Goal: Task Accomplishment & Management: Manage account settings

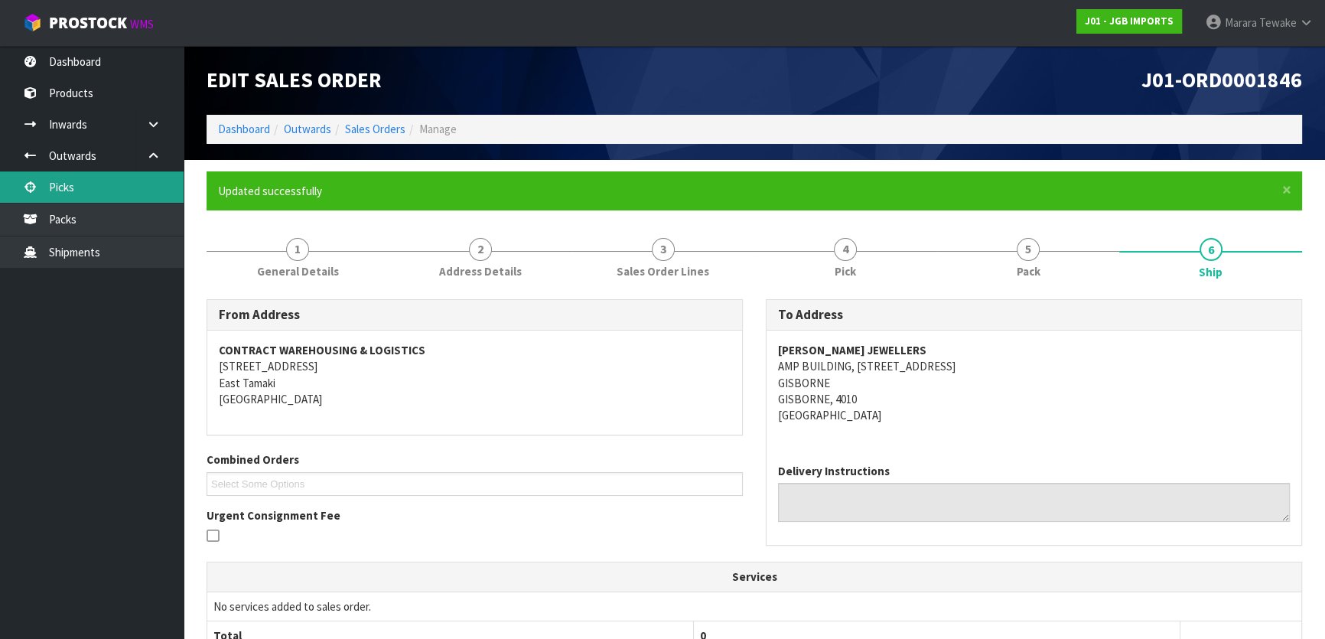
click at [118, 172] on link "Picks" at bounding box center [92, 186] width 184 height 31
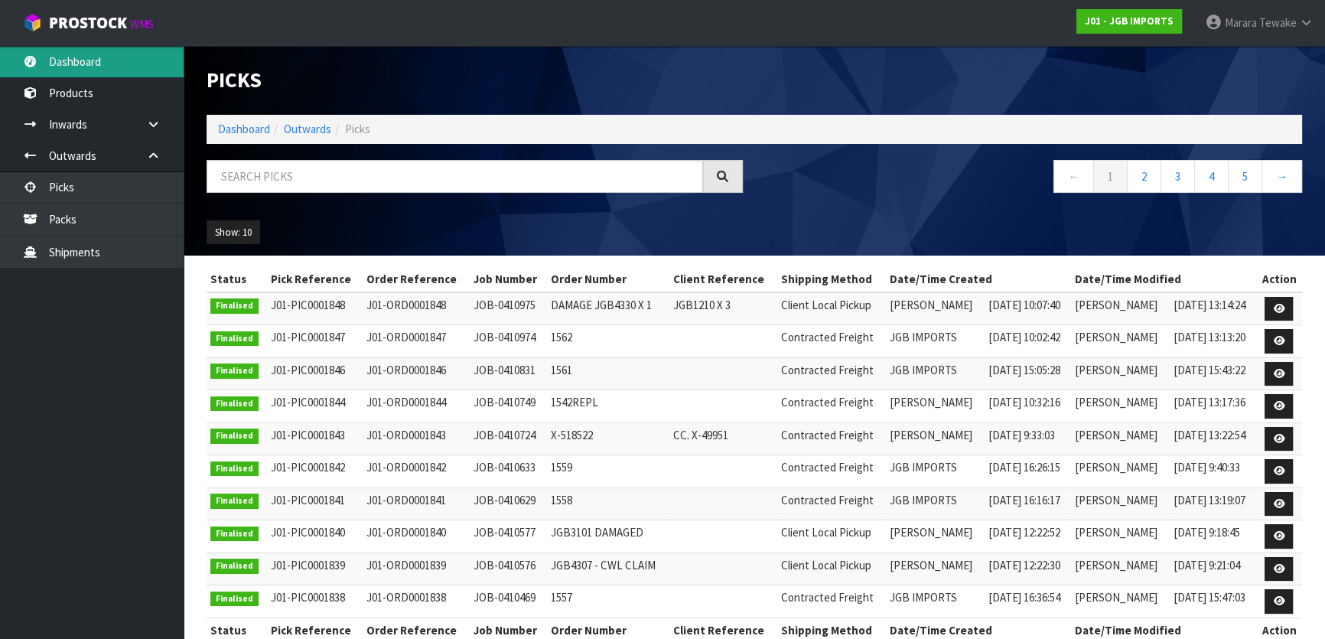
click at [82, 48] on link "Dashboard" at bounding box center [92, 61] width 184 height 31
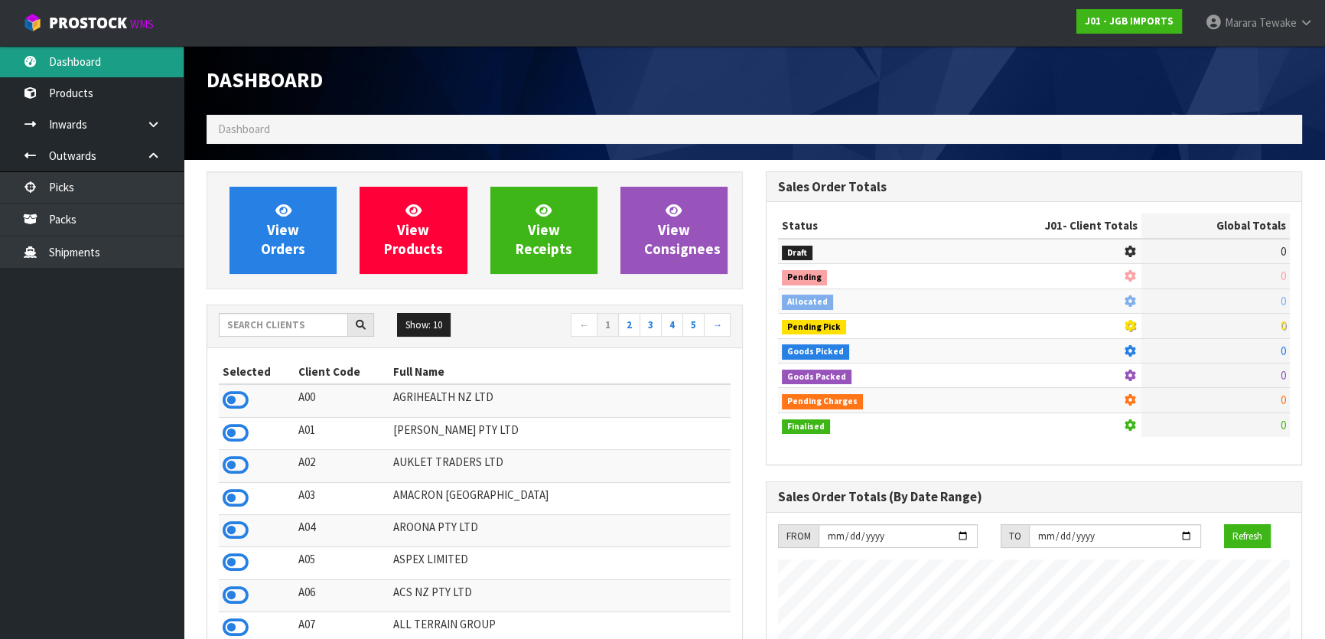
scroll to position [1157, 558]
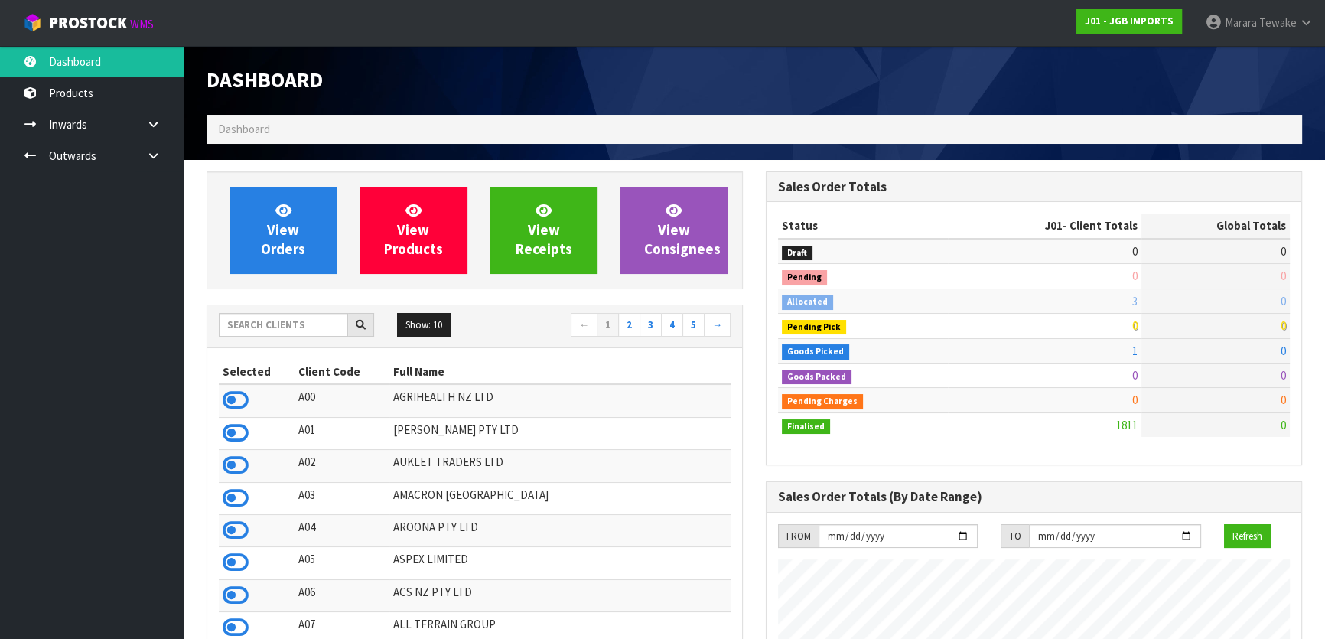
scroll to position [1157, 558]
click at [268, 324] on input "text" at bounding box center [283, 325] width 129 height 24
drag, startPoint x: 1285, startPoint y: 324, endPoint x: 1267, endPoint y: 327, distance: 17.9
click at [1267, 327] on td "47" at bounding box center [1215, 326] width 148 height 24
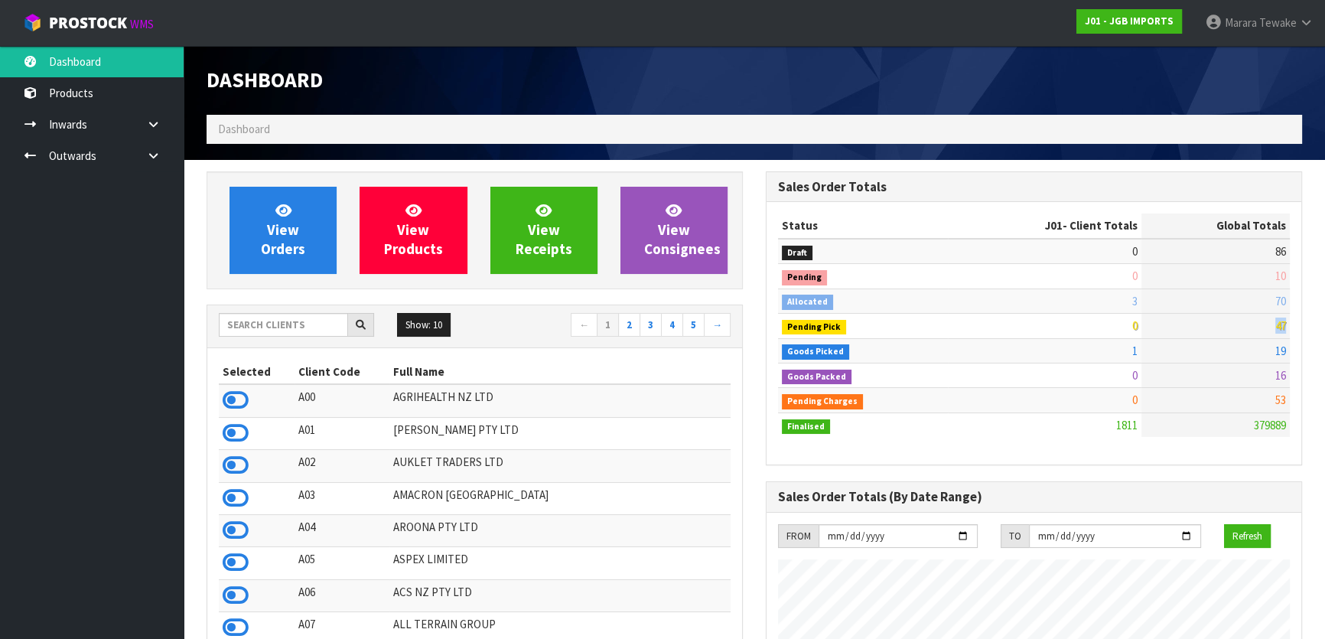
click at [1223, 329] on td "47" at bounding box center [1215, 326] width 148 height 24
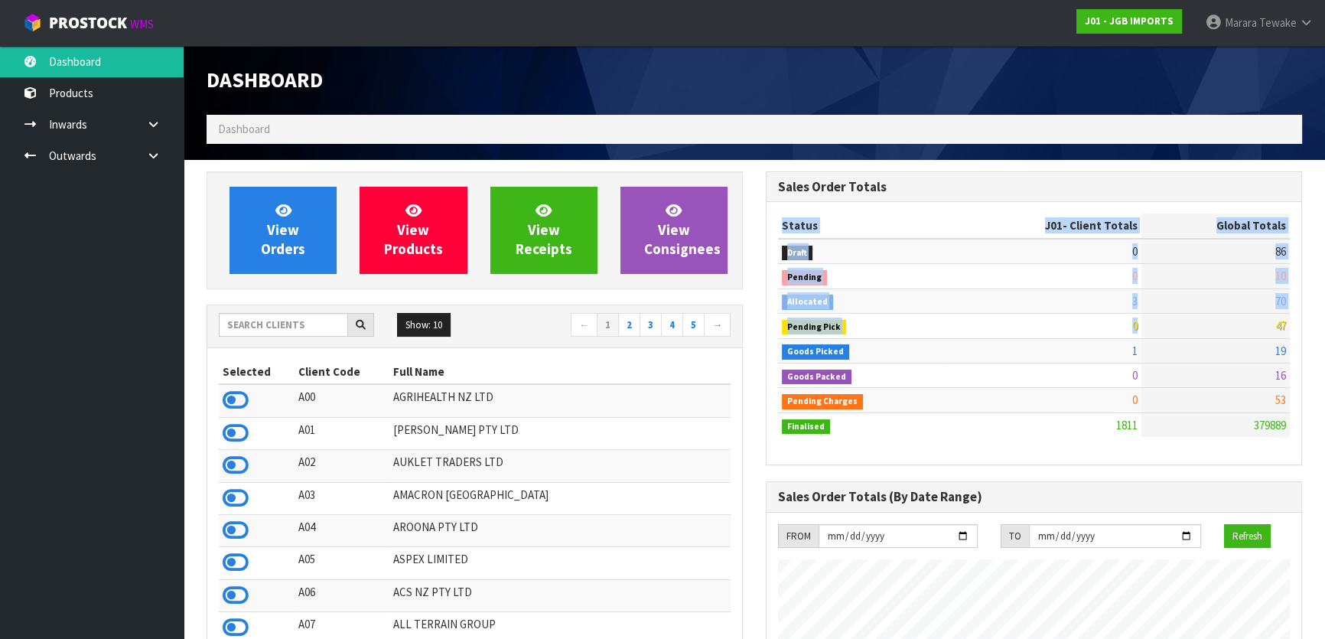
drag, startPoint x: 1271, startPoint y: 325, endPoint x: 1296, endPoint y: 326, distance: 25.3
click at [1296, 326] on div "Status J01 - Client Totals Global Totals Draft 0 86 Pending 0 10 Allocated 3 70…" at bounding box center [1033, 333] width 535 height 262
click at [1291, 323] on div "Status J01 - Client Totals Global Totals Draft 0 86 Pending 0 10 Allocated 3 70…" at bounding box center [1033, 333] width 535 height 262
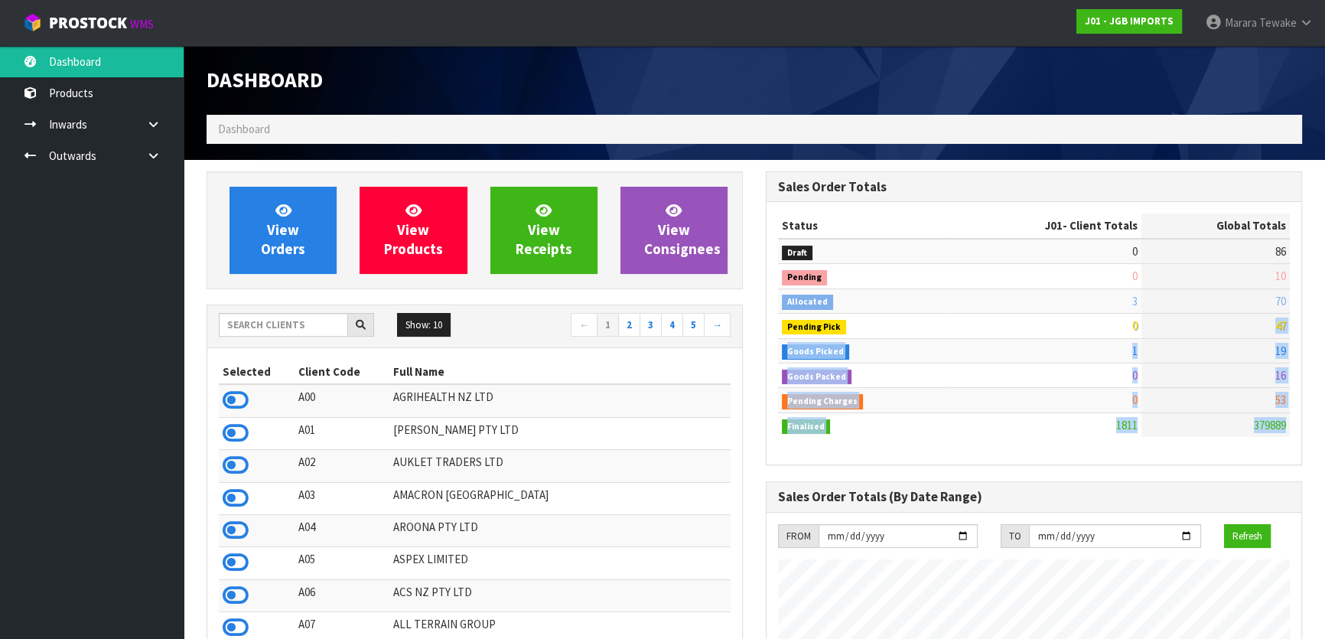
drag, startPoint x: 1291, startPoint y: 323, endPoint x: 1277, endPoint y: 325, distance: 14.0
click at [1277, 325] on div "Status J01 - Client Totals Global Totals Draft 0 86 Pending 0 10 Allocated 3 70…" at bounding box center [1033, 333] width 535 height 262
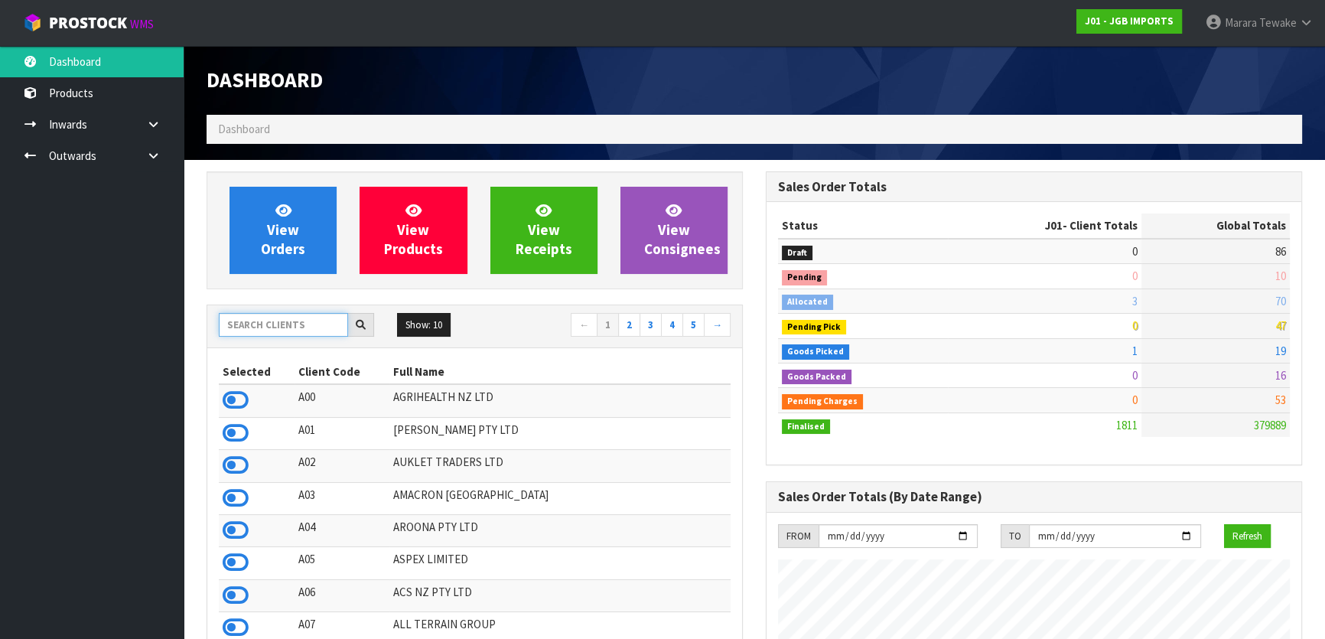
click at [255, 319] on input "text" at bounding box center [283, 325] width 129 height 24
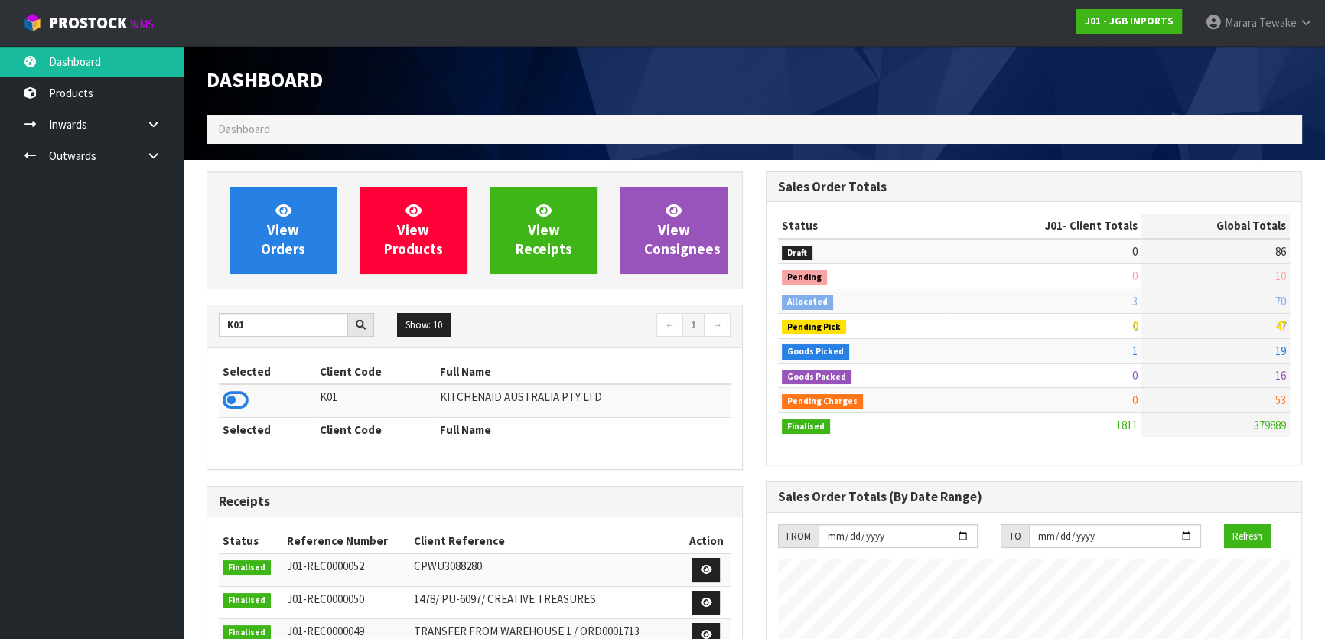
click at [214, 405] on div "Selected Client Code Full Name K01 KITCHENAID AUSTRALIA PTY LTD Selected Client…" at bounding box center [474, 408] width 535 height 121
click at [244, 402] on icon at bounding box center [236, 400] width 26 height 23
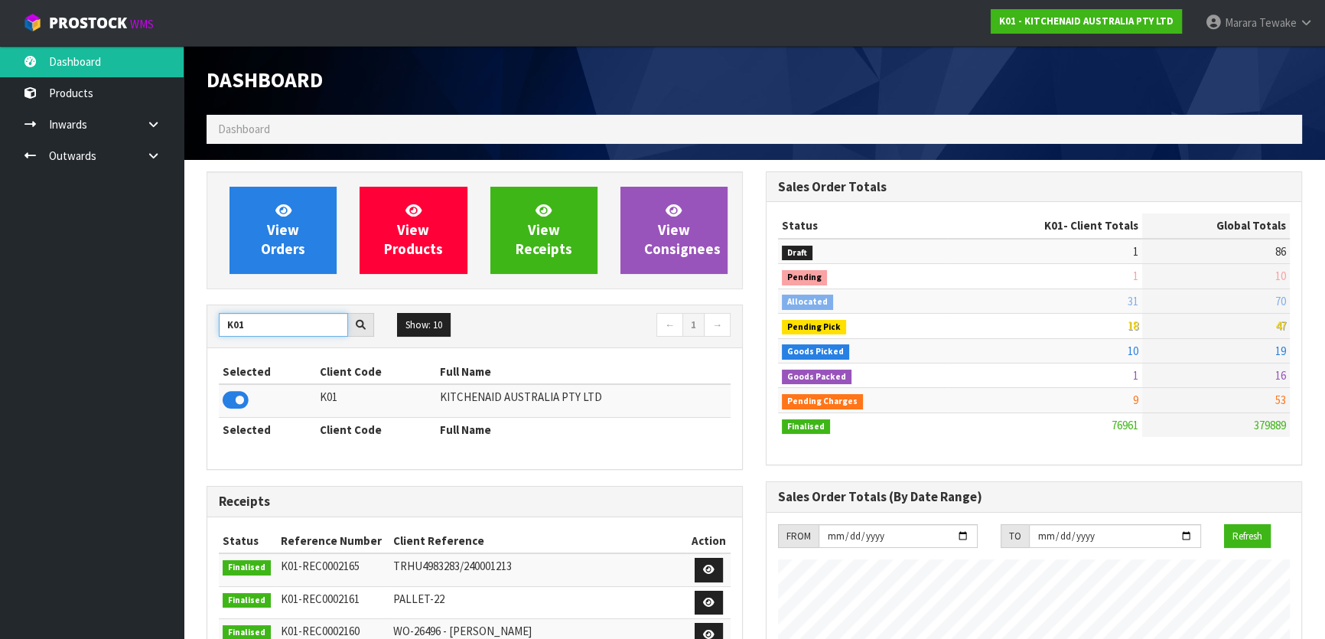
drag, startPoint x: 259, startPoint y: 327, endPoint x: 183, endPoint y: 305, distance: 79.4
click at [230, 389] on icon at bounding box center [236, 400] width 26 height 23
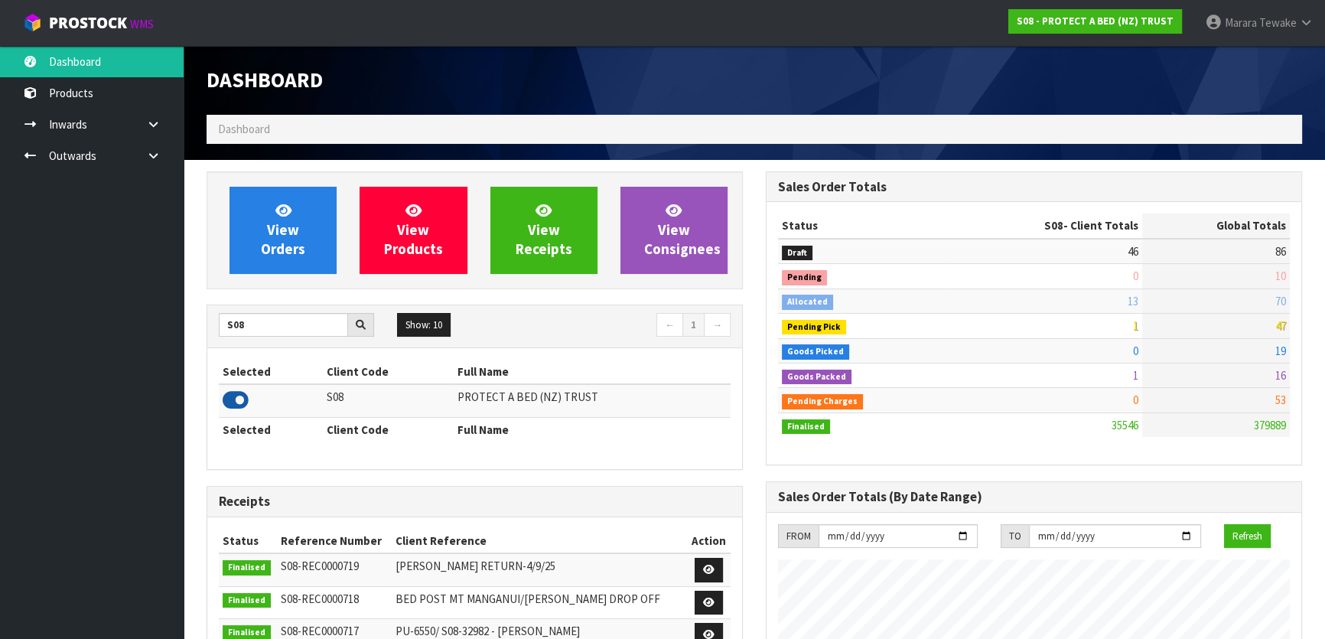
scroll to position [1189, 558]
drag, startPoint x: 261, startPoint y: 330, endPoint x: 191, endPoint y: 313, distance: 71.6
click at [207, 320] on div "S08 Show: 10 5 10 25 50 ← 1 → Selected Client Code Full Name S08 PROTECT A BED …" at bounding box center [475, 386] width 536 height 165
click at [237, 395] on icon at bounding box center [236, 400] width 26 height 23
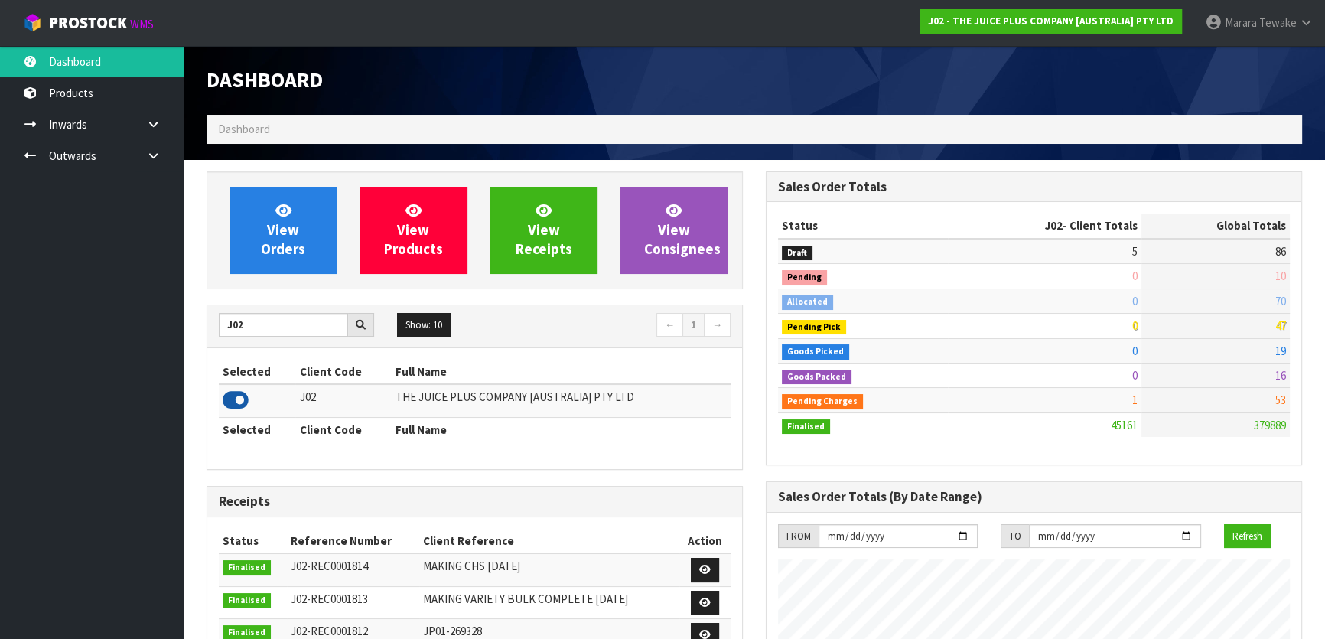
scroll to position [1157, 558]
drag, startPoint x: 211, startPoint y: 318, endPoint x: 203, endPoint y: 314, distance: 8.9
click at [205, 314] on div "View Orders View Products View Receipts View Consignees J02 Show: 10 5 10 25 50…" at bounding box center [474, 615] width 559 height 888
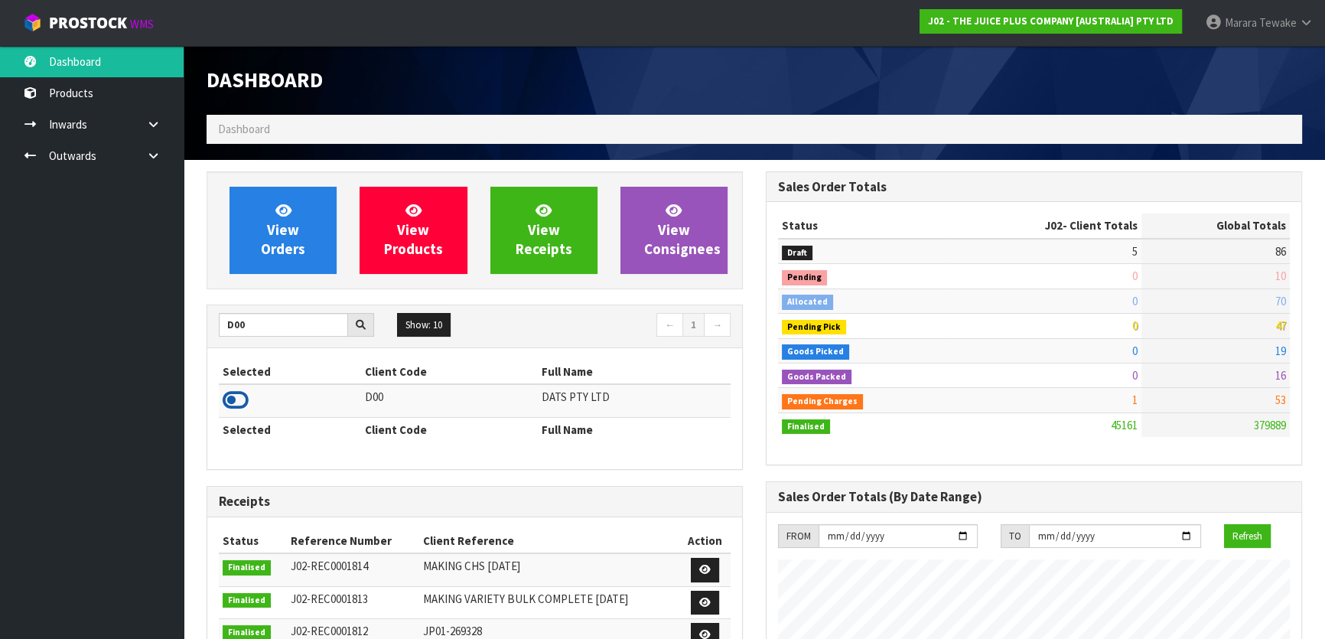
click at [245, 398] on icon at bounding box center [236, 400] width 26 height 23
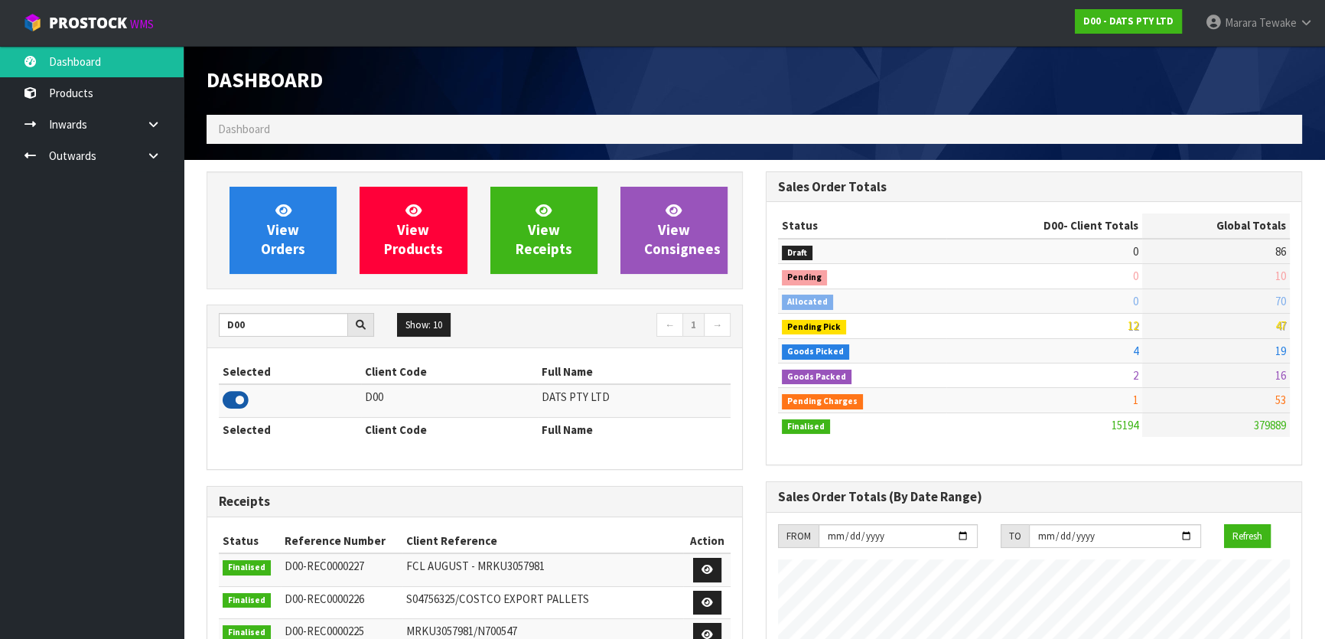
scroll to position [1189, 558]
drag, startPoint x: 256, startPoint y: 314, endPoint x: 210, endPoint y: 307, distance: 47.2
click at [226, 314] on input "D00" at bounding box center [283, 325] width 129 height 24
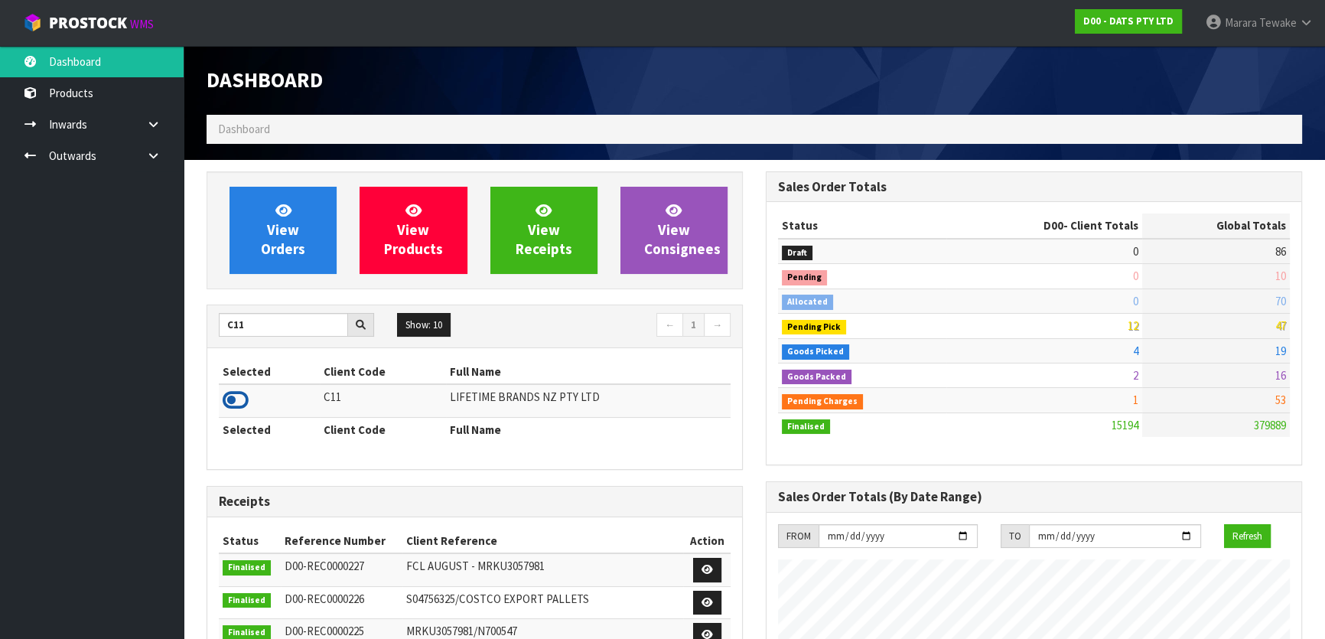
click at [231, 390] on icon at bounding box center [236, 400] width 26 height 23
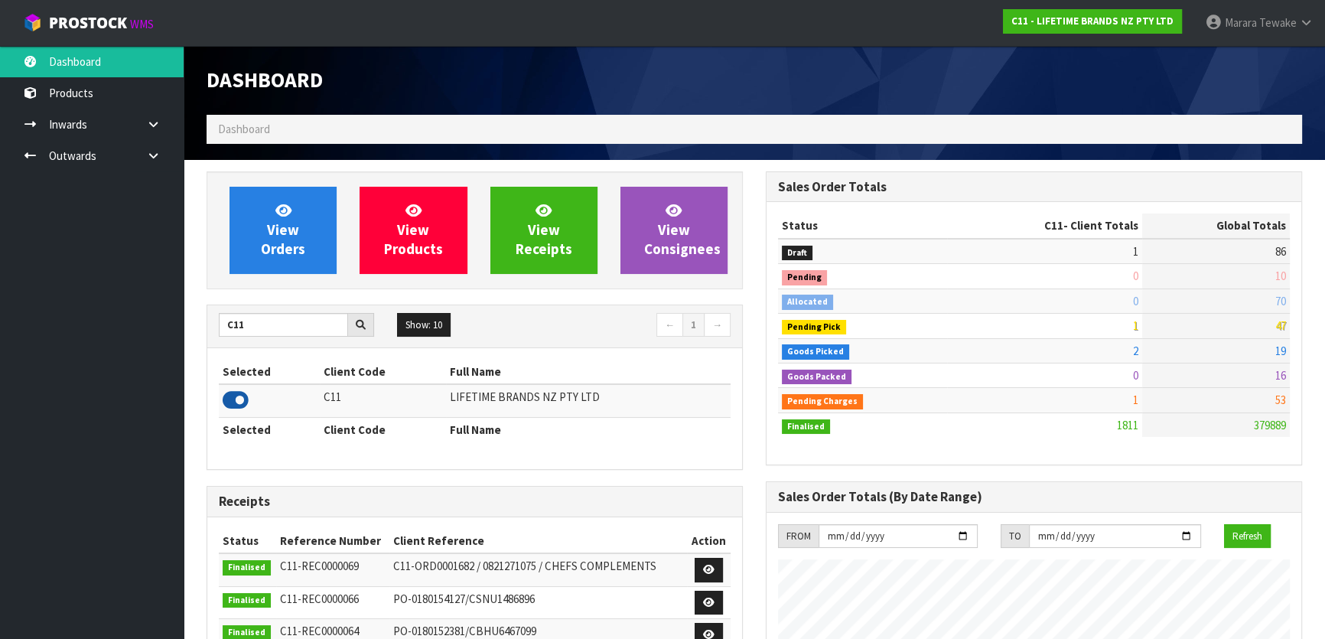
scroll to position [1157, 558]
drag, startPoint x: 256, startPoint y: 328, endPoint x: 169, endPoint y: 318, distance: 87.8
click at [233, 399] on icon at bounding box center [236, 400] width 26 height 23
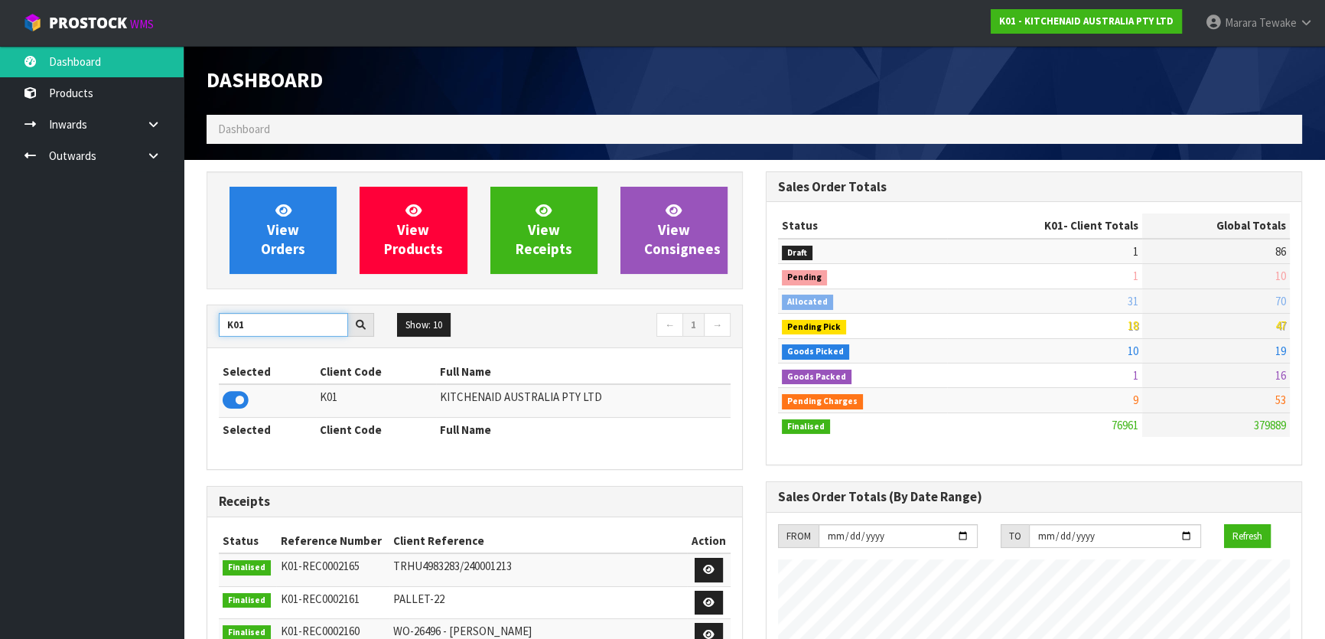
drag, startPoint x: 256, startPoint y: 330, endPoint x: 167, endPoint y: 300, distance: 94.3
click at [174, 309] on body "Toggle navigation ProStock WMS K01 - KITCHENAID AUSTRALIA PTY LTD Marara Tewake…" at bounding box center [662, 319] width 1325 height 639
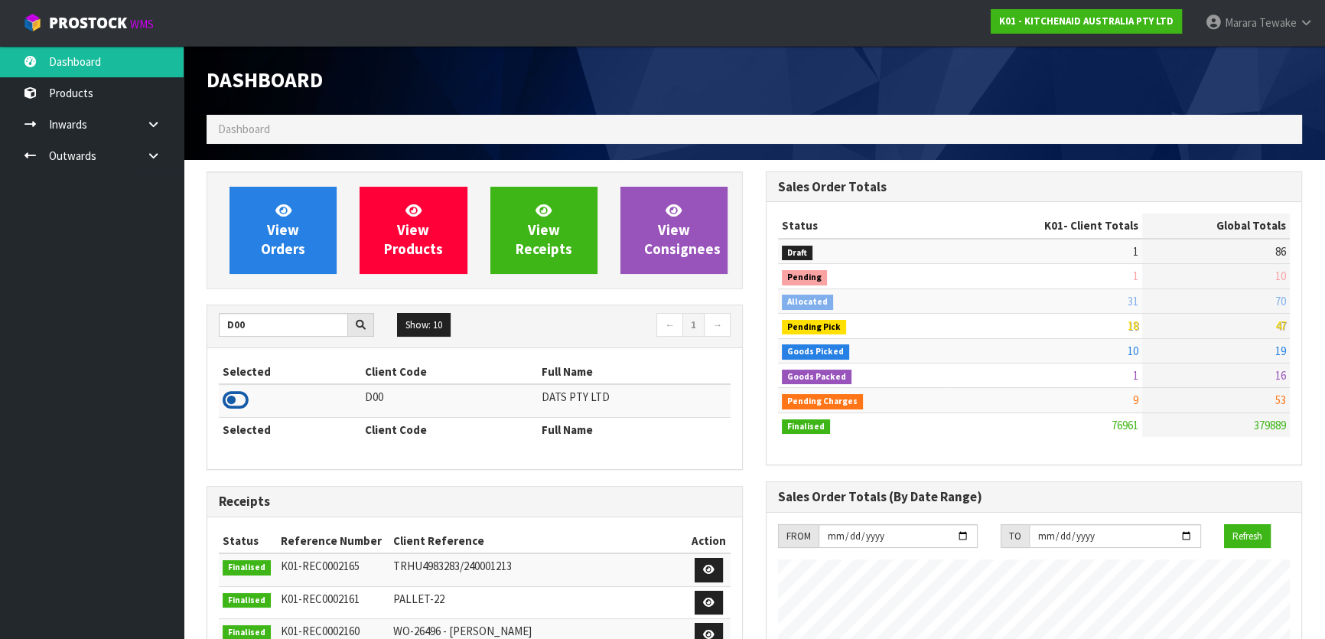
click at [237, 398] on icon at bounding box center [236, 400] width 26 height 23
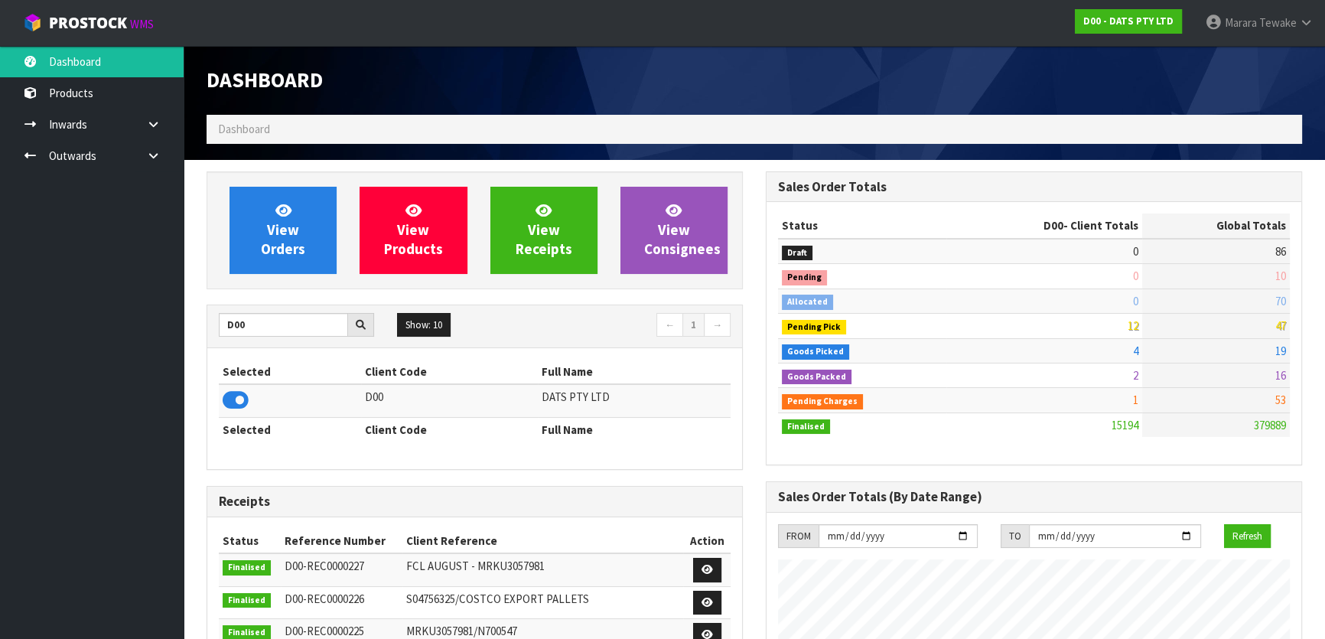
scroll to position [1189, 558]
drag, startPoint x: 249, startPoint y: 324, endPoint x: 156, endPoint y: 314, distance: 93.1
click at [158, 318] on body "Toggle navigation ProStock WMS D00 - DATS PTY LTD Marara Tewake Logout Dashboar…" at bounding box center [662, 319] width 1325 height 639
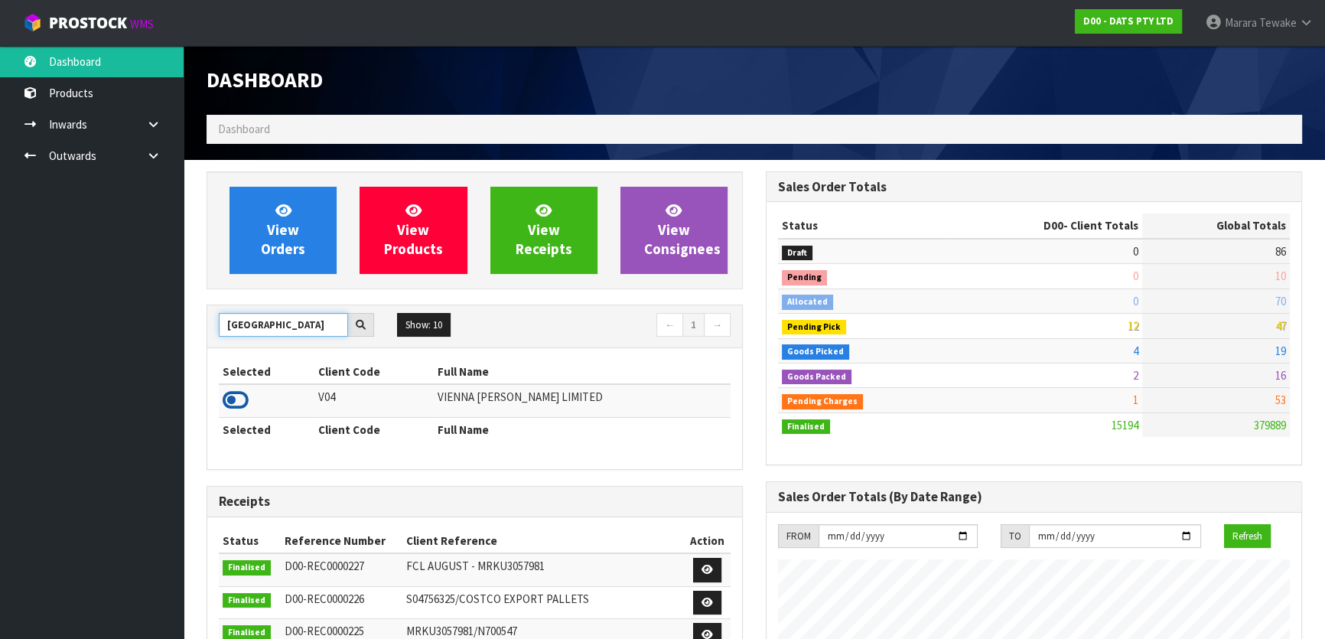
type input "VIENNA"
click at [238, 393] on icon at bounding box center [236, 400] width 26 height 23
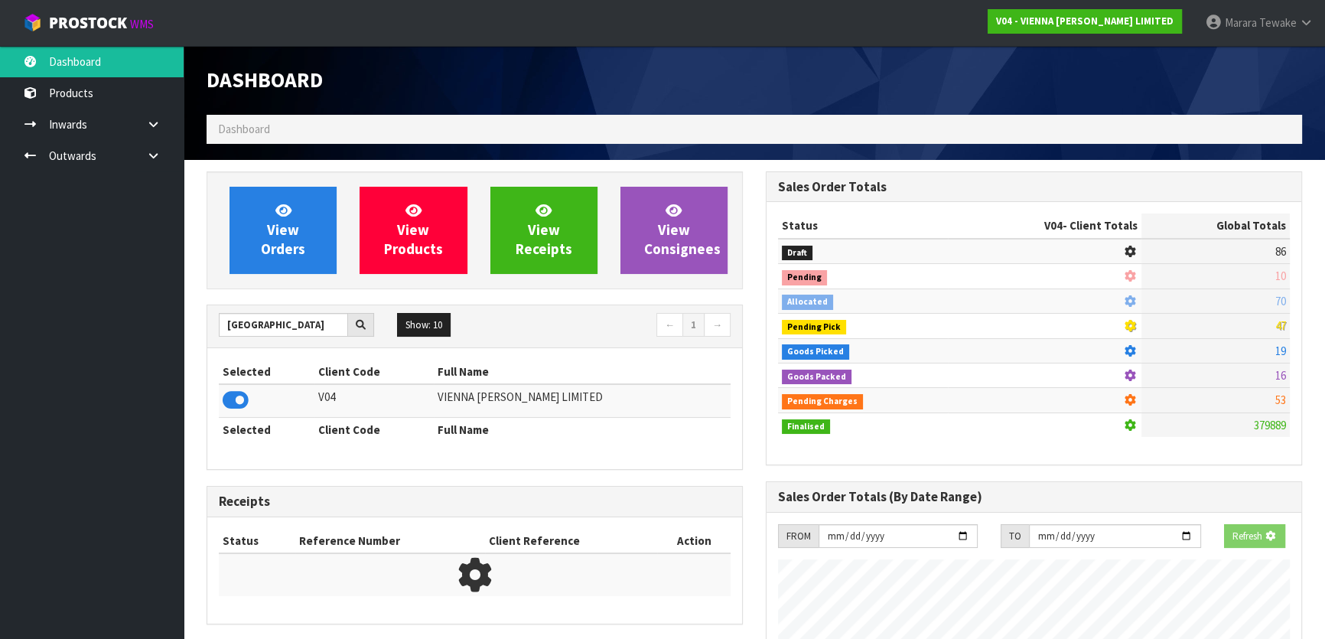
scroll to position [1238, 558]
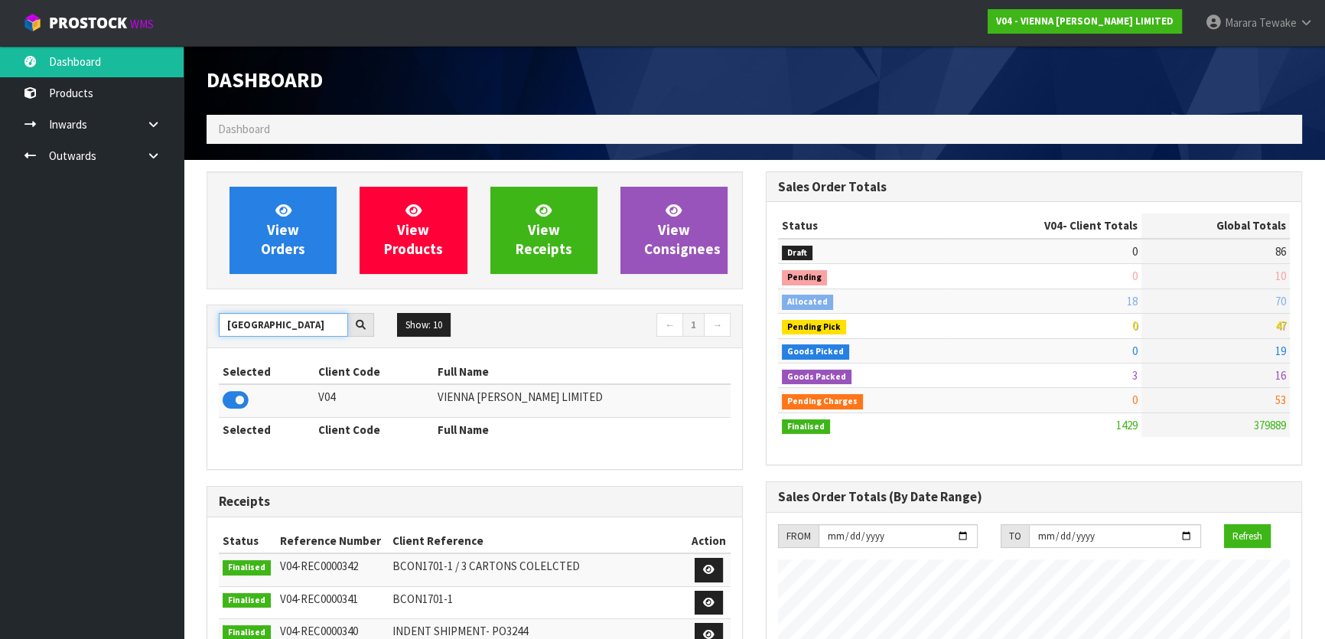
drag, startPoint x: 275, startPoint y: 325, endPoint x: 152, endPoint y: 310, distance: 124.1
click at [159, 310] on body "Toggle navigation ProStock WMS V04 - VIENNA WOODS LIMITED Marara Tewake Logout …" at bounding box center [662, 319] width 1325 height 639
click at [272, 328] on input "VIENNA" at bounding box center [283, 325] width 129 height 24
drag, startPoint x: 272, startPoint y: 326, endPoint x: 223, endPoint y: 328, distance: 49.0
click at [229, 328] on input "VIENNA" at bounding box center [283, 325] width 129 height 24
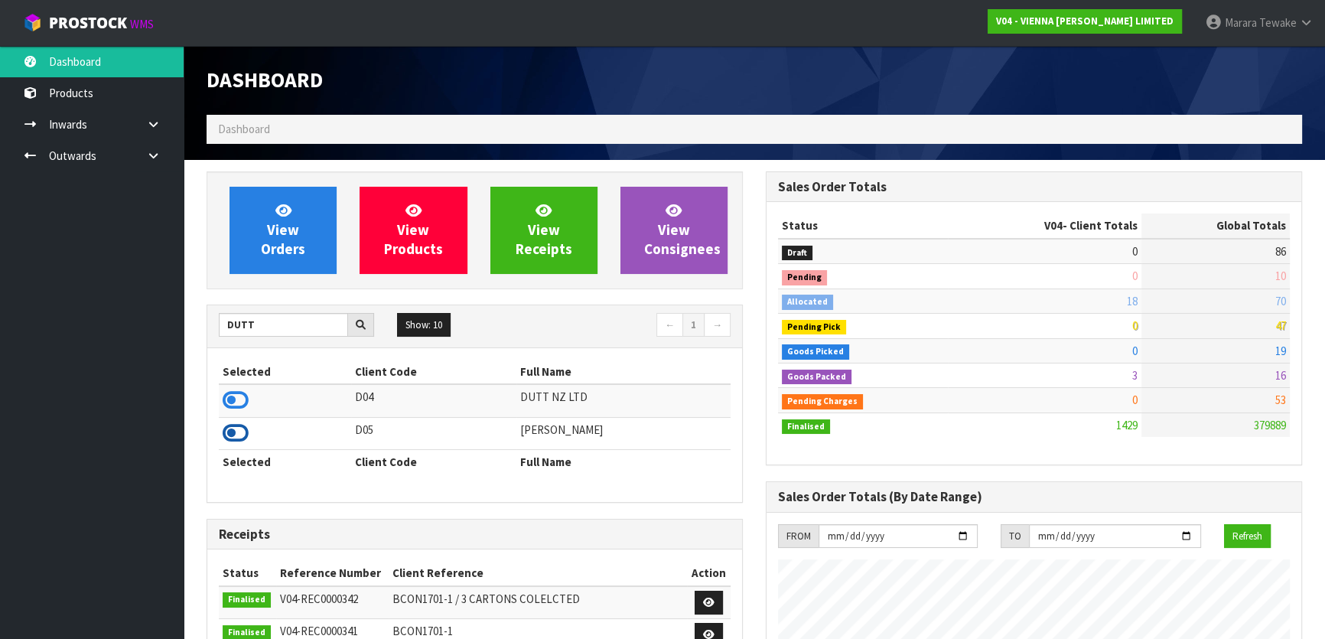
drag, startPoint x: 218, startPoint y: 436, endPoint x: 236, endPoint y: 432, distance: 18.0
click at [219, 435] on td at bounding box center [285, 433] width 132 height 32
click at [236, 432] on icon at bounding box center [236, 432] width 26 height 23
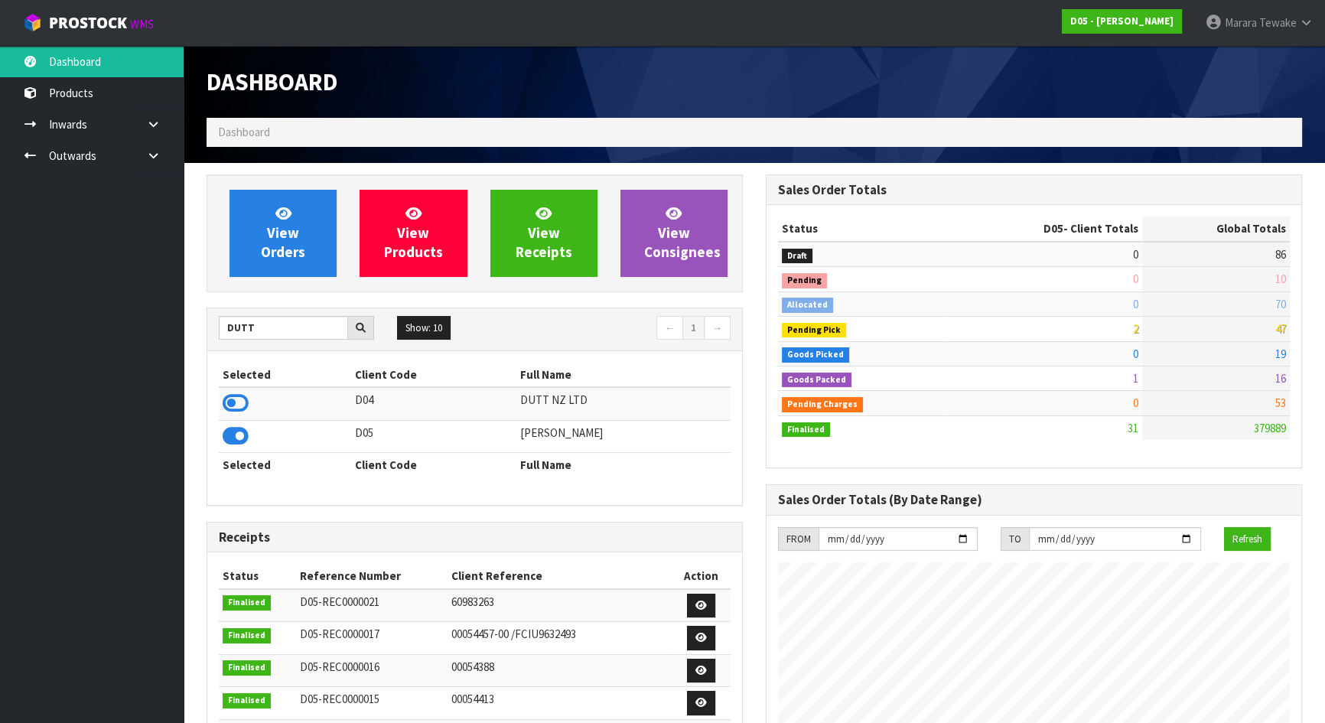
scroll to position [1131, 558]
drag, startPoint x: 253, startPoint y: 324, endPoint x: 110, endPoint y: 281, distance: 149.3
click at [161, 321] on body "Toggle navigation ProStock WMS D05 - DUTT - COATES Marara Tewake Logout Dashboa…" at bounding box center [662, 361] width 1325 height 723
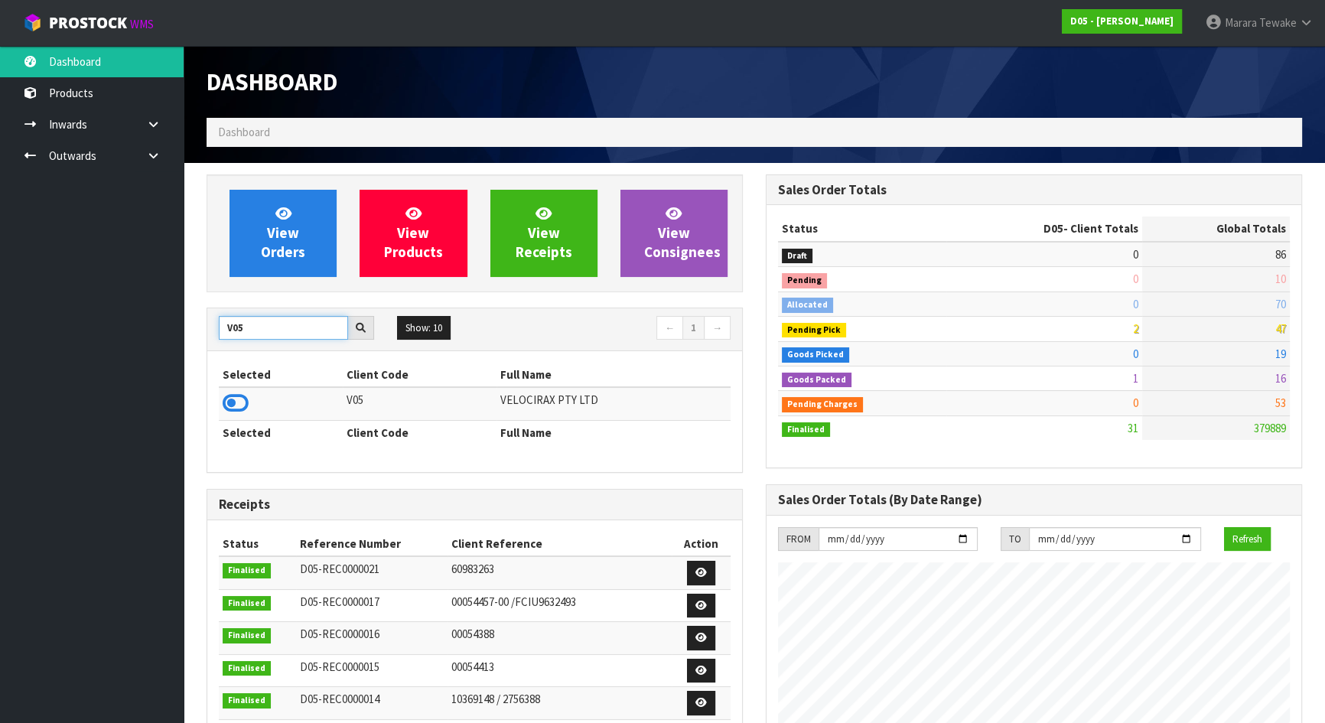
type input "V05"
click at [233, 402] on icon at bounding box center [236, 403] width 26 height 23
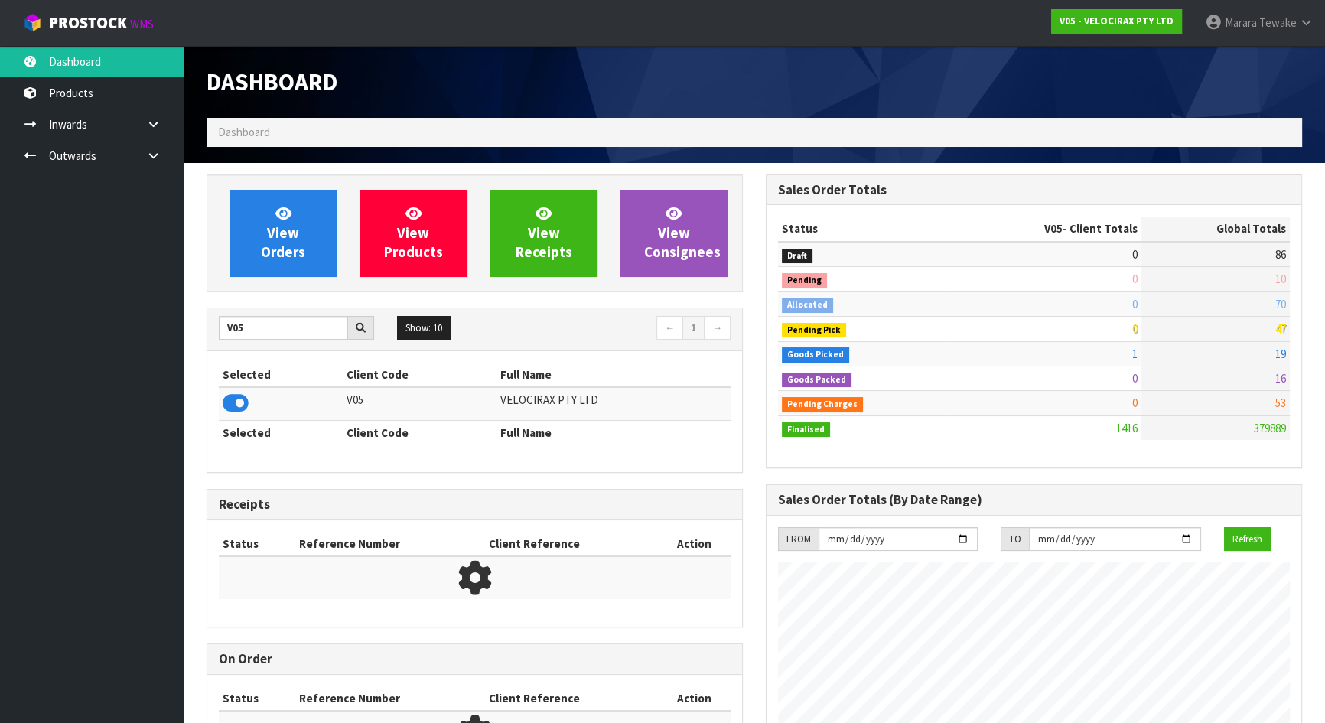
scroll to position [1189, 558]
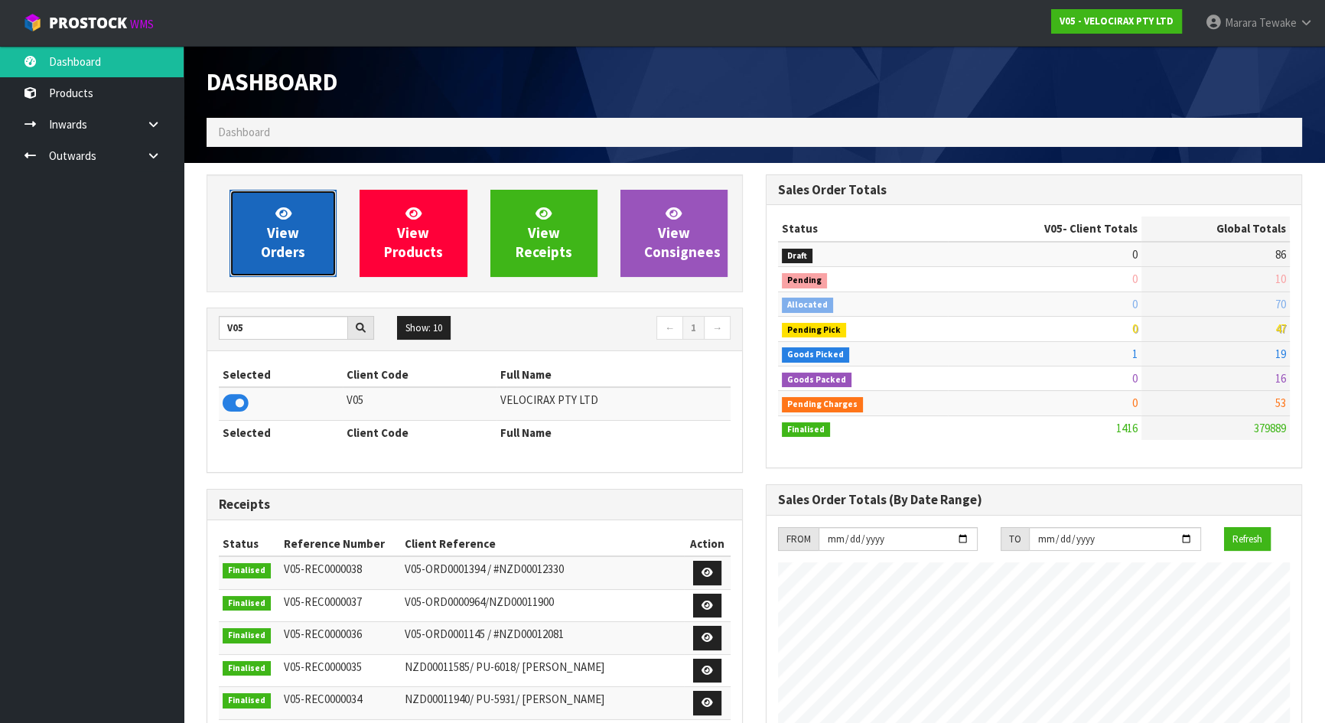
click at [260, 245] on link "View Orders" at bounding box center [282, 233] width 107 height 87
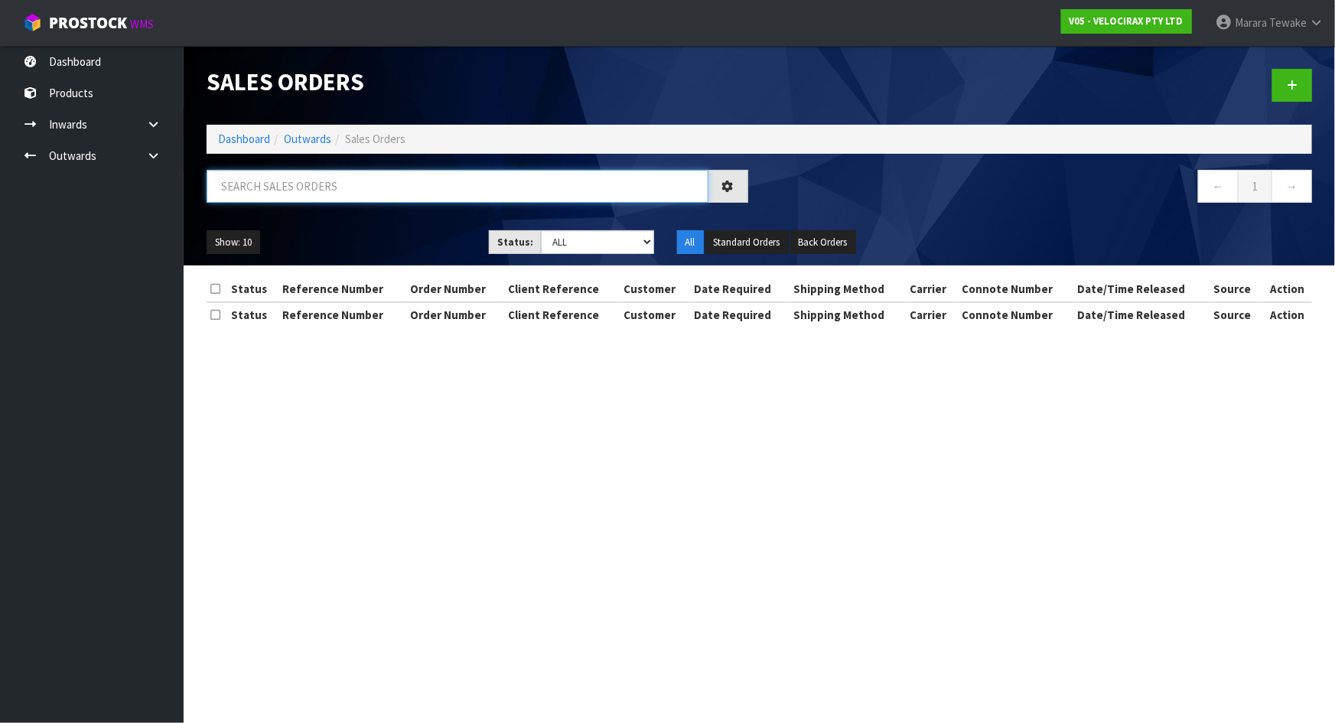
click at [265, 183] on input "text" at bounding box center [458, 186] width 502 height 33
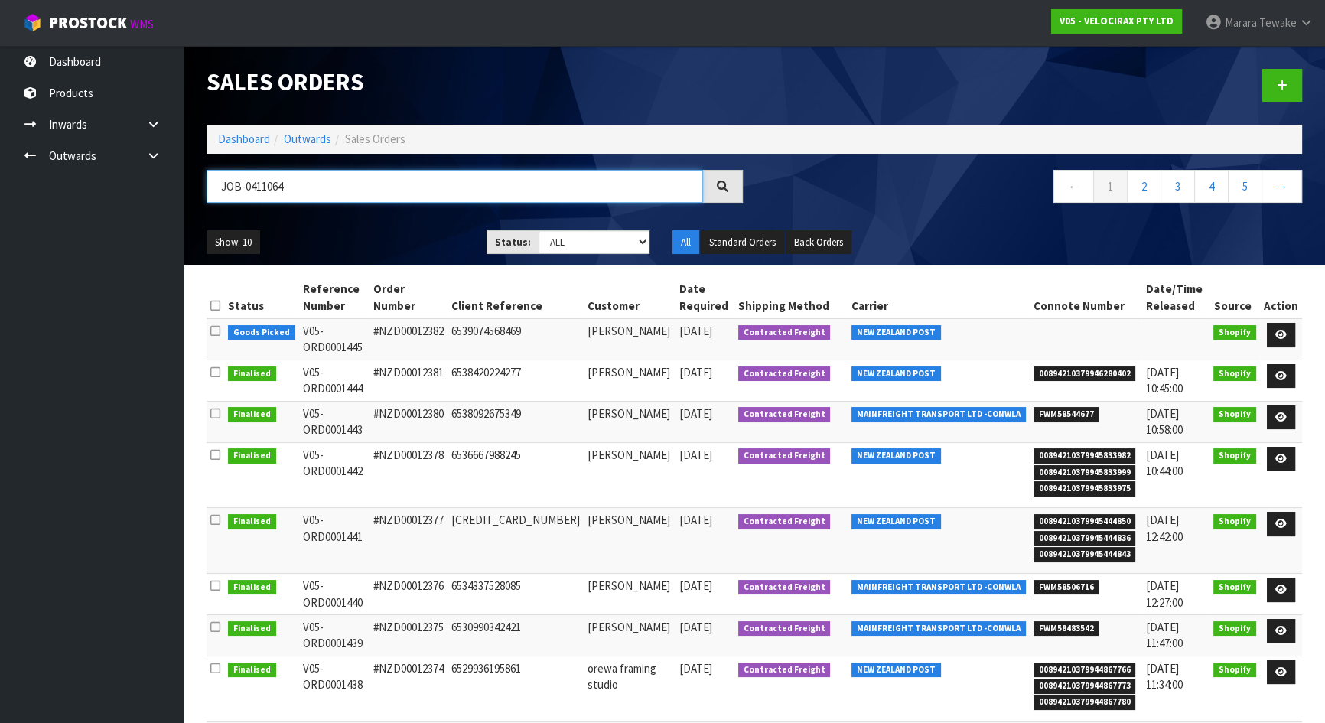
type input "JOB-0411064"
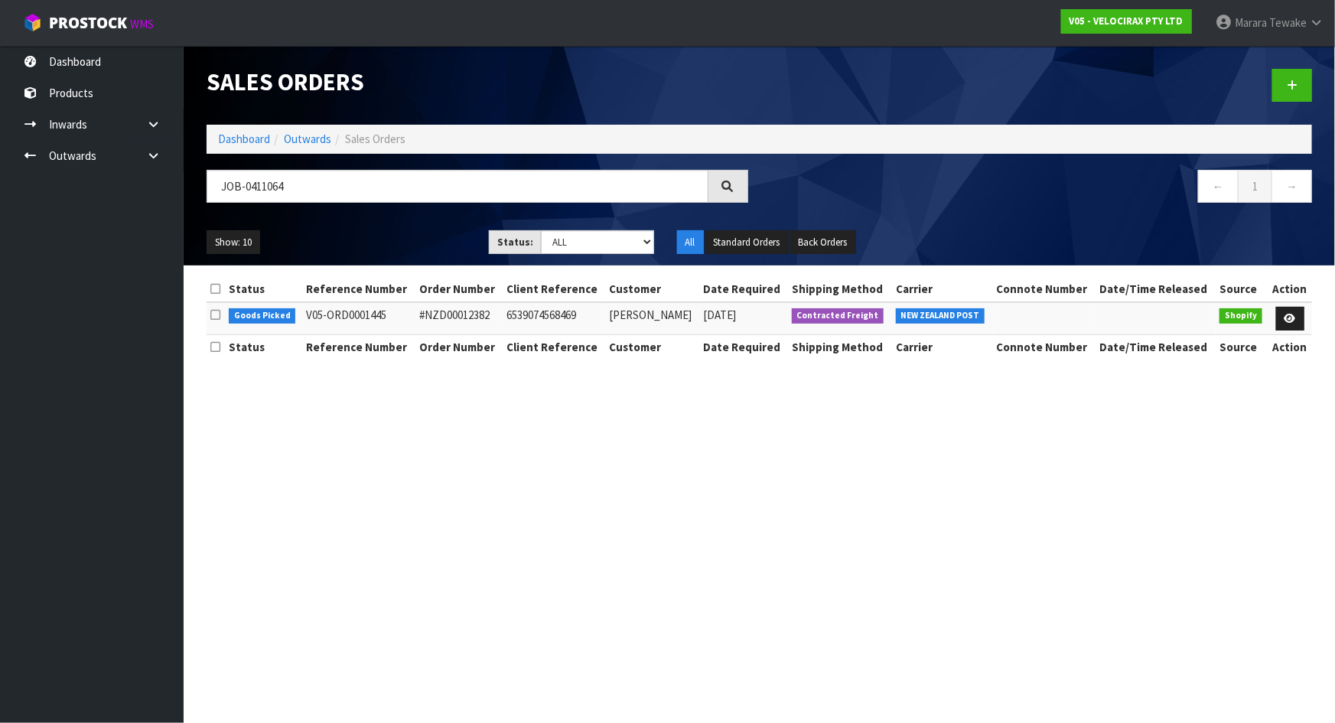
drag, startPoint x: 1262, startPoint y: 314, endPoint x: 1275, endPoint y: 314, distance: 13.0
click at [1263, 314] on td "Shopify" at bounding box center [1241, 318] width 52 height 33
click at [1279, 319] on link at bounding box center [1290, 319] width 28 height 24
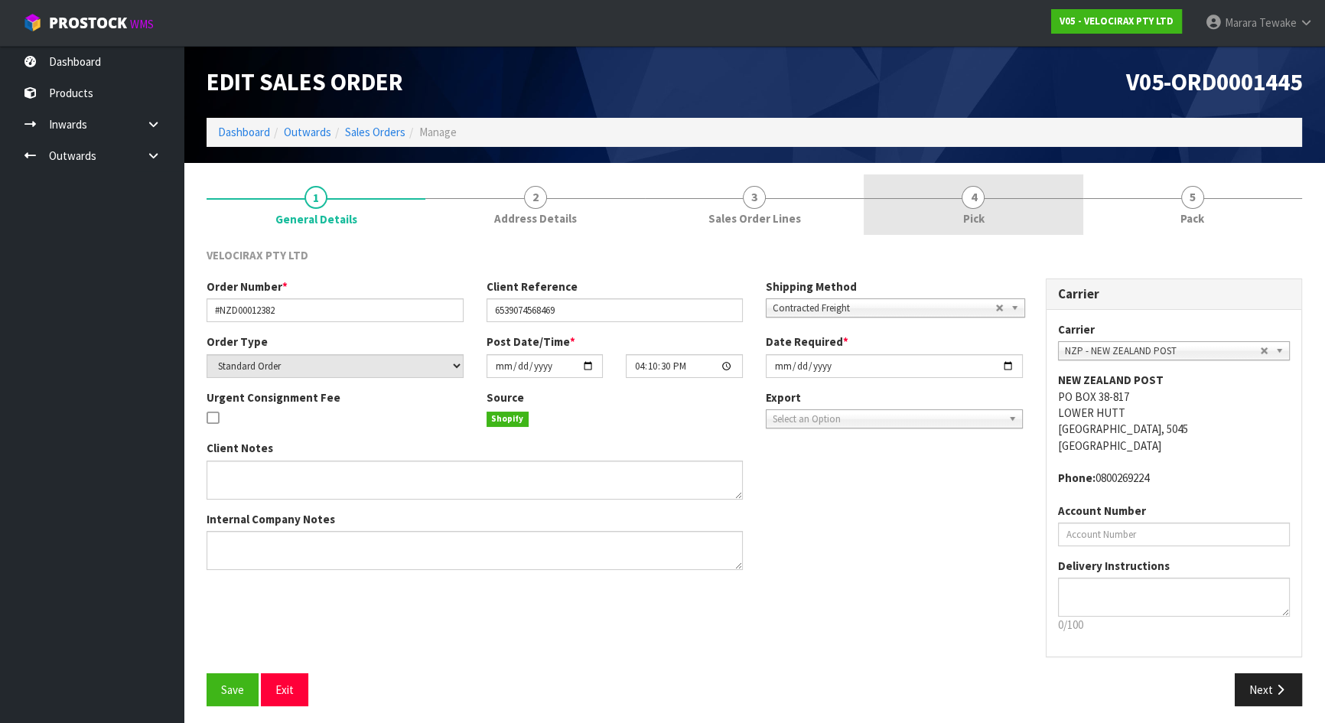
click at [985, 211] on link "4 Pick" at bounding box center [973, 204] width 219 height 60
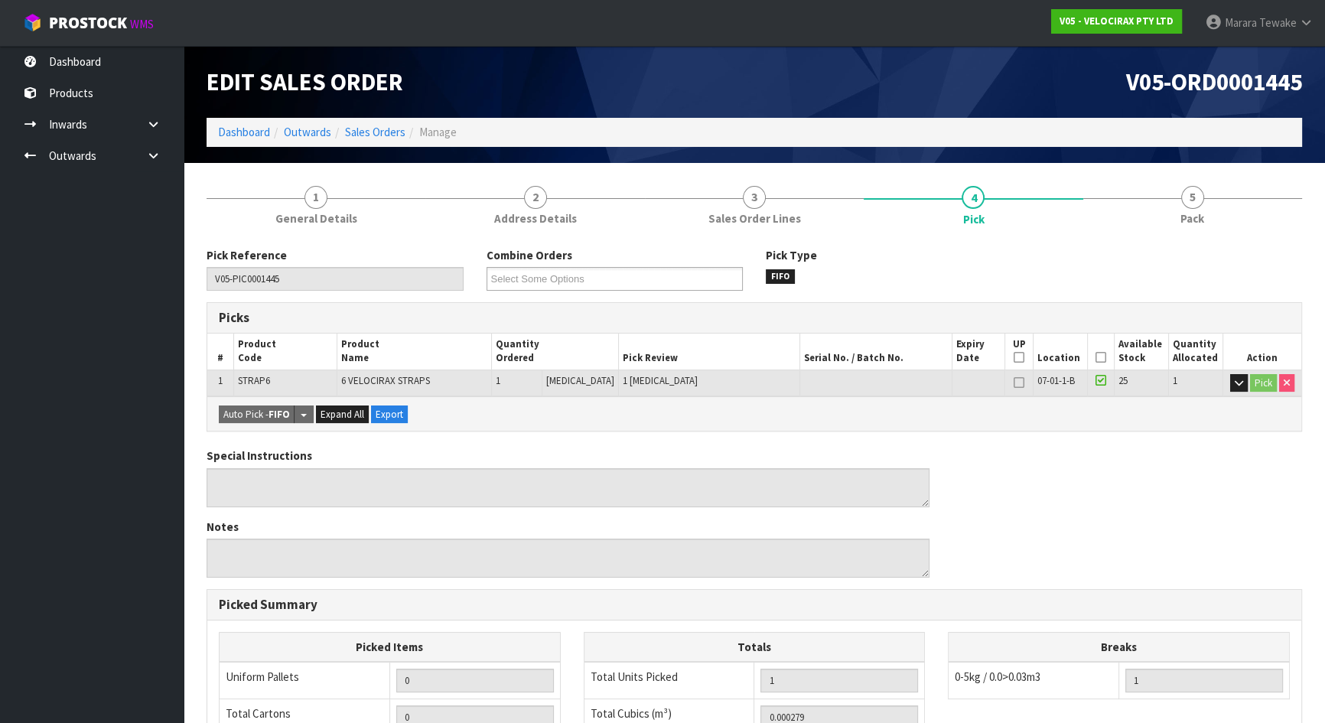
click at [1101, 358] on icon at bounding box center [1100, 357] width 11 height 1
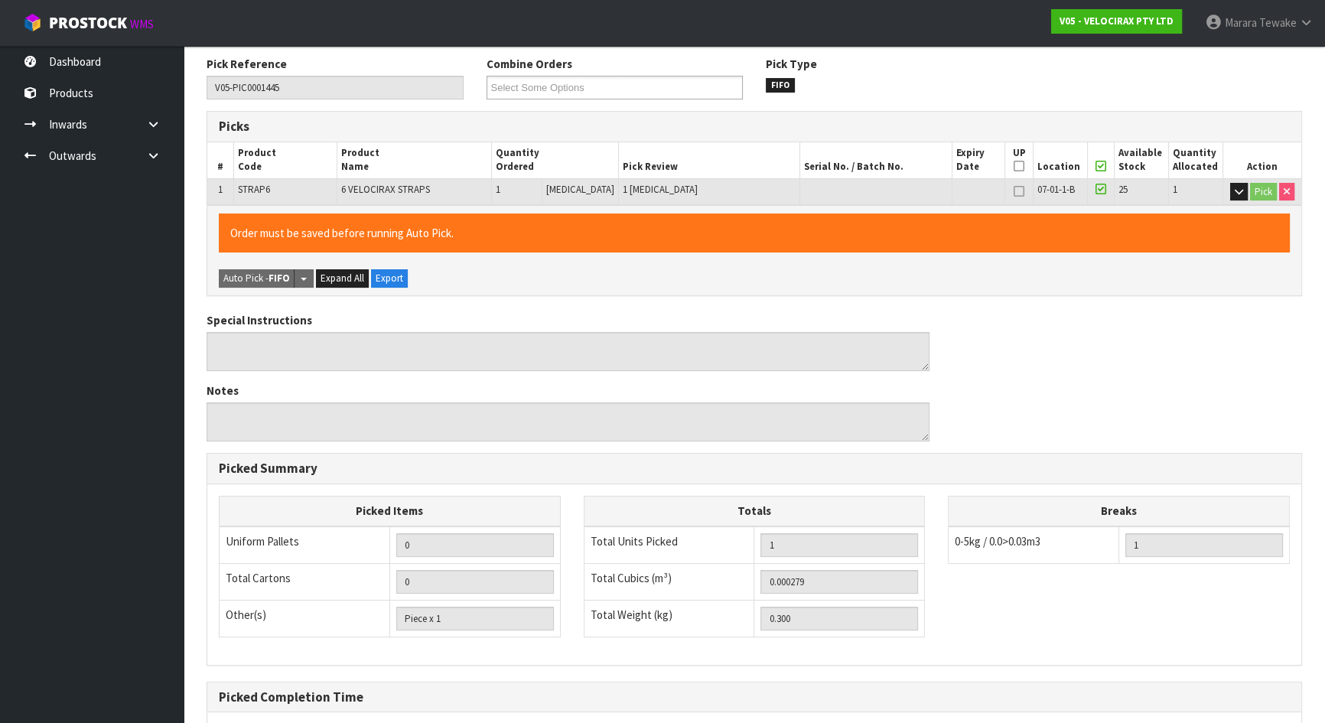
scroll to position [341, 0]
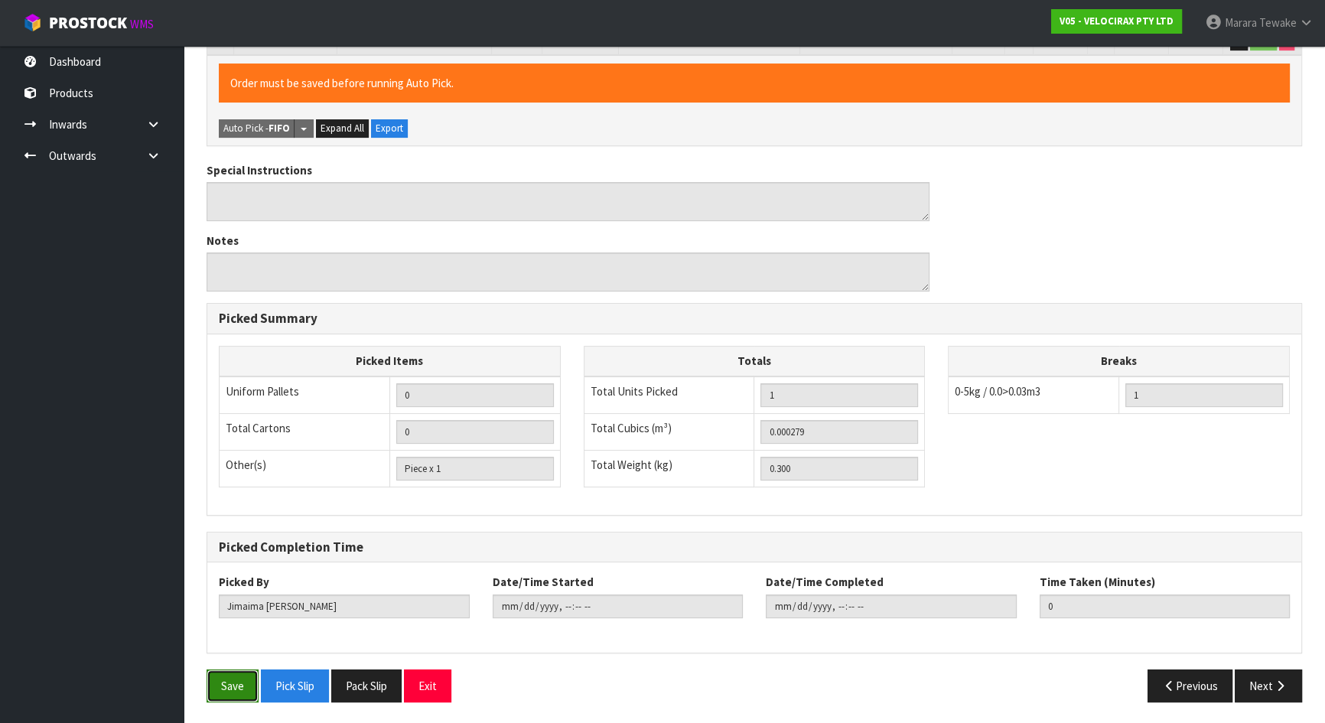
click at [242, 638] on button "Save" at bounding box center [233, 685] width 52 height 33
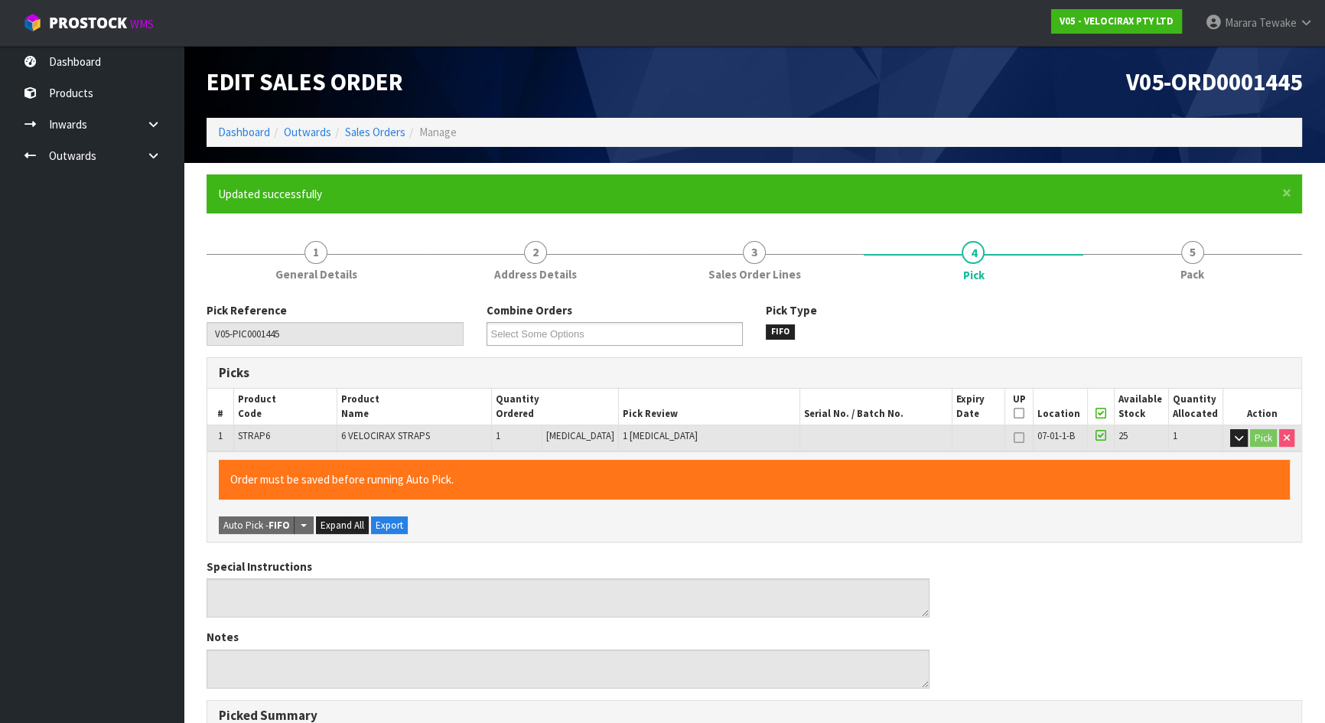
type input "Marara Tewake"
type input "2025-09-05T08:02:09"
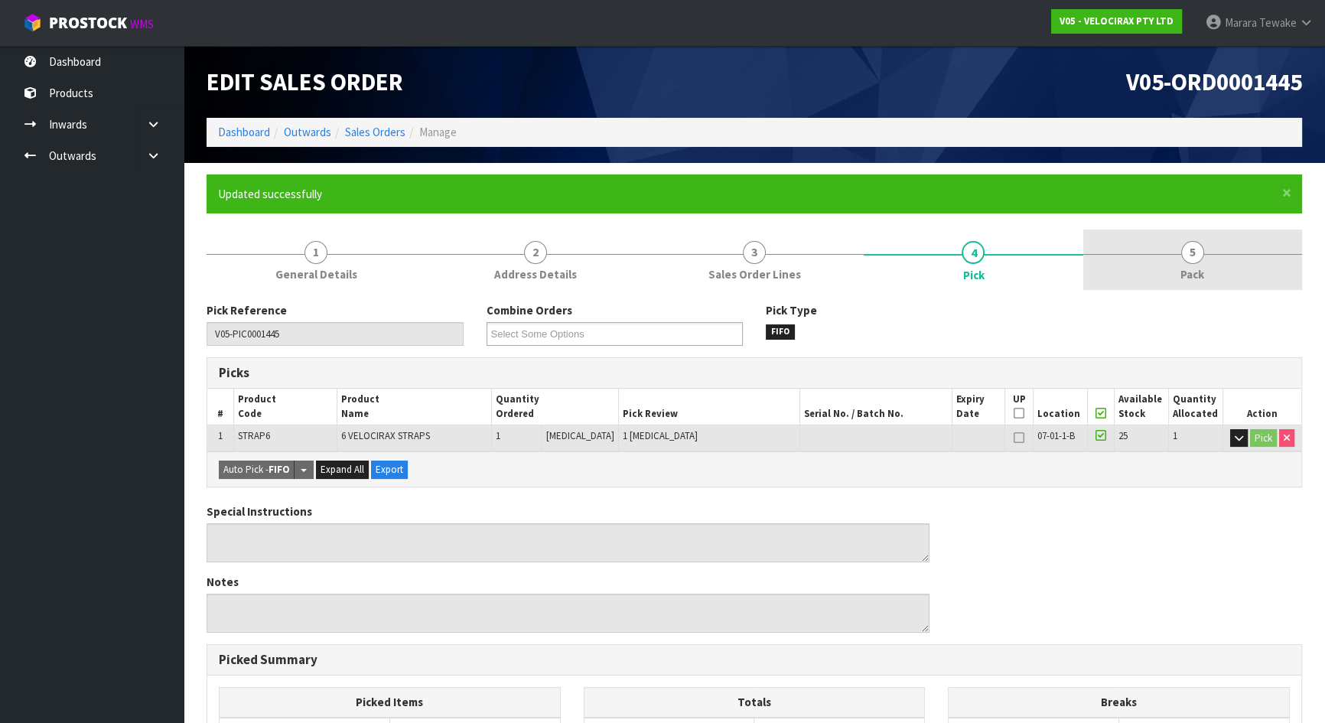
click at [1203, 261] on link "5 Pack" at bounding box center [1192, 259] width 219 height 60
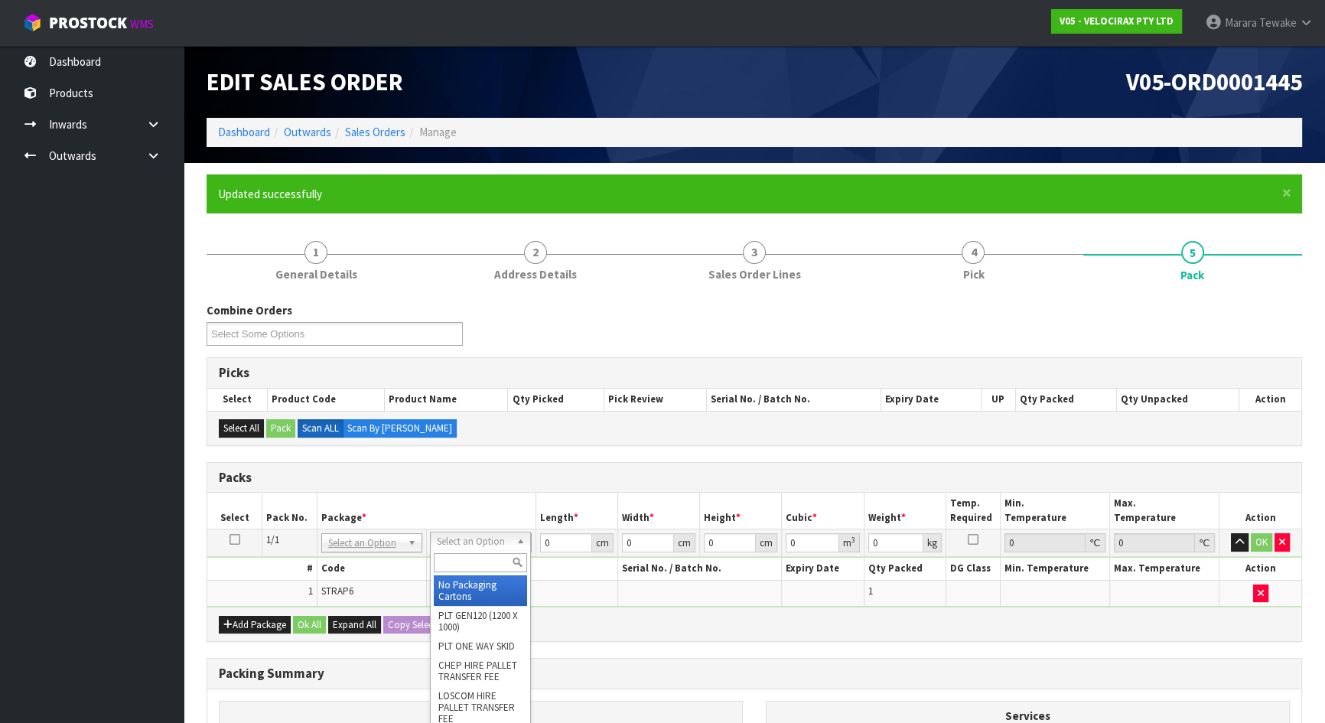
click at [465, 566] on input "text" at bounding box center [480, 562] width 93 height 19
type input "ctn0"
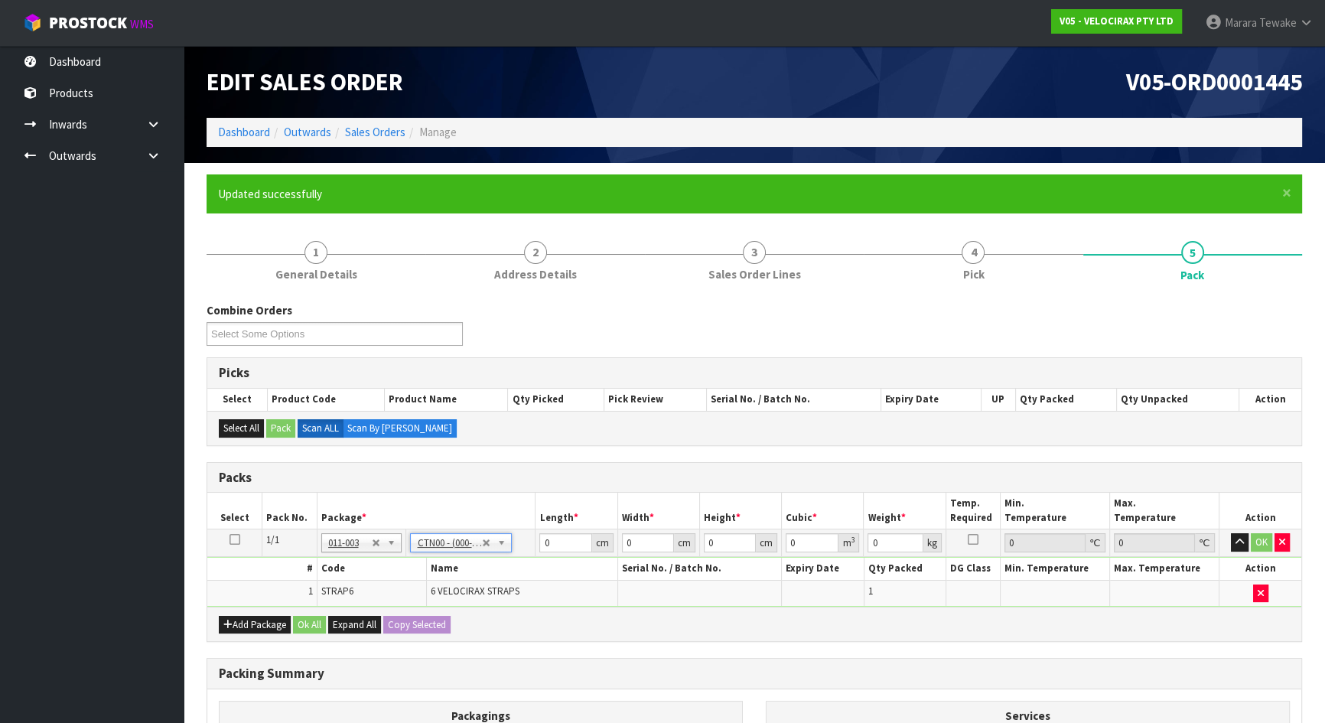
type input "15.4"
type input "14.2"
type input "10.2"
type input "0.002231"
type input "0.5"
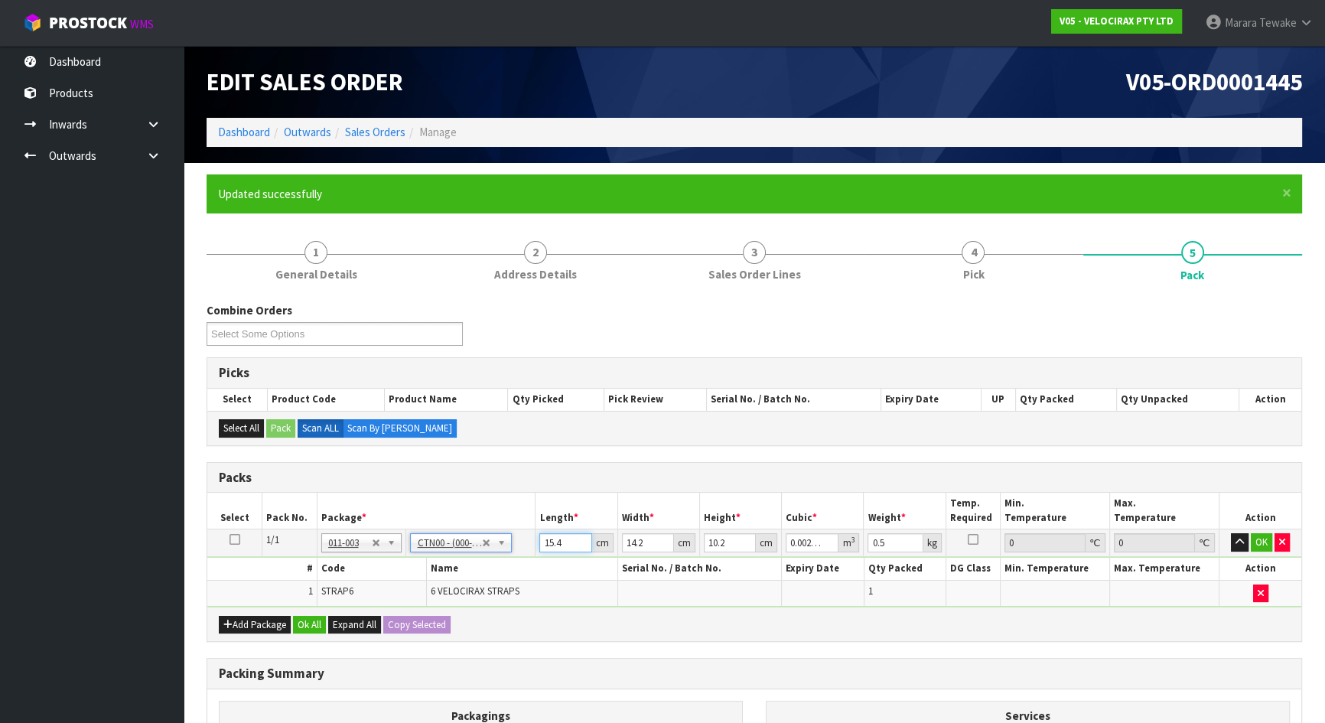
drag, startPoint x: 564, startPoint y: 545, endPoint x: 535, endPoint y: 532, distance: 31.5
click at [534, 535] on tr "1/1 NONE 007-001 007-002 007-004 007-009 007-013 007-014 007-015 007-017 007-01…" at bounding box center [754, 543] width 1094 height 28
type input "1"
type input "0.000145"
type input "16"
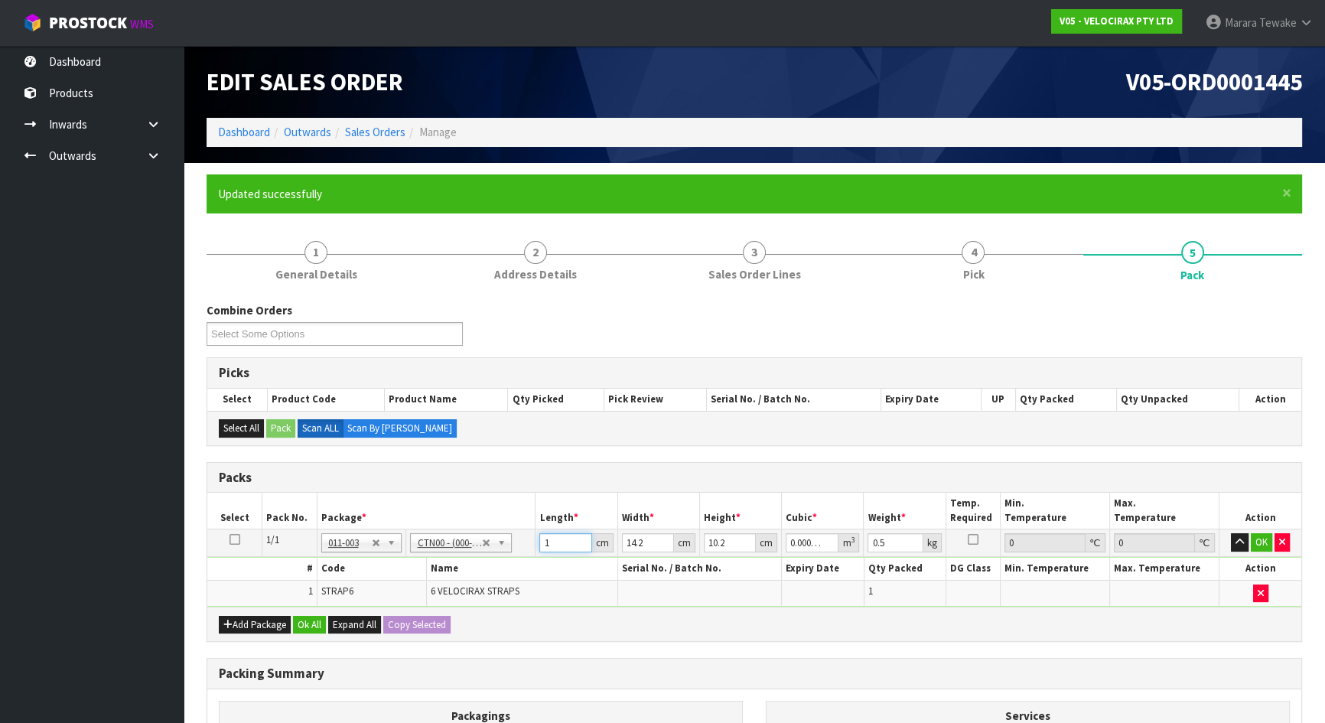
type input "0.002317"
type input "16"
type input "1"
type input "0.000163"
type input "16"
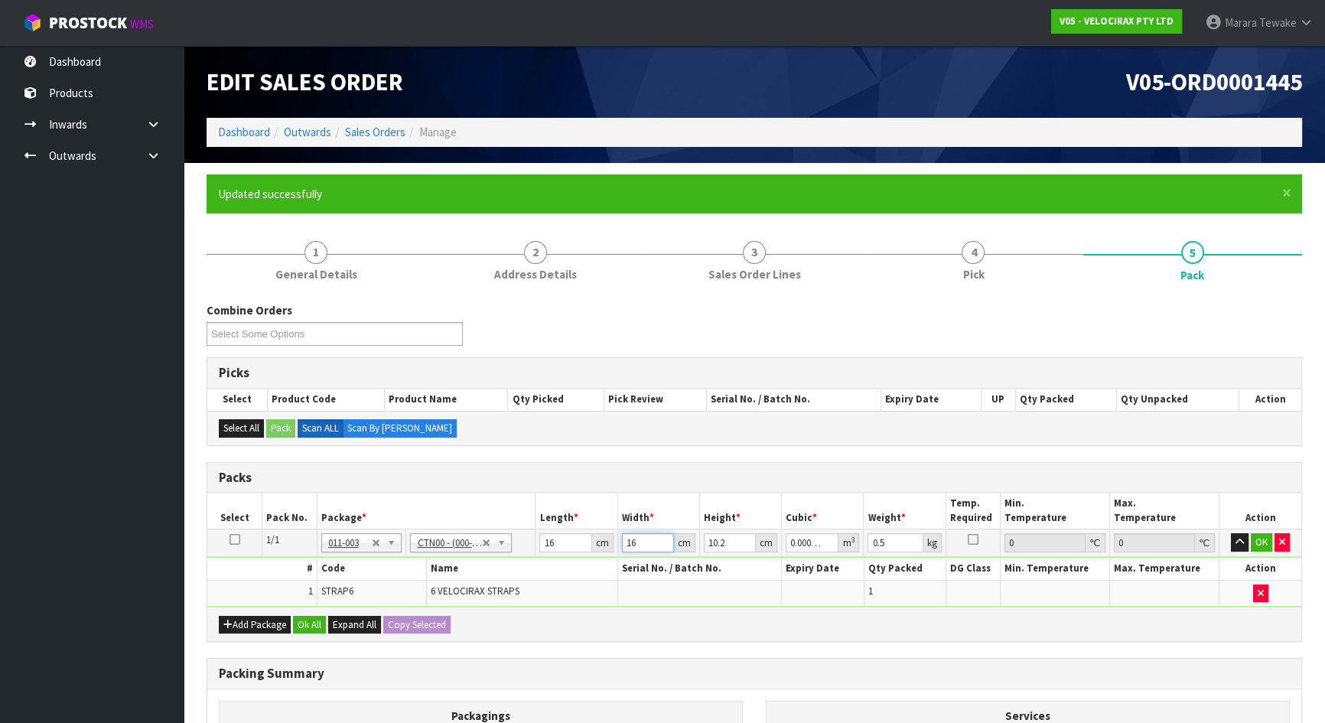
type input "0.002611"
type input "16"
type input "1"
type input "0.000256"
type input "11"
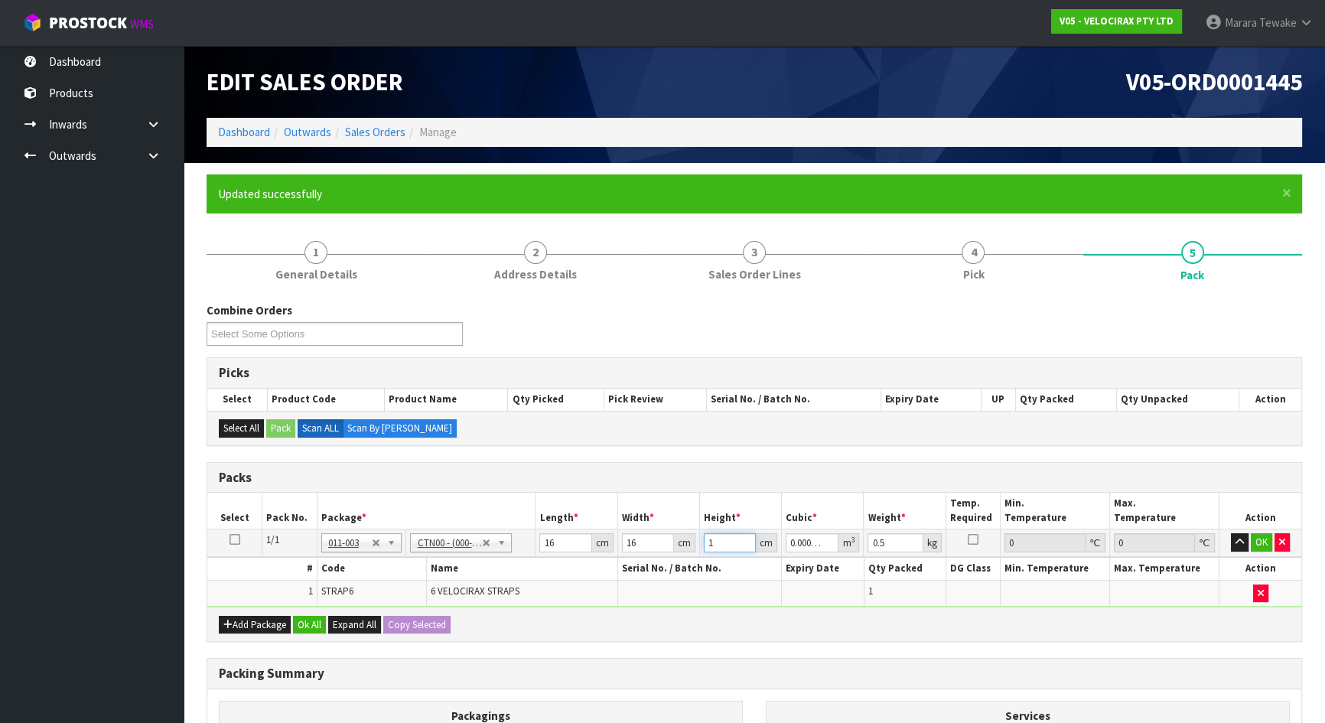
type input "0.002816"
type input "11"
type input "1"
click at [1231, 533] on button "button" at bounding box center [1240, 542] width 18 height 18
click button "OK" at bounding box center [1261, 542] width 21 height 18
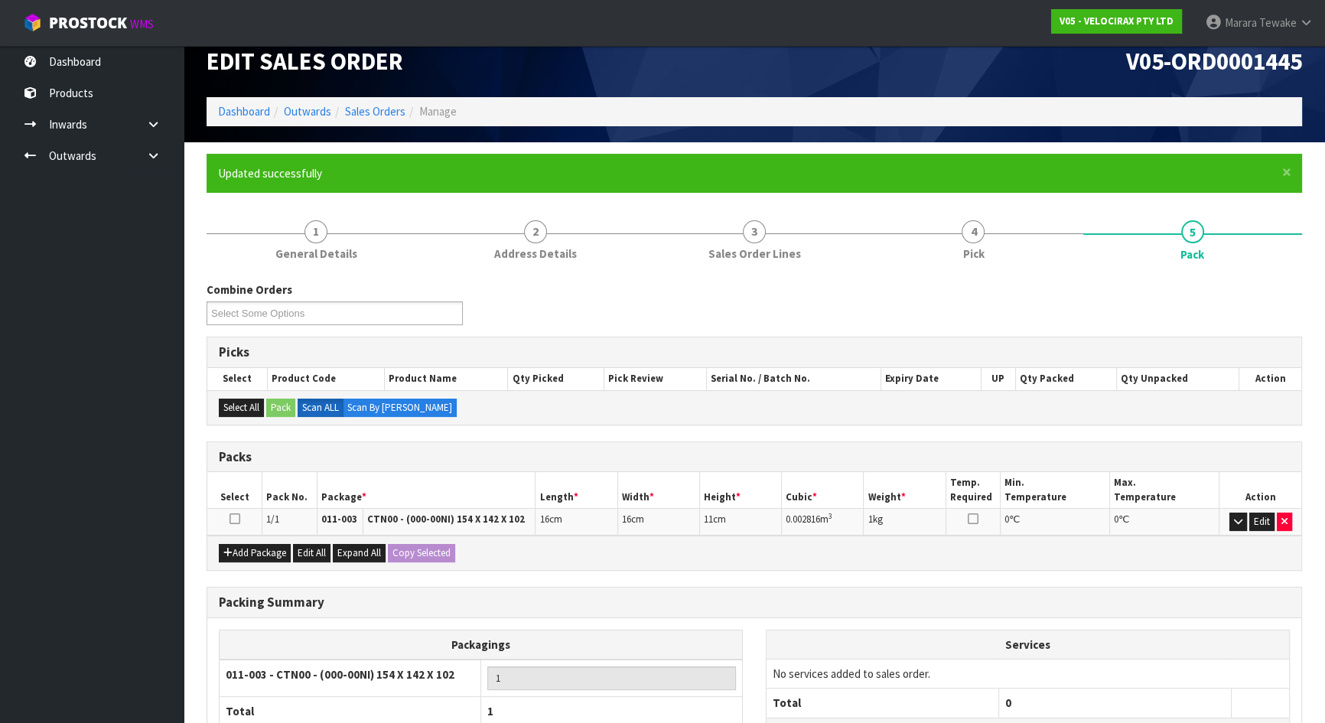
scroll to position [155, 0]
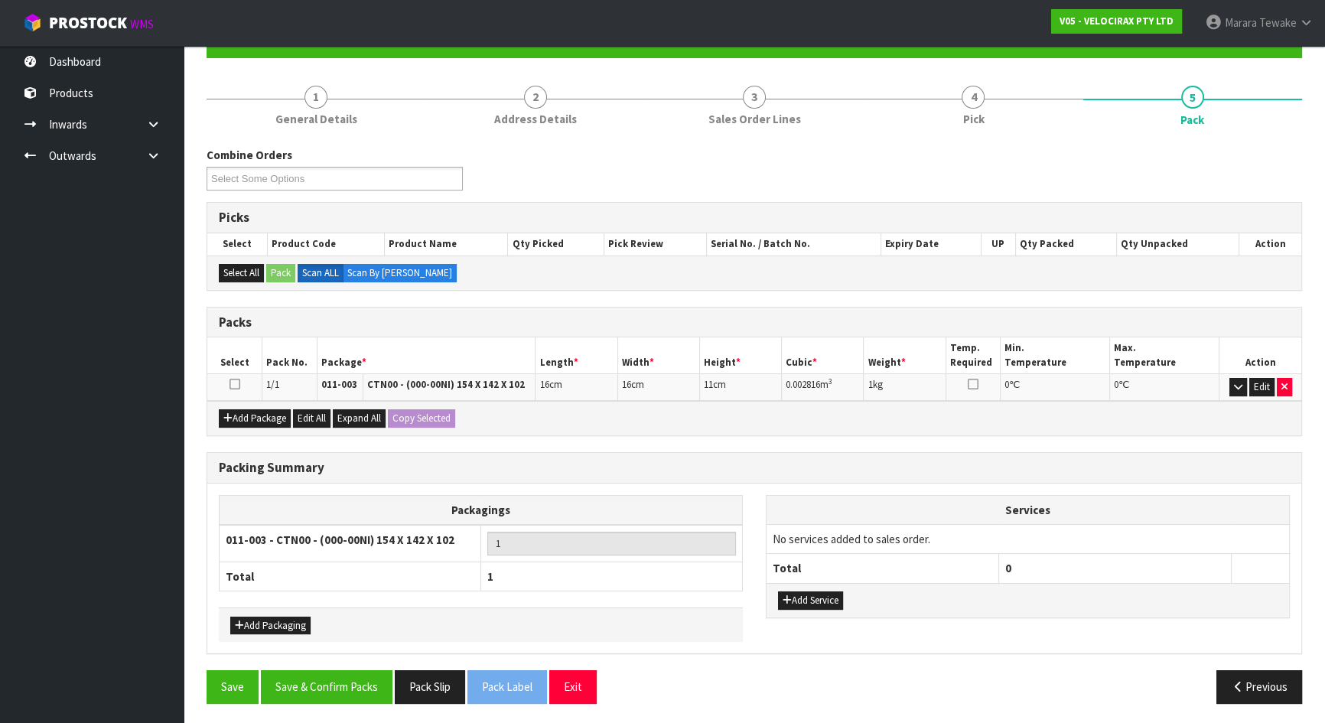
click at [373, 638] on div "Packing Summary Packagings 011-003 - CTN00 - (000-00NI) 154 X 142 X 102 1 Total…" at bounding box center [754, 561] width 1118 height 219
click at [366, 638] on button "Save & Confirm Packs" at bounding box center [327, 686] width 132 height 33
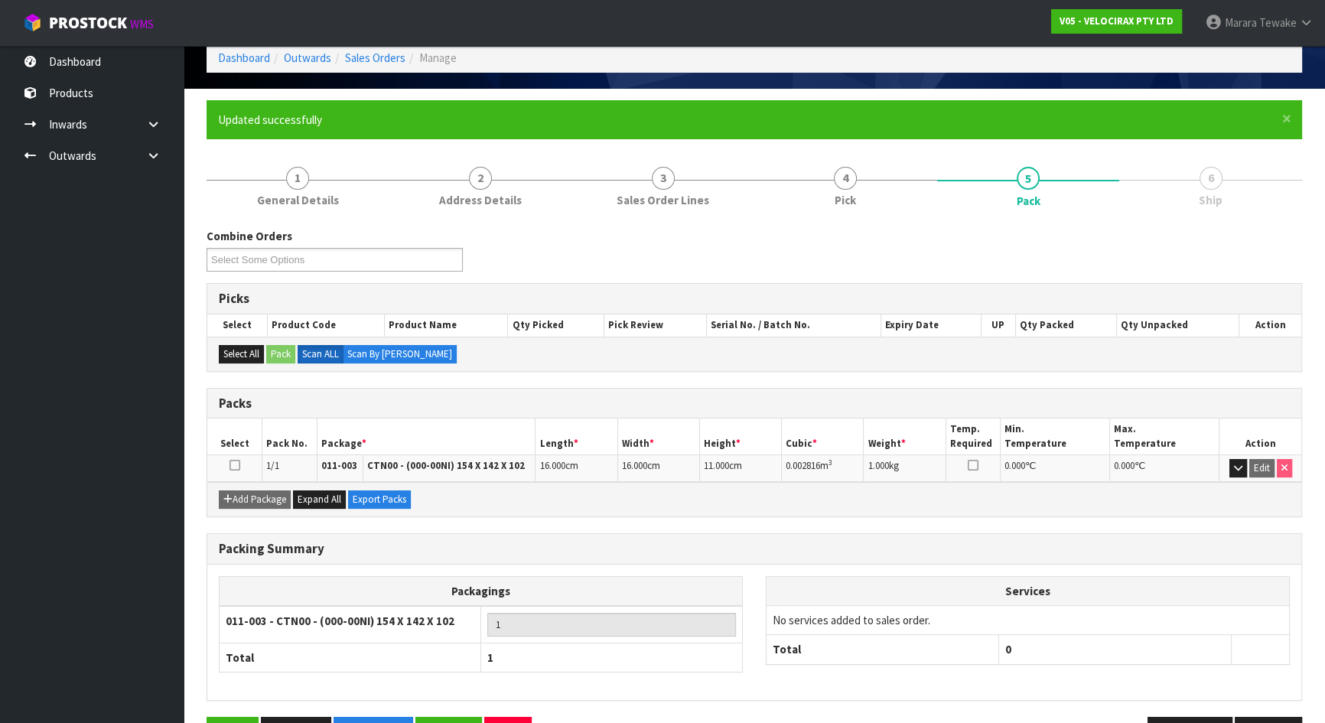
scroll to position [122, 0]
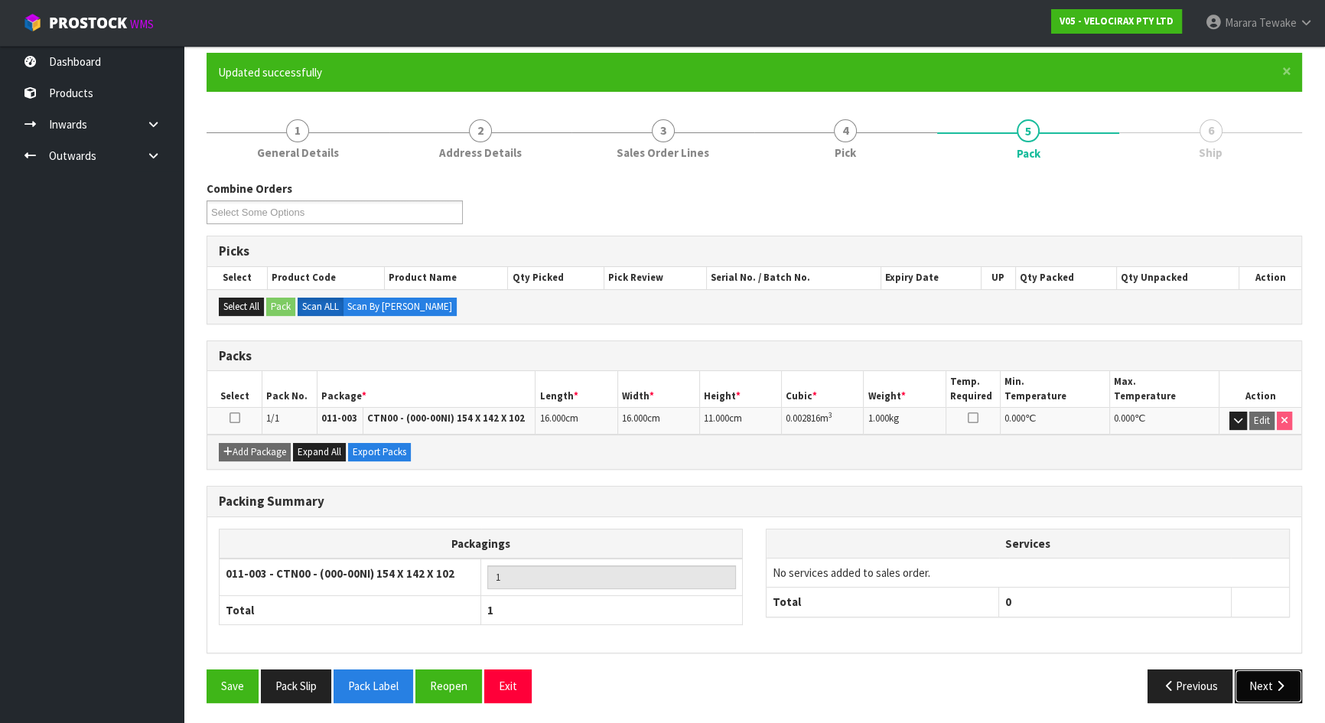
click at [1270, 638] on button "Next" at bounding box center [1268, 685] width 67 height 33
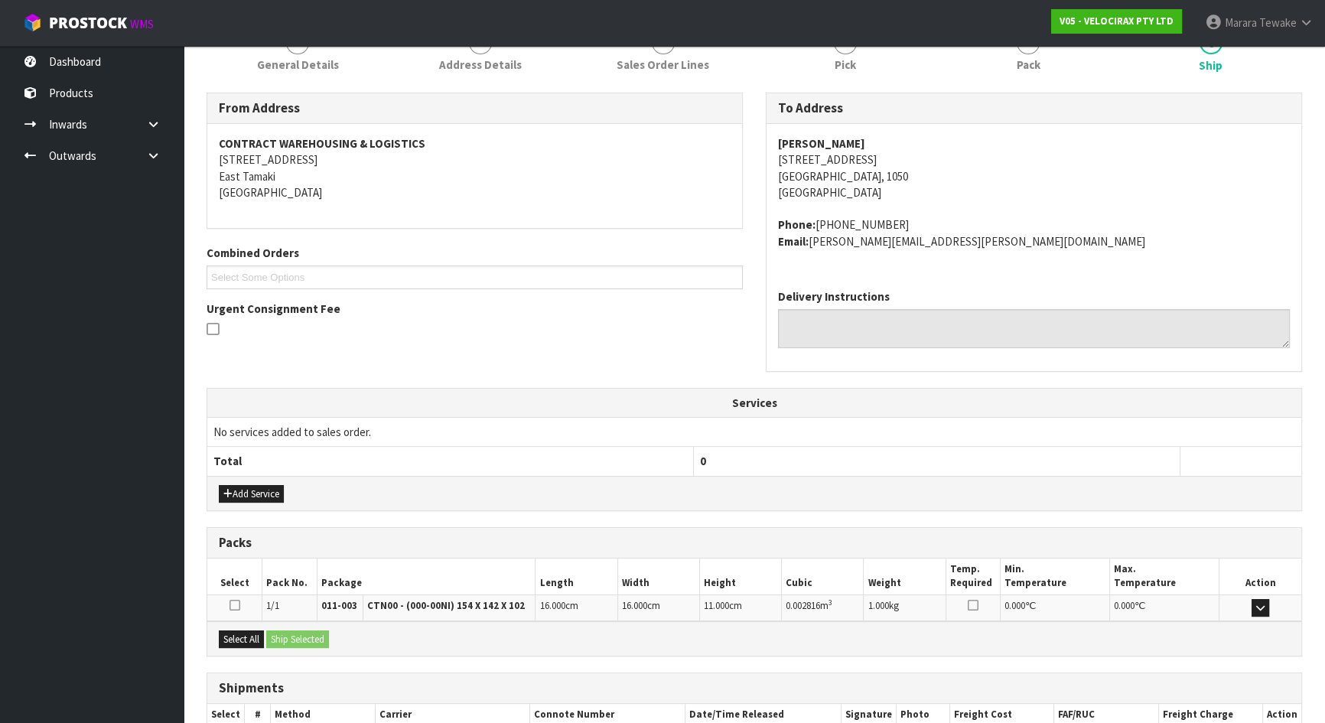
scroll to position [305, 0]
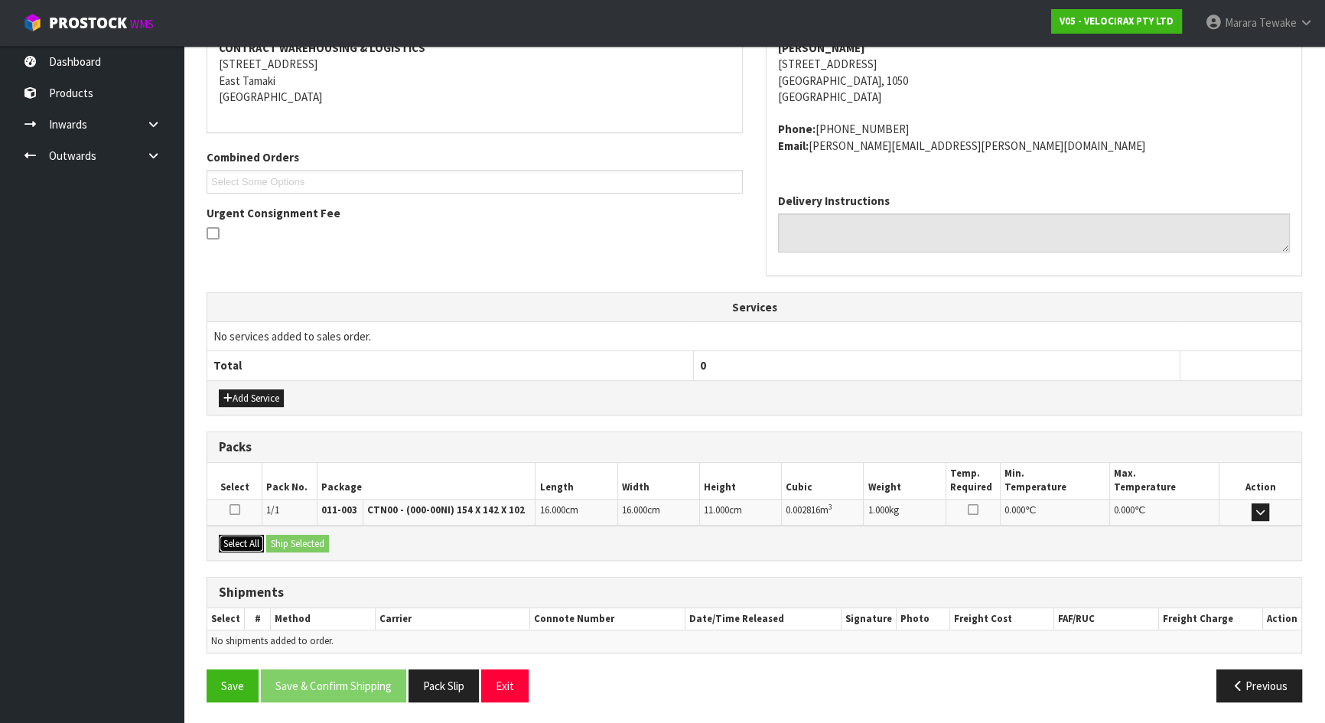
click at [229, 535] on button "Select All" at bounding box center [241, 544] width 45 height 18
click at [306, 535] on button "Ship Selected" at bounding box center [297, 544] width 63 height 18
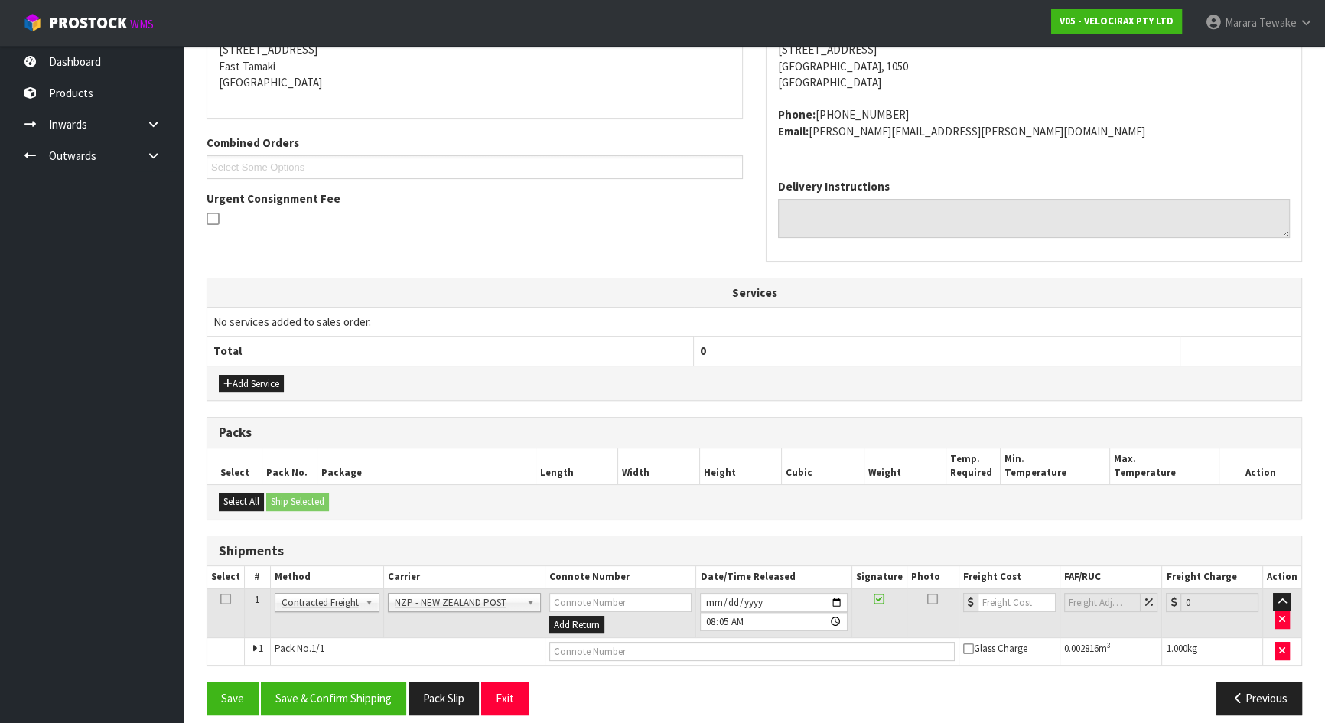
scroll to position [332, 0]
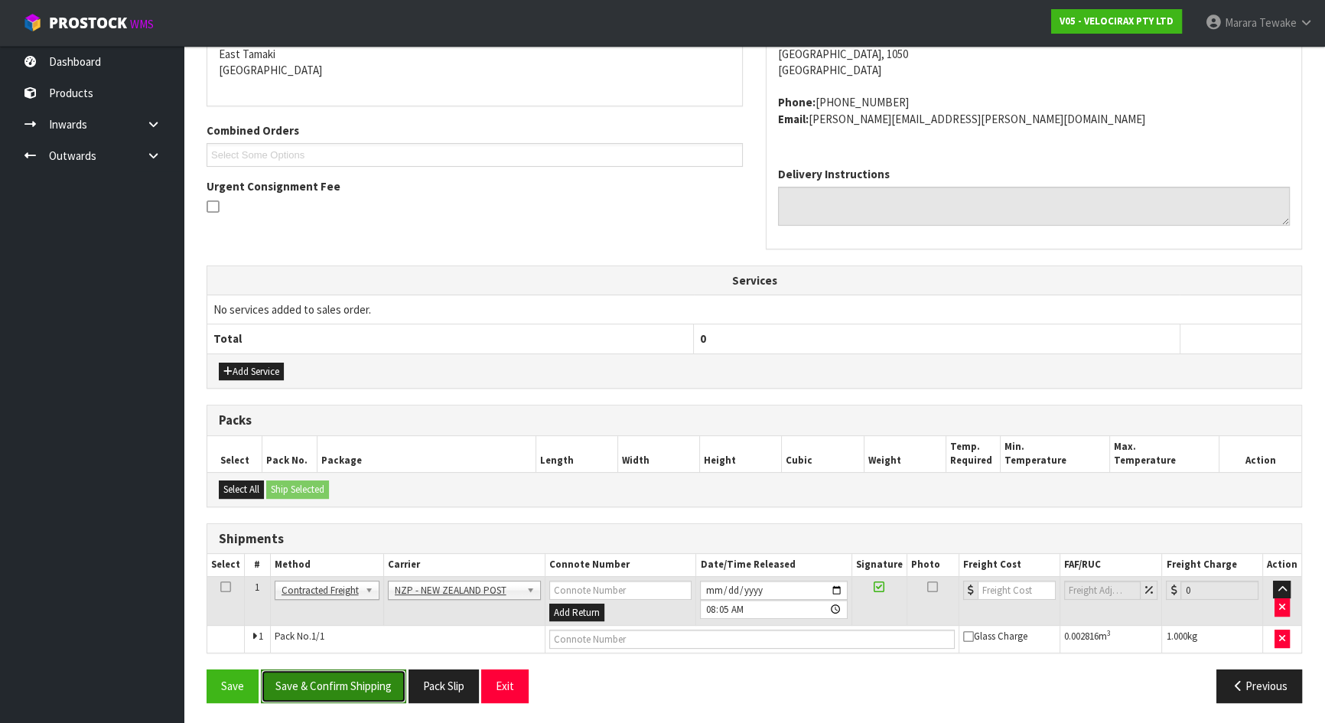
click at [358, 638] on button "Save & Confirm Shipping" at bounding box center [333, 685] width 145 height 33
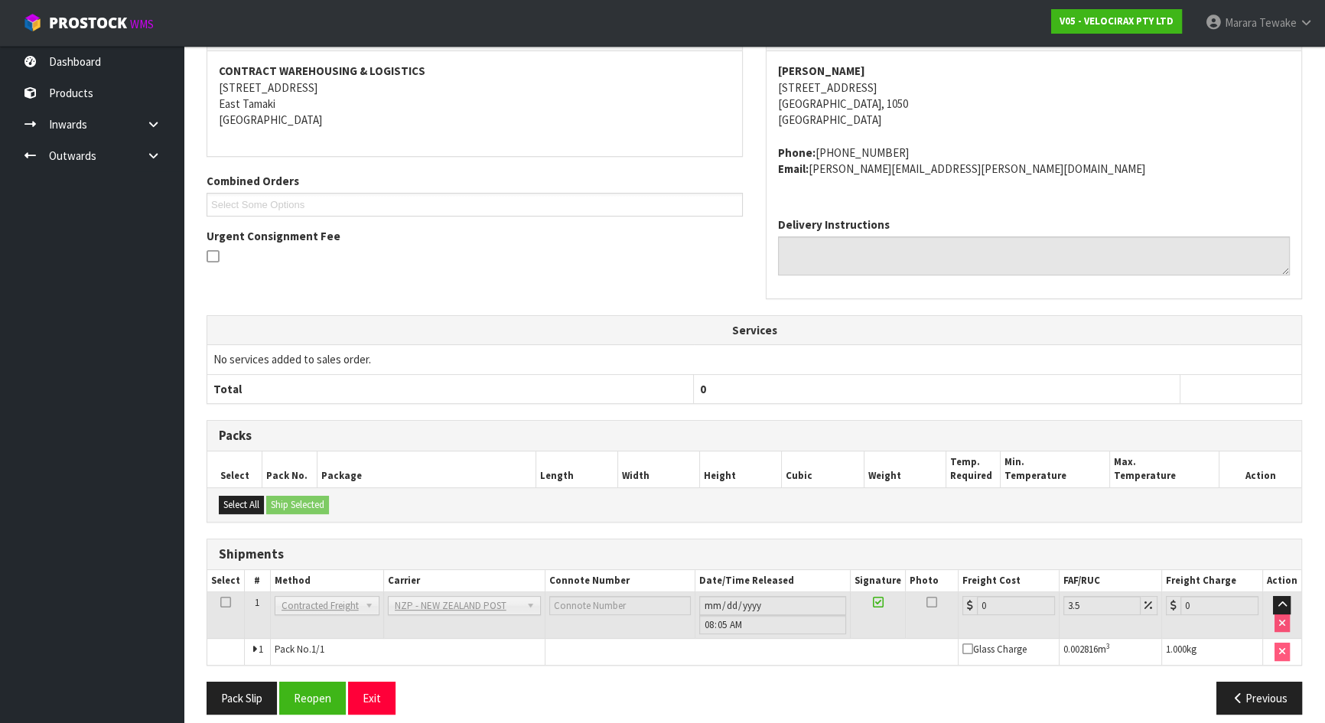
scroll to position [311, 0]
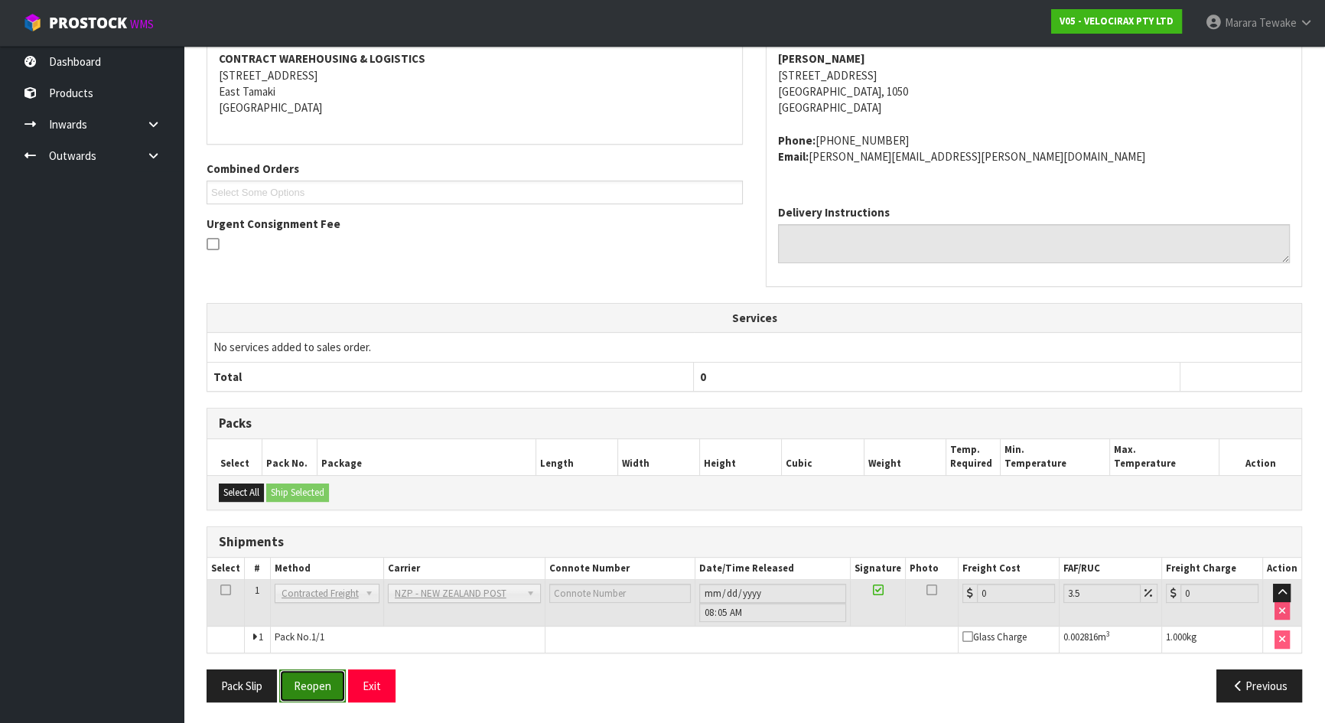
click at [320, 638] on button "Reopen" at bounding box center [312, 685] width 67 height 33
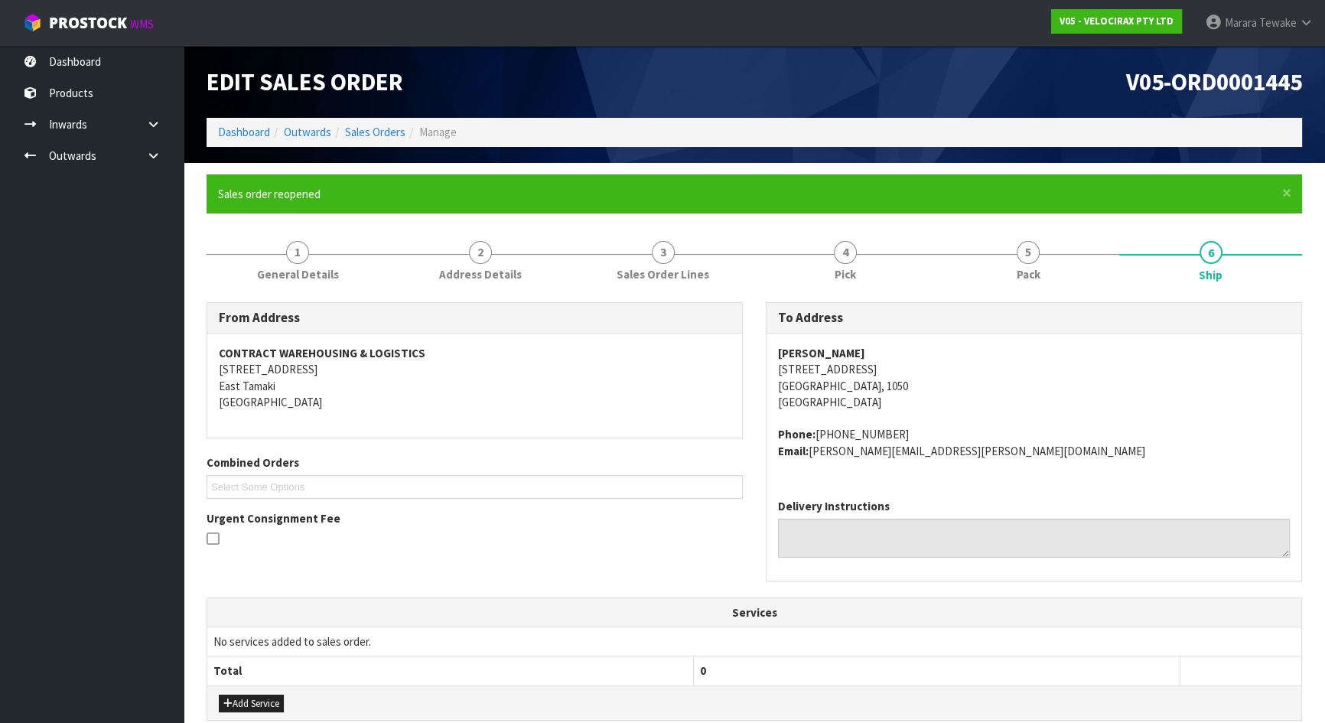
scroll to position [332, 0]
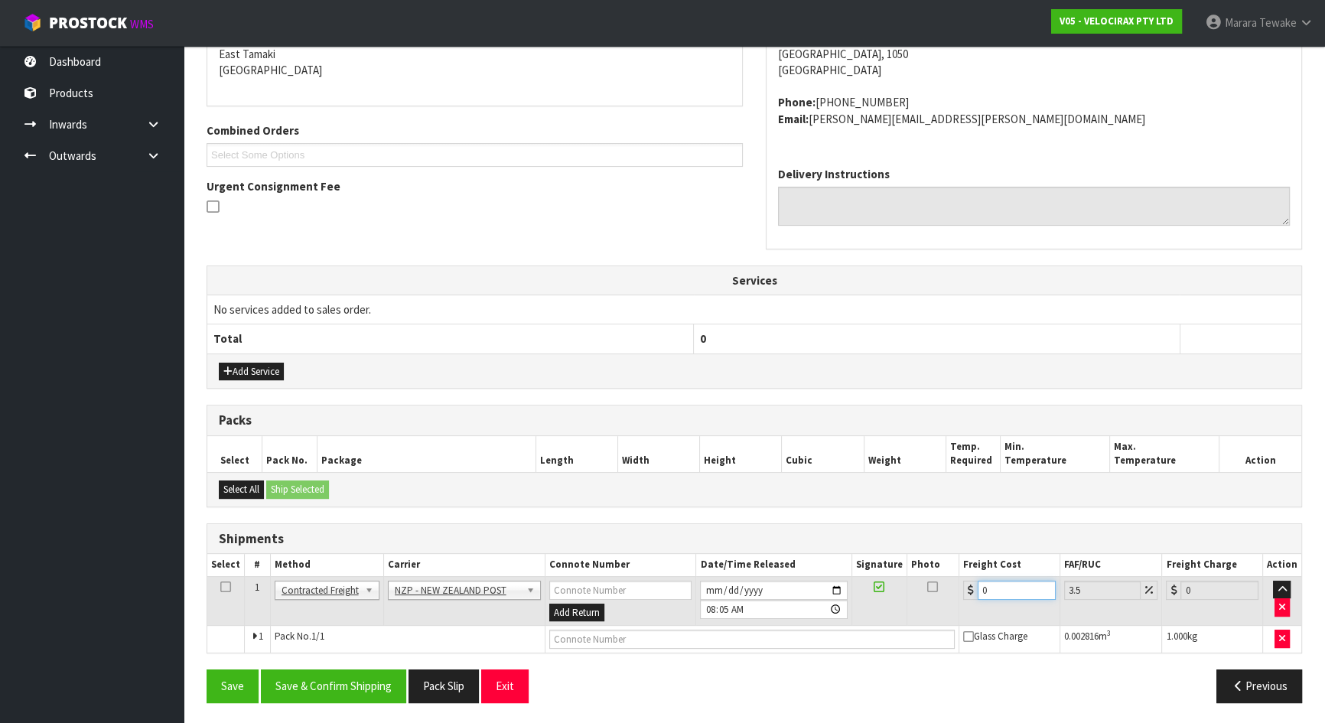
drag, startPoint x: 1015, startPoint y: 593, endPoint x: 953, endPoint y: 538, distance: 82.4
click at [937, 572] on table "Select # Method Carrier Connote Number Date/Time Released Signature Photo Freig…" at bounding box center [754, 603] width 1094 height 99
type input "4"
type input "4.14"
type input "4.3"
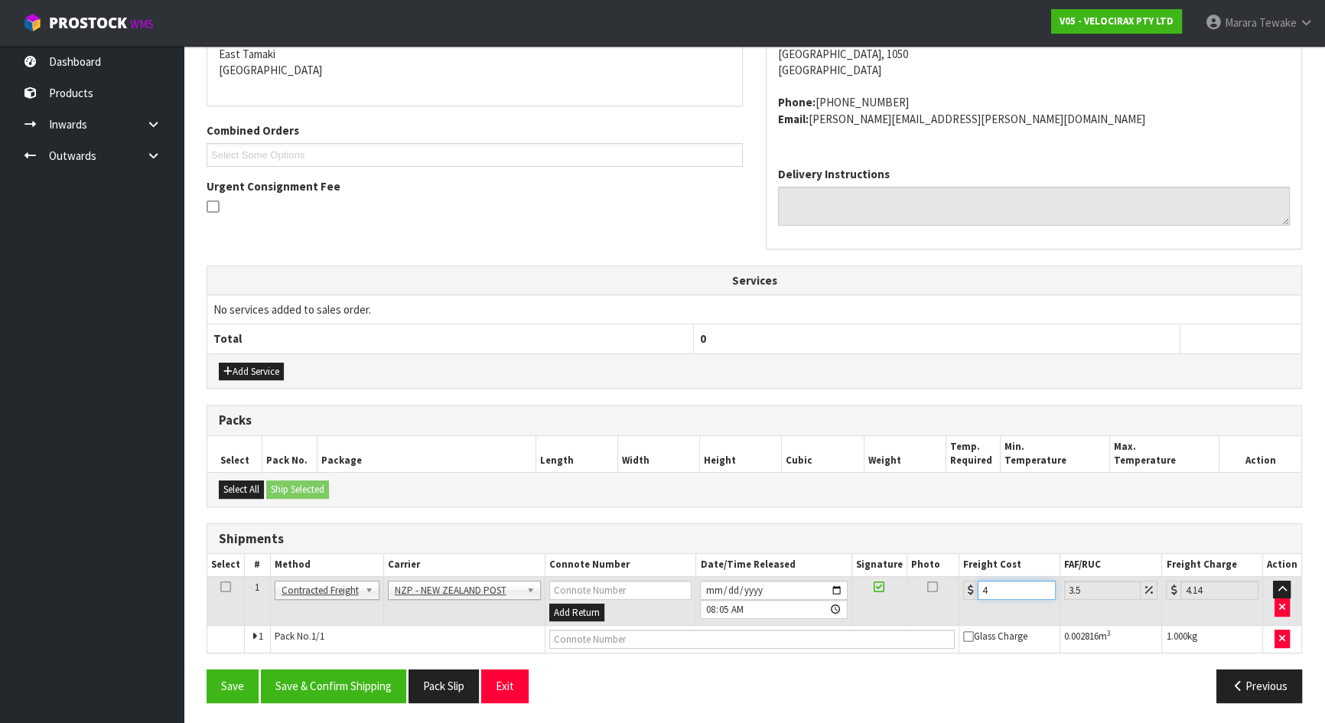
type input "4.45"
type input "4.33"
type input "4.48"
type input "4.33"
drag, startPoint x: 377, startPoint y: 688, endPoint x: 342, endPoint y: 667, distance: 40.8
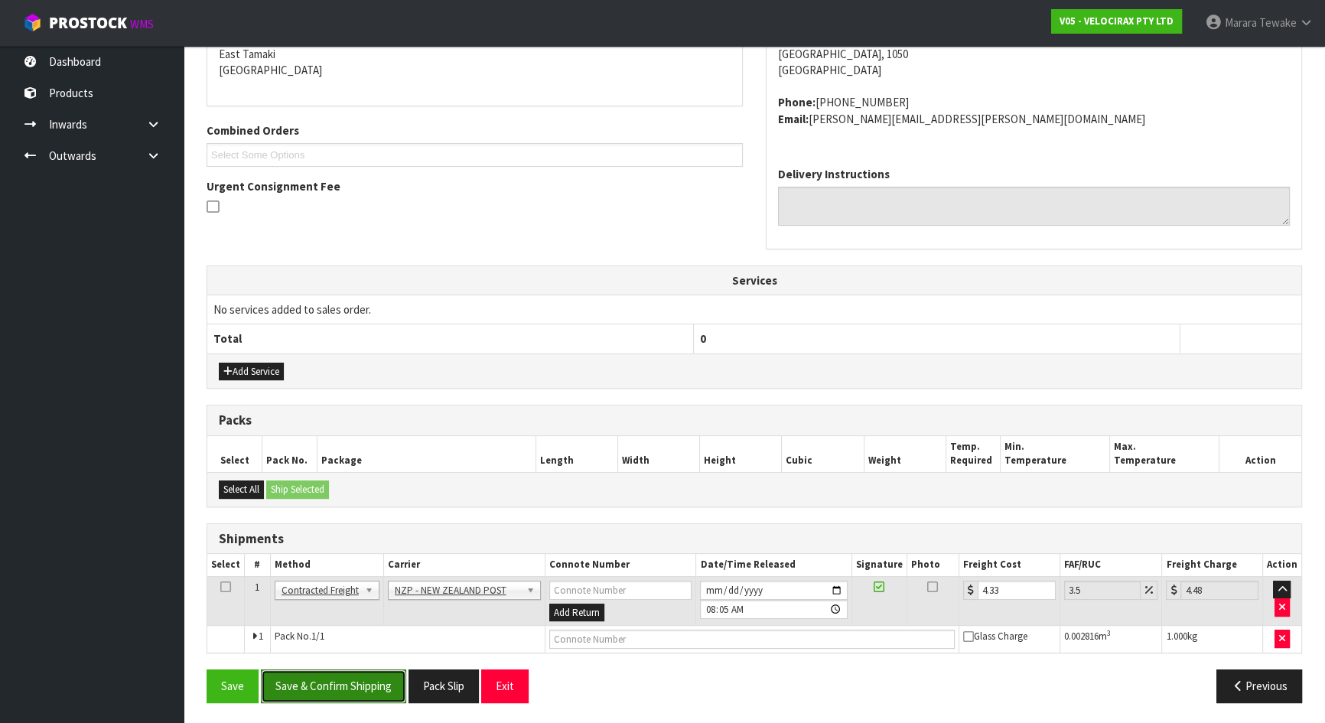
click at [377, 638] on button "Save & Confirm Shipping" at bounding box center [333, 685] width 145 height 33
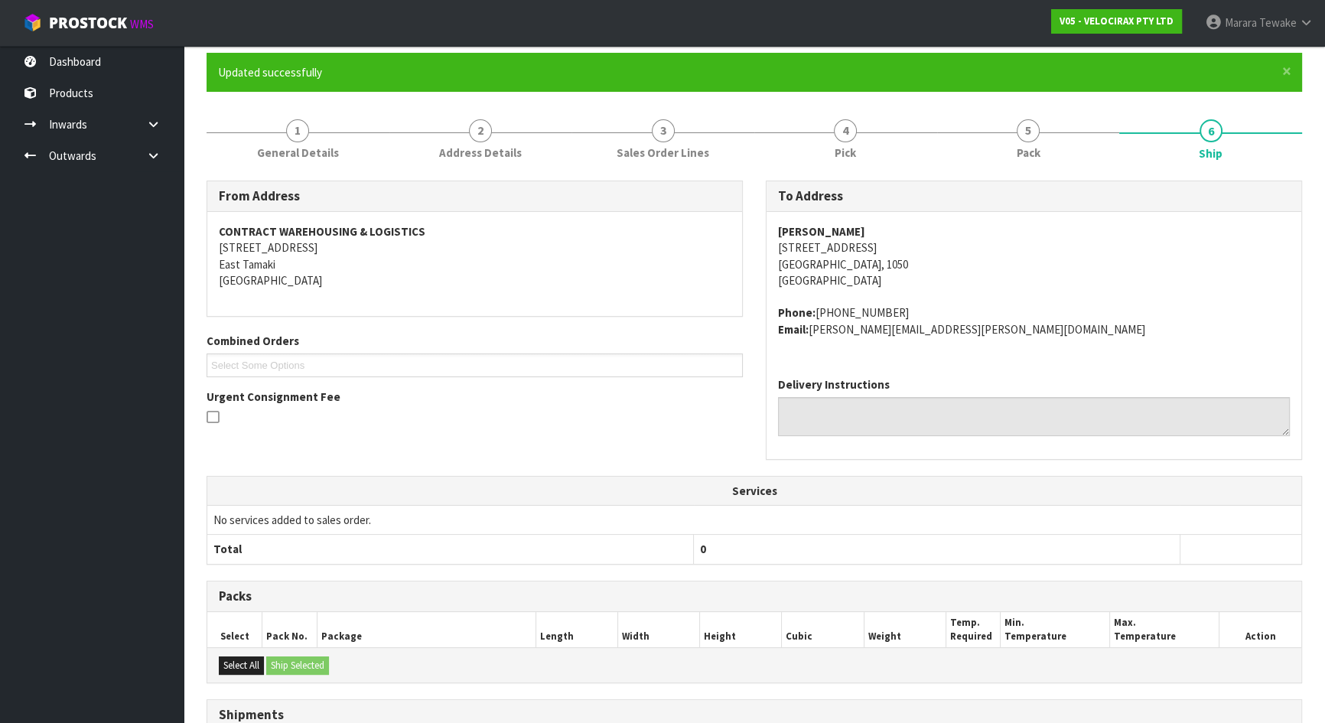
scroll to position [0, 0]
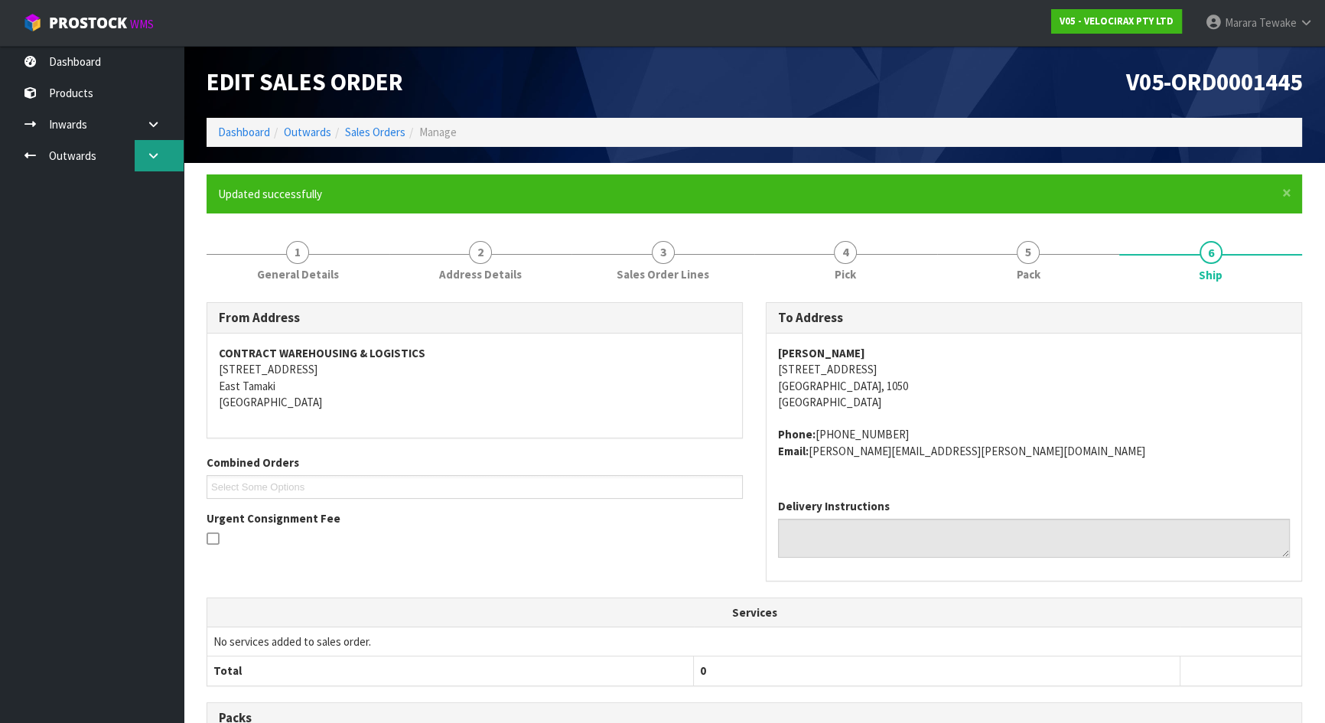
click at [152, 150] on icon at bounding box center [153, 155] width 15 height 11
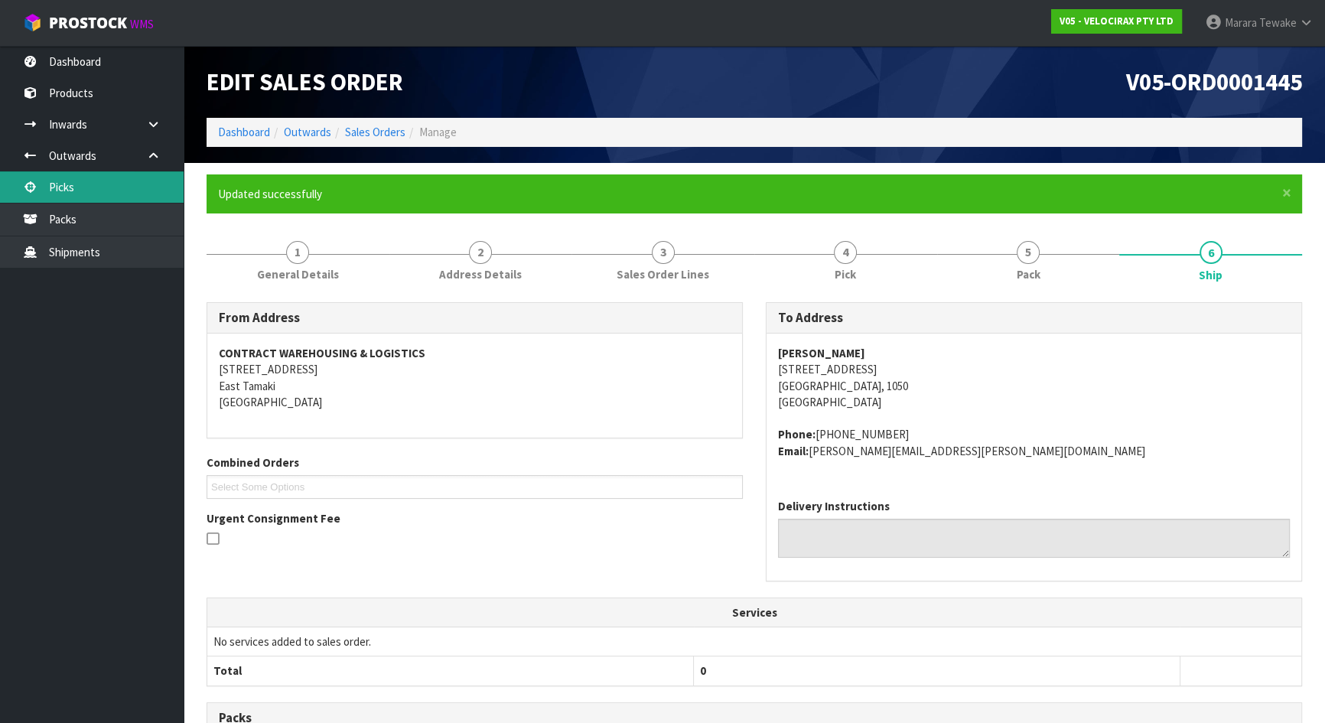
click at [138, 179] on link "Picks" at bounding box center [92, 186] width 184 height 31
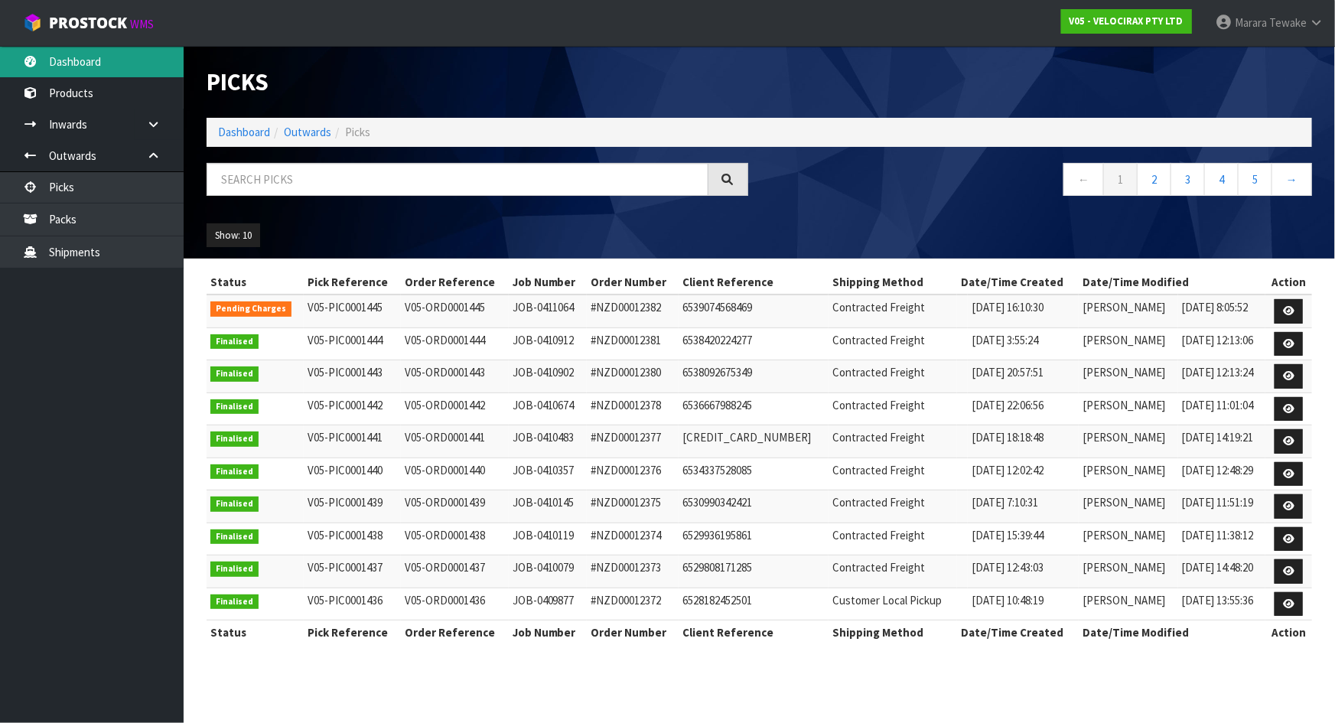
click at [116, 54] on link "Dashboard" at bounding box center [92, 61] width 184 height 31
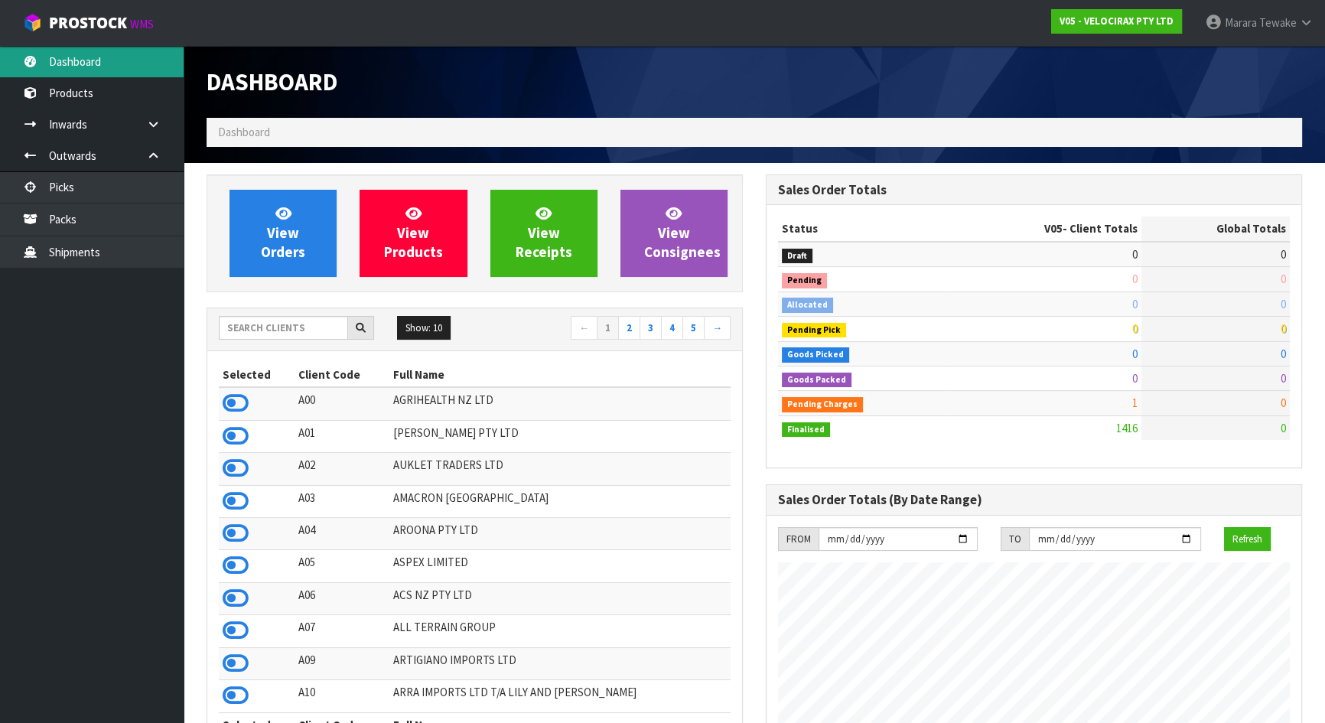
scroll to position [1189, 558]
click at [304, 327] on input "text" at bounding box center [283, 328] width 129 height 24
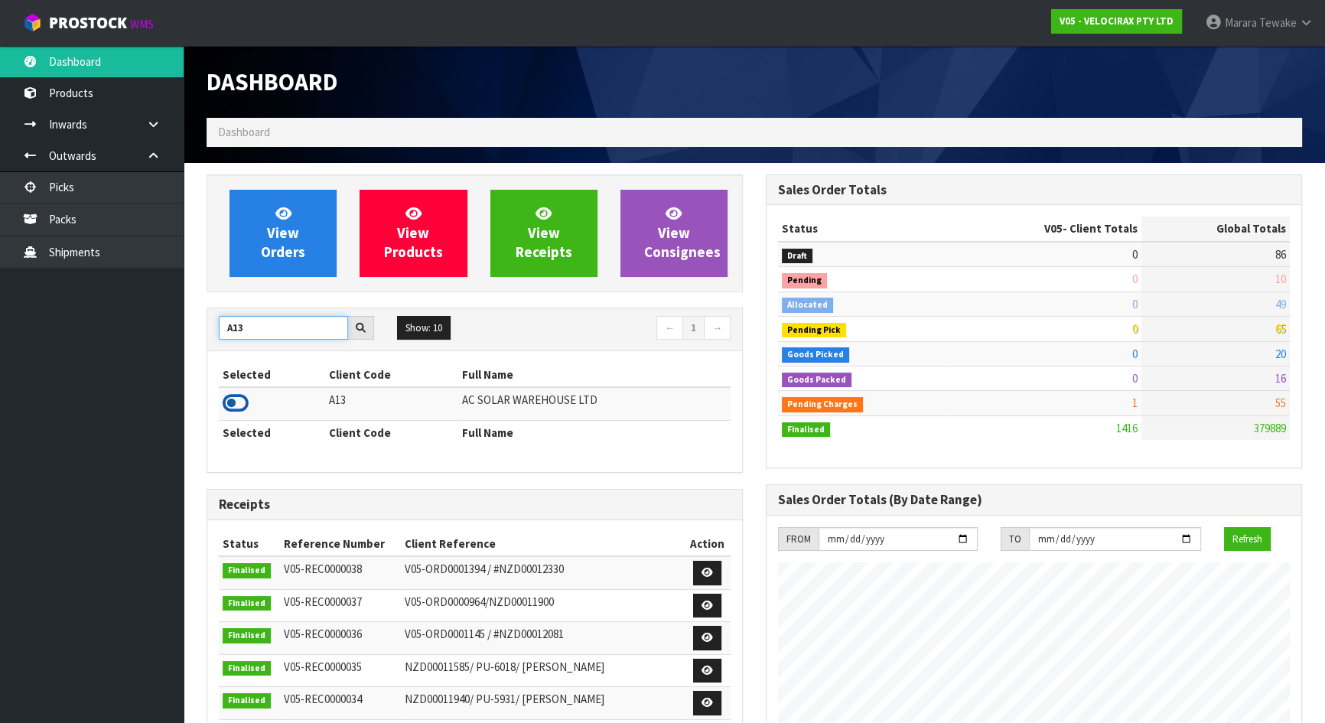
type input "A13"
click at [242, 410] on icon at bounding box center [236, 403] width 26 height 23
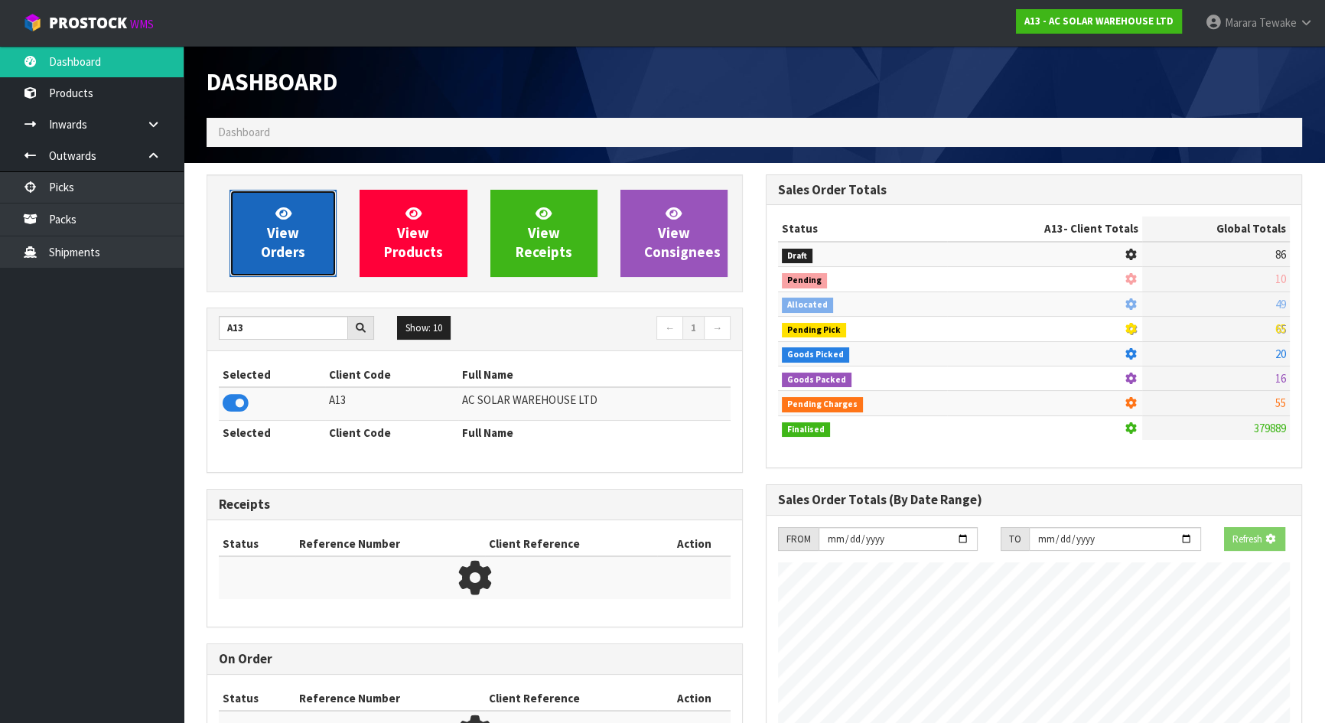
scroll to position [1238, 558]
click at [265, 236] on link "View Orders" at bounding box center [282, 233] width 107 height 87
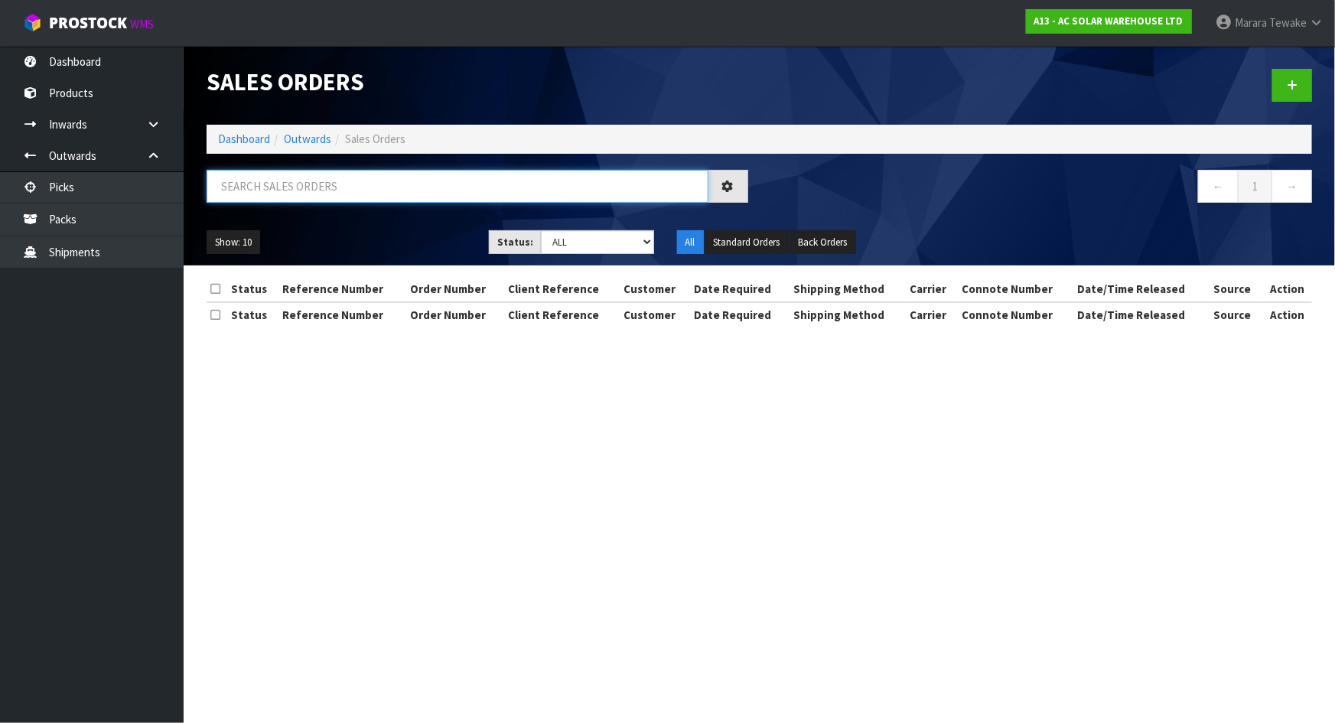
click at [310, 193] on input "text" at bounding box center [458, 186] width 502 height 33
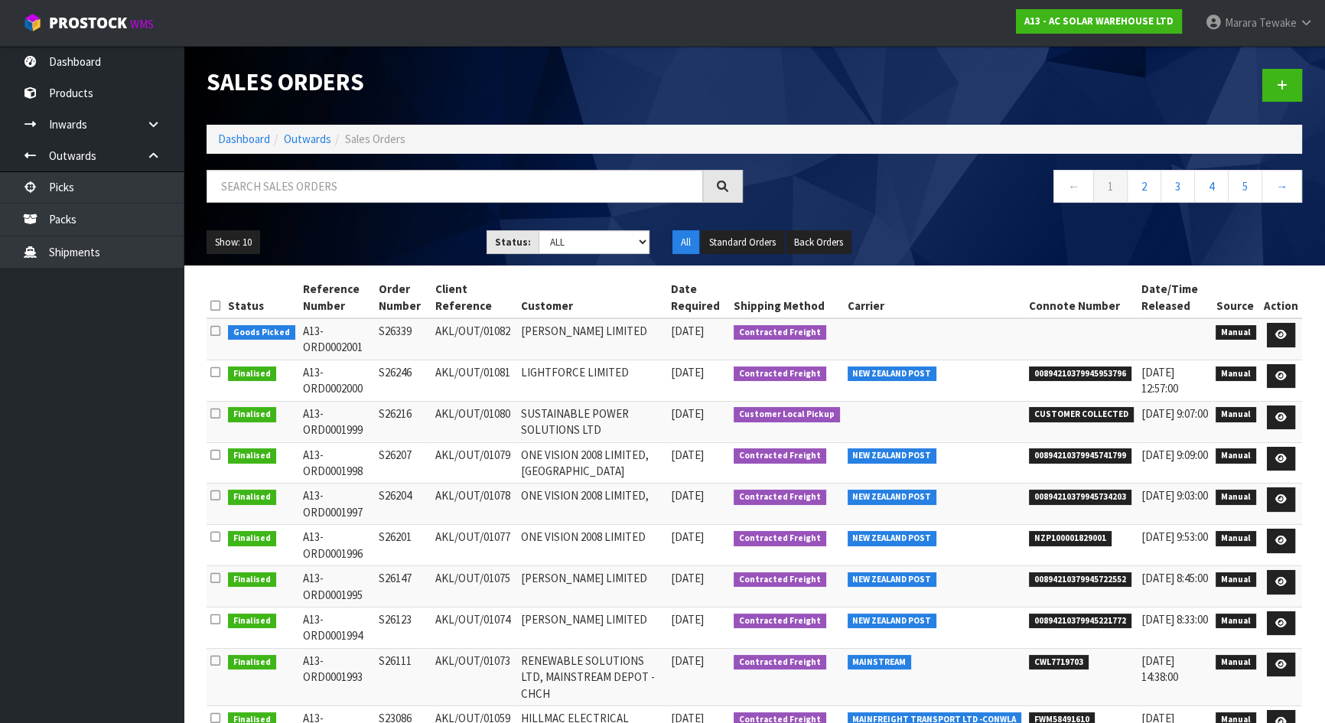
click at [216, 326] on icon at bounding box center [215, 330] width 10 height 11
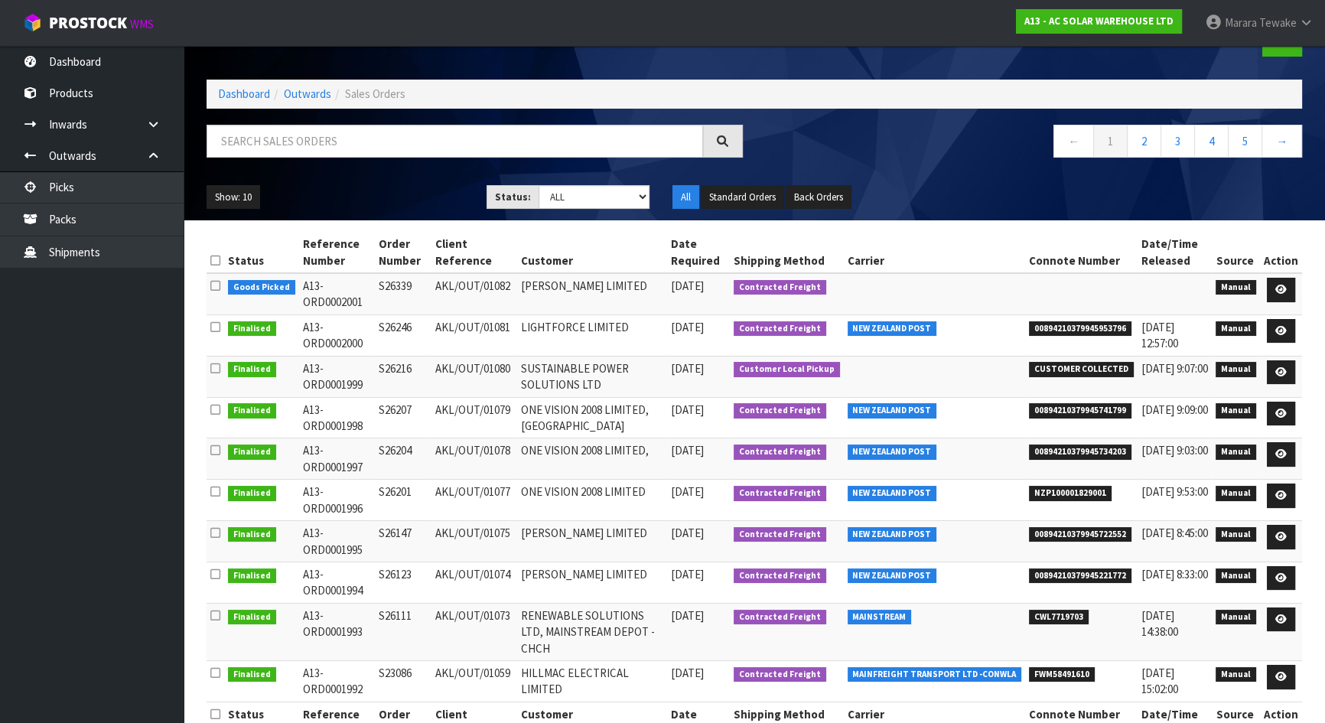
scroll to position [69, 0]
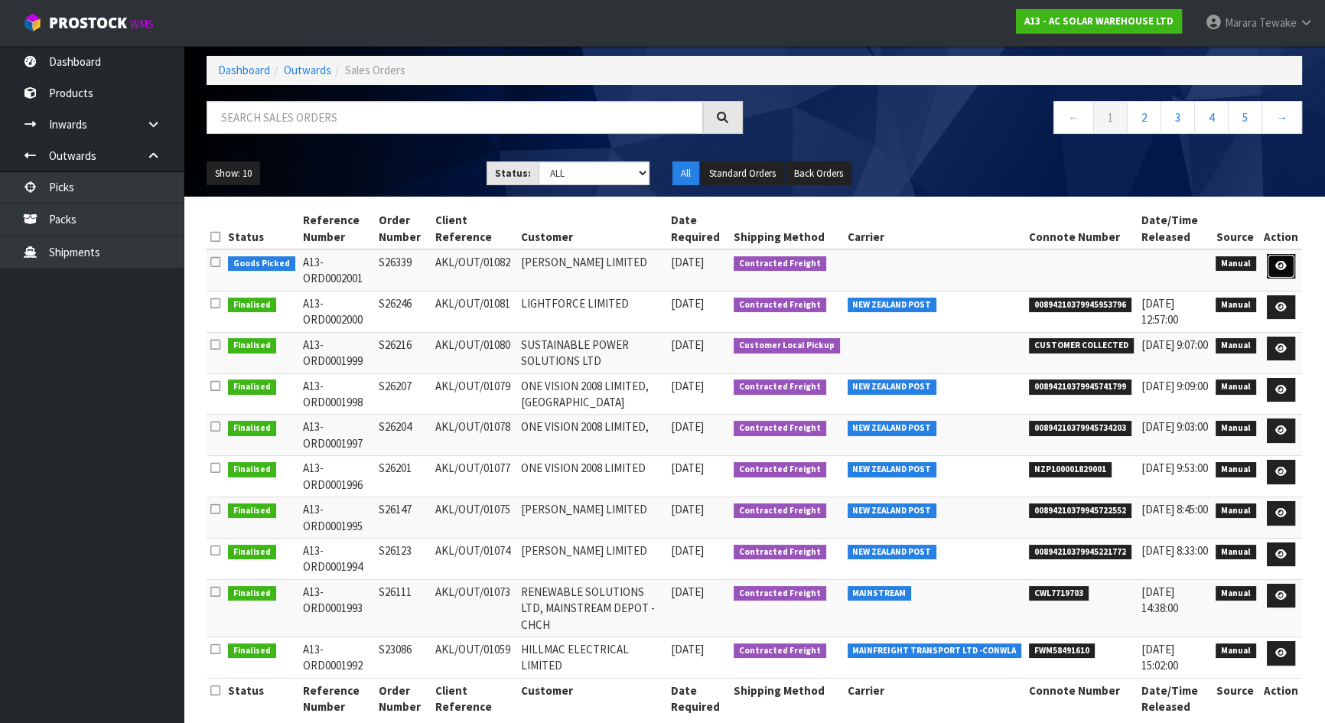
click at [1277, 264] on icon at bounding box center [1280, 266] width 11 height 10
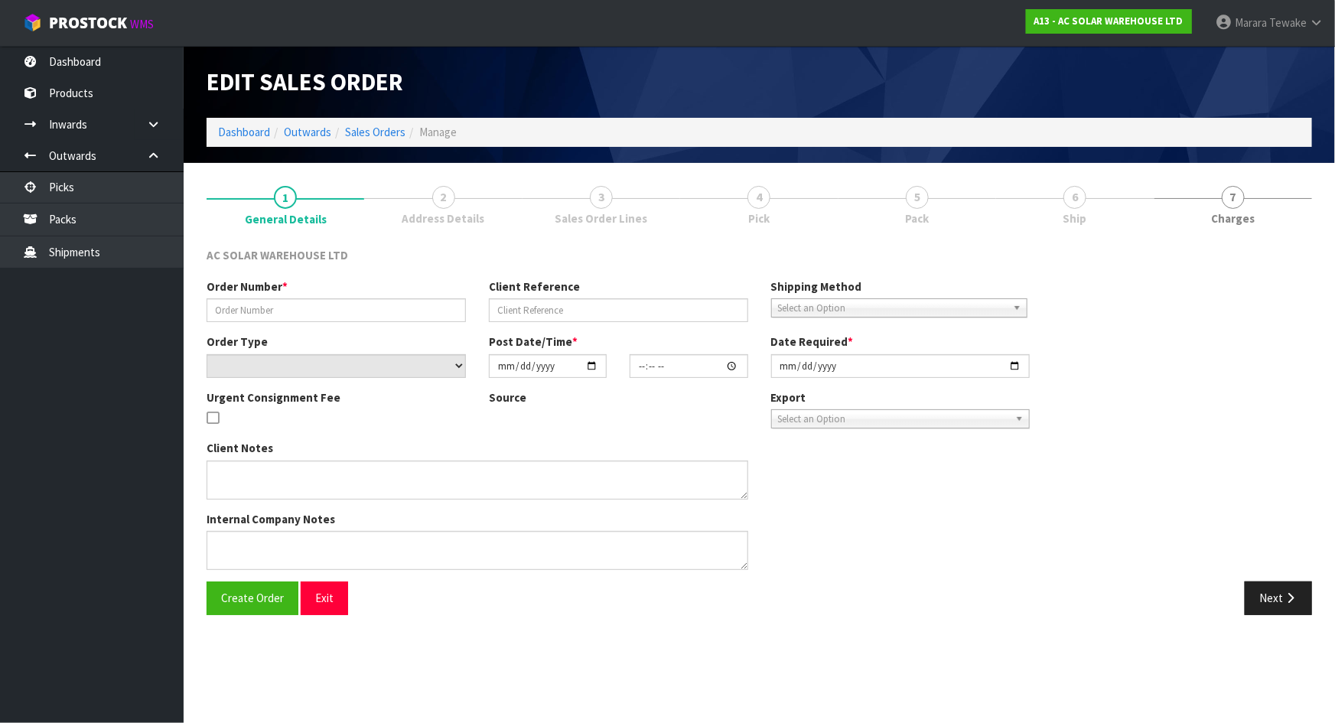
type input "S26339"
type input "AKL/OUT/01082"
select select "number:0"
type input "2025-09-04"
type input "17:02:00.000"
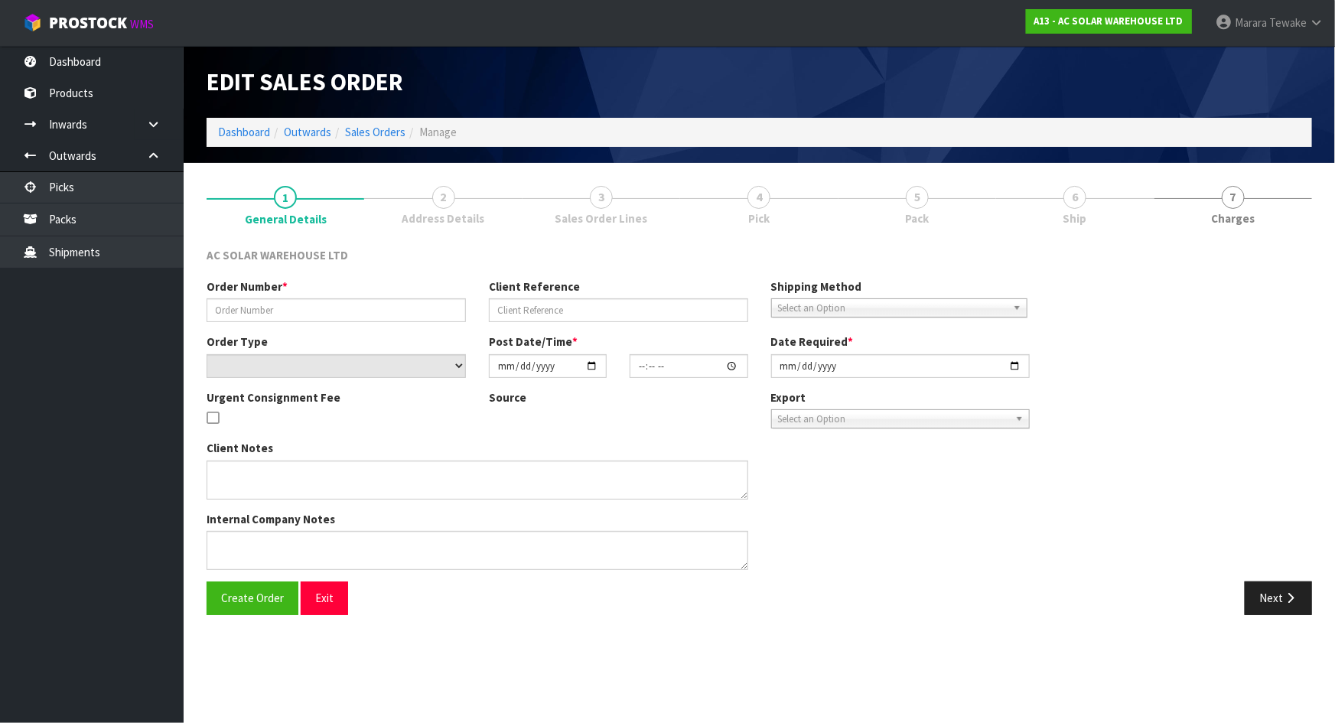
type input "2025-09-05"
type textarea "SEND WITH NZ POST"
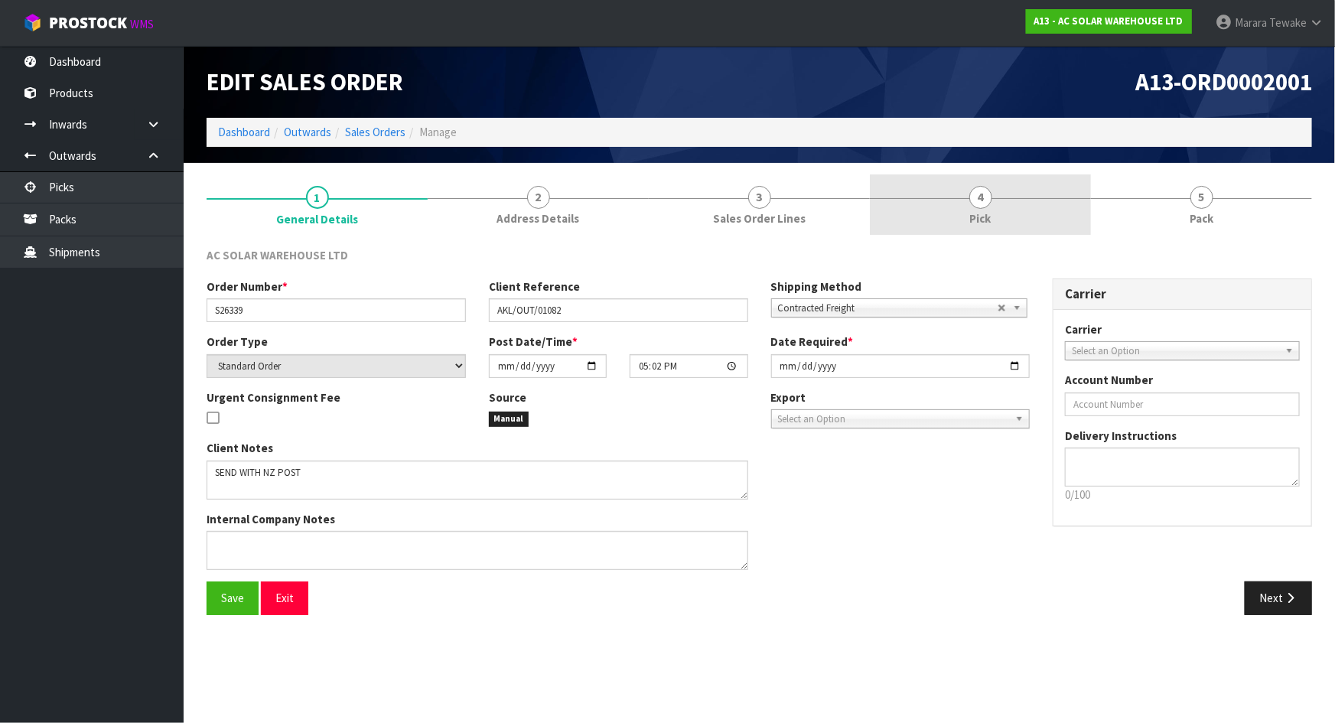
click at [1034, 216] on link "4 Pick" at bounding box center [980, 204] width 221 height 60
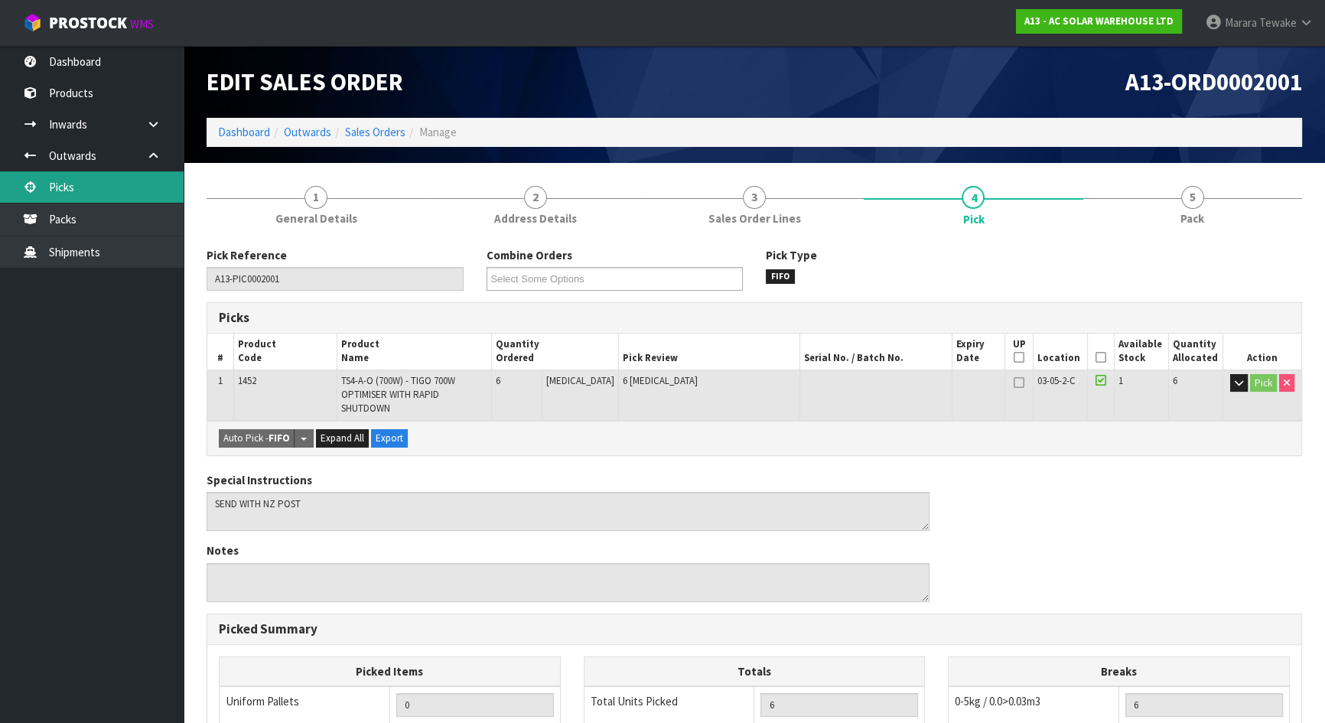
click at [124, 181] on link "Picks" at bounding box center [92, 186] width 184 height 31
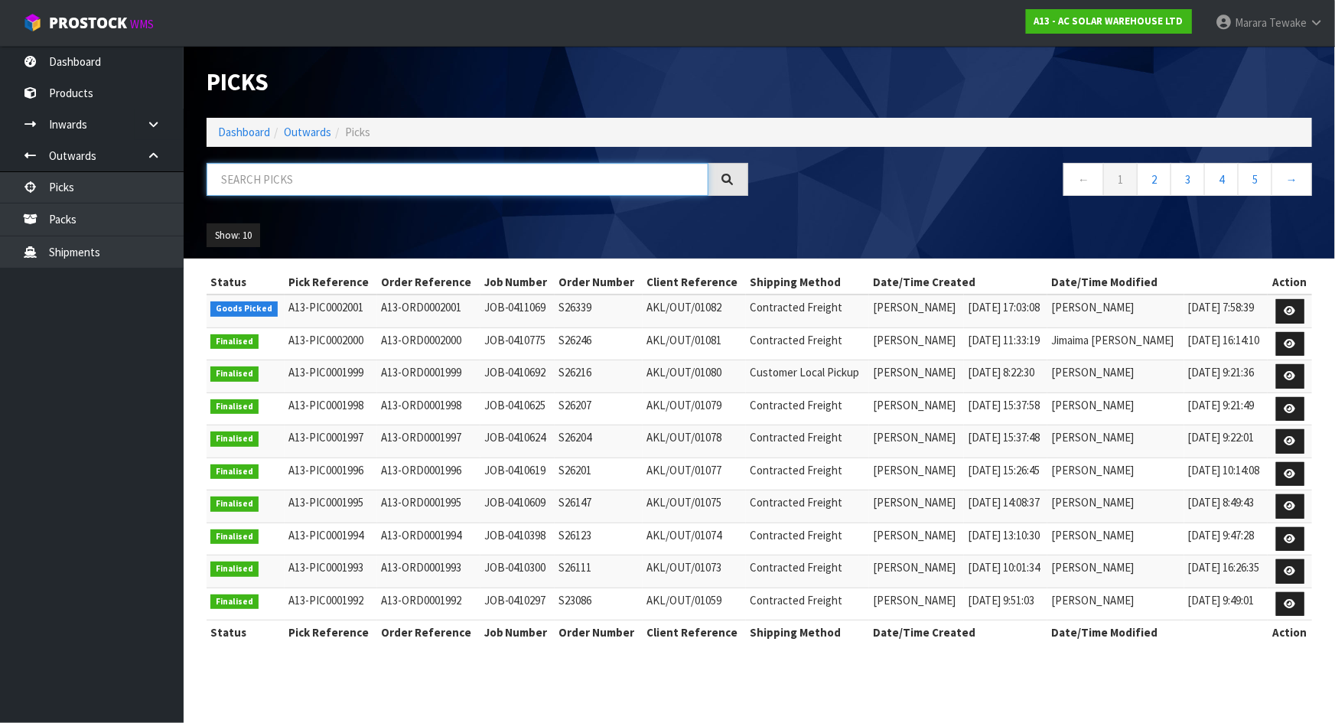
click at [275, 177] on input "text" at bounding box center [458, 179] width 502 height 33
type input "JOB-0411069"
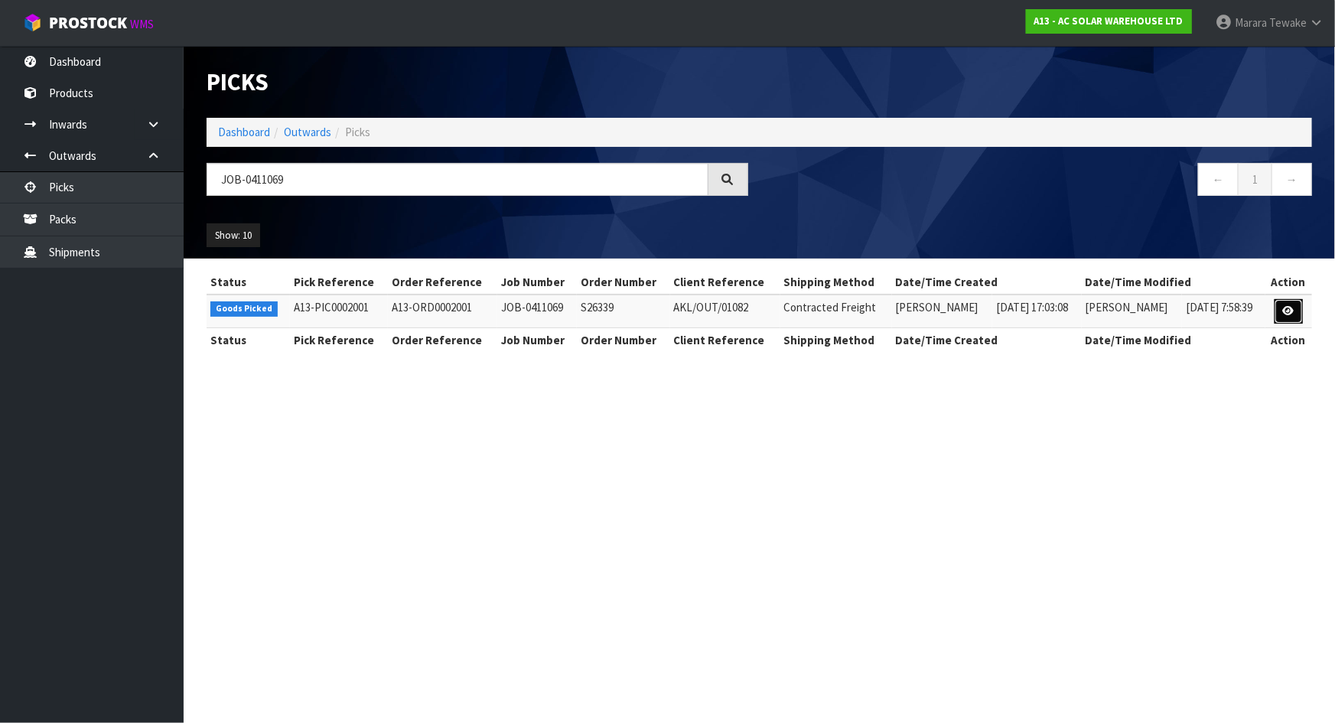
click at [1288, 308] on icon at bounding box center [1288, 311] width 11 height 10
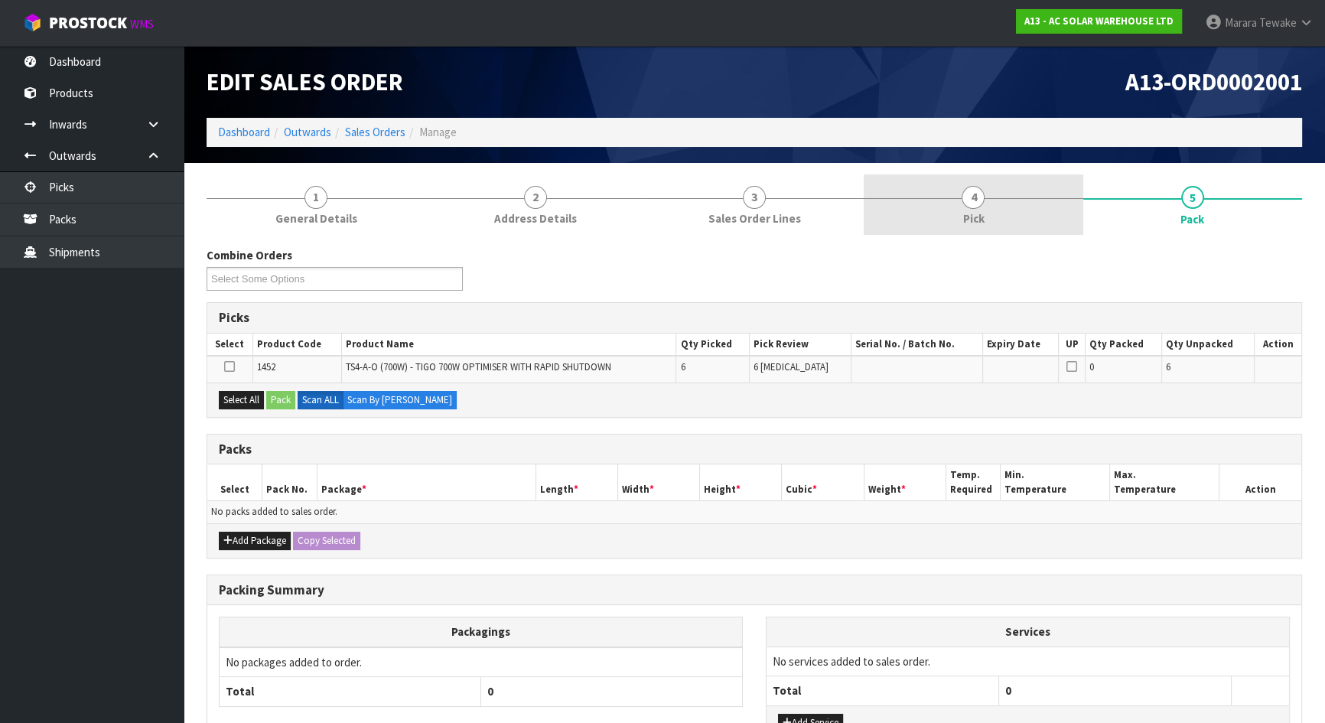
click at [987, 211] on link "4 Pick" at bounding box center [973, 204] width 219 height 60
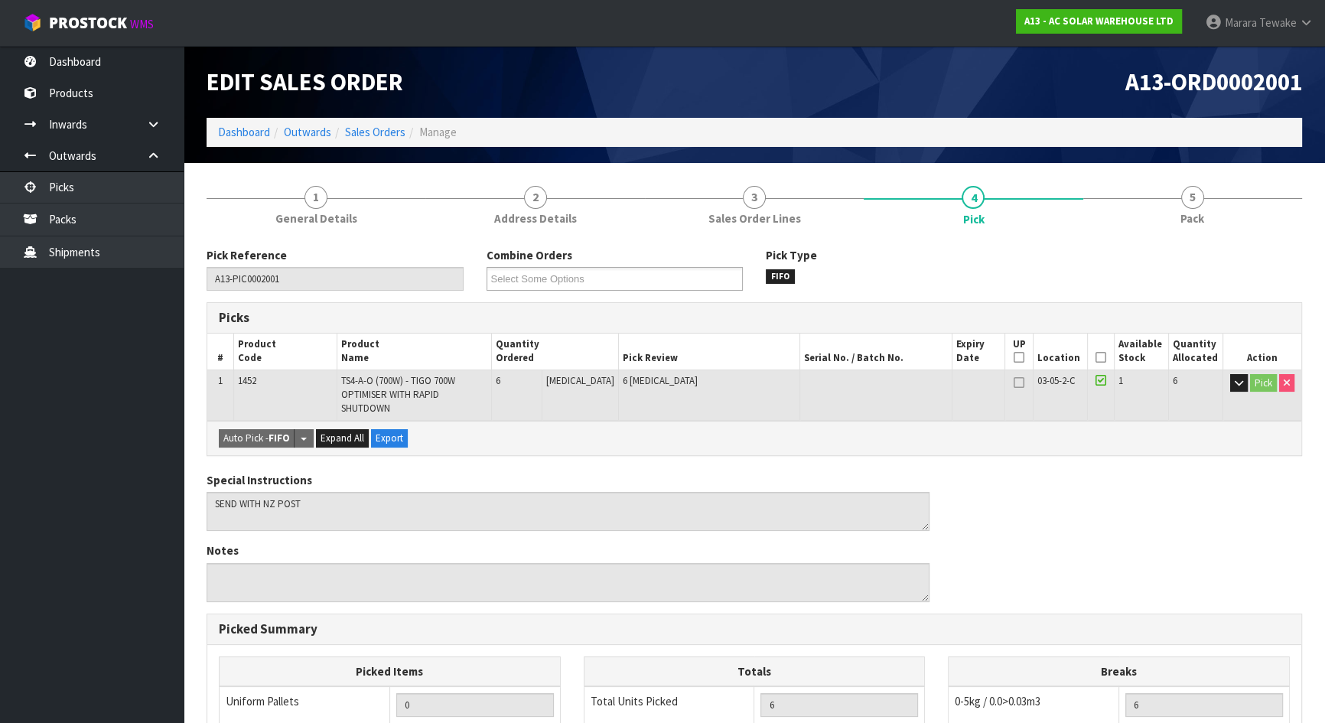
click at [1101, 360] on th "Picked" at bounding box center [1101, 352] width 27 height 36
click at [1098, 358] on icon at bounding box center [1100, 357] width 11 height 1
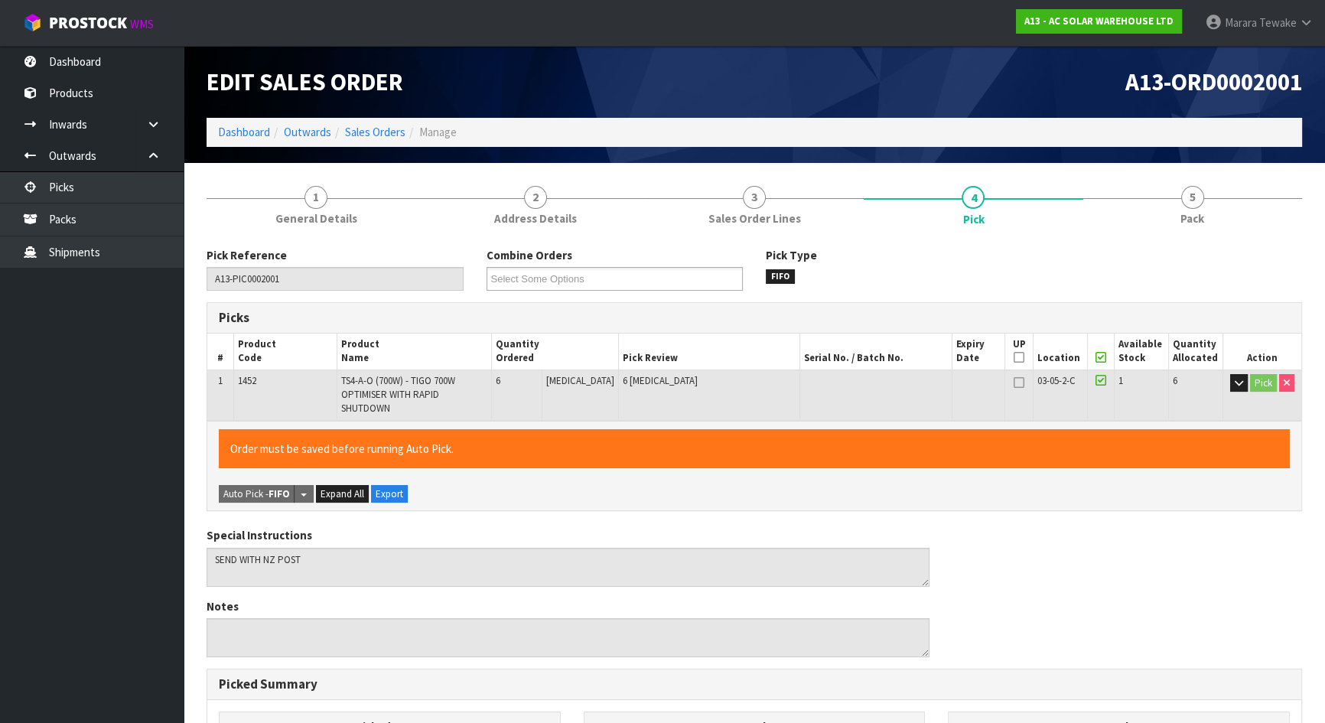
scroll to position [352, 0]
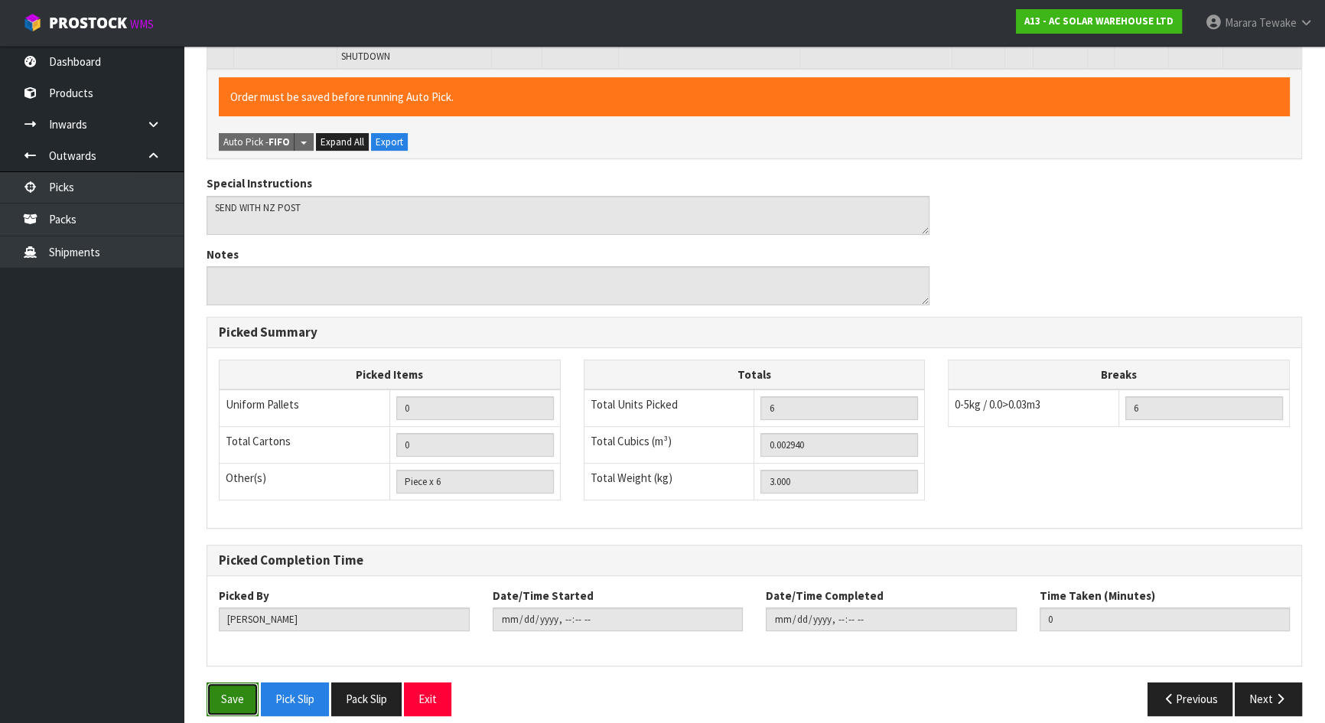
click at [229, 638] on button "Save" at bounding box center [233, 698] width 52 height 33
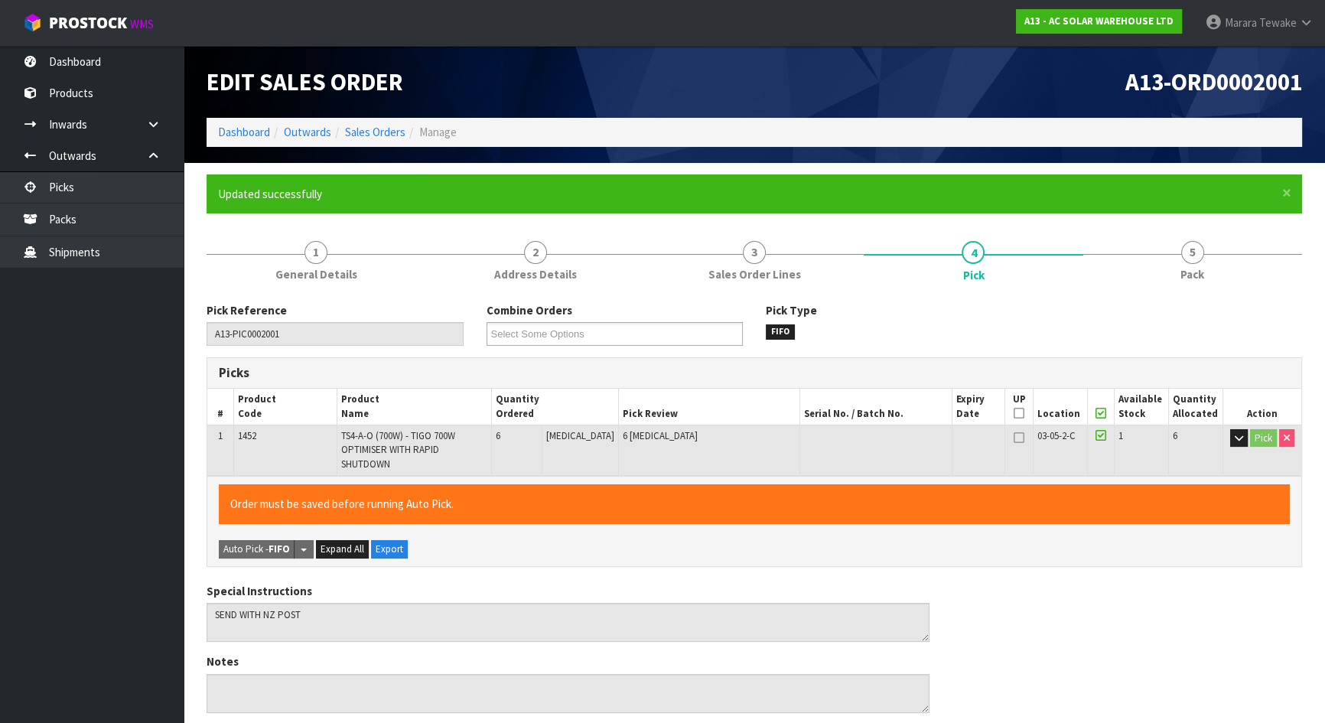
type input "Marara Tewake"
type input "2025-09-05T08:10:42"
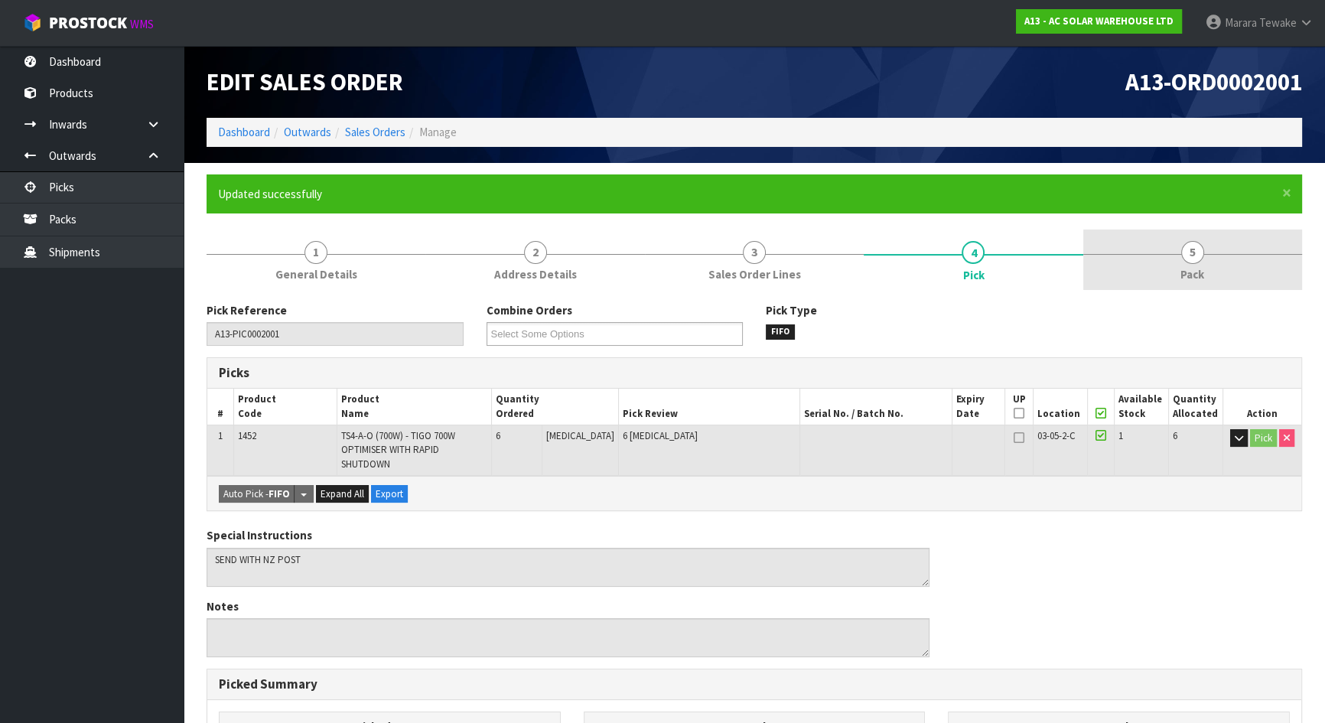
click at [1210, 250] on link "5 Pack" at bounding box center [1192, 259] width 219 height 60
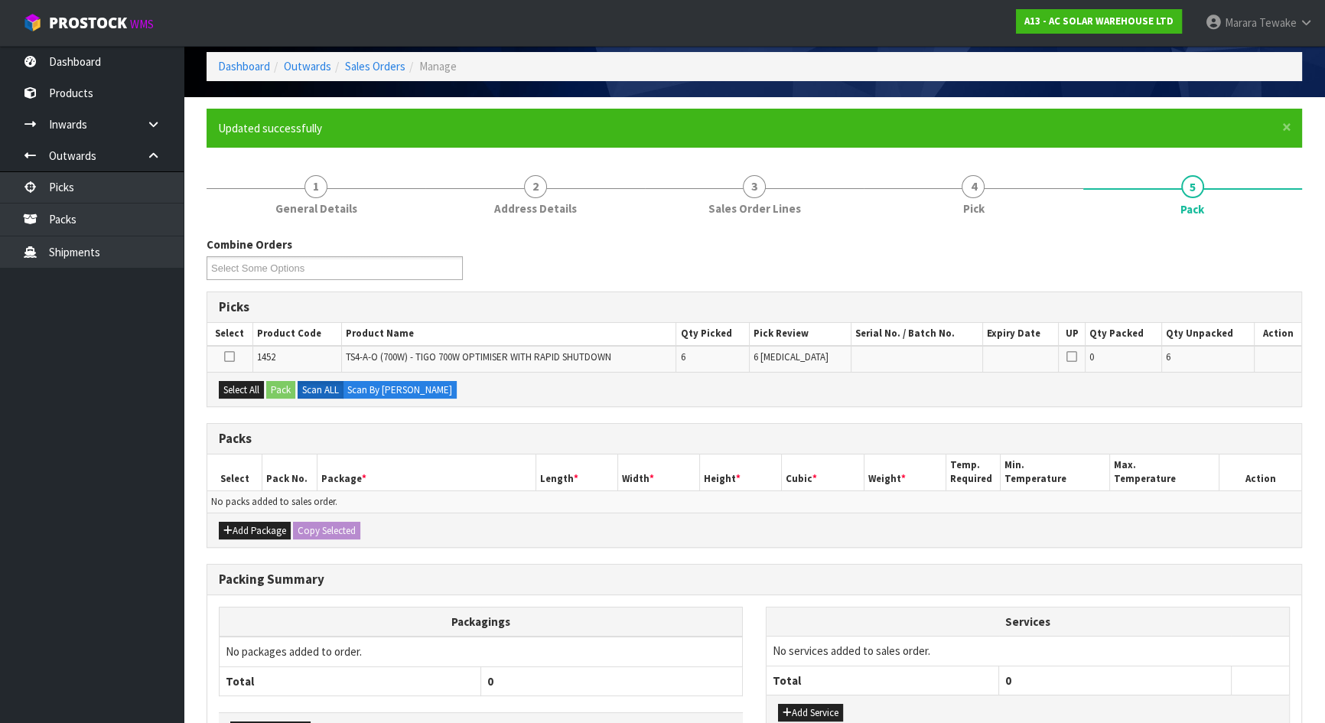
scroll to position [171, 0]
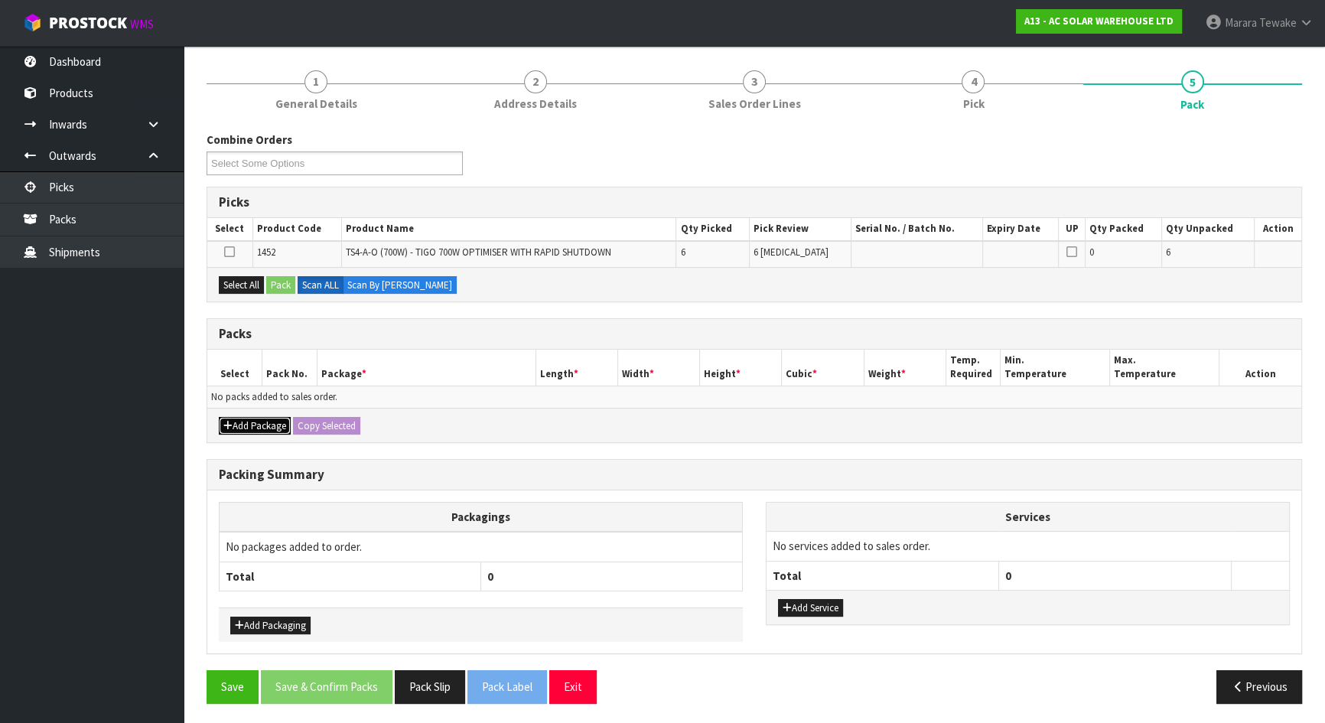
click at [253, 421] on button "Add Package" at bounding box center [255, 426] width 72 height 18
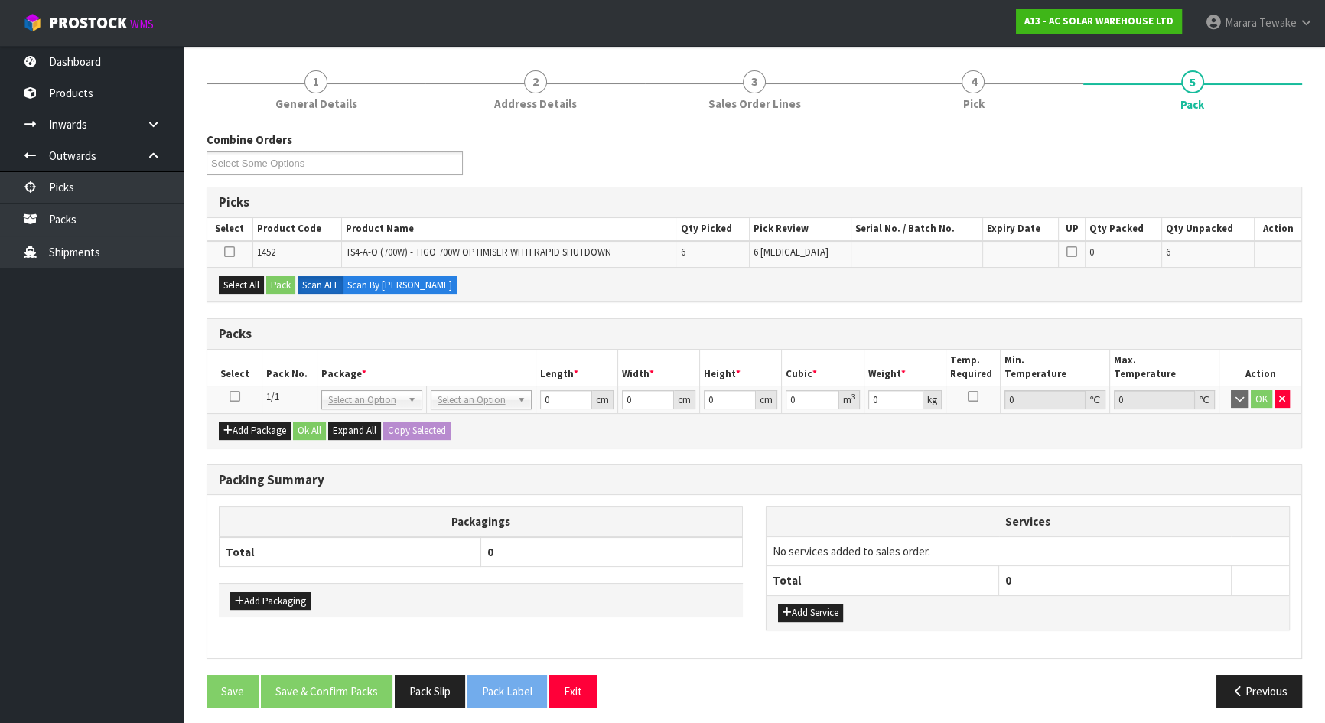
click at [234, 396] on icon at bounding box center [234, 396] width 11 height 1
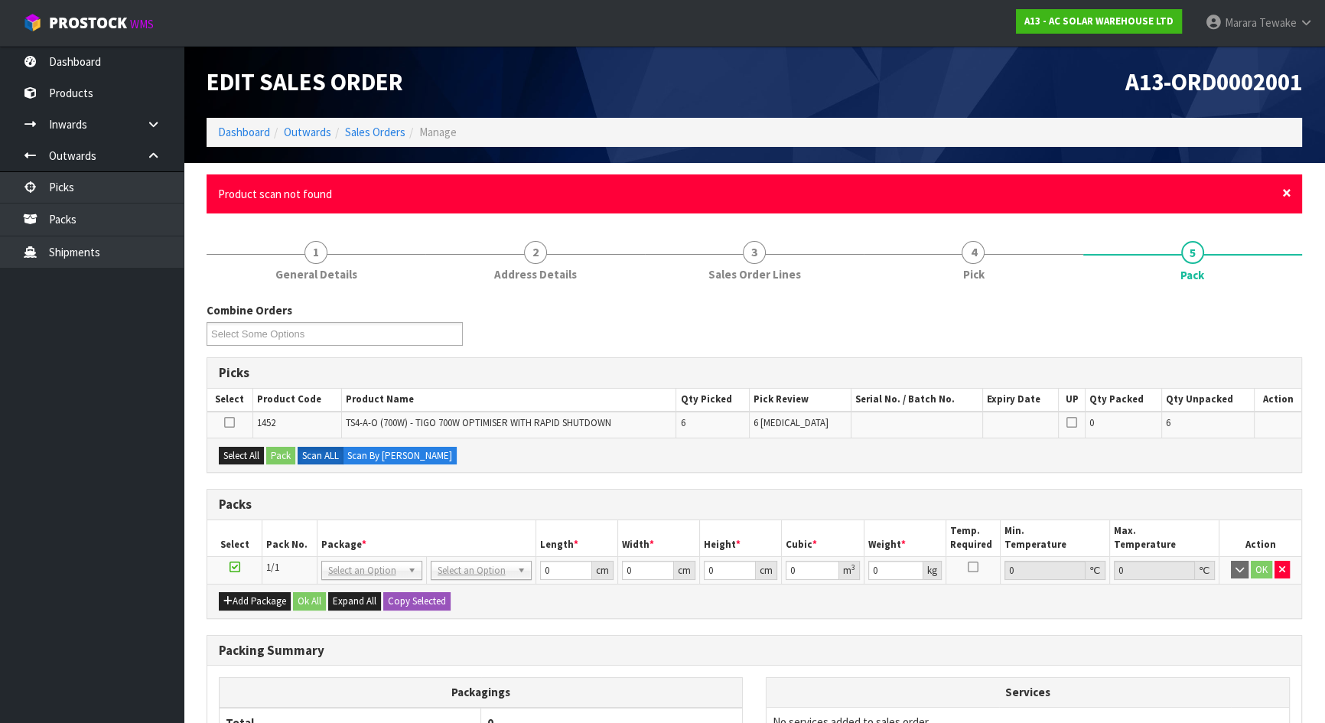
click at [1284, 190] on span "×" at bounding box center [1286, 192] width 9 height 21
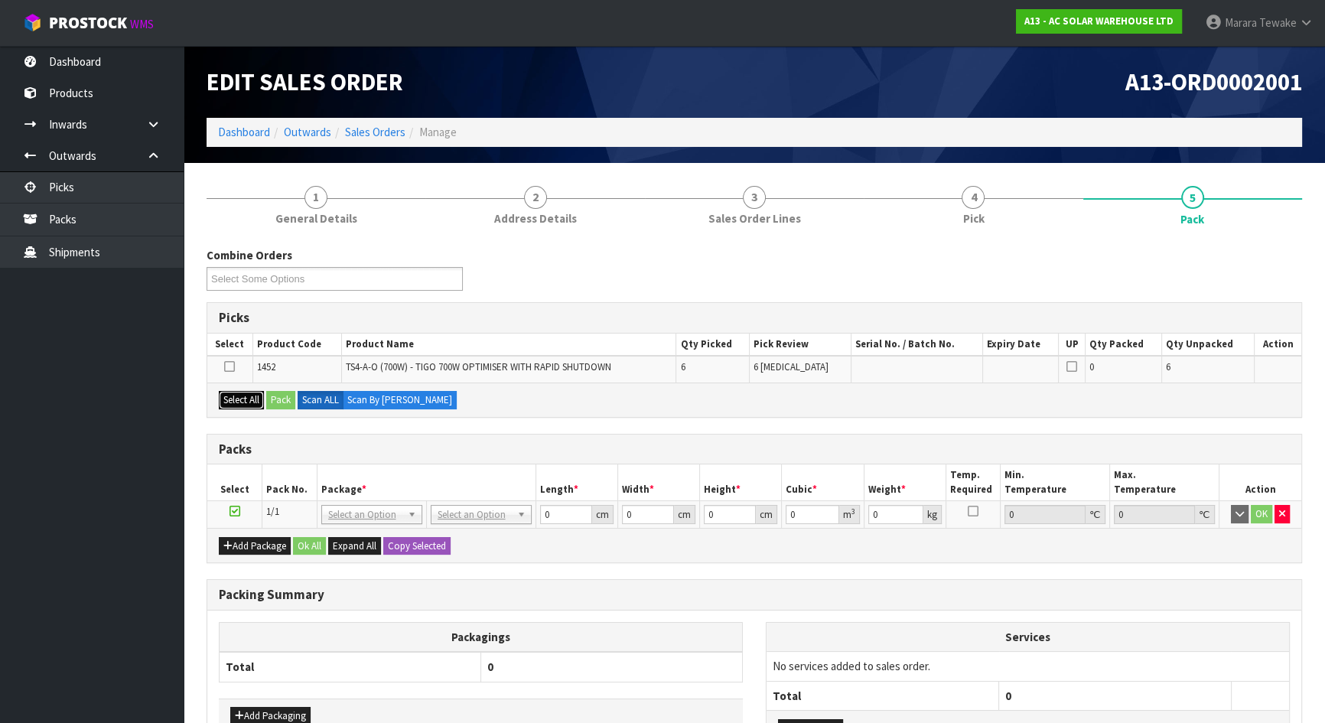
click at [242, 395] on button "Select All" at bounding box center [241, 400] width 45 height 18
click at [281, 394] on button "Pack" at bounding box center [280, 400] width 29 height 18
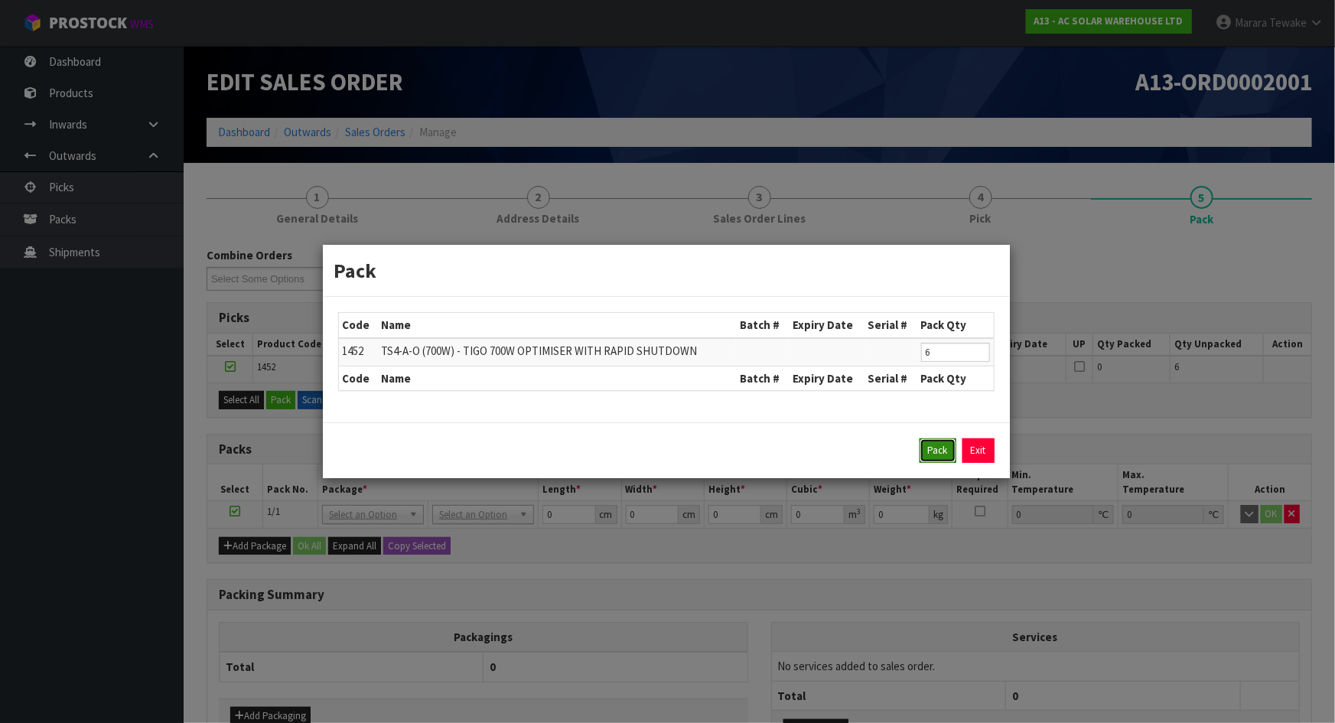
click at [942, 455] on button "Pack" at bounding box center [937, 450] width 37 height 24
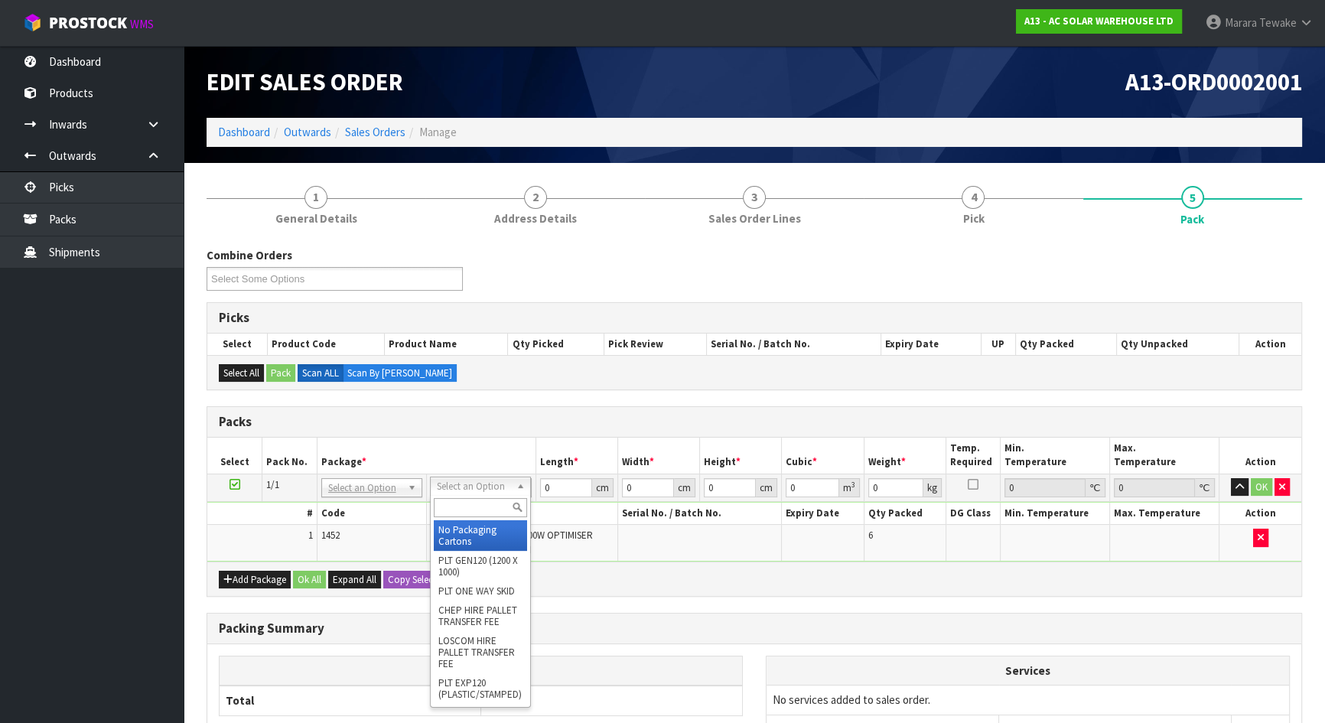
click at [480, 506] on input "text" at bounding box center [480, 507] width 93 height 19
type input "a4"
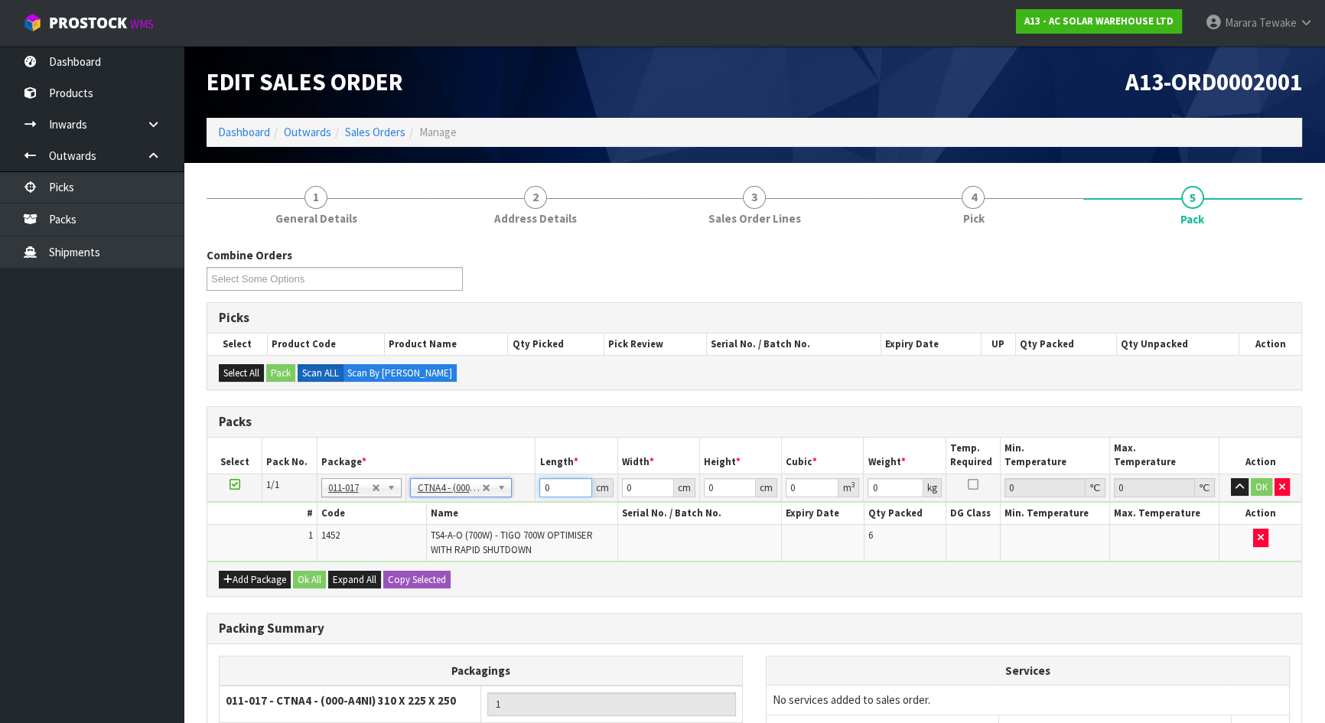
drag, startPoint x: 558, startPoint y: 489, endPoint x: 521, endPoint y: 457, distance: 48.9
click at [522, 465] on table "Select Pack No. Package * Length * Width * Height * Cubic * Weight * Temp. Requ…" at bounding box center [754, 500] width 1094 height 124
type input "31"
type input "22.5"
type input "25"
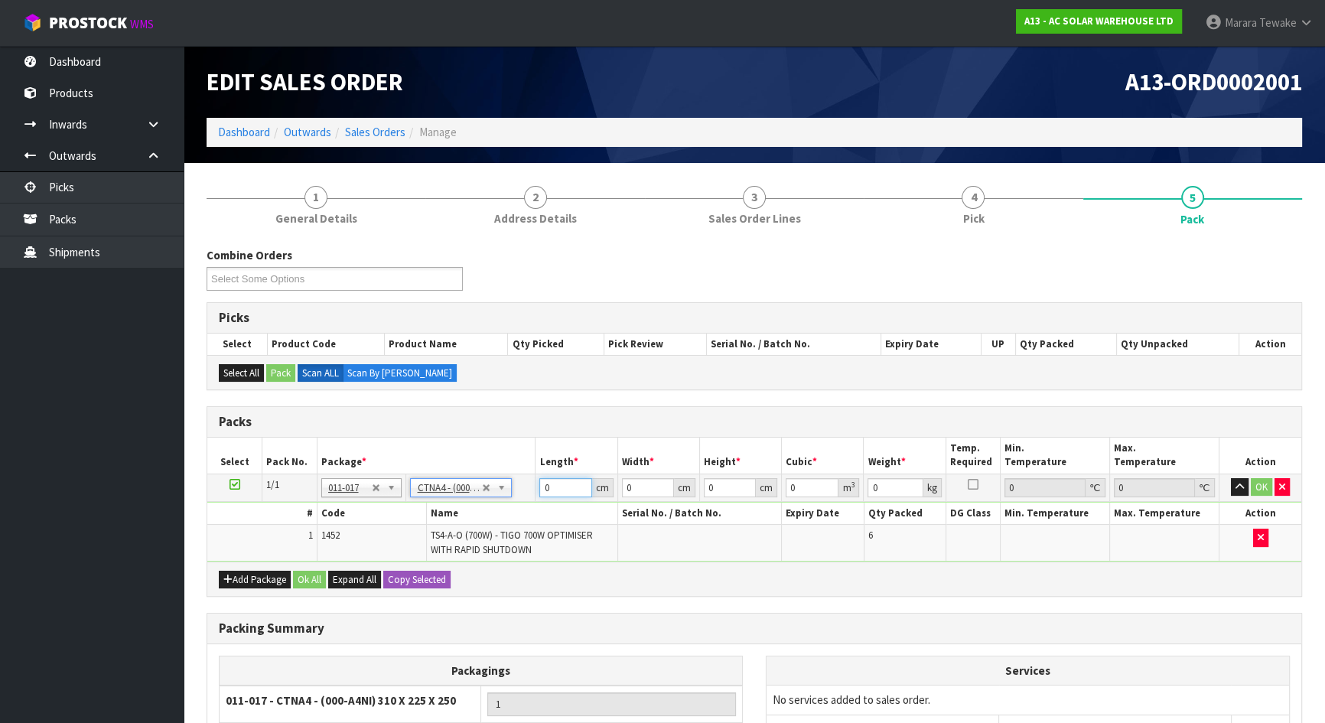
type input "0.017438"
type input "3.2"
type input "3"
type input "0.001687"
type input "32"
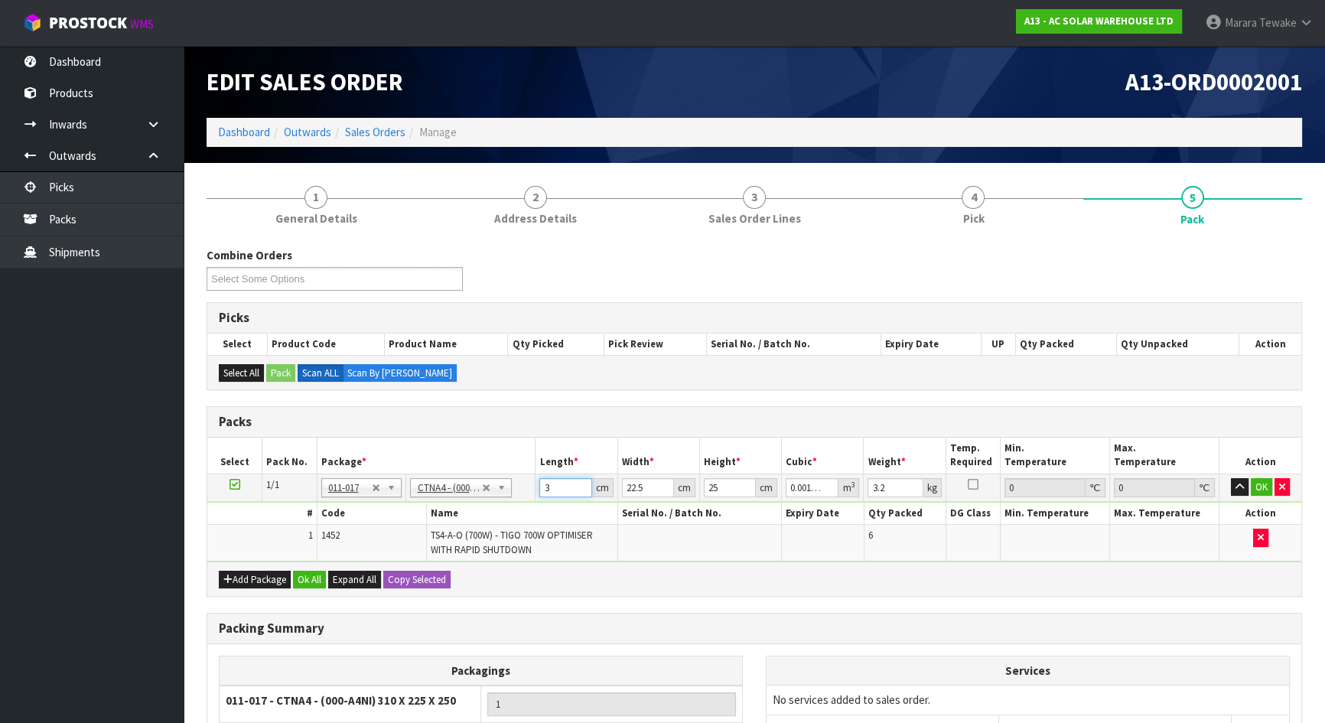
type input "0.018"
type input "32"
type input "2"
type input "0.0016"
type input "24"
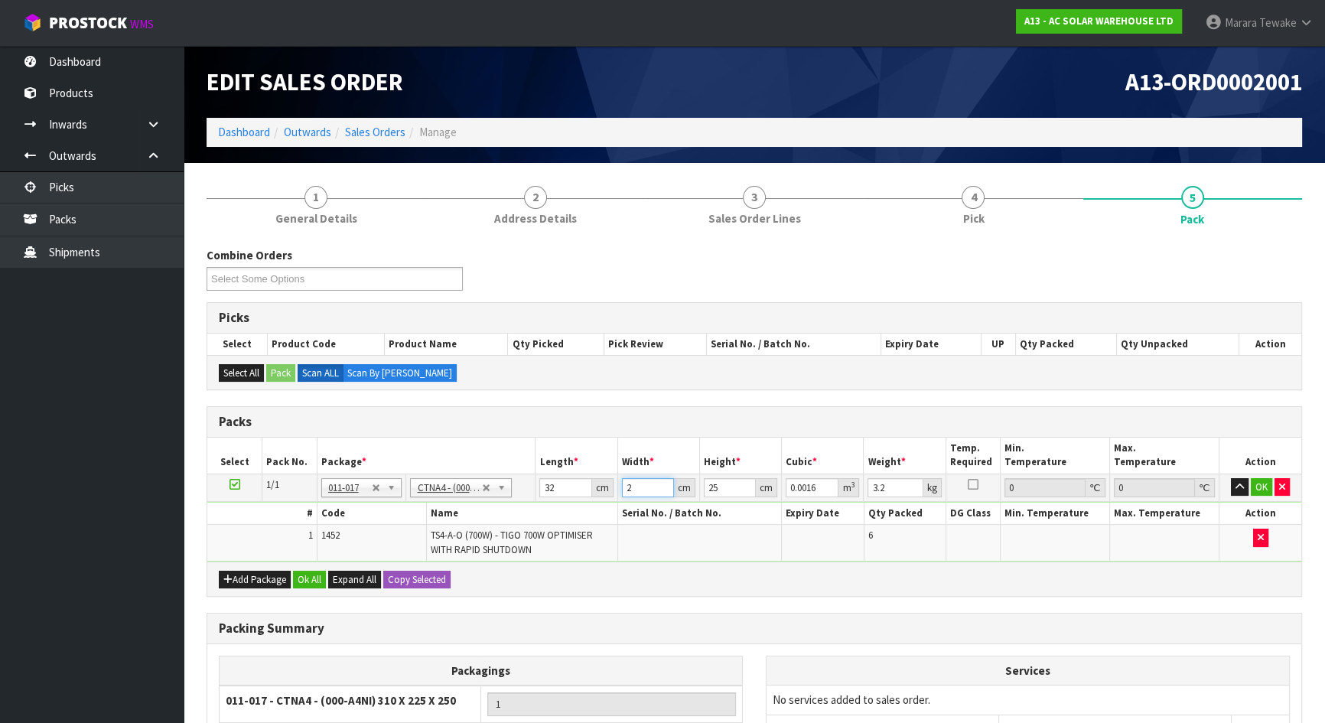
type input "0.0192"
type input "24"
type input "2"
type input "0.001536"
type input "20"
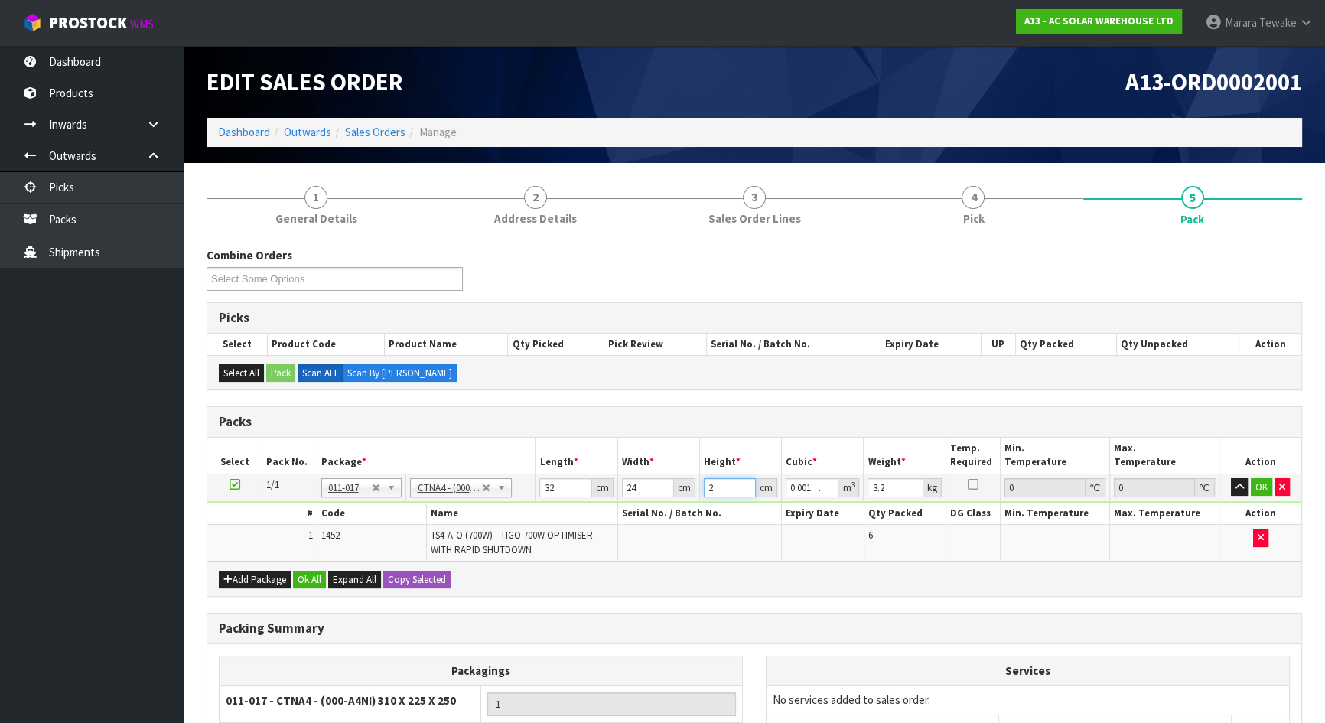
type input "0.01536"
type input "2"
type input "0.001536"
type input "0"
type input "1"
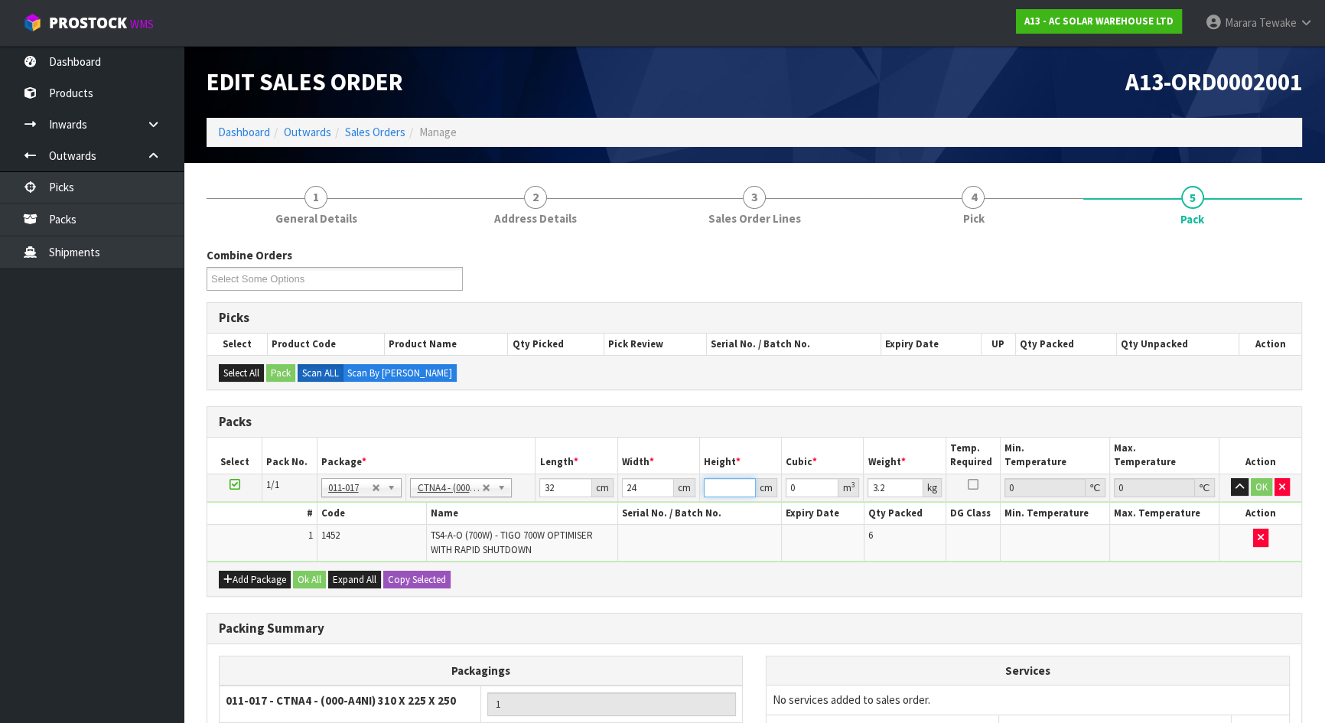
type input "0.000768"
type input "19"
type input "0.014592"
type input "19"
type input "4"
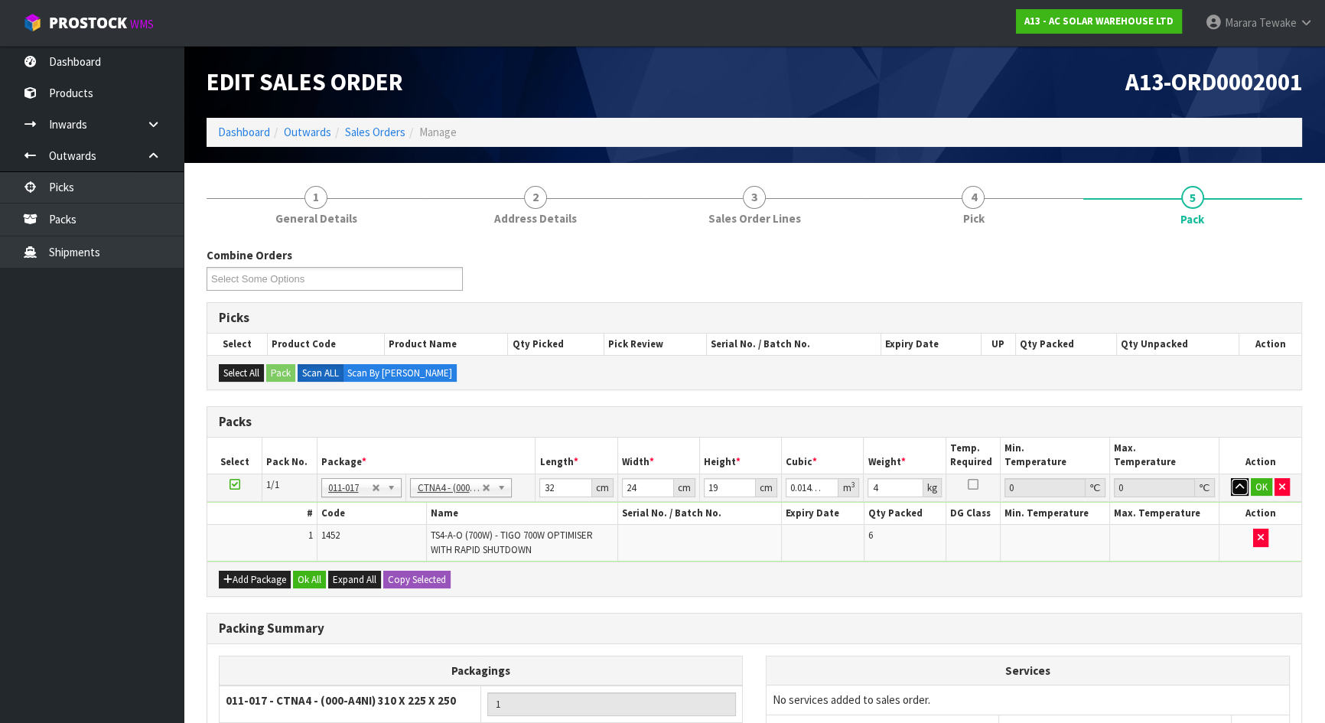
click at [1231, 478] on button "button" at bounding box center [1240, 487] width 18 height 18
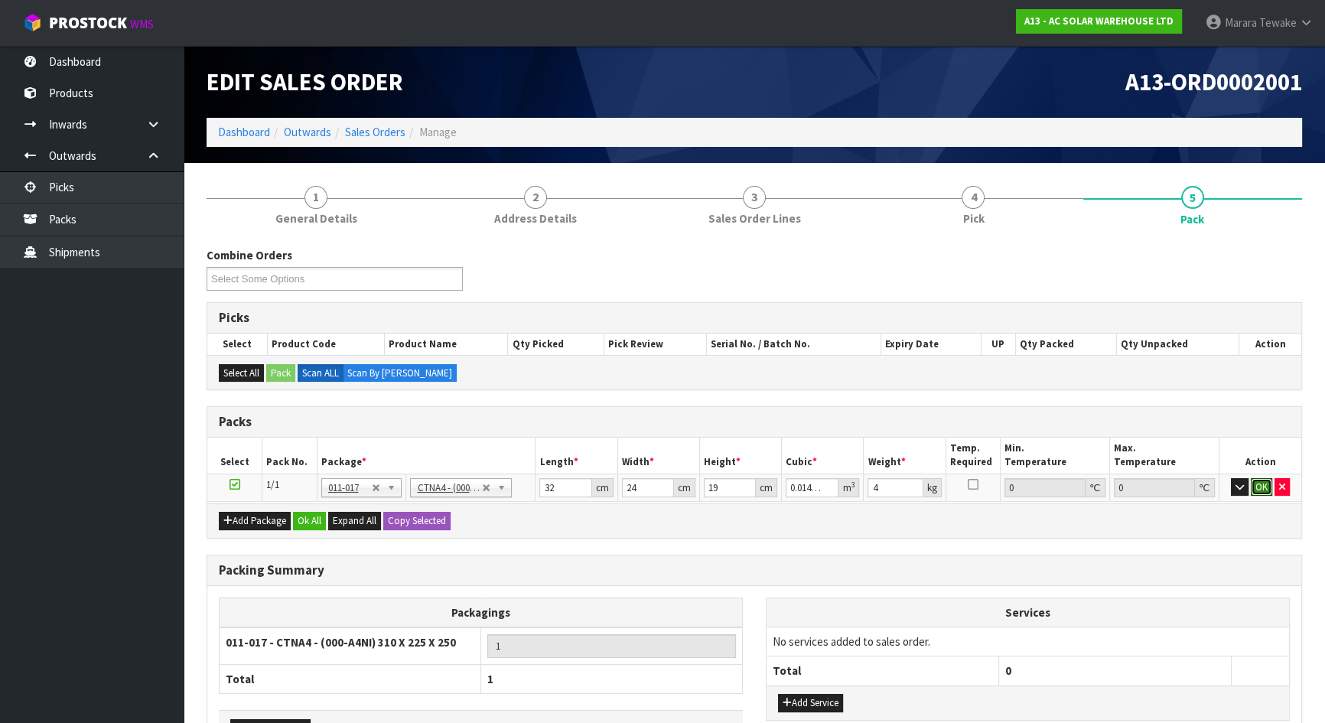
click button "OK" at bounding box center [1261, 487] width 21 height 18
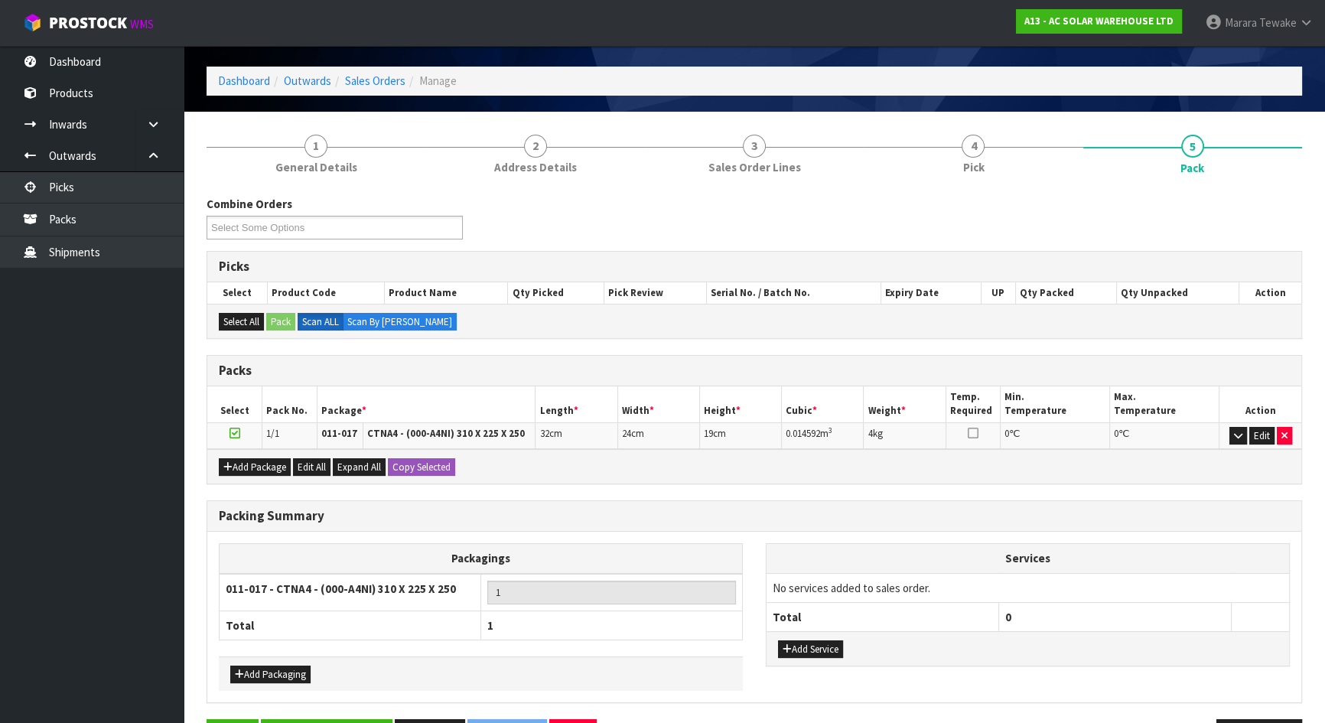
scroll to position [100, 0]
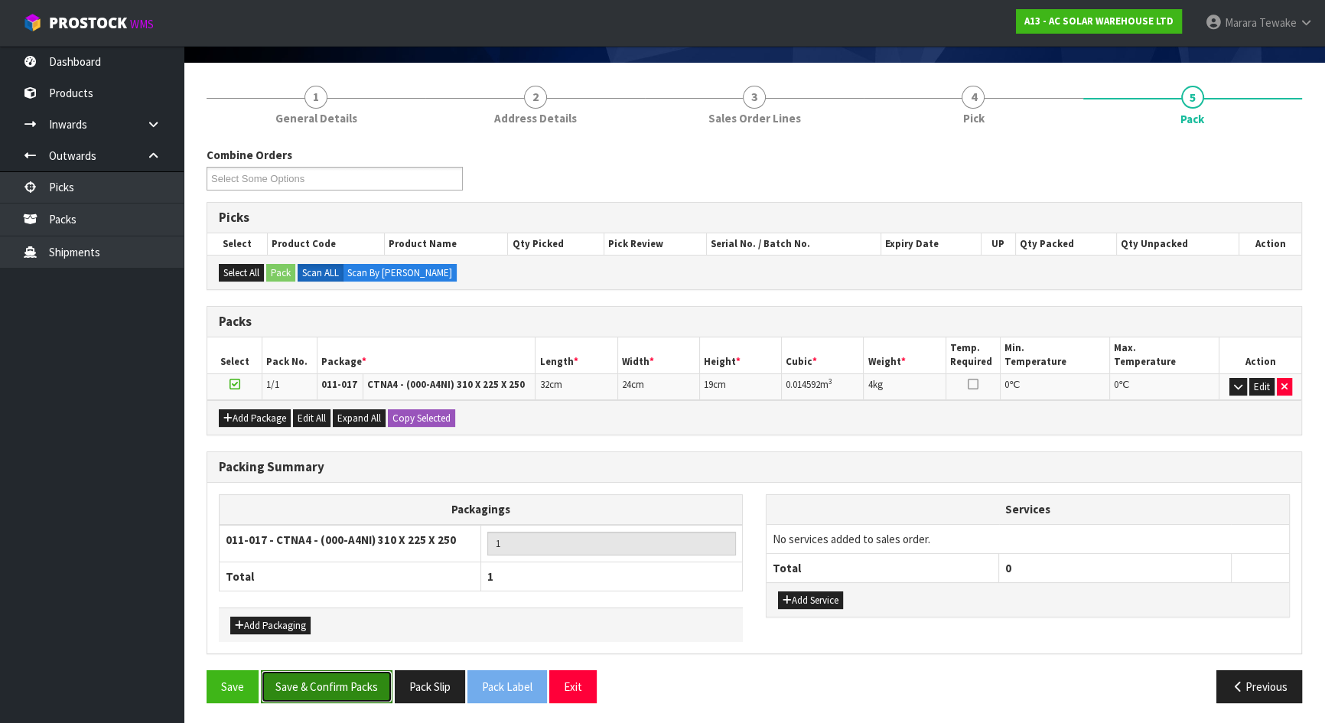
drag, startPoint x: 336, startPoint y: 673, endPoint x: 345, endPoint y: 683, distance: 13.5
click at [345, 638] on button "Save & Confirm Packs" at bounding box center [327, 686] width 132 height 33
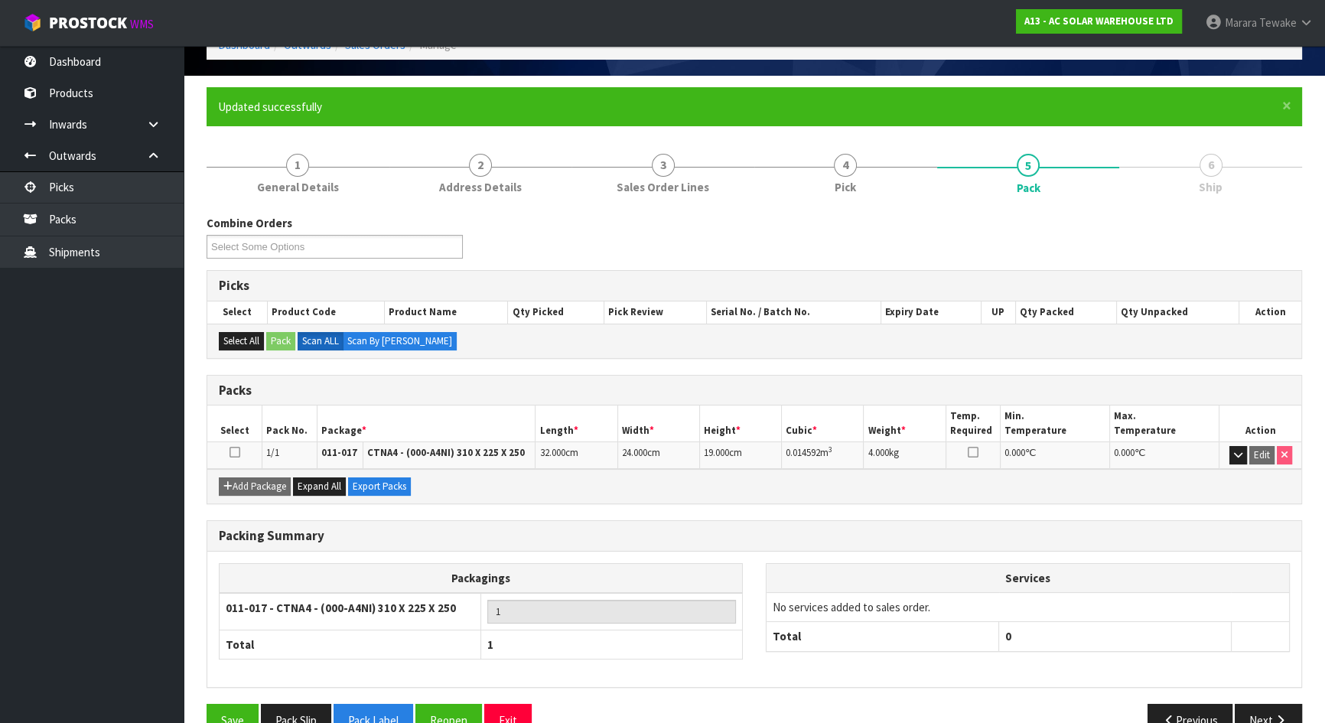
scroll to position [122, 0]
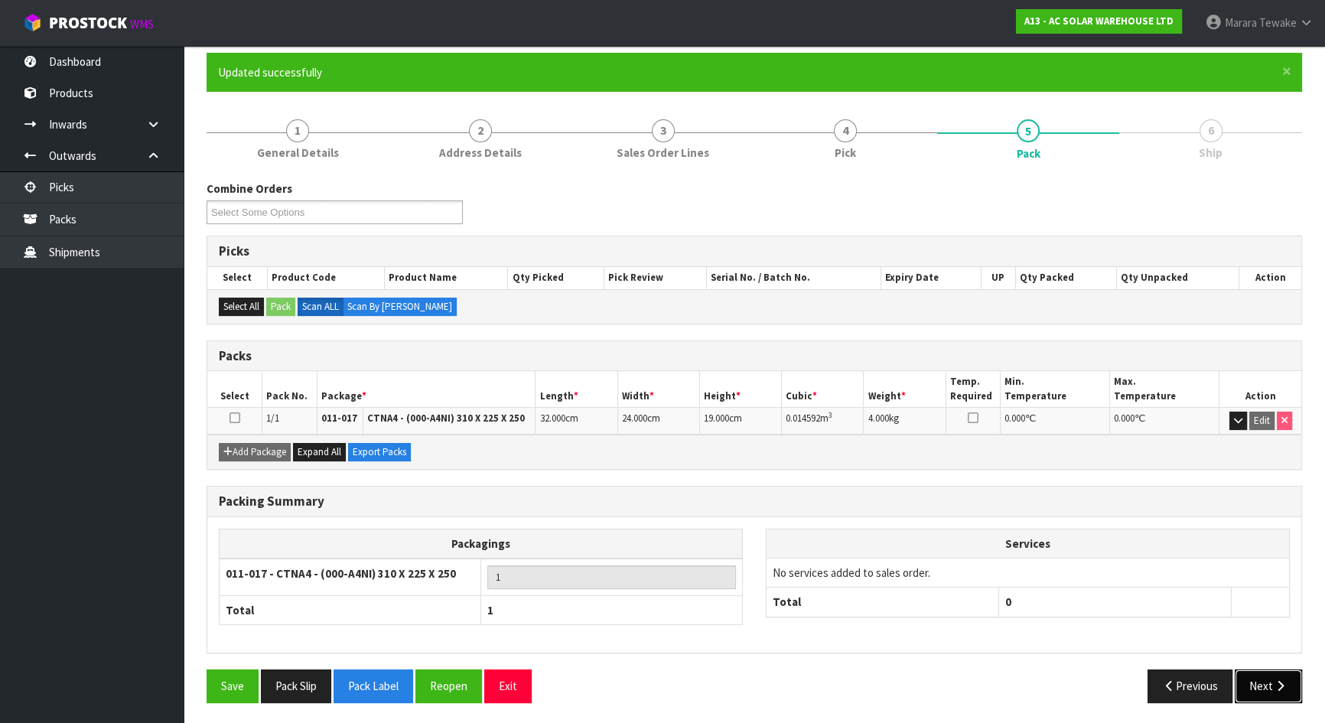
click at [1271, 638] on button "Next" at bounding box center [1268, 685] width 67 height 33
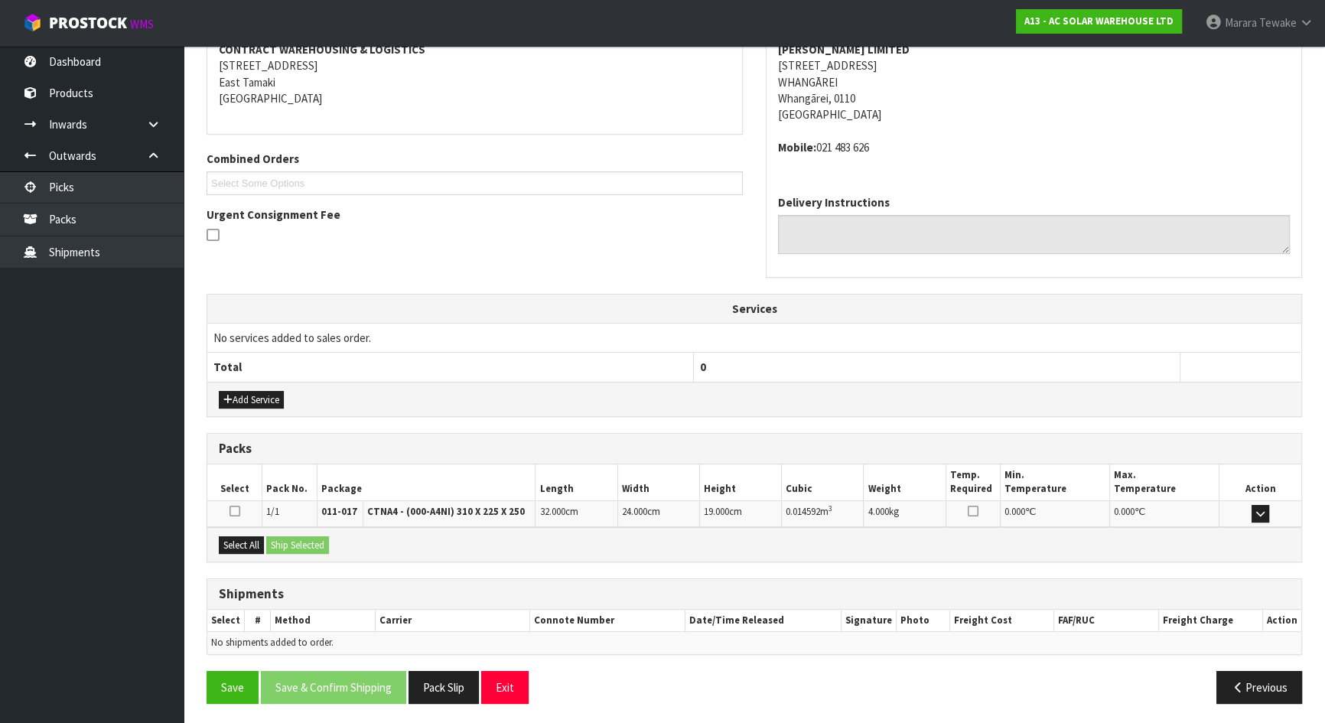
scroll to position [305, 0]
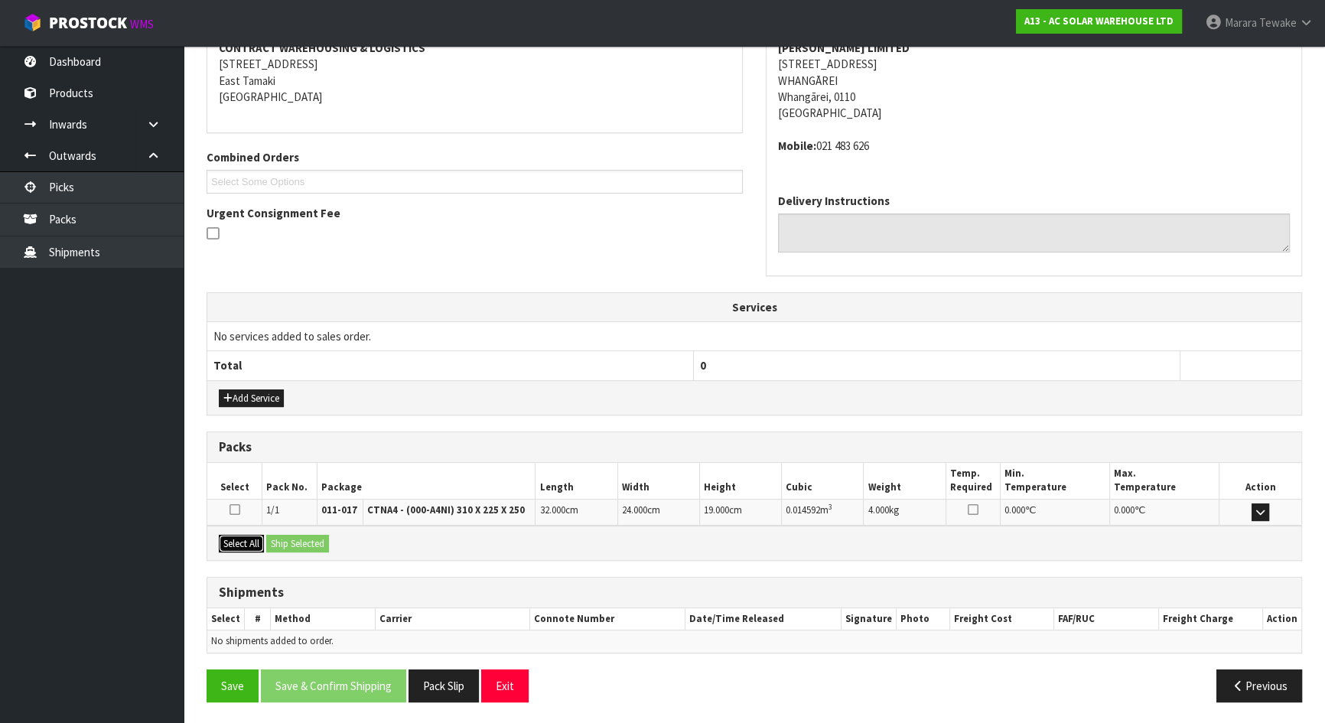
click at [241, 535] on button "Select All" at bounding box center [241, 544] width 45 height 18
click at [297, 540] on button "Ship Selected" at bounding box center [297, 544] width 63 height 18
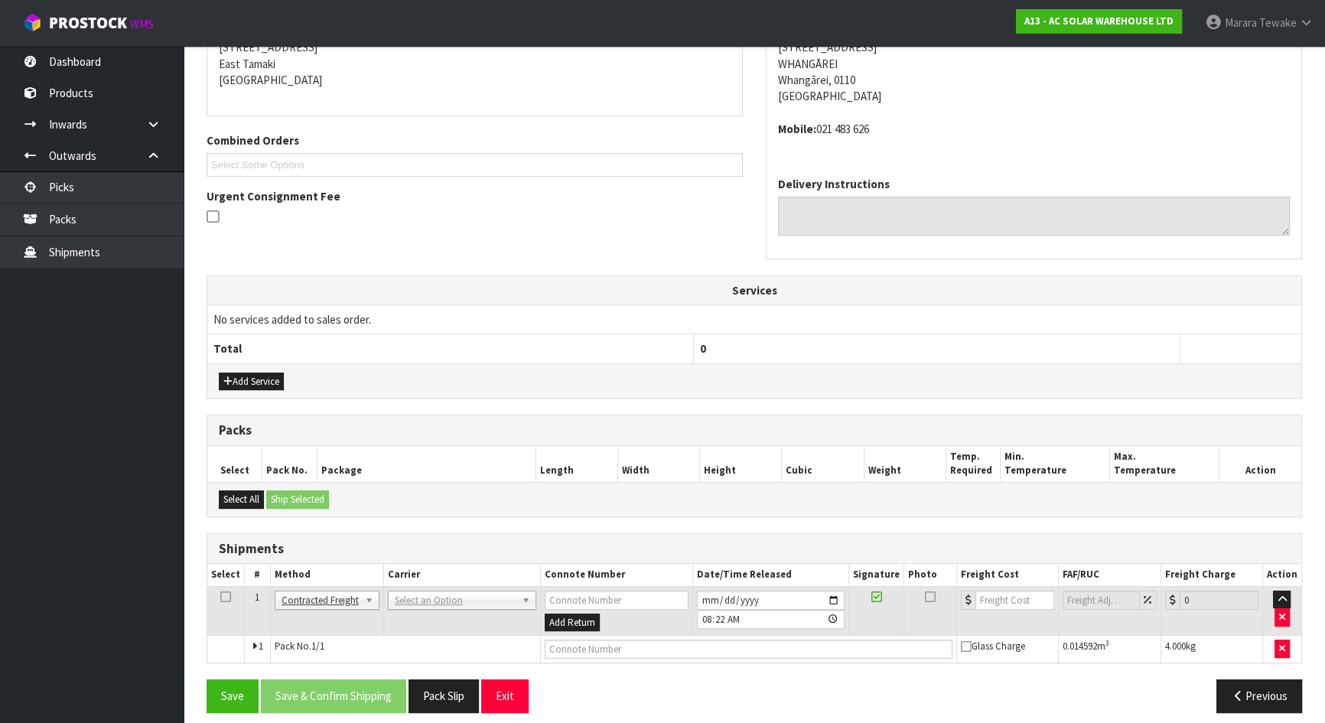
scroll to position [332, 0]
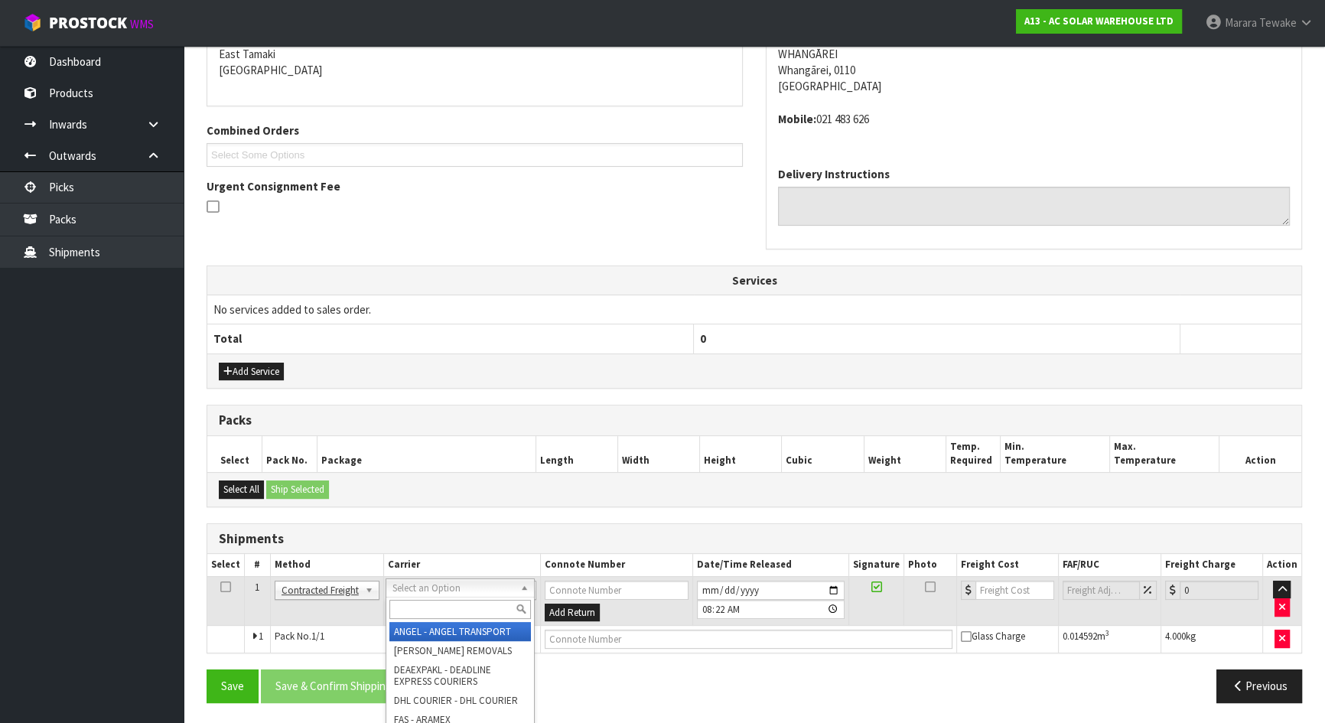
click at [425, 600] on input "text" at bounding box center [460, 609] width 142 height 19
type input "nzp"
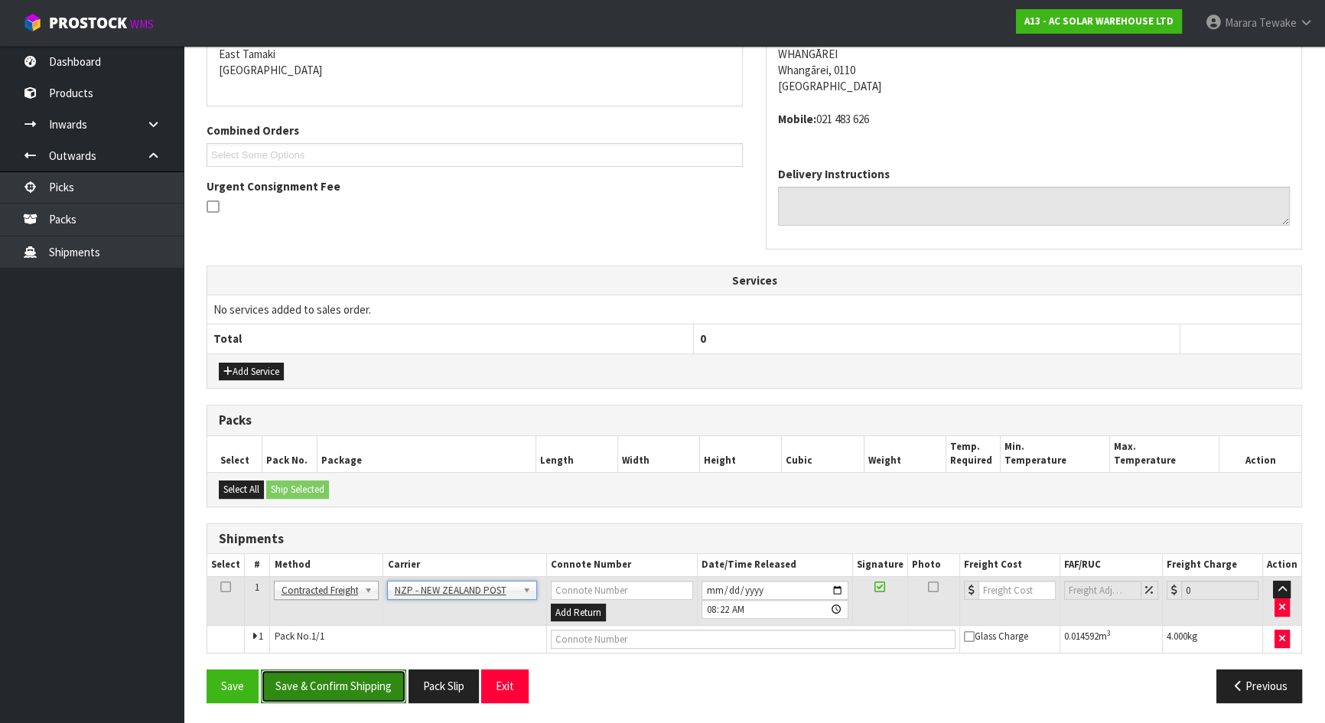
click at [350, 638] on button "Save & Confirm Shipping" at bounding box center [333, 685] width 145 height 33
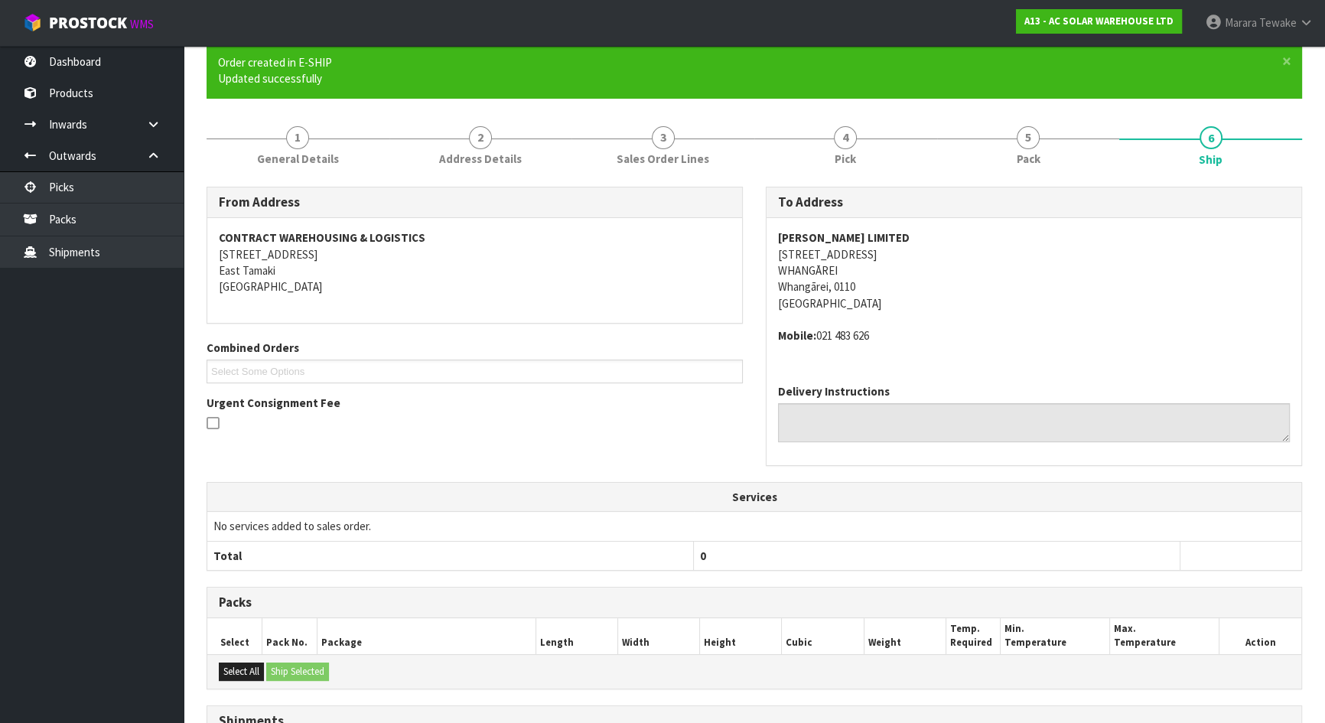
scroll to position [311, 0]
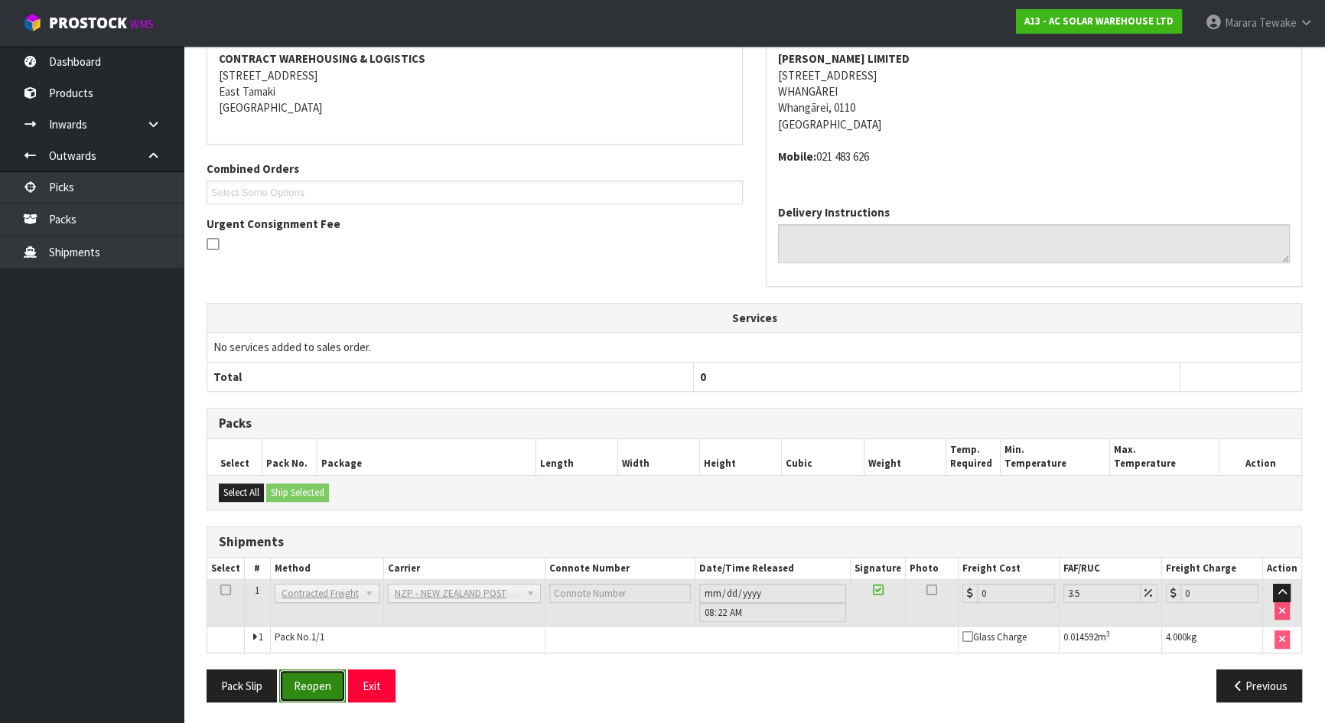
click at [298, 638] on button "Reopen" at bounding box center [312, 685] width 67 height 33
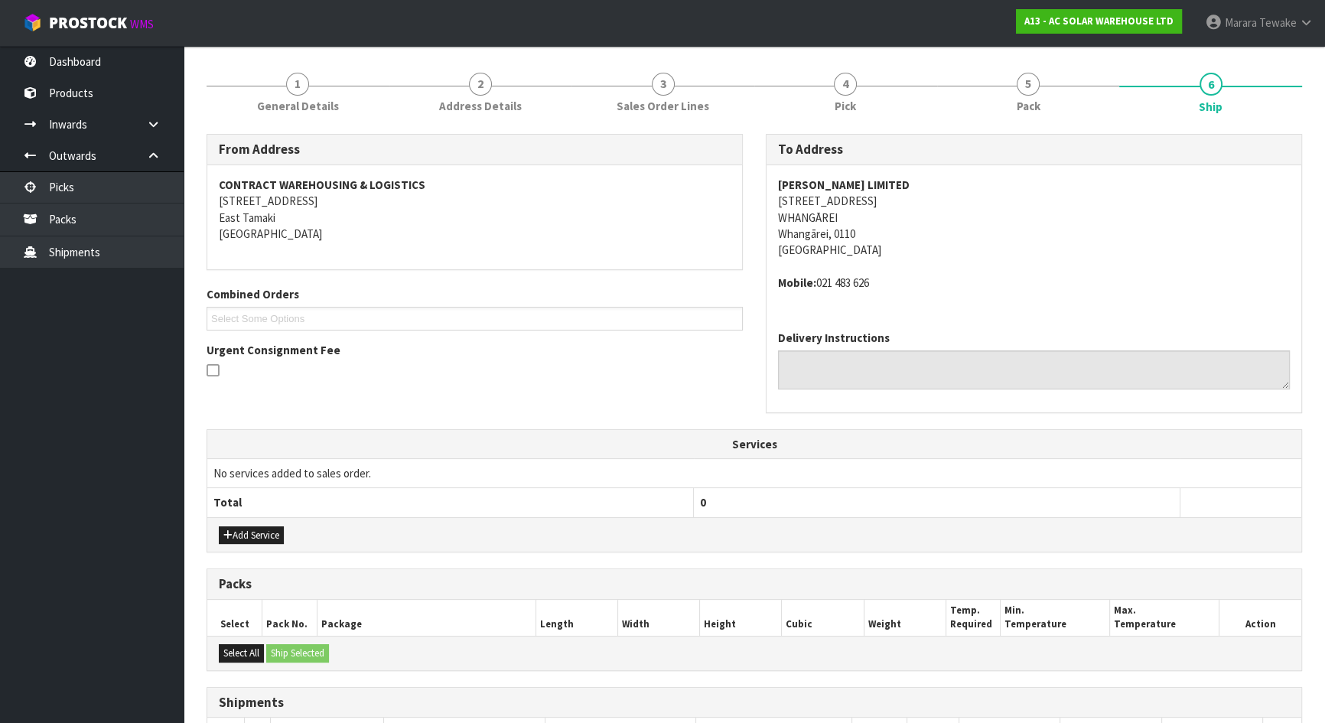
scroll to position [332, 0]
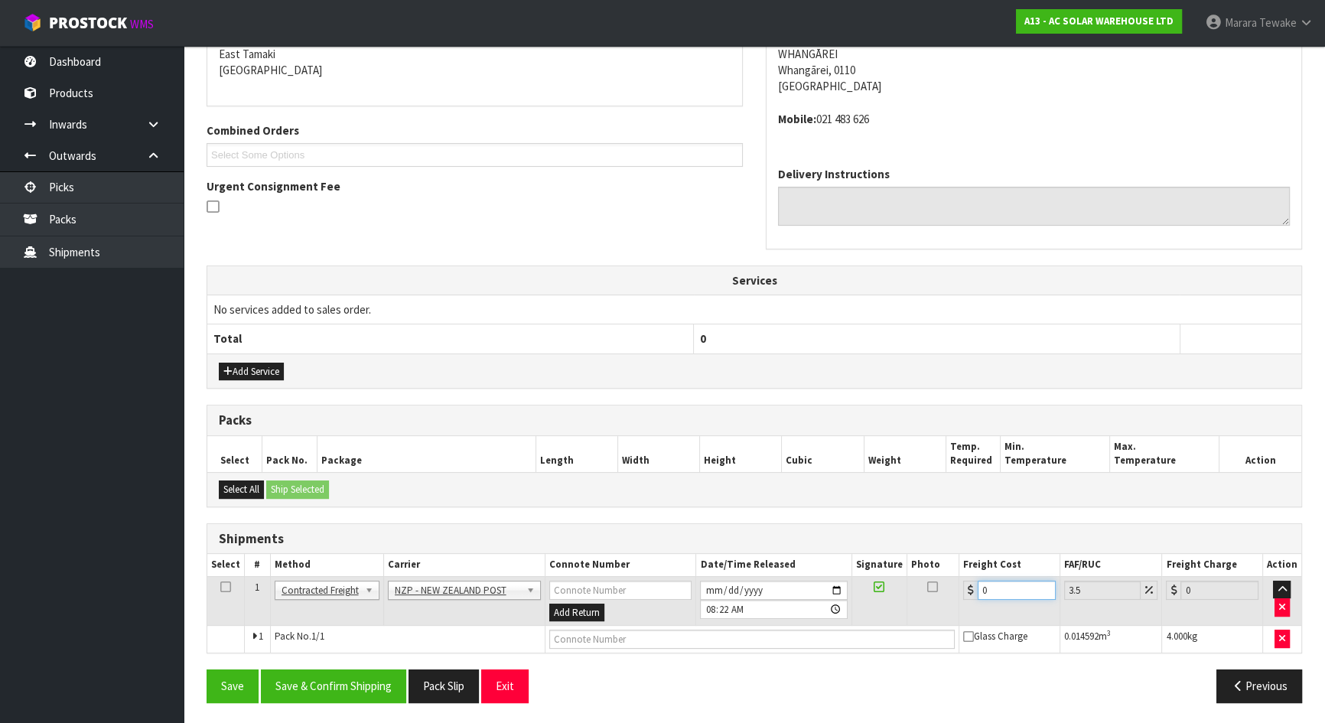
drag, startPoint x: 998, startPoint y: 587, endPoint x: 932, endPoint y: 574, distance: 67.2
click at [935, 578] on tr "1 Client Local Pickup Customer Local Pickup Company Freight Contracted Freight …" at bounding box center [754, 601] width 1094 height 50
type input "7"
type input "7.24"
type input "7.3"
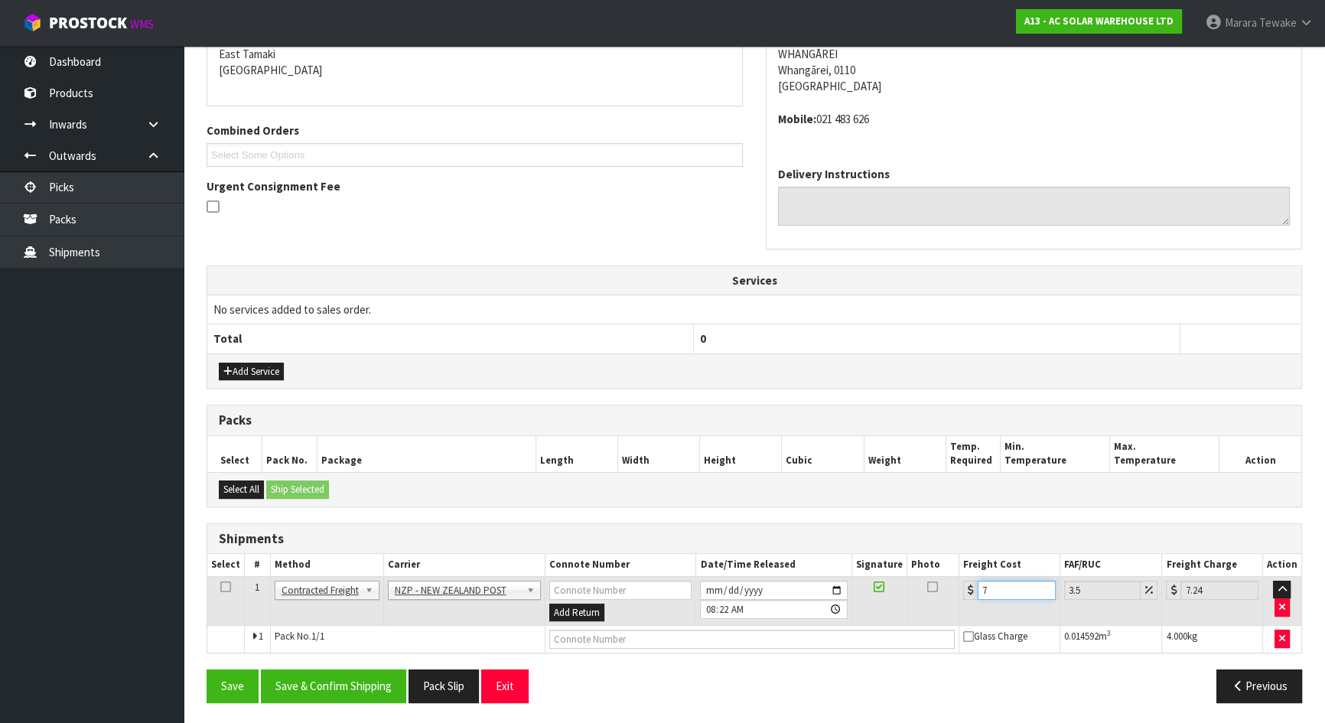
type input "7.56"
type input "7.31"
type input "7.57"
type input "7.31"
click at [341, 638] on button "Save & Confirm Shipping" at bounding box center [333, 685] width 145 height 33
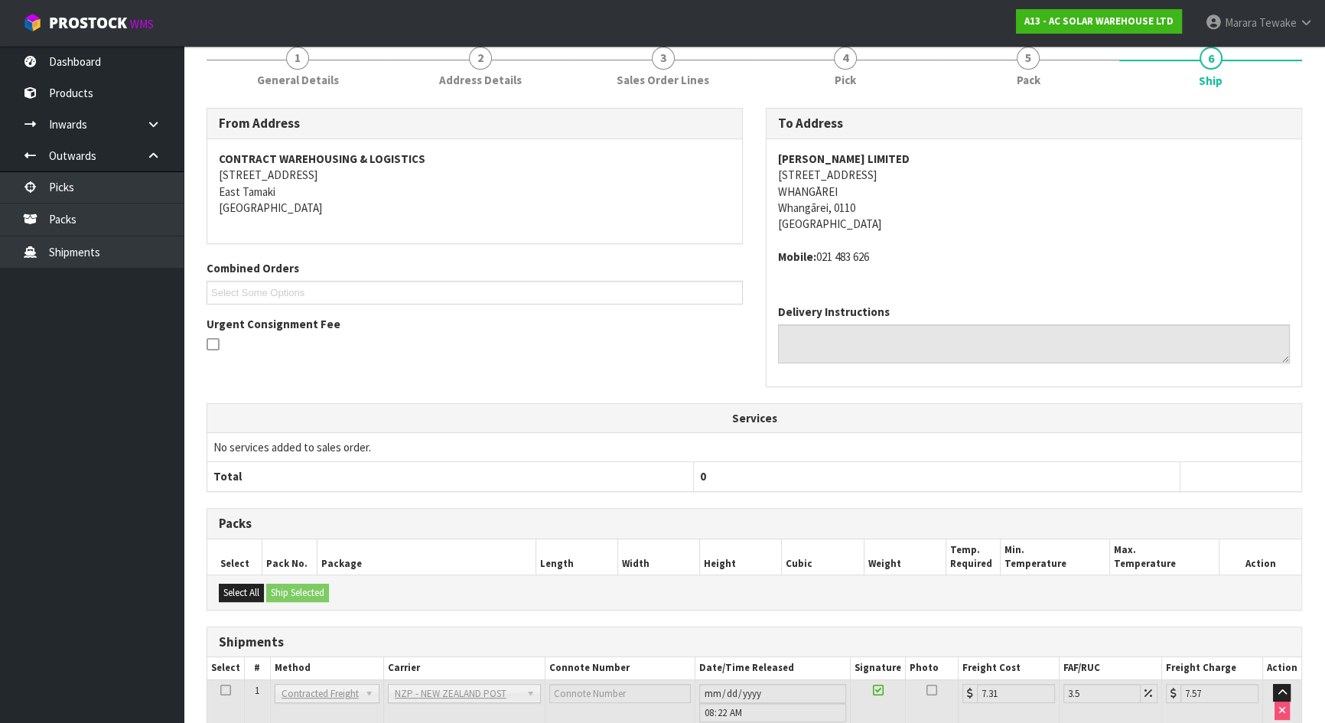
scroll to position [304, 0]
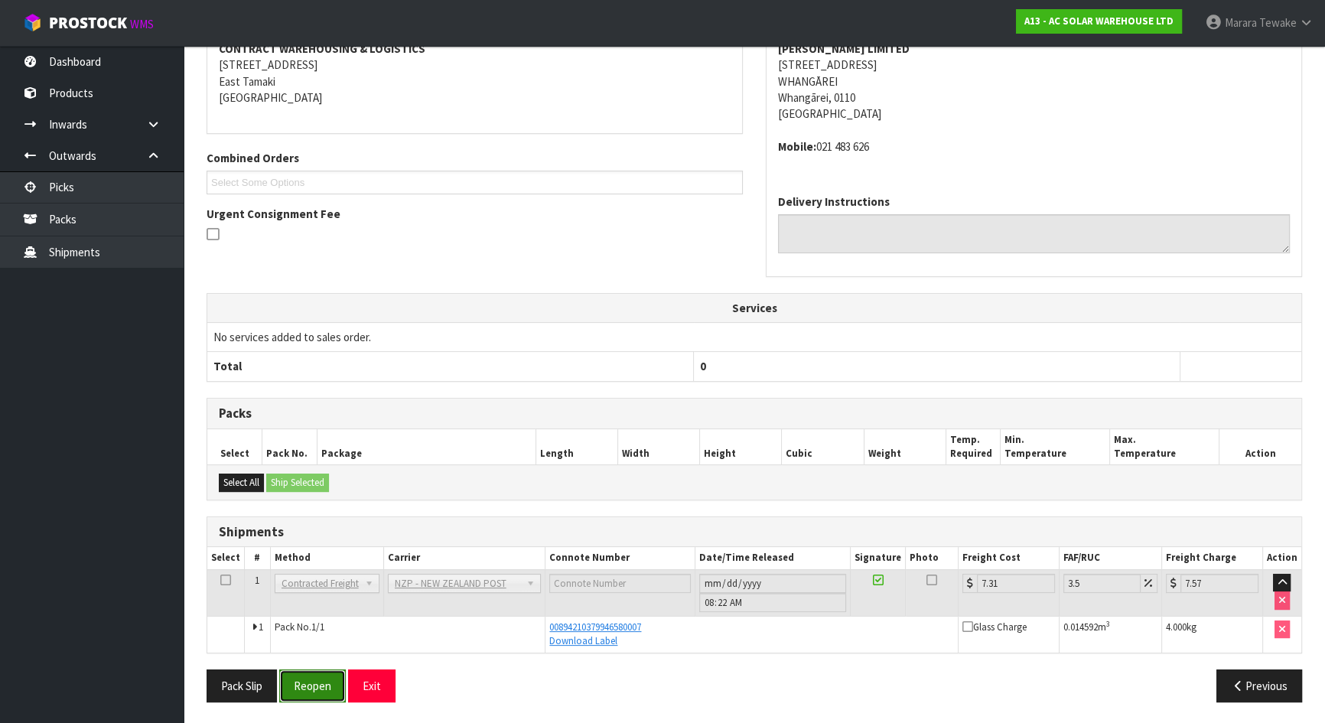
click at [309, 638] on button "Reopen" at bounding box center [312, 685] width 67 height 33
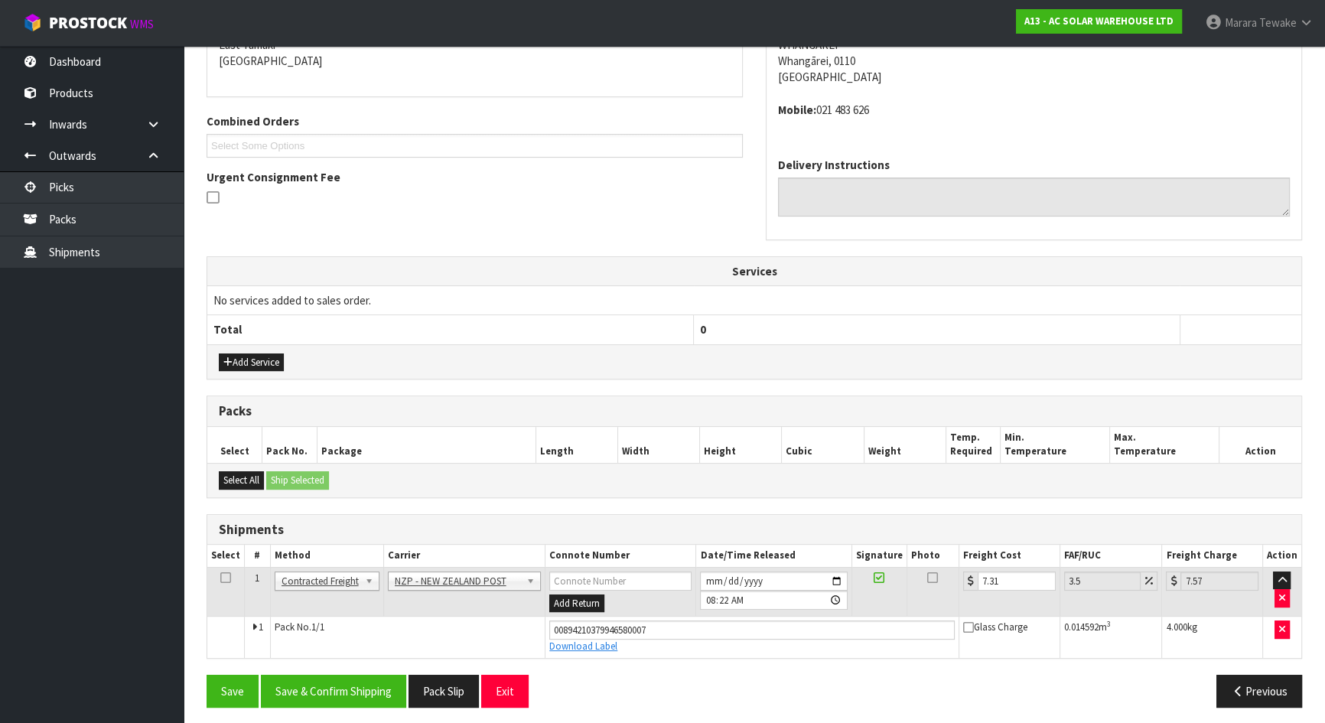
scroll to position [346, 0]
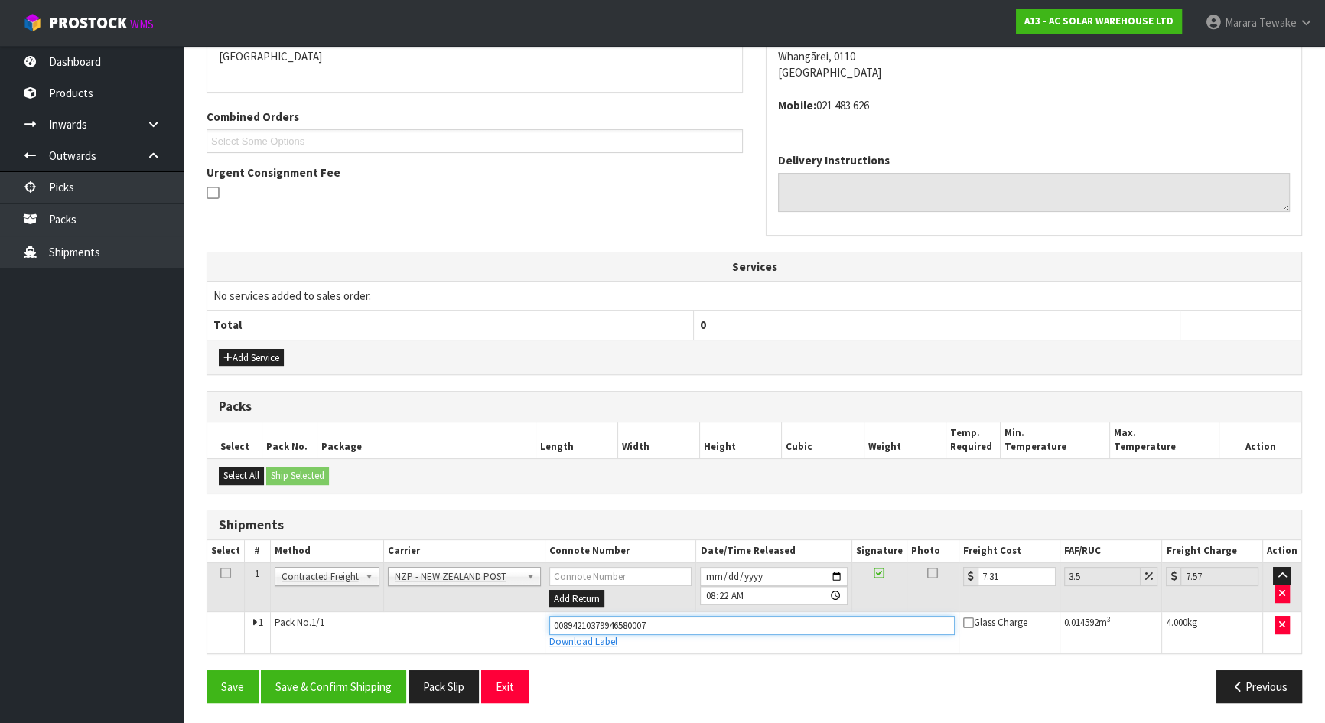
drag, startPoint x: 672, startPoint y: 626, endPoint x: 543, endPoint y: 620, distance: 129.4
click at [545, 620] on td "00894210379946580007 Download Label" at bounding box center [752, 632] width 414 height 41
click at [730, 626] on input "text" at bounding box center [751, 625] width 405 height 19
type input "00894210379946580410"
click at [207, 638] on button "Save" at bounding box center [233, 686] width 52 height 33
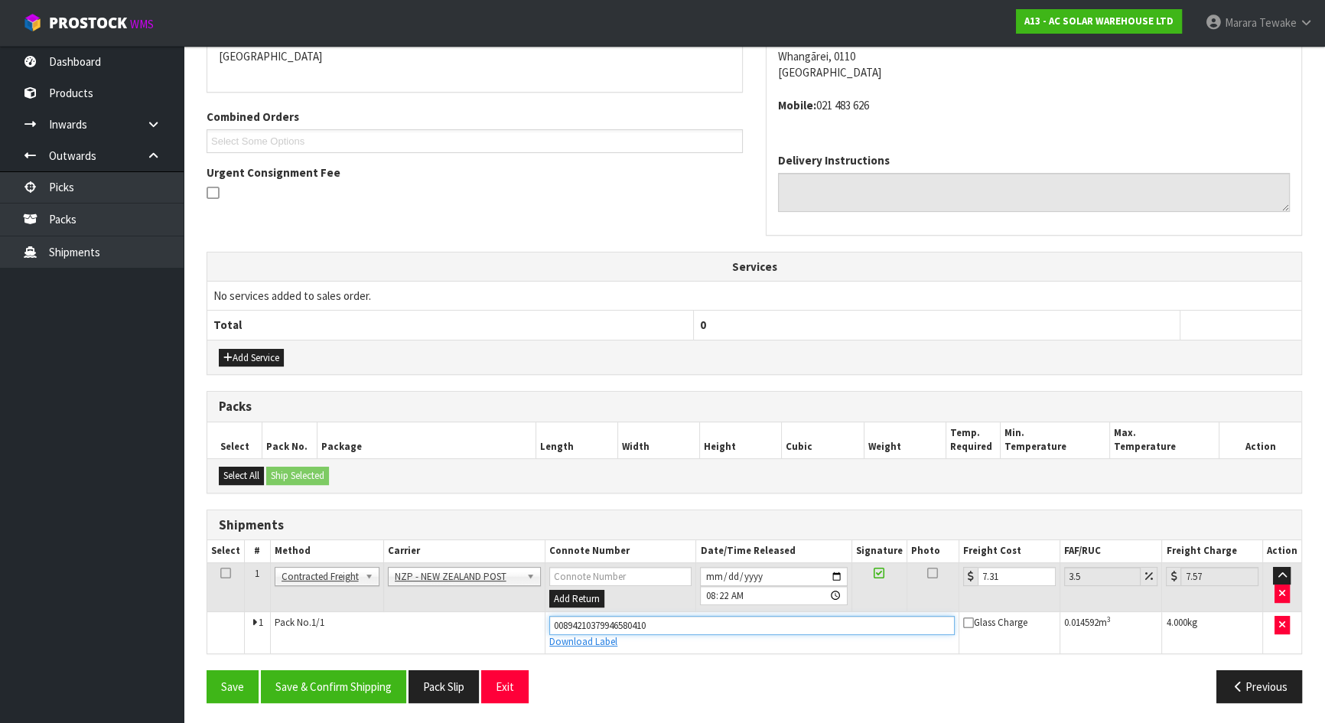
drag, startPoint x: 672, startPoint y: 620, endPoint x: 516, endPoint y: 661, distance: 160.5
click at [516, 638] on div "From Address CONTRACT WAREHOUSING & LOGISTICS 17 Allens Road East Tamaki Auckla…" at bounding box center [754, 335] width 1095 height 758
type input "00894210379946580410"
click at [207, 638] on button "Save" at bounding box center [233, 686] width 52 height 33
click at [343, 638] on button "Save & Confirm Shipping" at bounding box center [333, 686] width 145 height 33
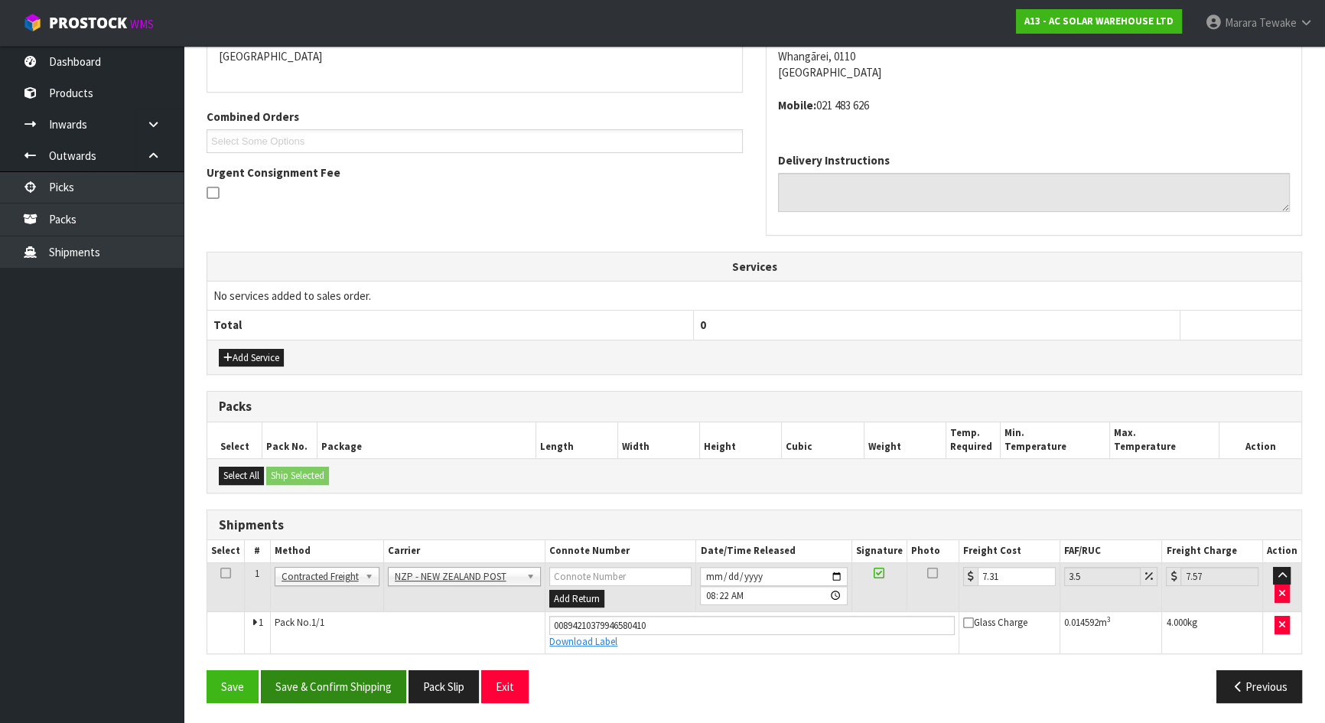
scroll to position [0, 0]
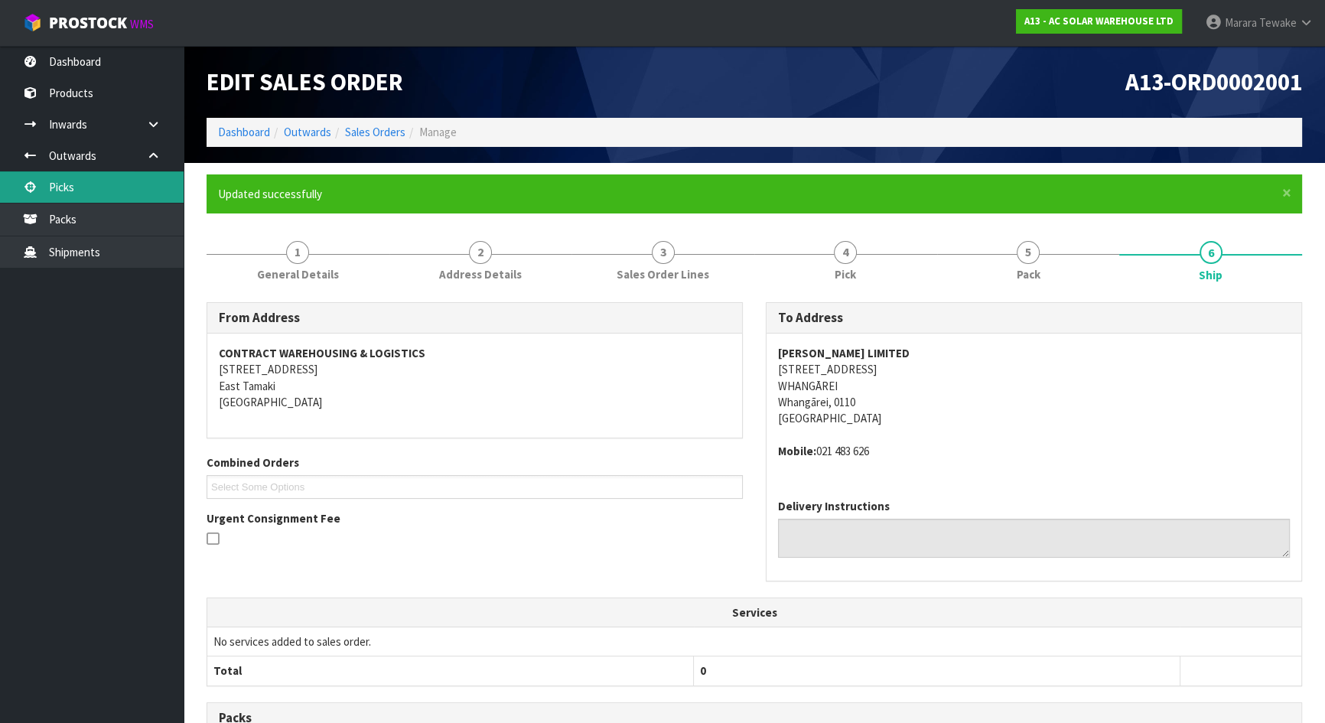
click at [96, 181] on link "Picks" at bounding box center [92, 186] width 184 height 31
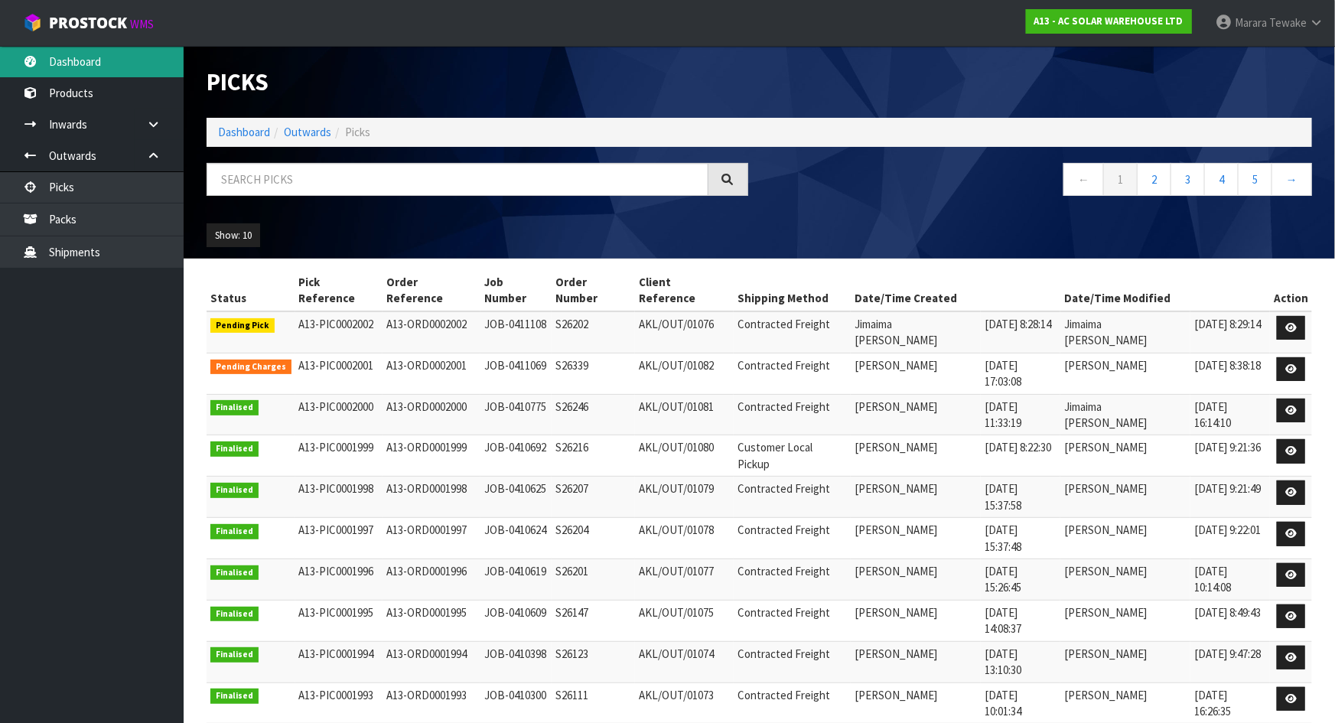
click at [138, 54] on link "Dashboard" at bounding box center [92, 61] width 184 height 31
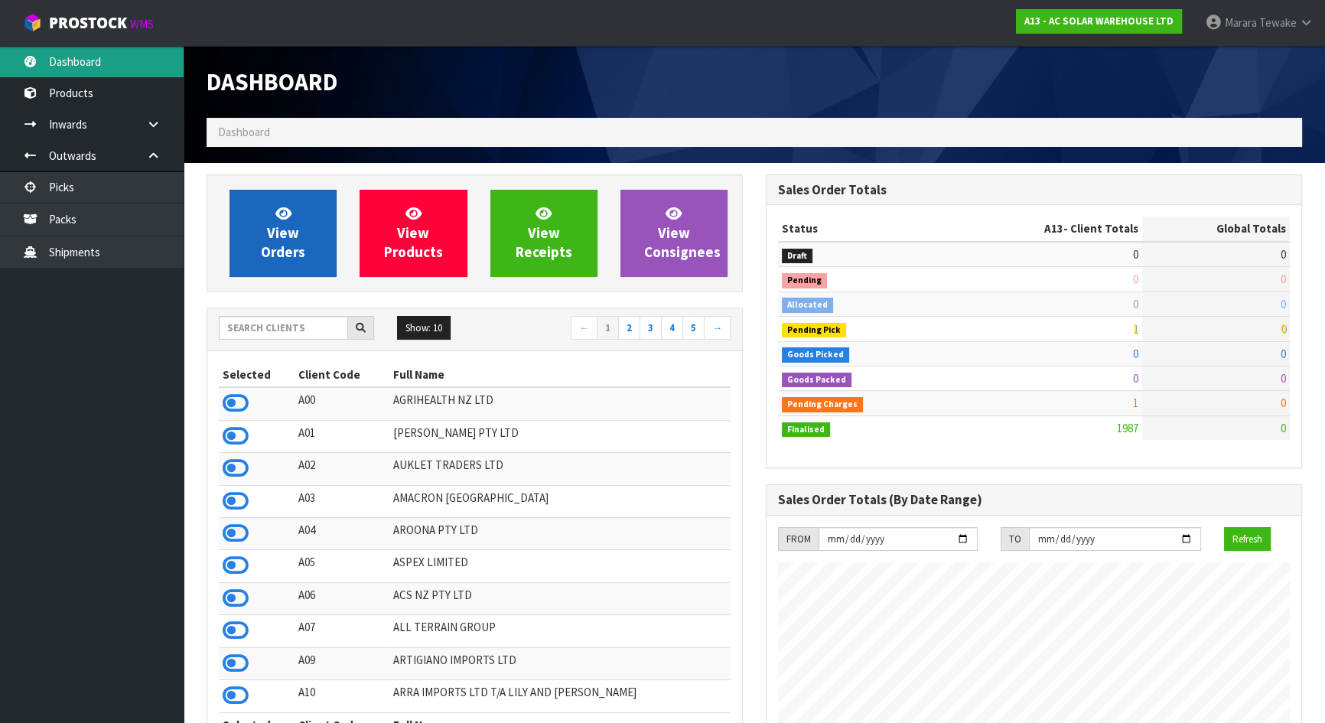
scroll to position [1238, 558]
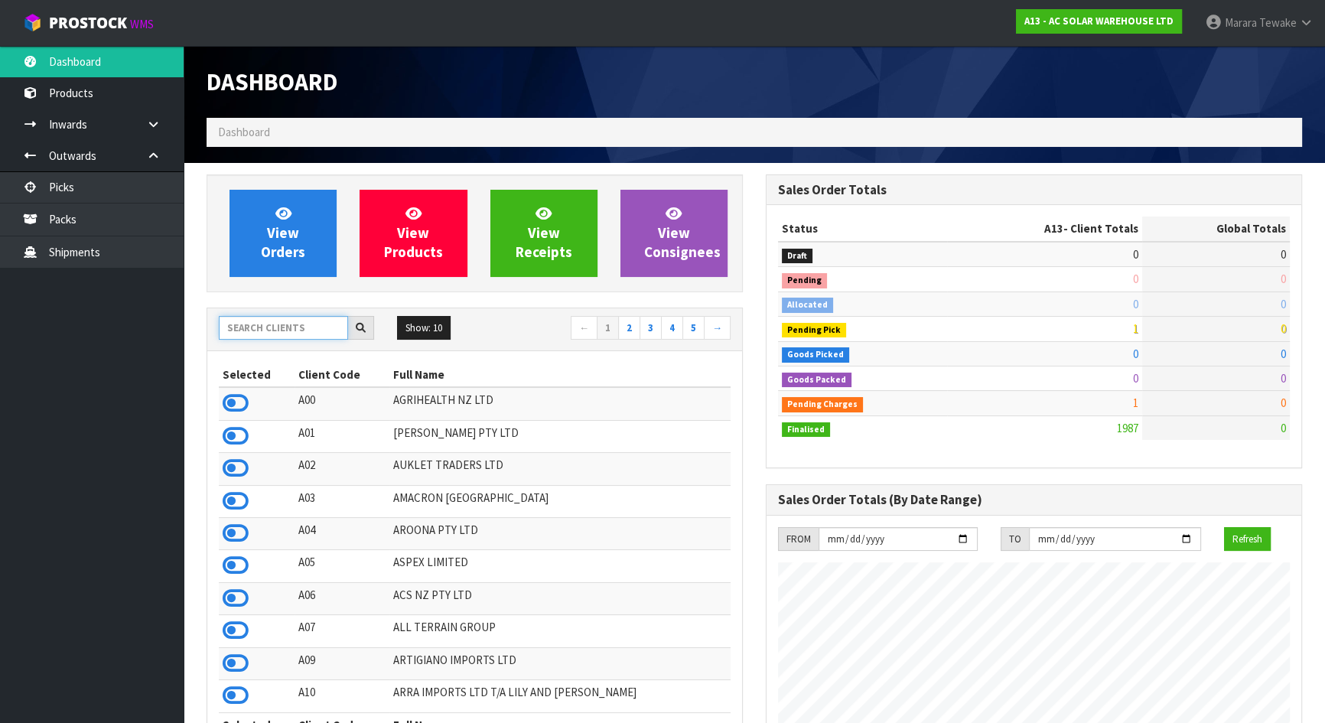
click at [251, 334] on input "text" at bounding box center [283, 328] width 129 height 24
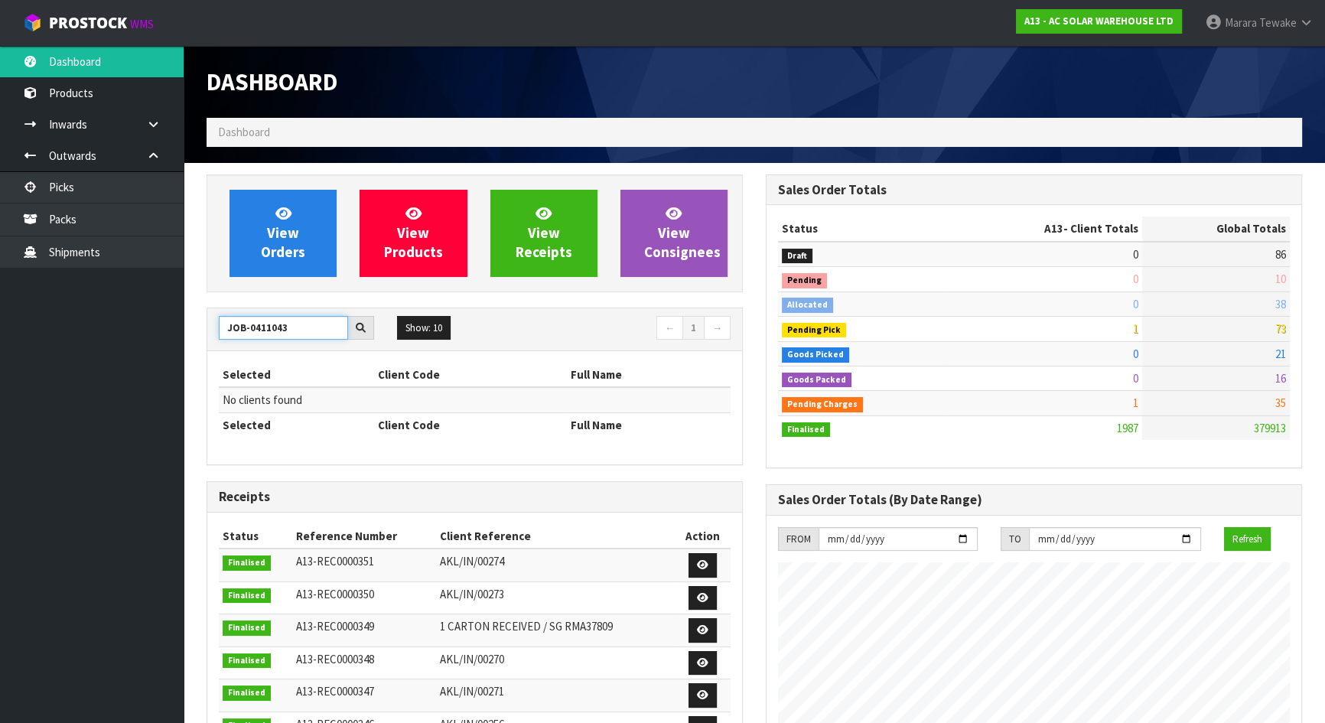
drag, startPoint x: 298, startPoint y: 332, endPoint x: 105, endPoint y: 343, distance: 193.9
click at [105, 343] on body "Toggle navigation ProStock WMS A13 - AC SOLAR WAREHOUSE LTD Marara Tewake Logou…" at bounding box center [662, 361] width 1325 height 723
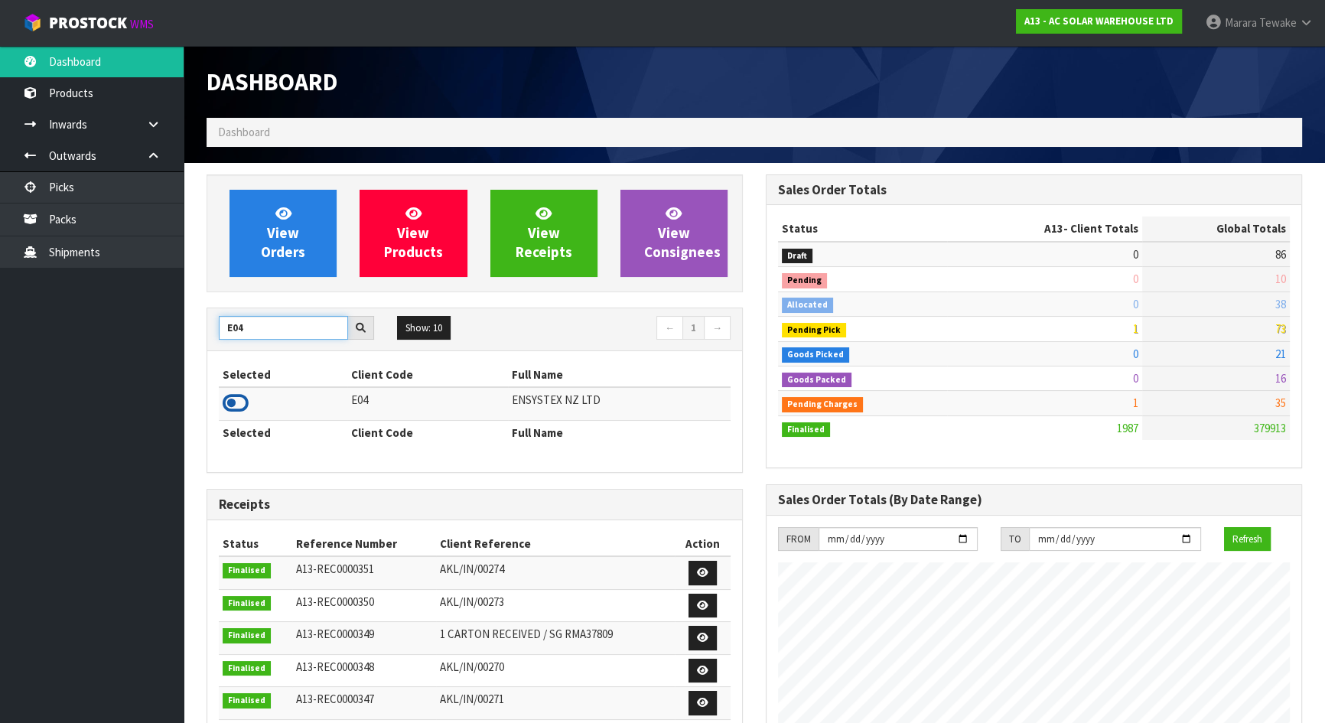
type input "E04"
click at [241, 398] on icon at bounding box center [236, 403] width 26 height 23
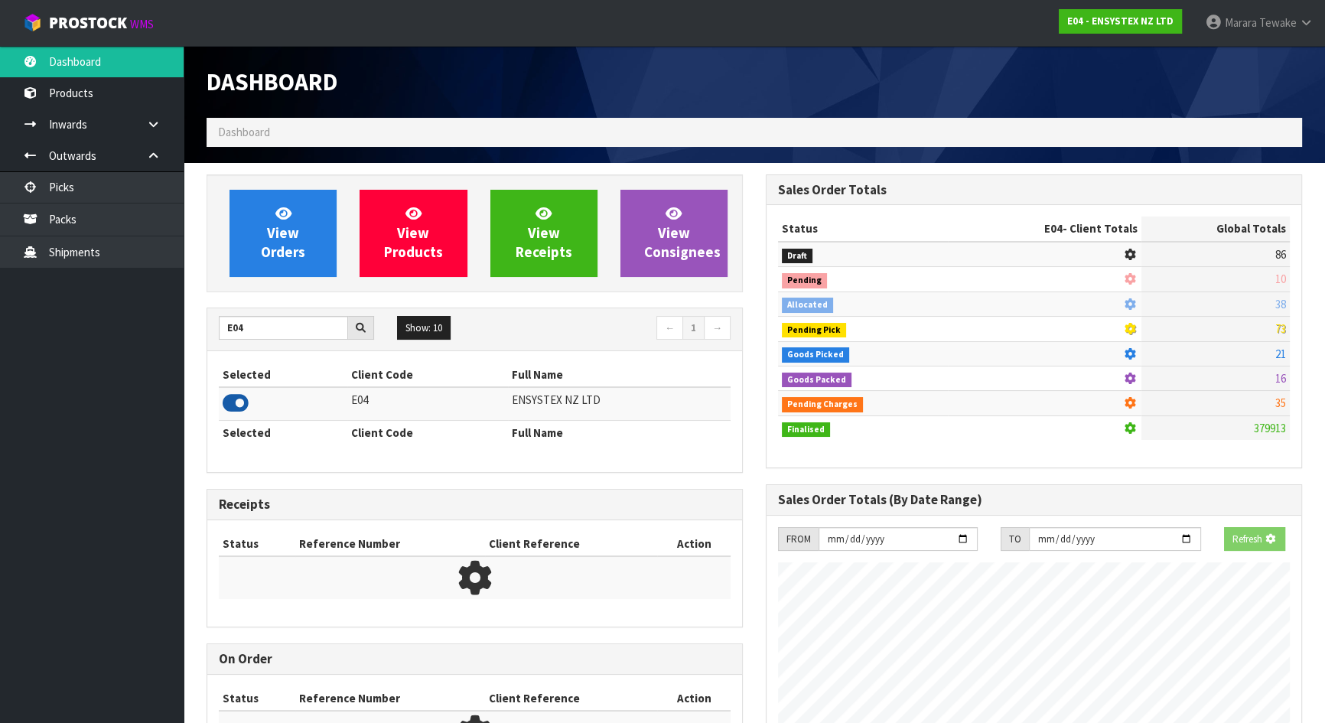
scroll to position [1189, 558]
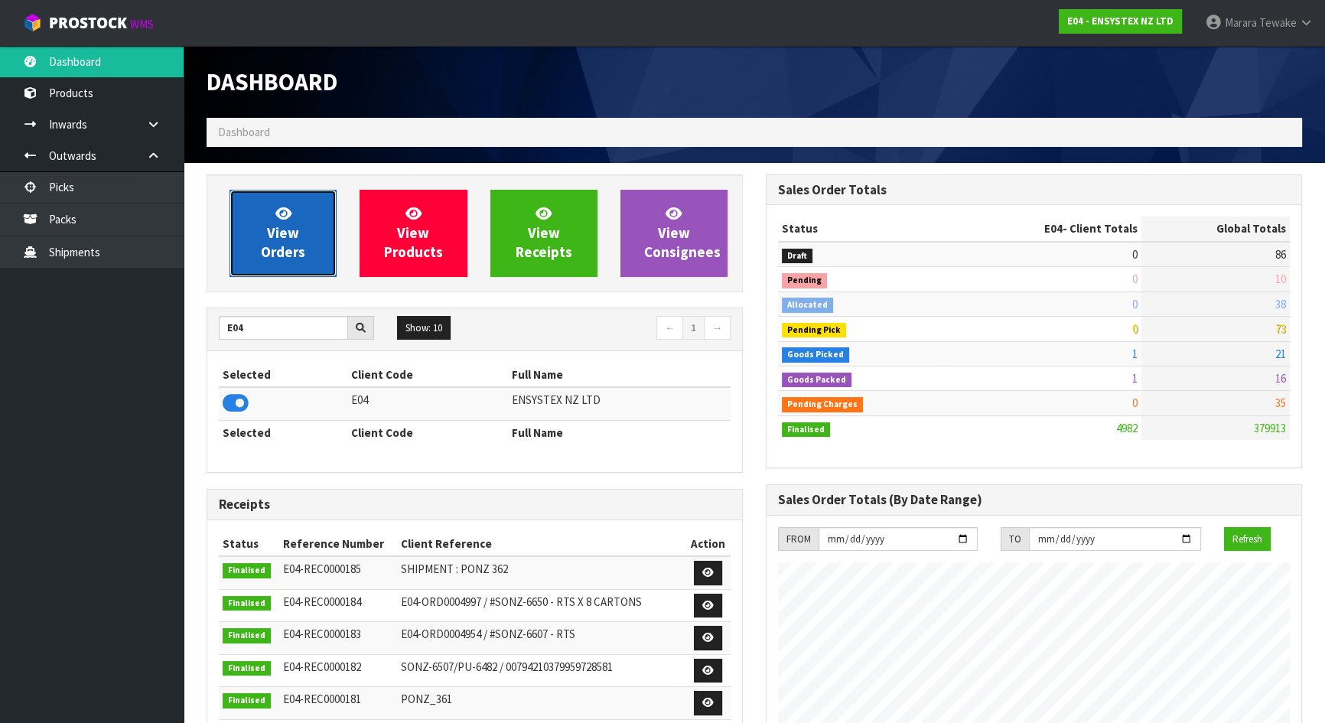
click at [292, 242] on link "View Orders" at bounding box center [282, 233] width 107 height 87
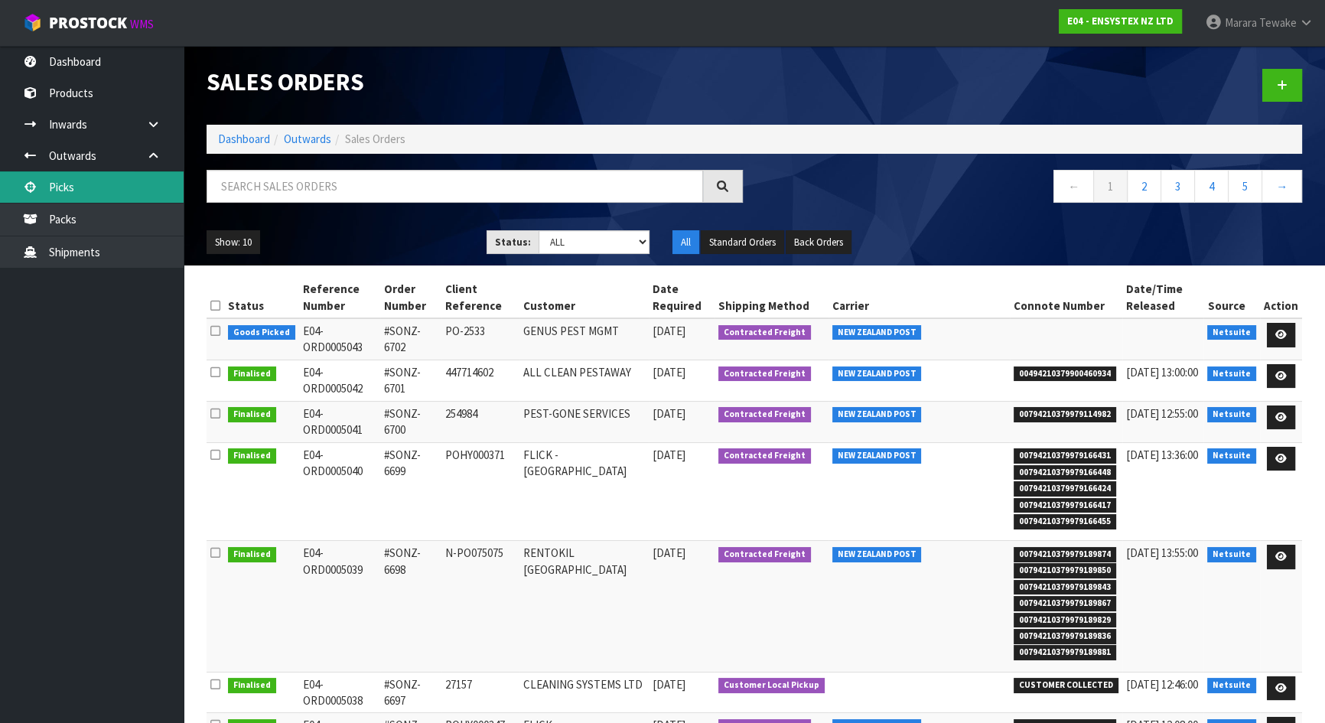
click at [142, 180] on link "Picks" at bounding box center [92, 186] width 184 height 31
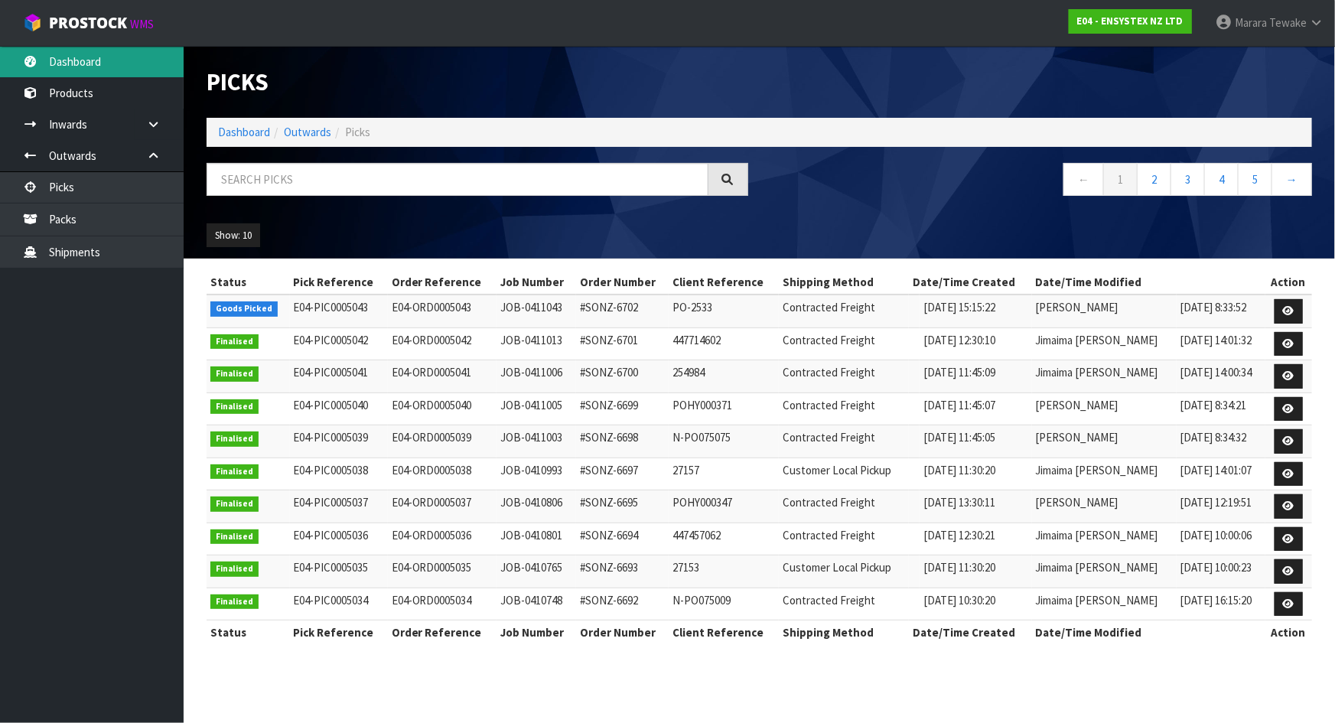
click at [125, 61] on link "Dashboard" at bounding box center [92, 61] width 184 height 31
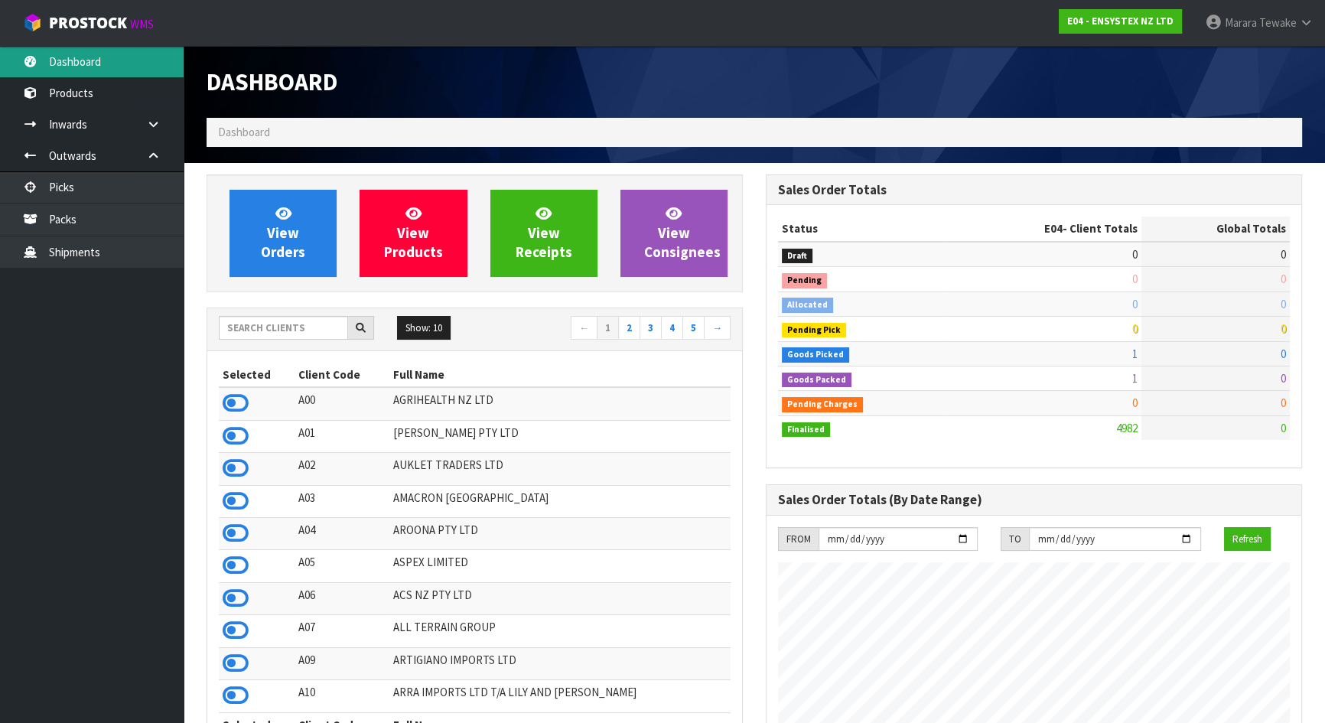
scroll to position [1189, 558]
click at [314, 327] on input "text" at bounding box center [283, 328] width 129 height 24
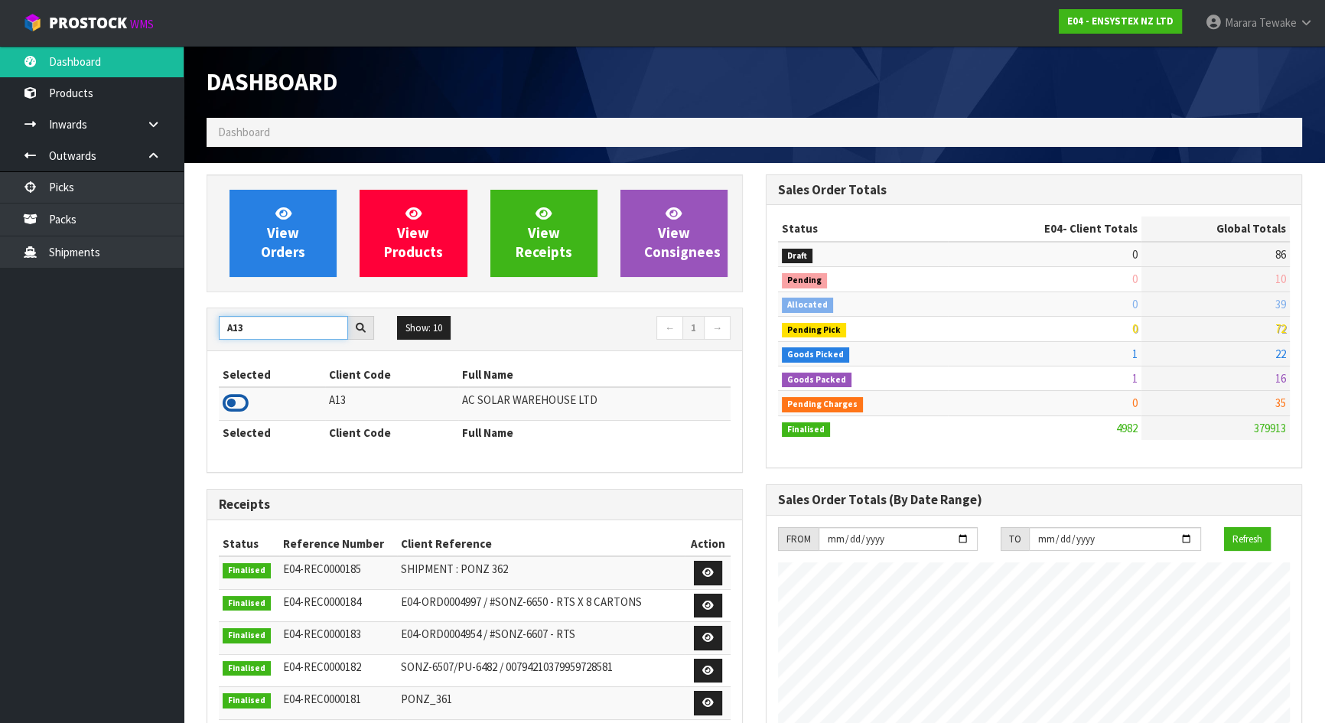
type input "A13"
click at [241, 400] on icon at bounding box center [236, 403] width 26 height 23
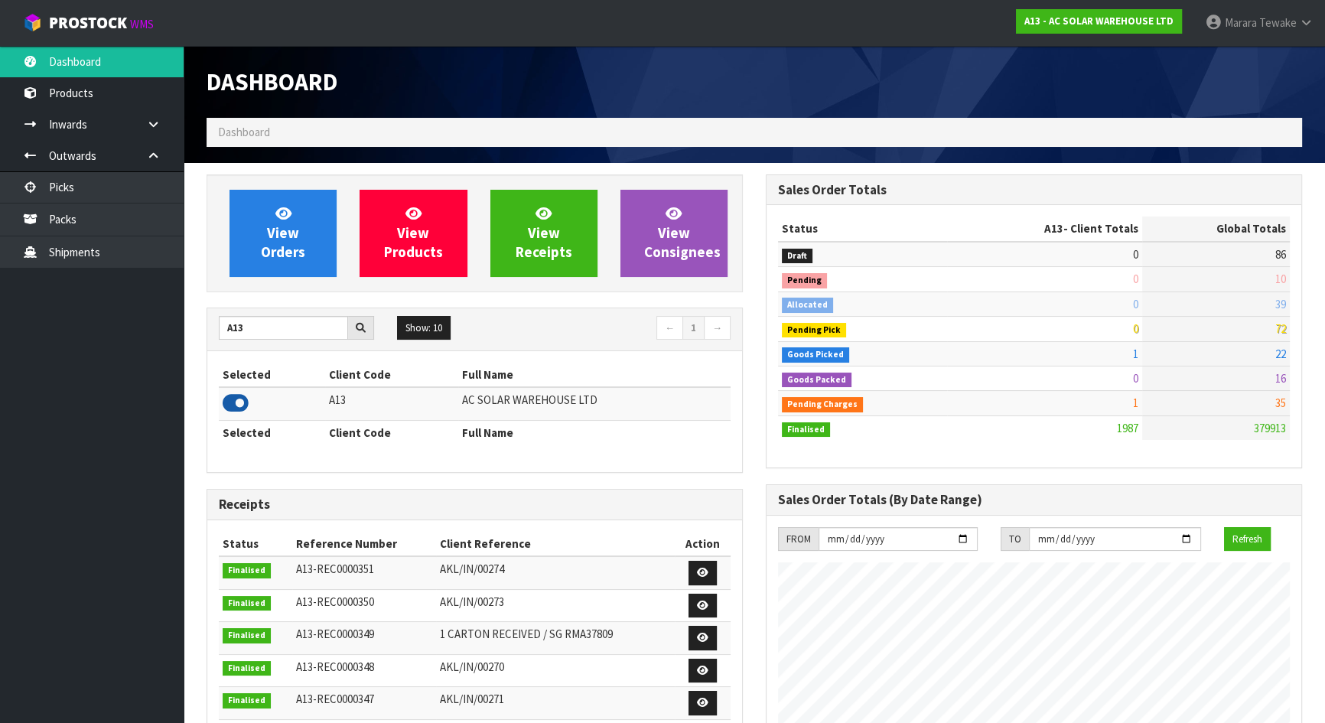
scroll to position [1238, 558]
click at [268, 231] on span "View Orders" at bounding box center [283, 232] width 44 height 57
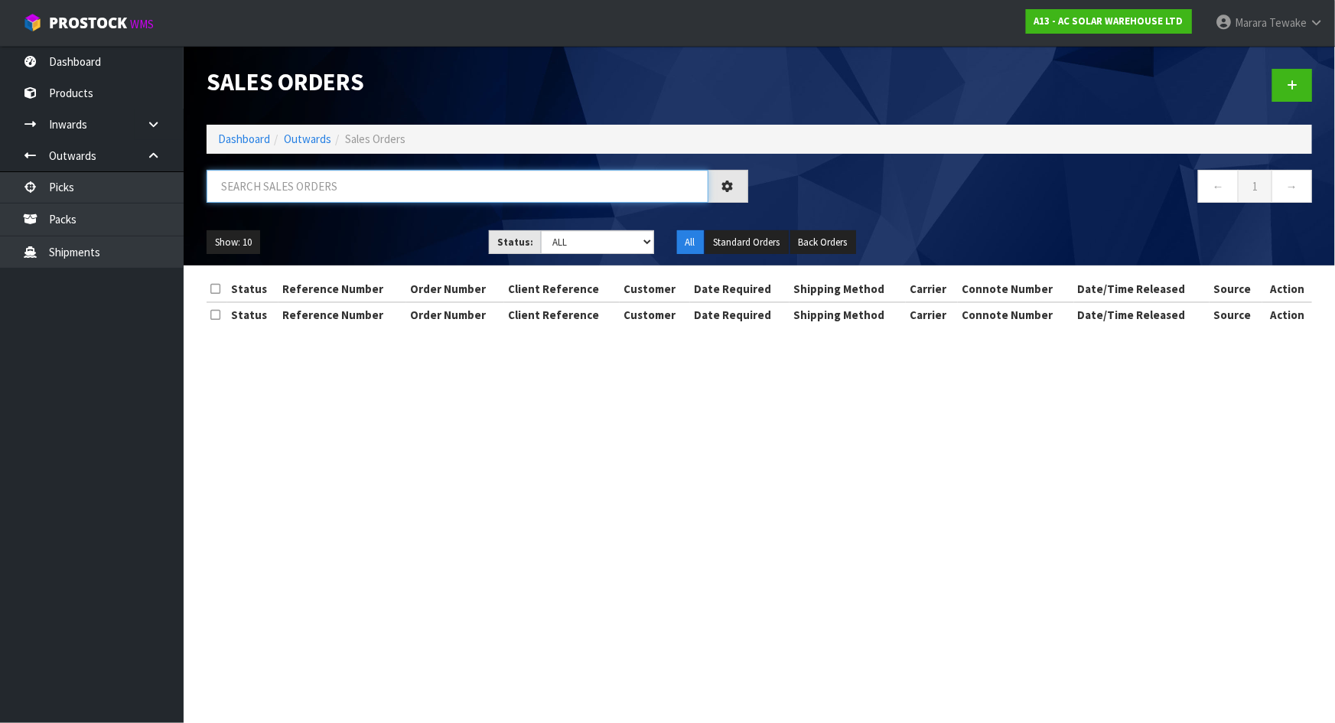
click at [272, 184] on input "text" at bounding box center [458, 186] width 502 height 33
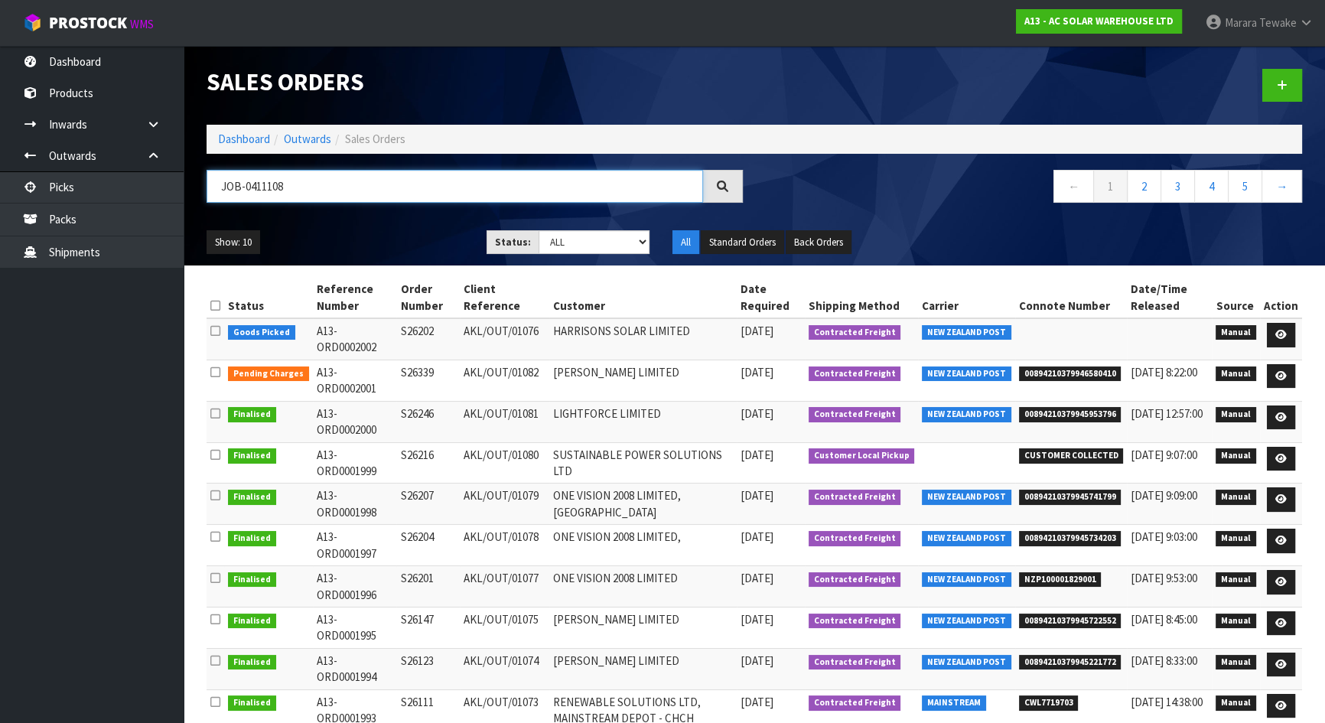
type input "JOB-0411108"
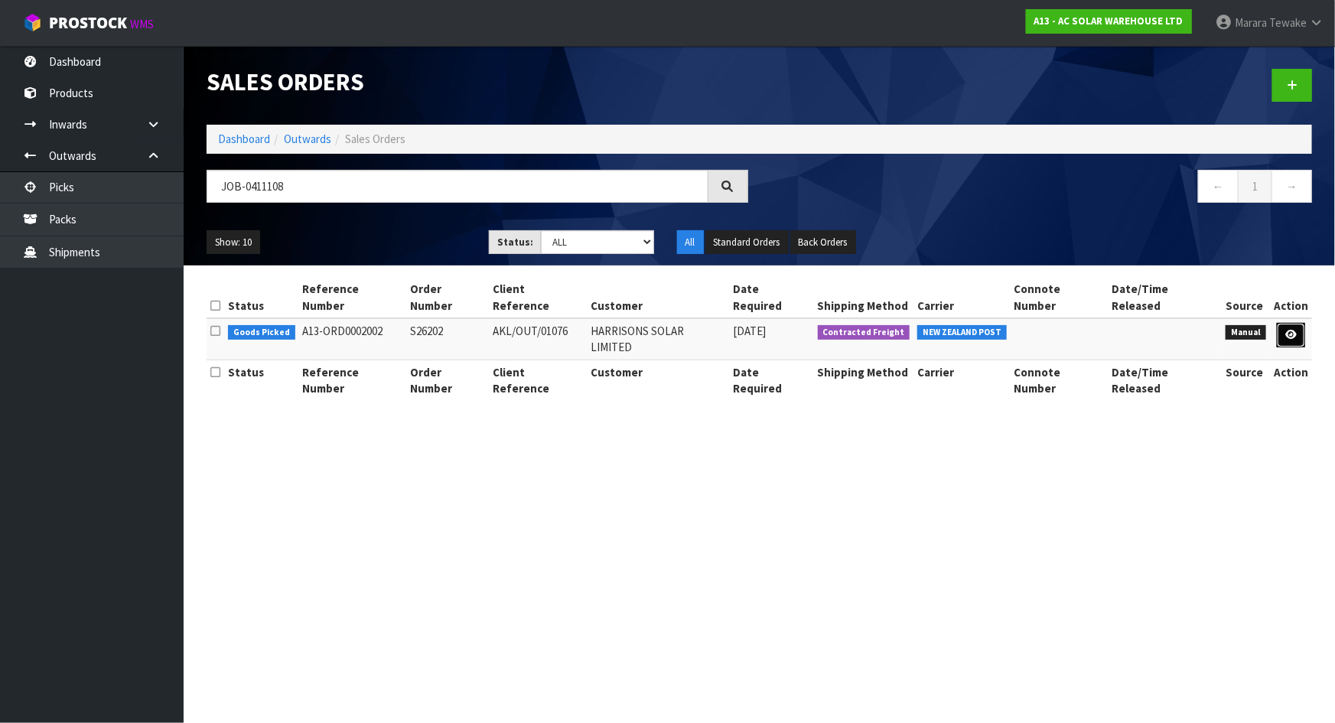
click at [1287, 330] on icon at bounding box center [1290, 335] width 11 height 10
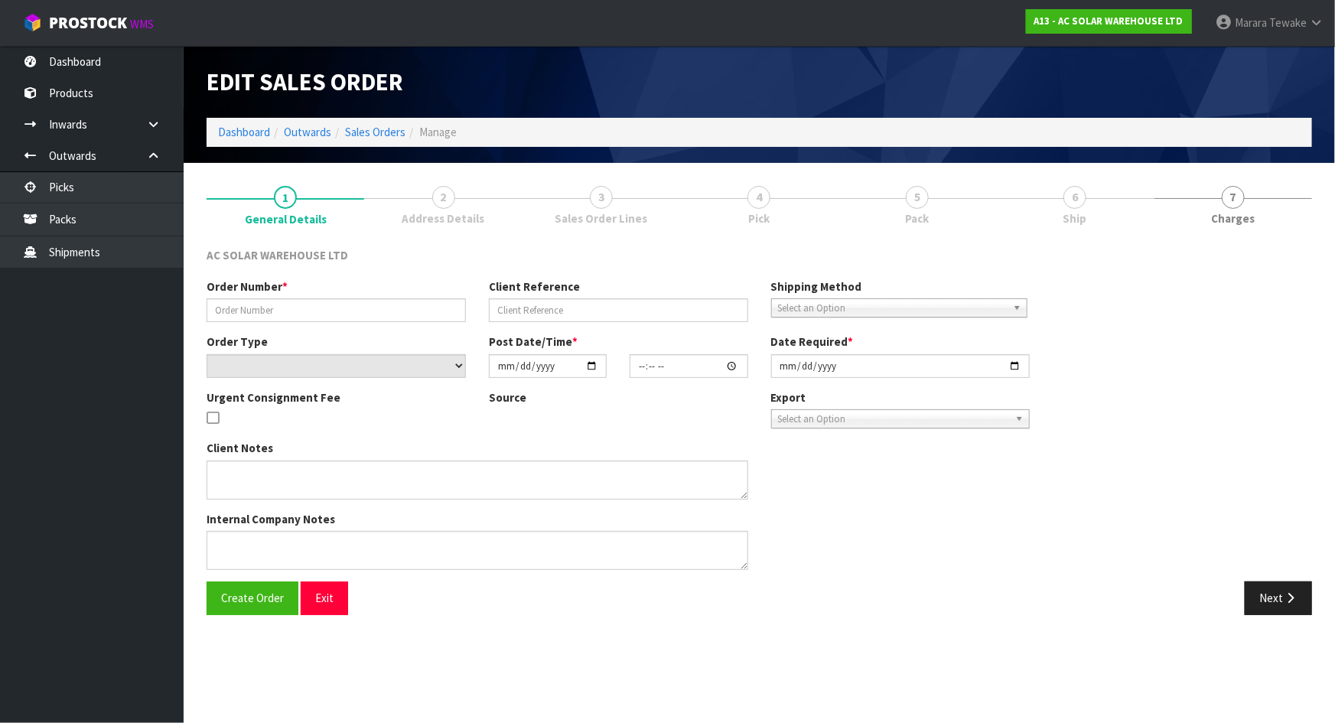
type input "S26202"
type input "AKL/OUT/01076"
select select "number:0"
type input "2025-09-05"
type input "08:28:00.000"
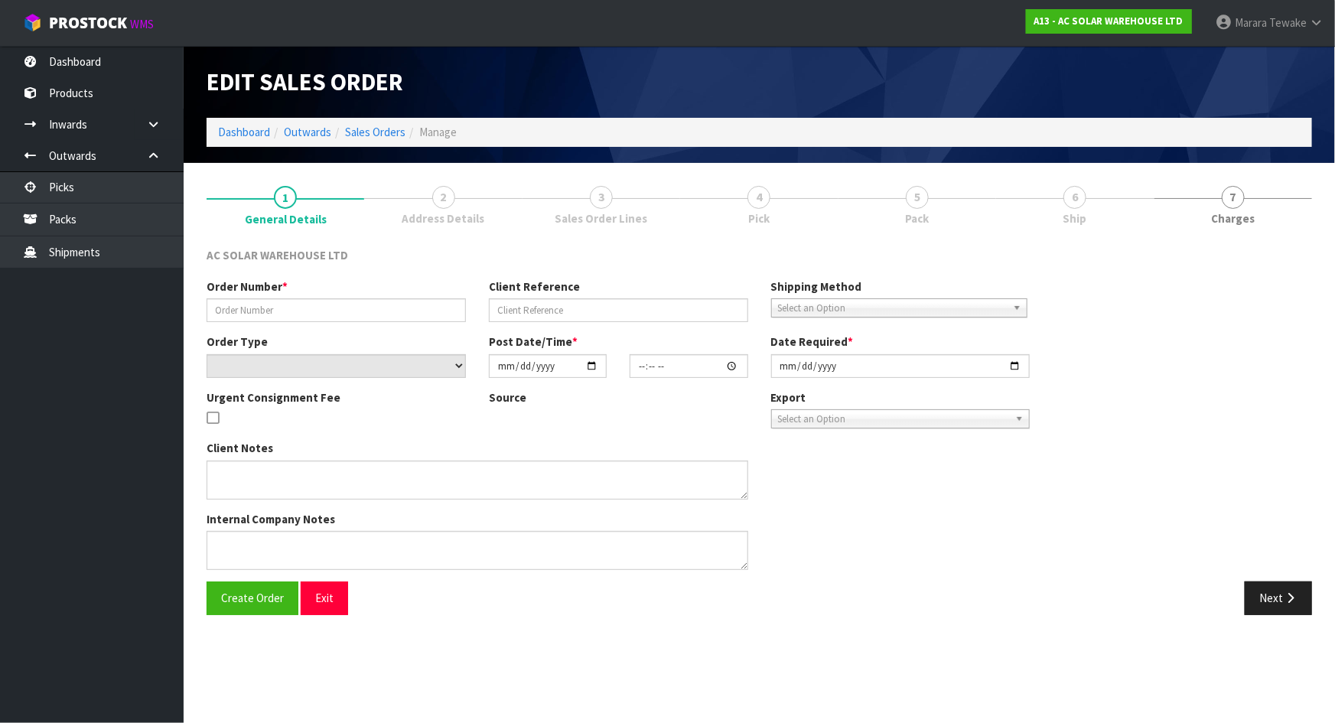
type input "2025-09-05"
type textarea "SEND WITH NZ POST"
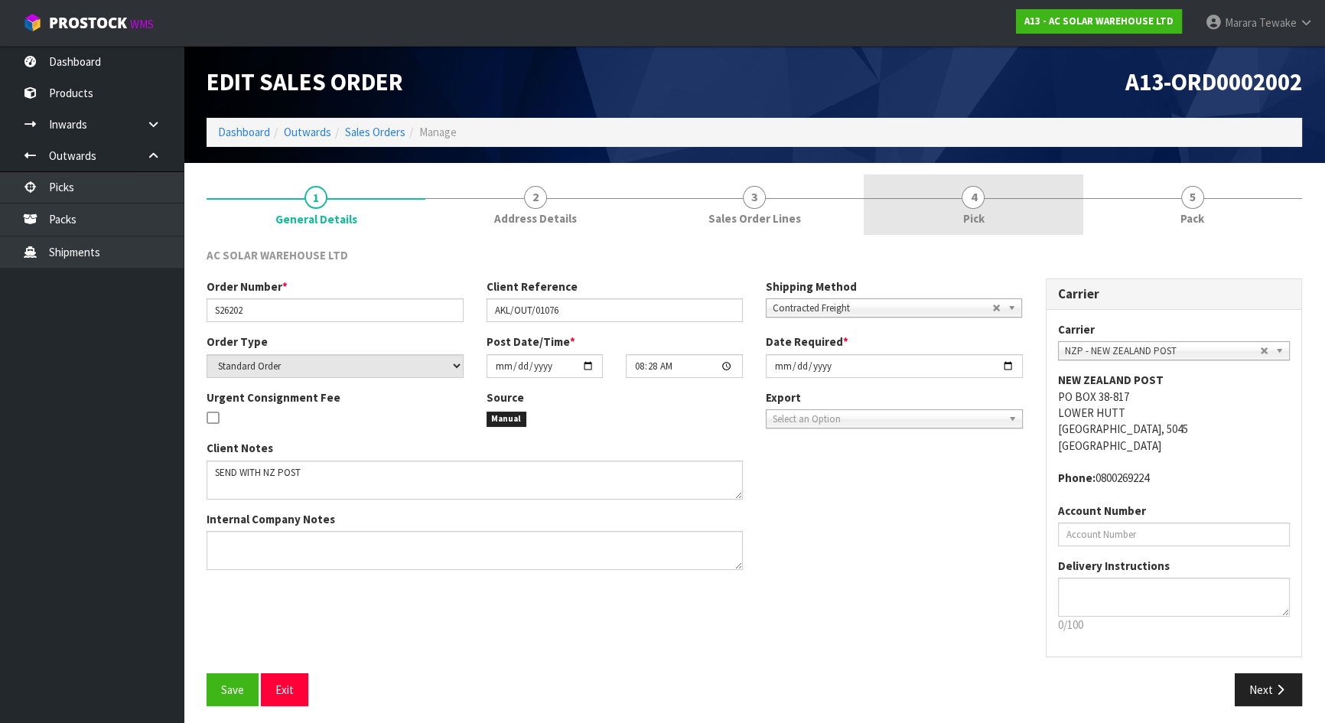
drag, startPoint x: 1022, startPoint y: 212, endPoint x: 1033, endPoint y: 229, distance: 20.6
click at [1021, 211] on link "4 Pick" at bounding box center [973, 204] width 219 height 60
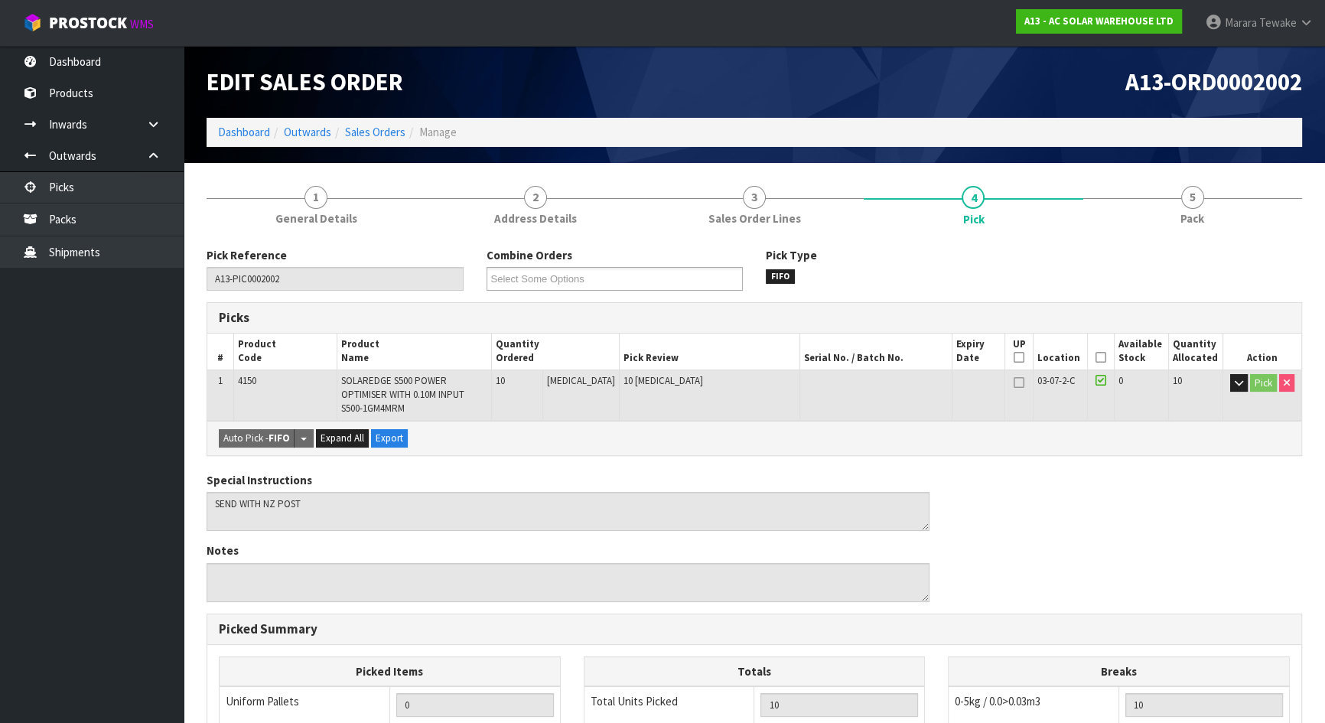
click at [1096, 357] on icon at bounding box center [1100, 357] width 11 height 1
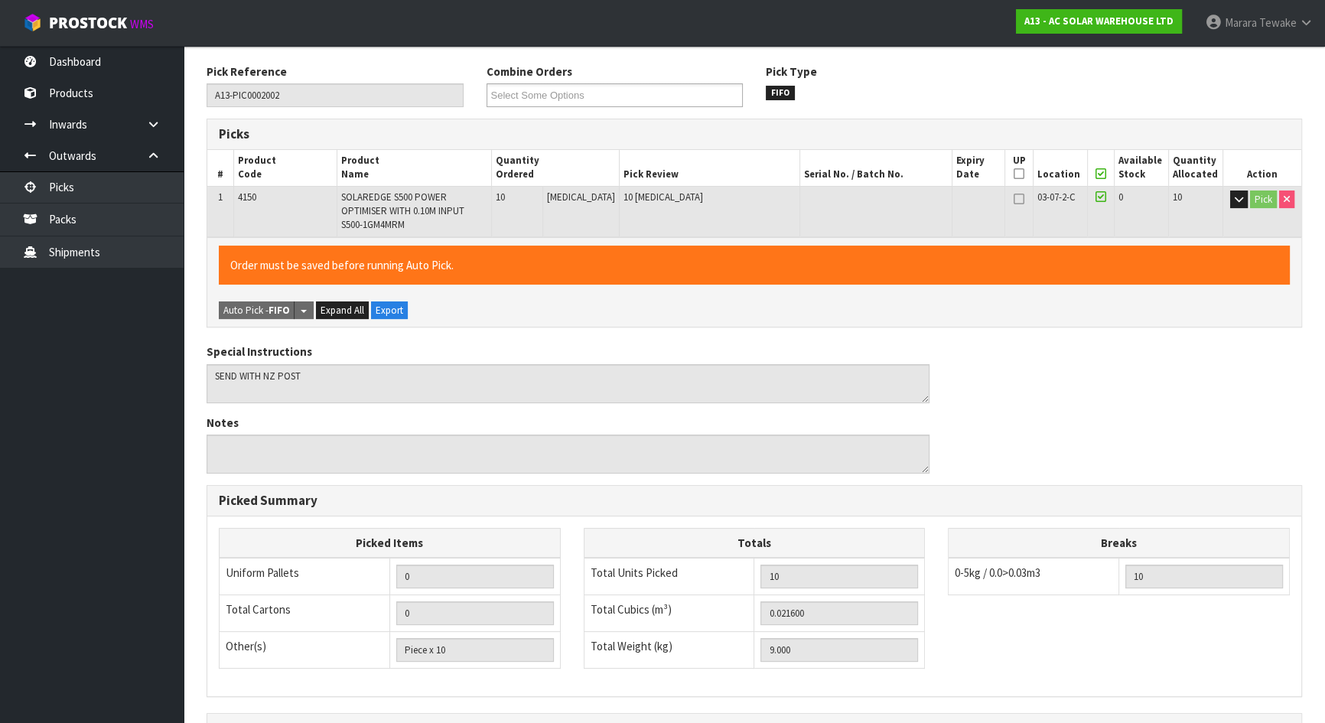
scroll to position [352, 0]
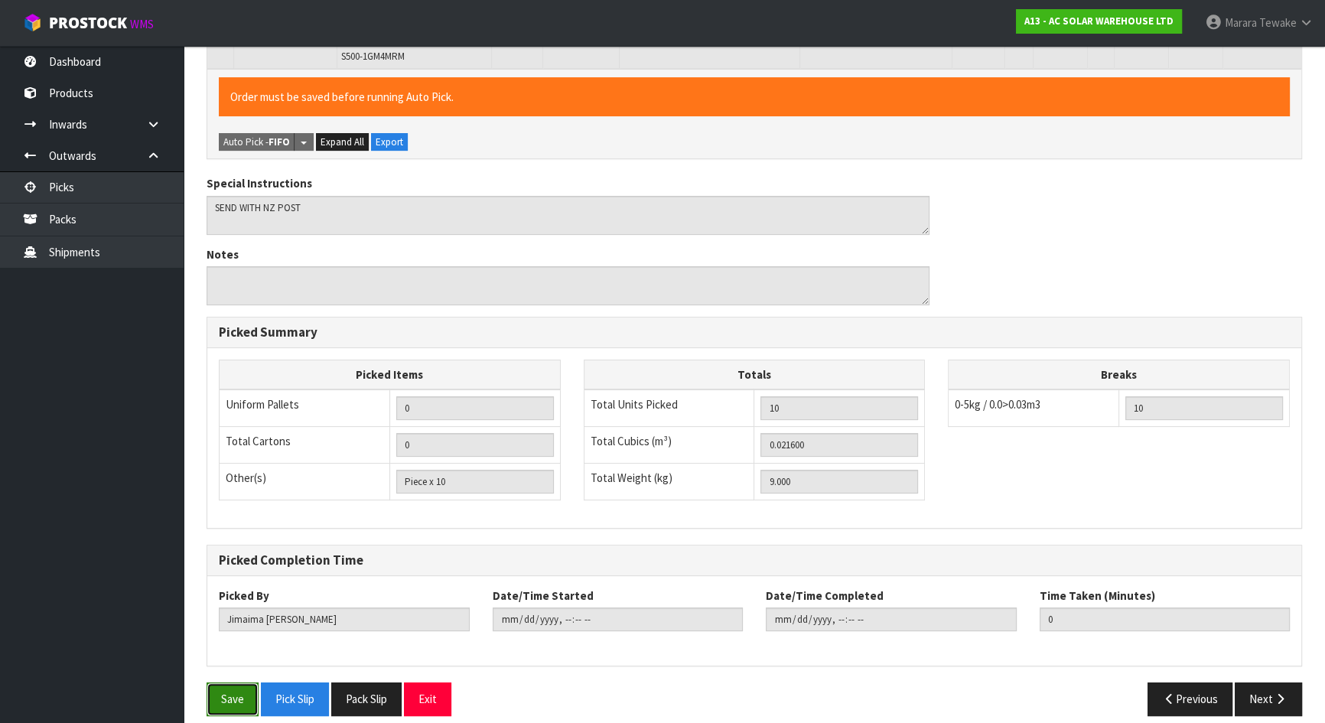
click at [234, 638] on button "Save" at bounding box center [233, 698] width 52 height 33
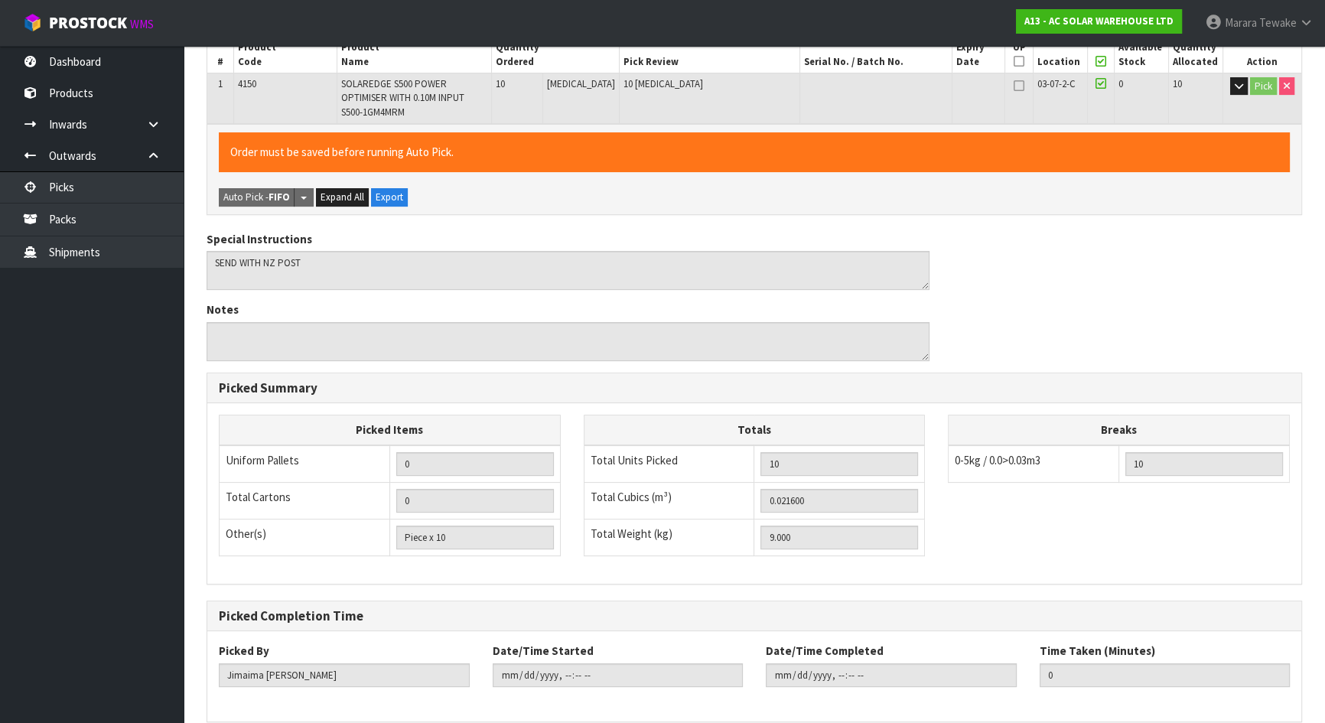
scroll to position [0, 0]
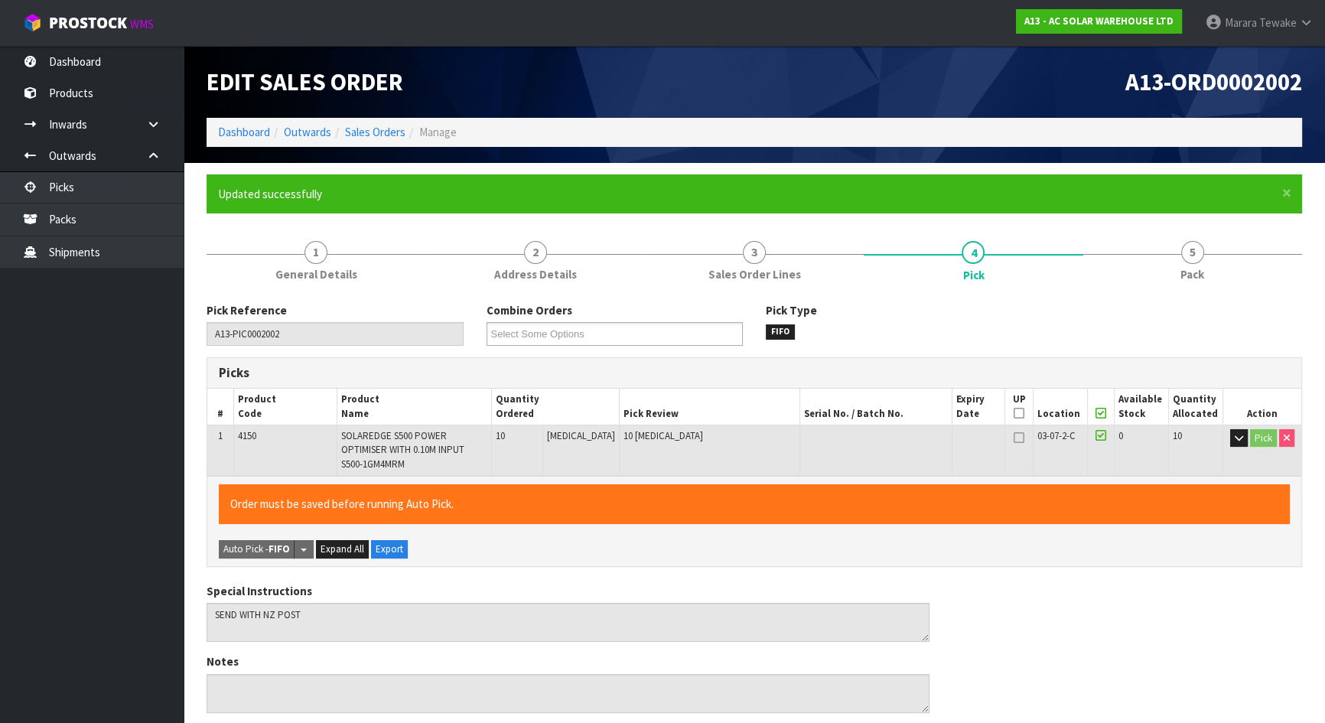
type input "Marara Tewake"
type input "2025-09-05T08:42:25"
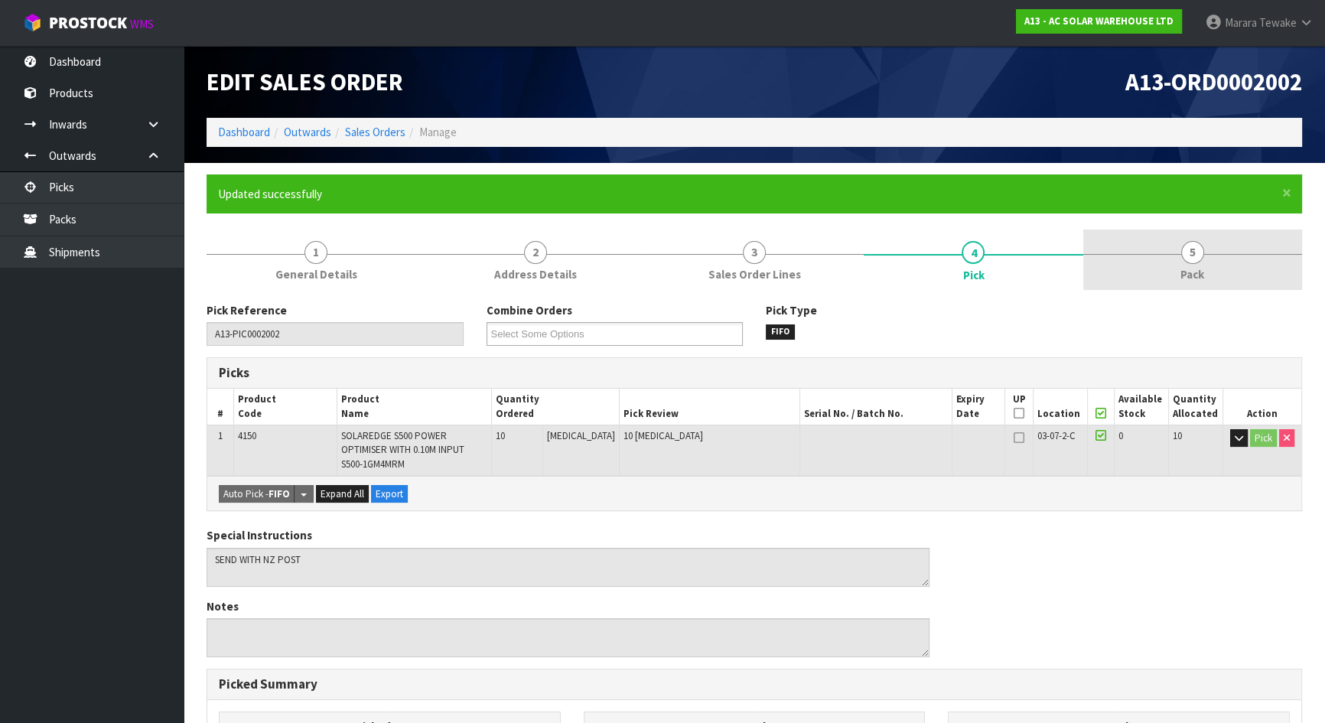
click at [1176, 272] on link "5 Pack" at bounding box center [1192, 259] width 219 height 60
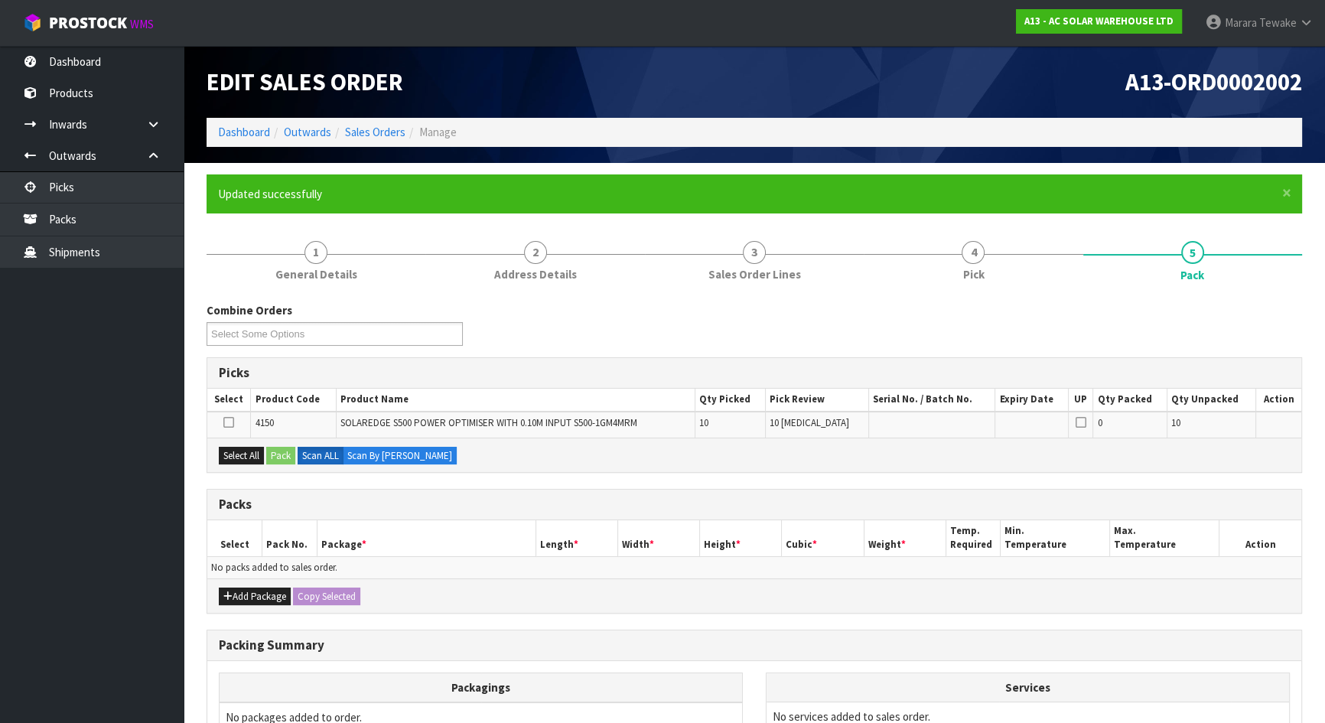
scroll to position [171, 0]
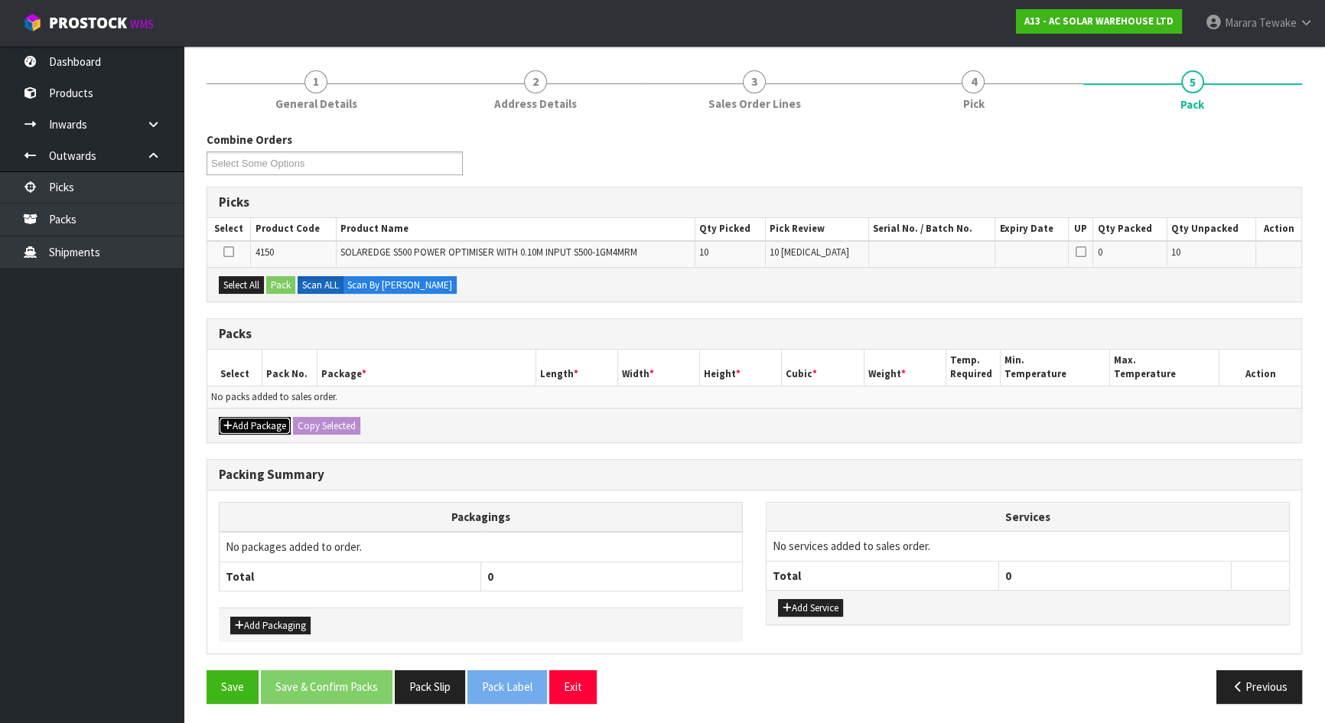
click at [241, 421] on button "Add Package" at bounding box center [255, 426] width 72 height 18
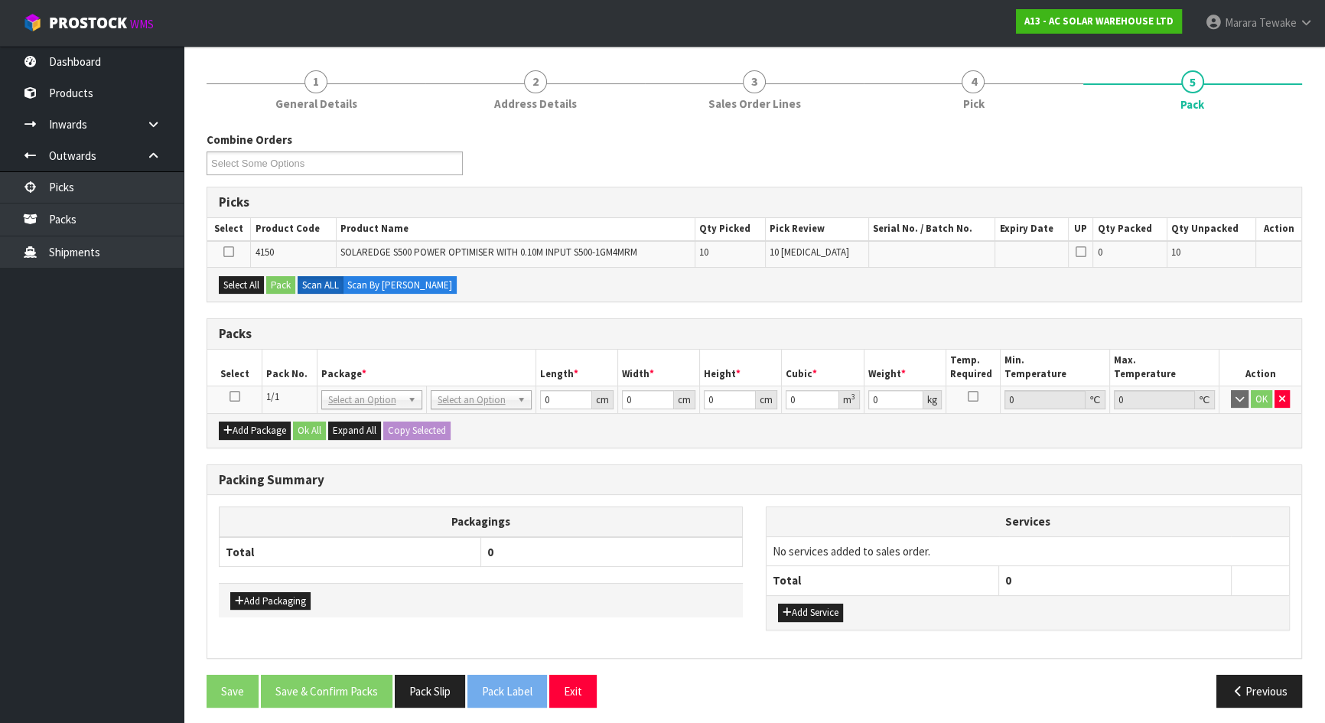
click at [230, 396] on icon at bounding box center [234, 396] width 11 height 1
click at [249, 282] on button "Select All" at bounding box center [241, 285] width 45 height 18
click at [288, 282] on button "Pack" at bounding box center [280, 285] width 29 height 18
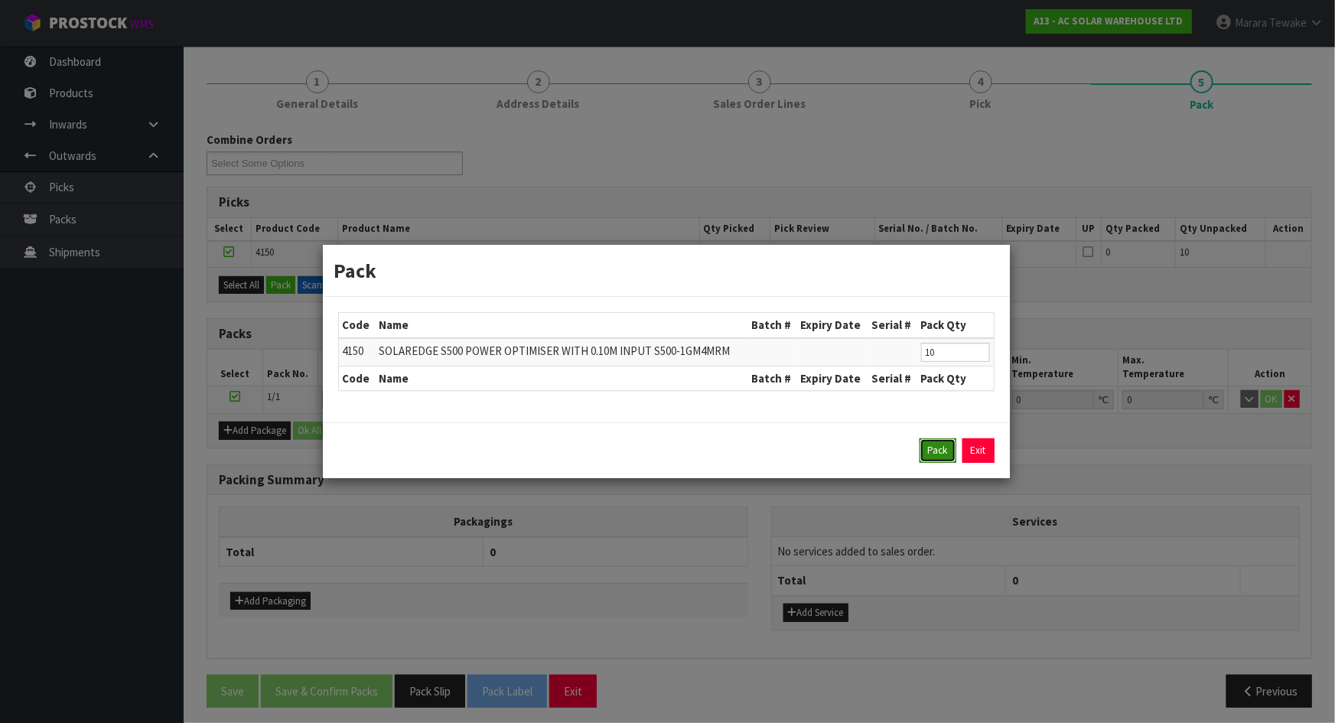
click at [929, 454] on button "Pack" at bounding box center [937, 450] width 37 height 24
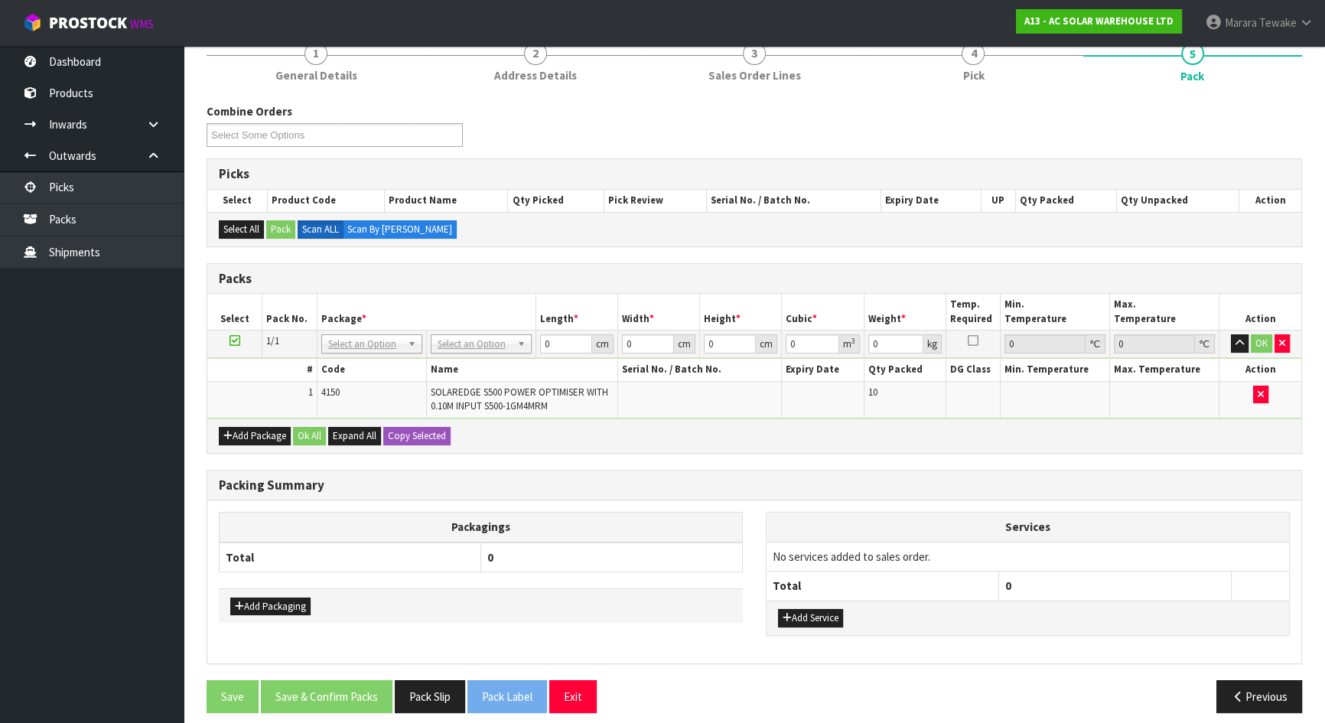
scroll to position [208, 0]
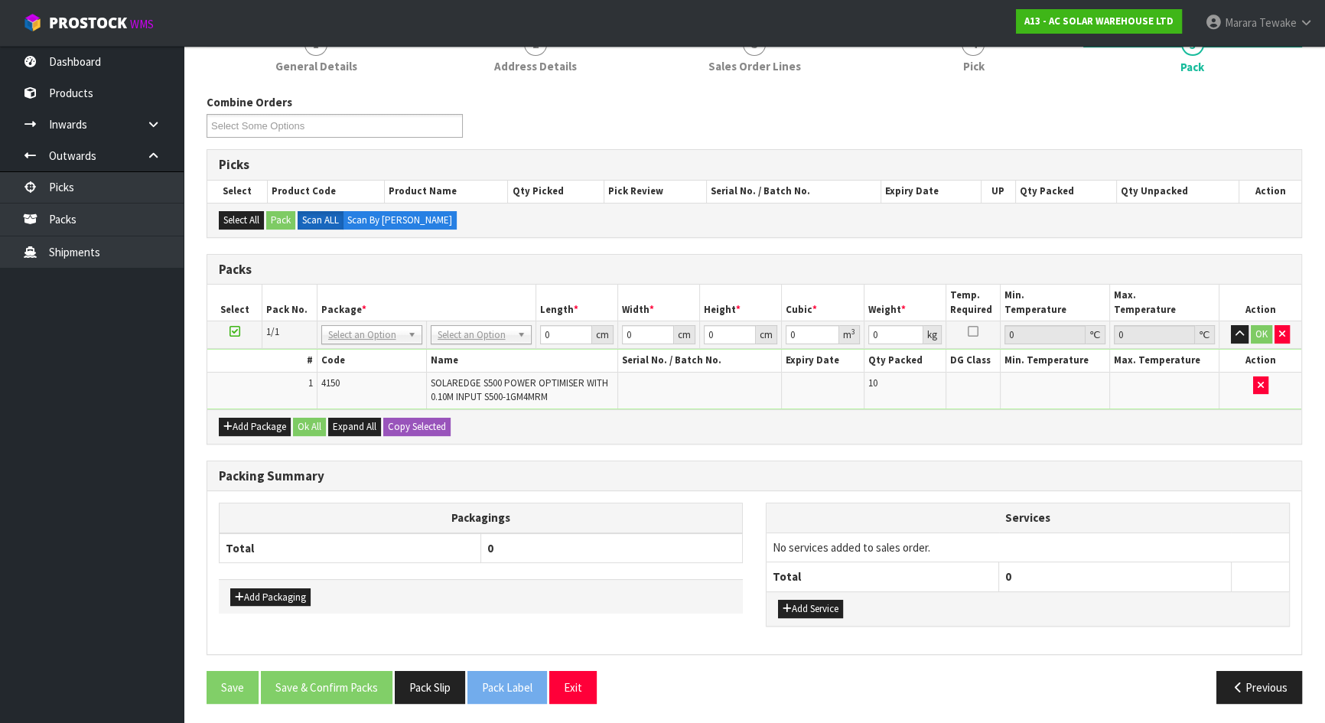
click at [467, 344] on td "No Packaging Cartons PLT GEN120 (1200 X 1000) PLT ONE WAY SKID CHEP HIRE PALLET…" at bounding box center [480, 335] width 109 height 28
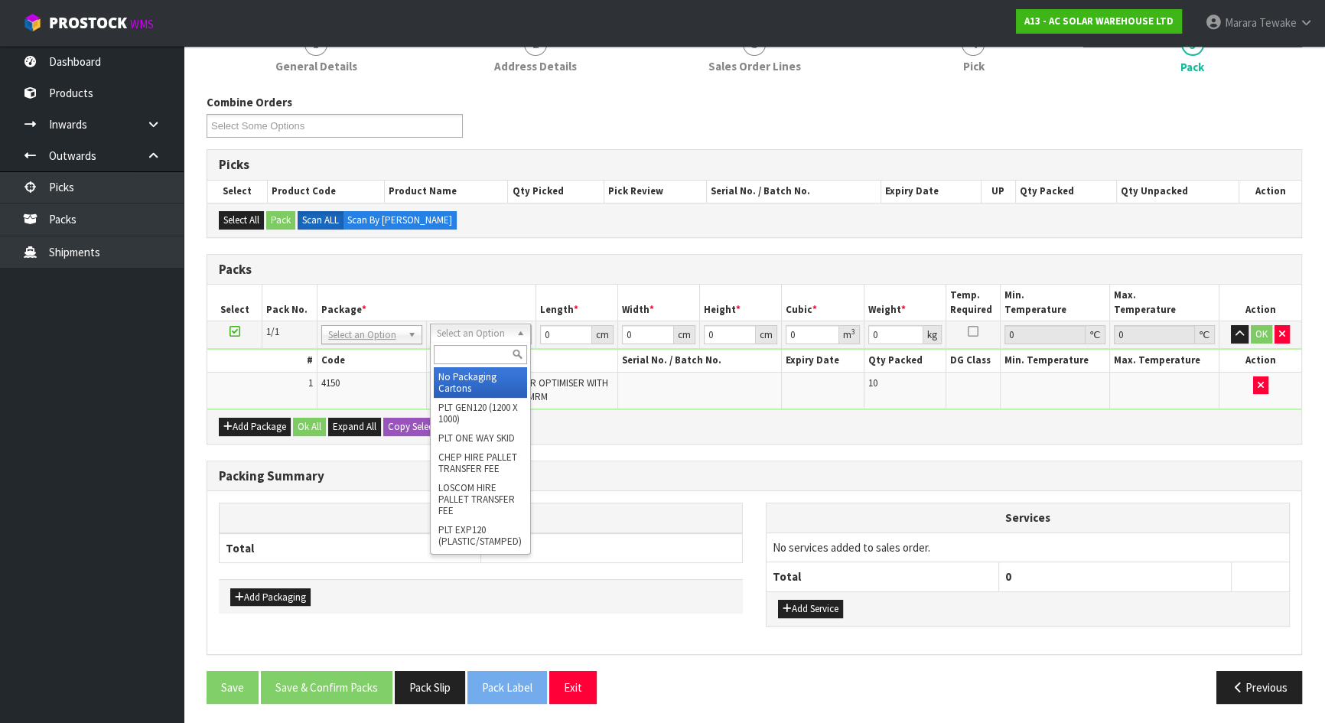
click at [470, 360] on input "text" at bounding box center [480, 354] width 93 height 19
type input "ctn5"
drag, startPoint x: 468, startPoint y: 371, endPoint x: 486, endPoint y: 372, distance: 18.4
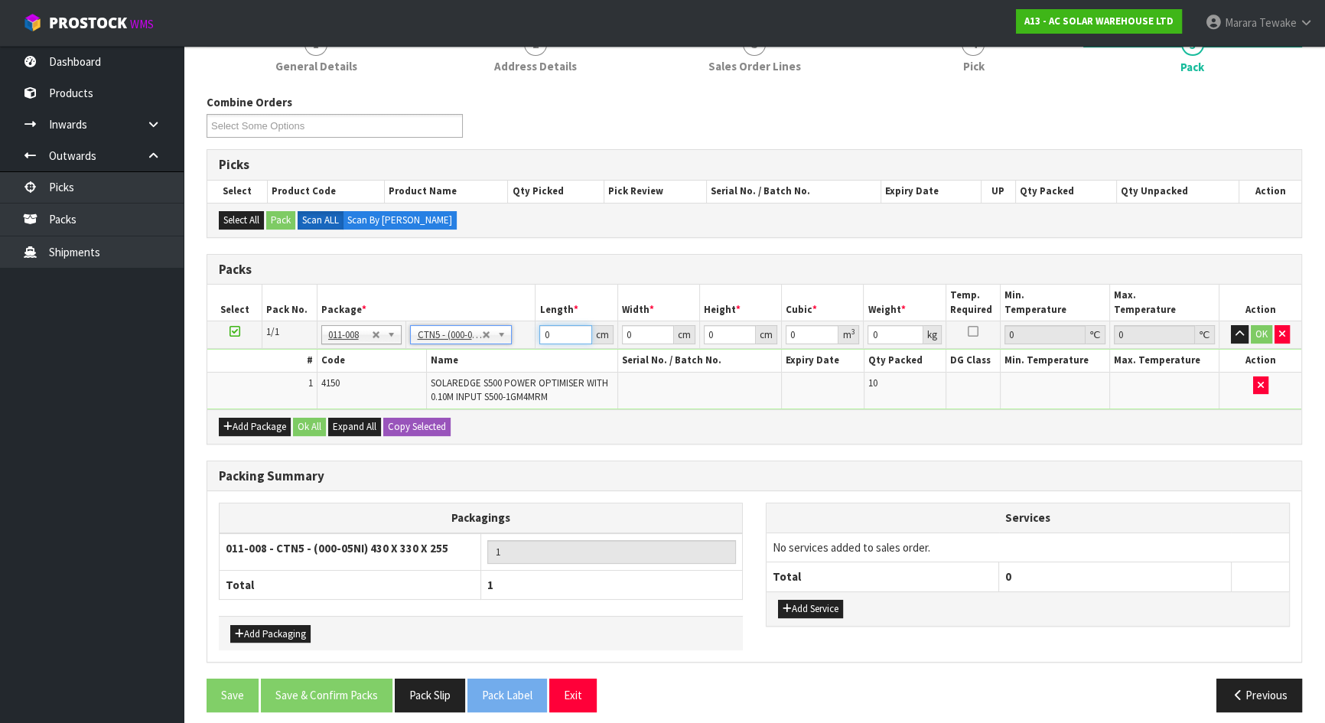
type input "43"
type input "33"
type input "25.5"
type input "0.036185"
type input "9.2"
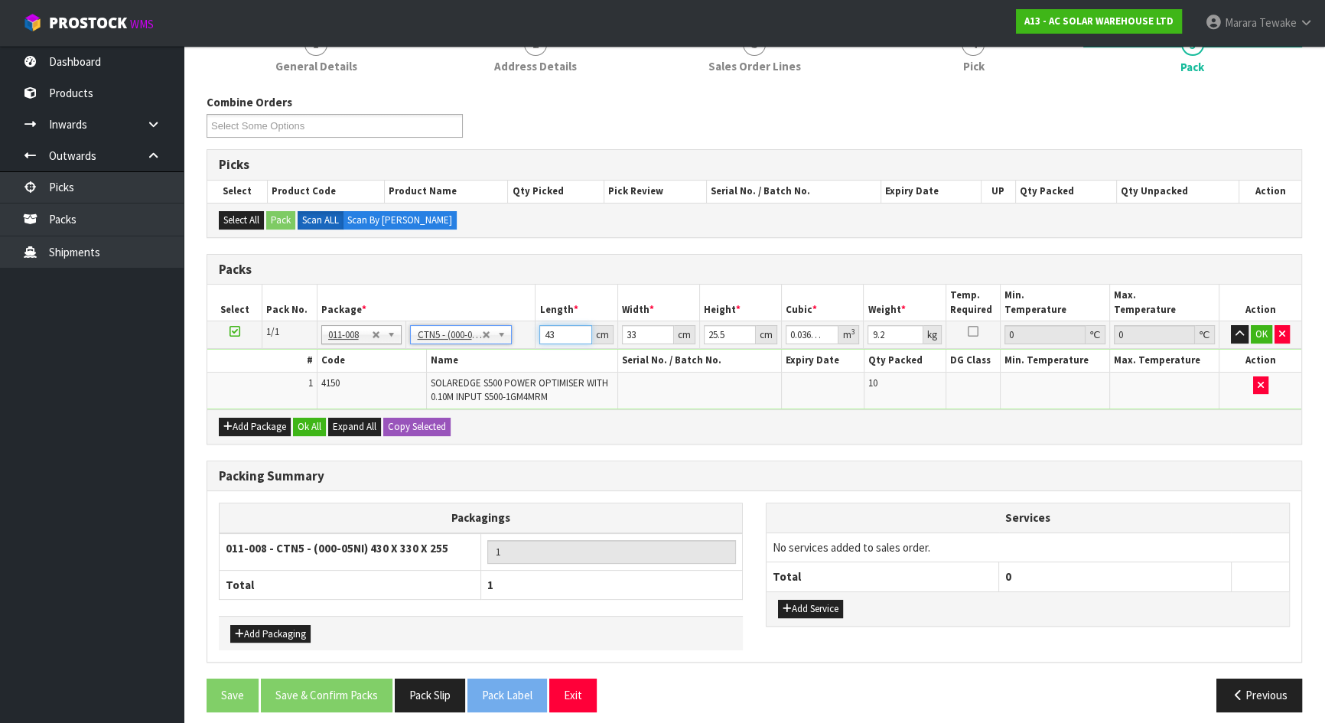
drag, startPoint x: 565, startPoint y: 334, endPoint x: 527, endPoint y: 333, distance: 37.5
click at [533, 333] on tr "1/1 NONE 007-001 007-002 007-004 007-009 007-013 007-014 007-015 007-017 007-01…" at bounding box center [754, 335] width 1094 height 28
type input "4"
type input "0.003366"
type input "44"
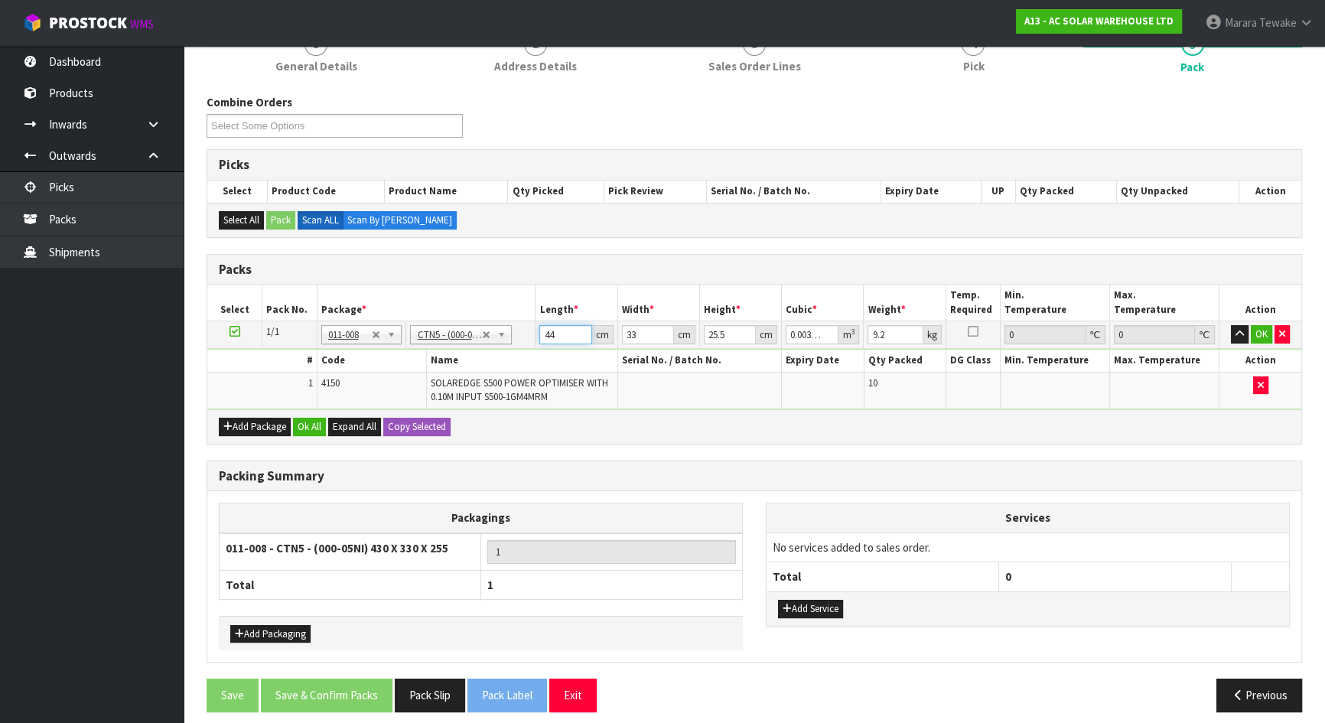
type input "0.037026"
type input "44"
type input "3"
type input "0.003366"
type input "34"
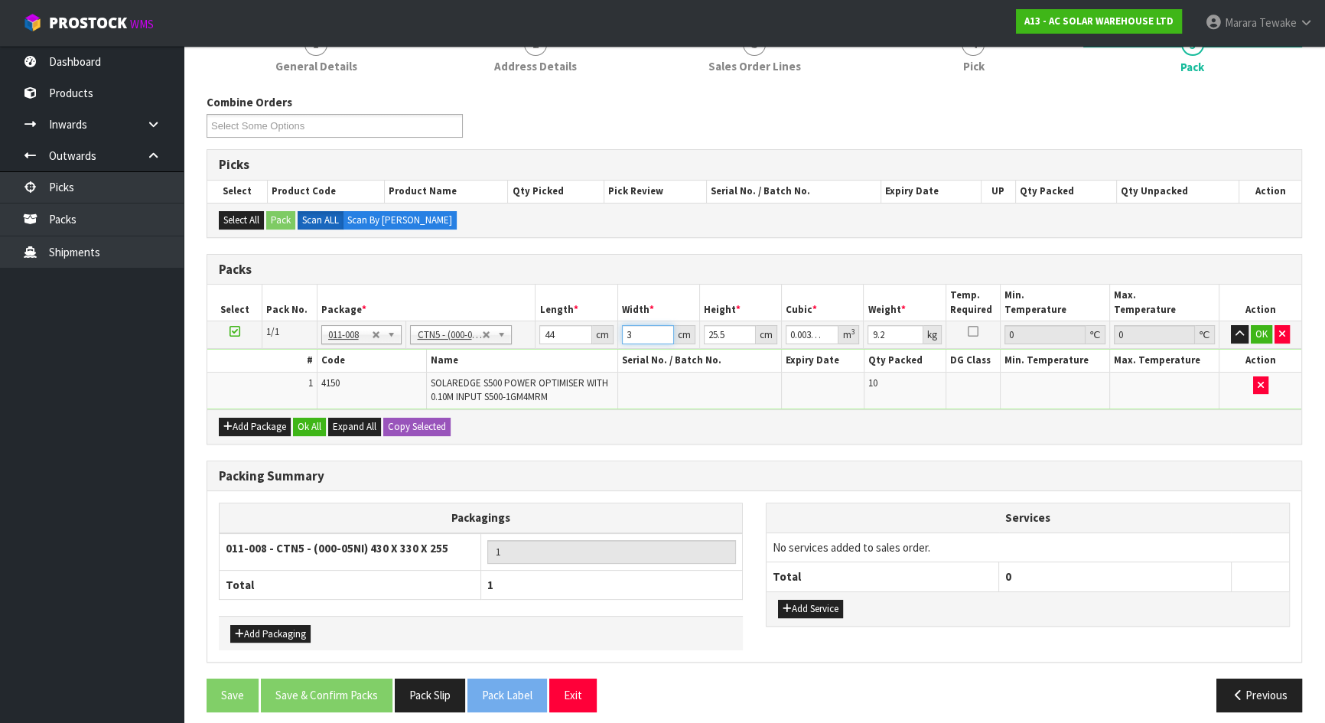
type input "0.038148"
type input "34"
type input "2"
type input "0.002992"
type input "20"
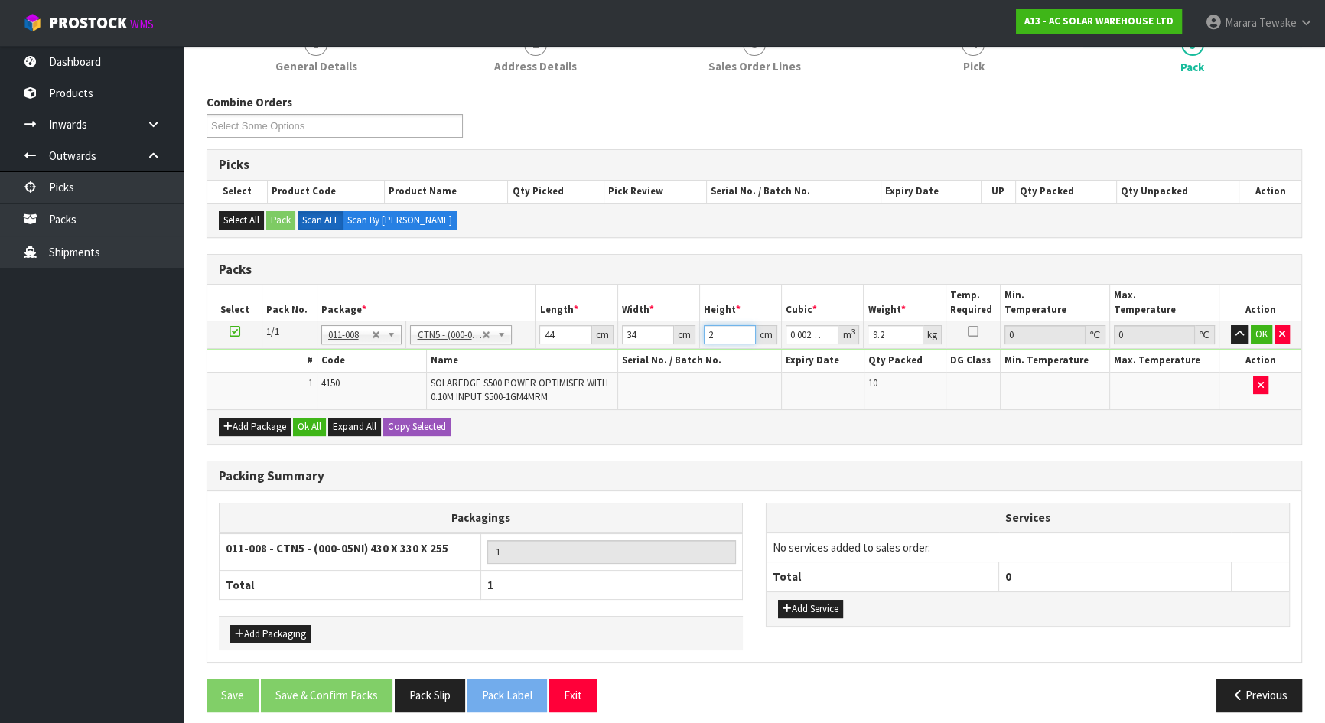
type input "0.02992"
type input "20"
type input "8"
click button "OK" at bounding box center [1261, 334] width 21 height 18
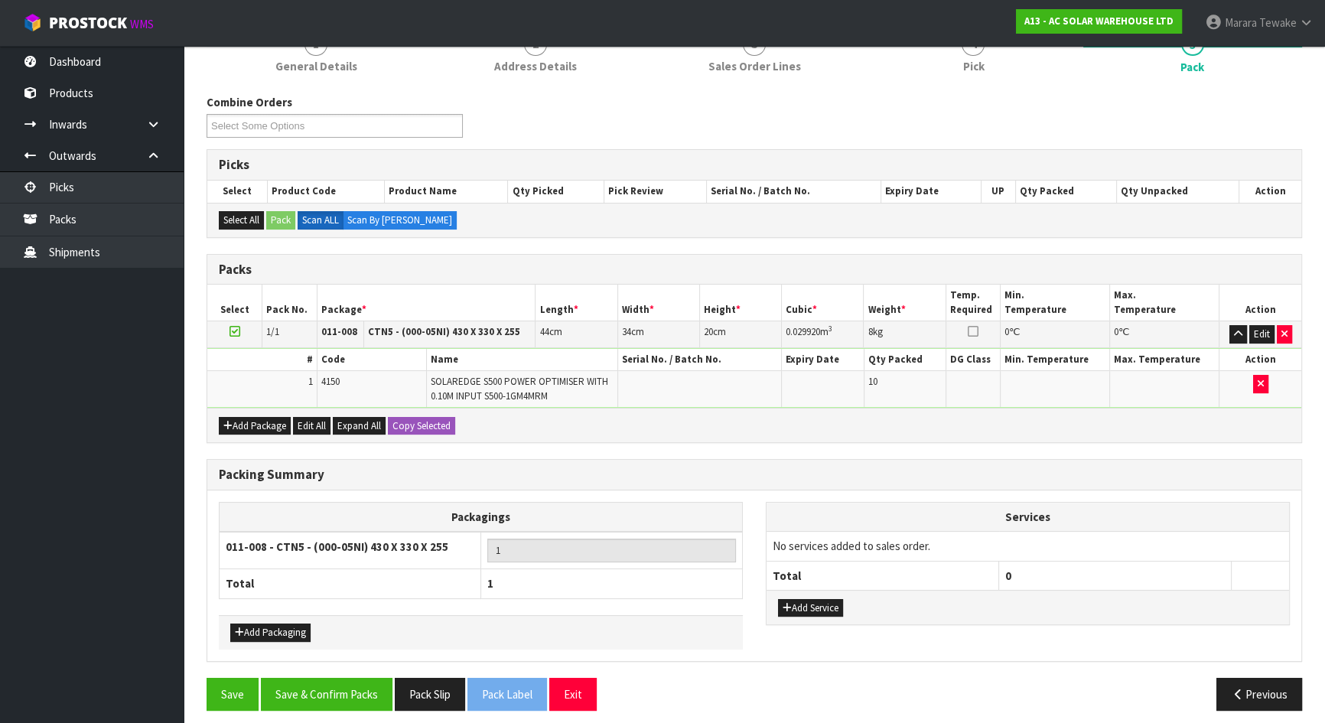
scroll to position [215, 0]
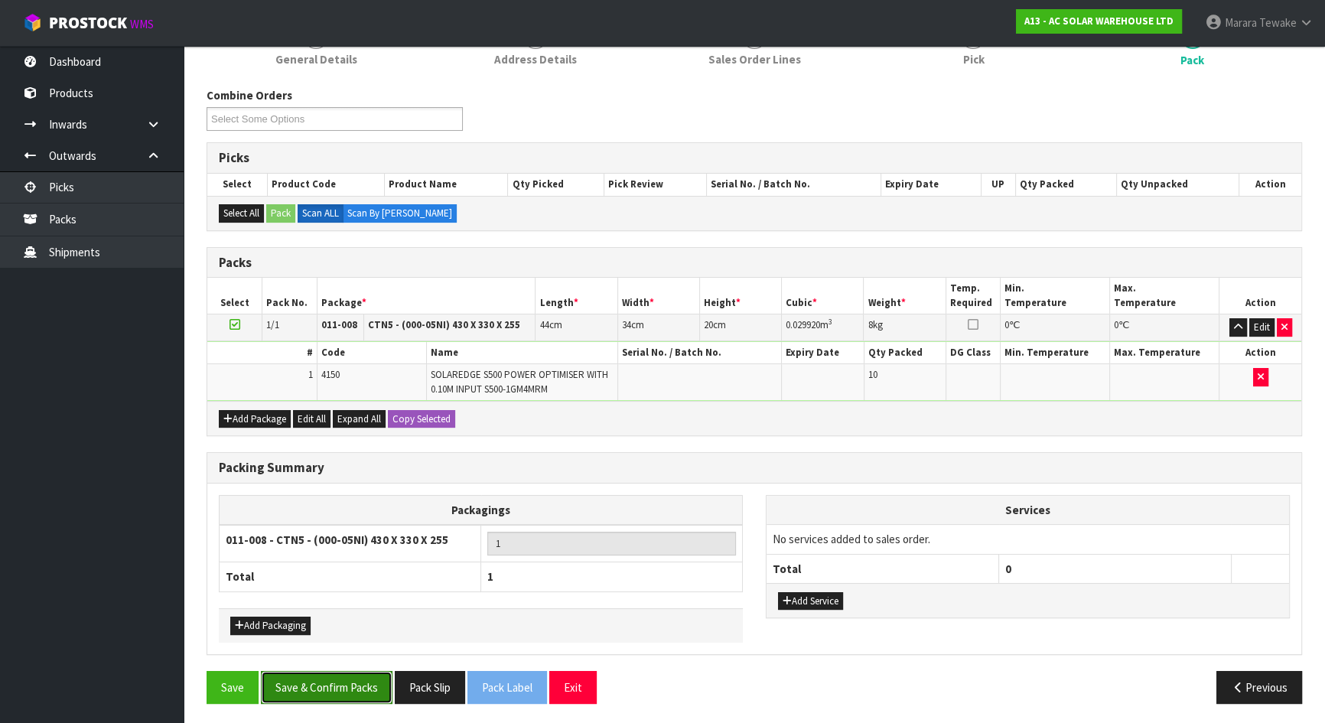
click at [304, 638] on button "Save & Confirm Packs" at bounding box center [327, 687] width 132 height 33
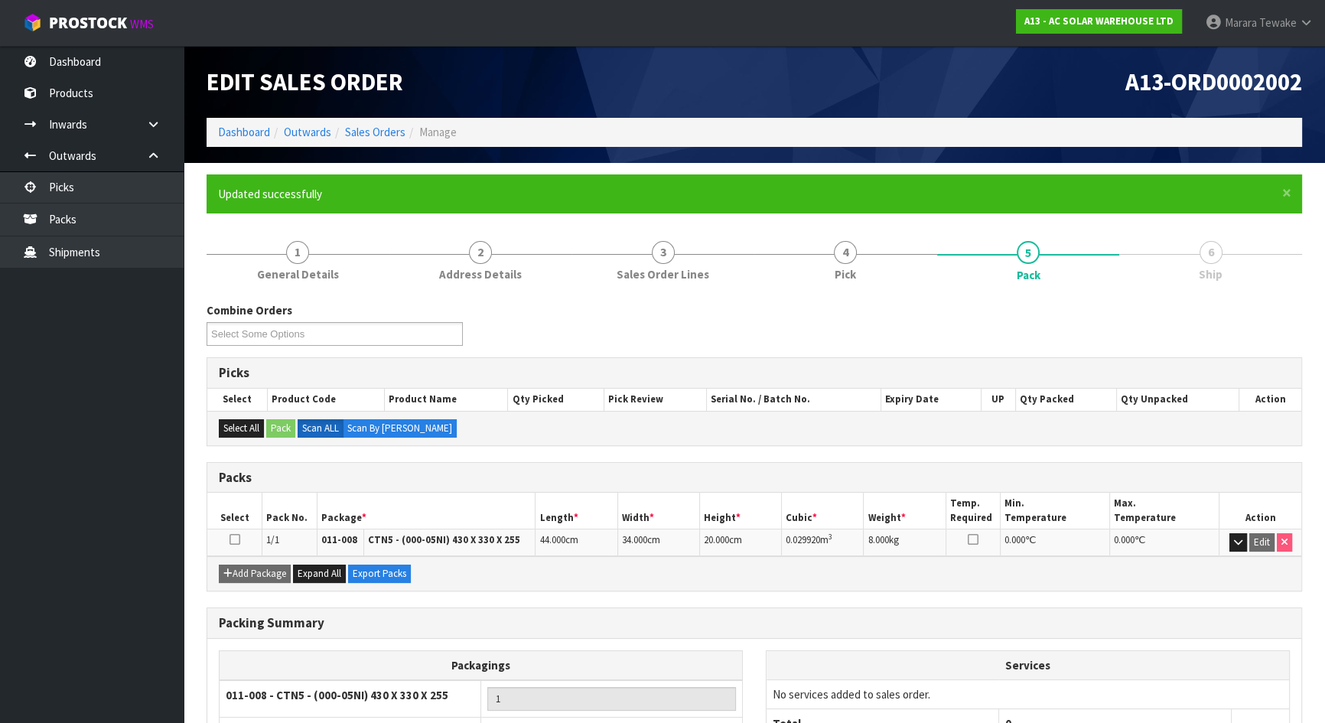
scroll to position [122, 0]
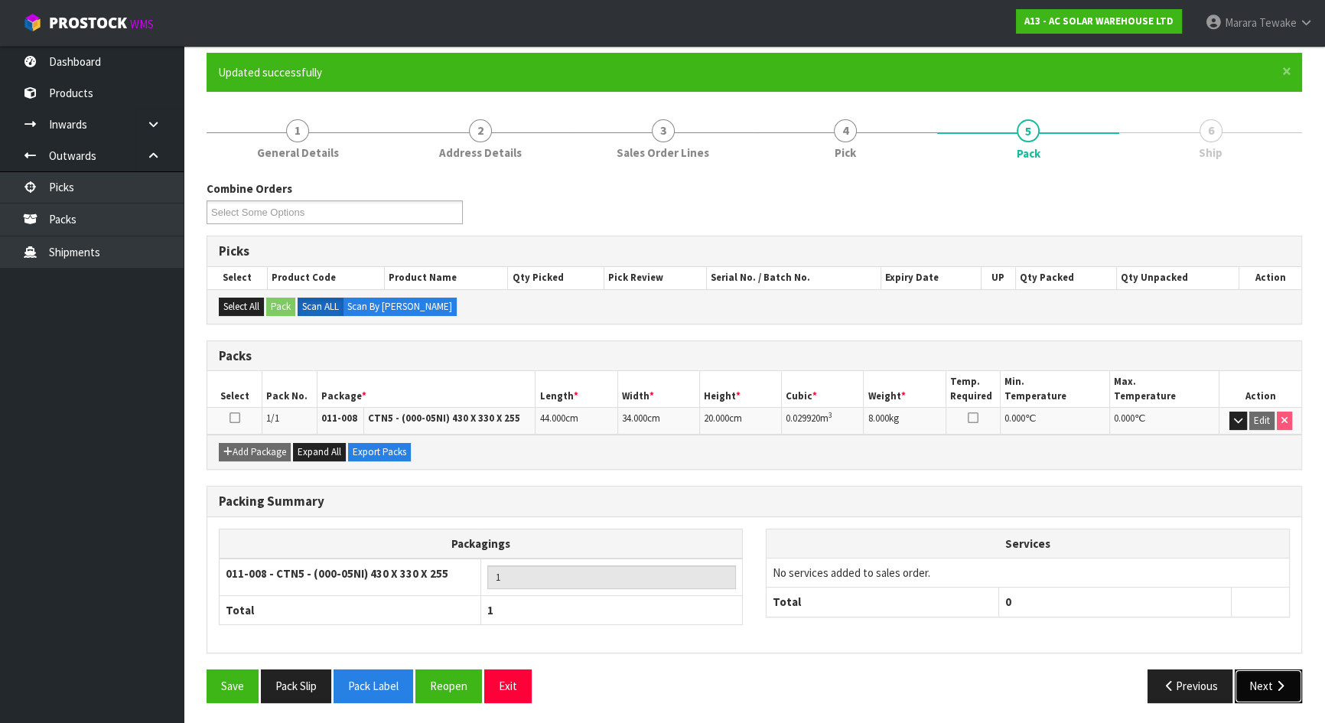
click at [1267, 638] on button "Next" at bounding box center [1268, 685] width 67 height 33
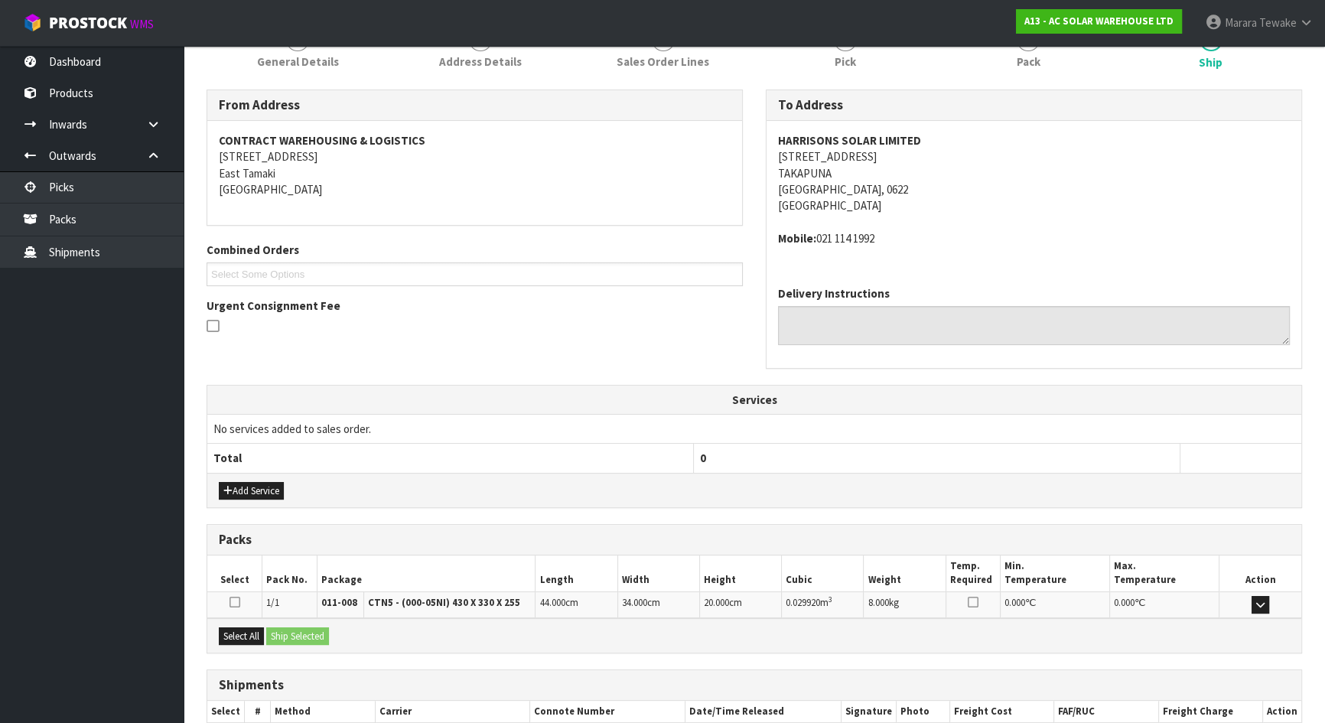
scroll to position [305, 0]
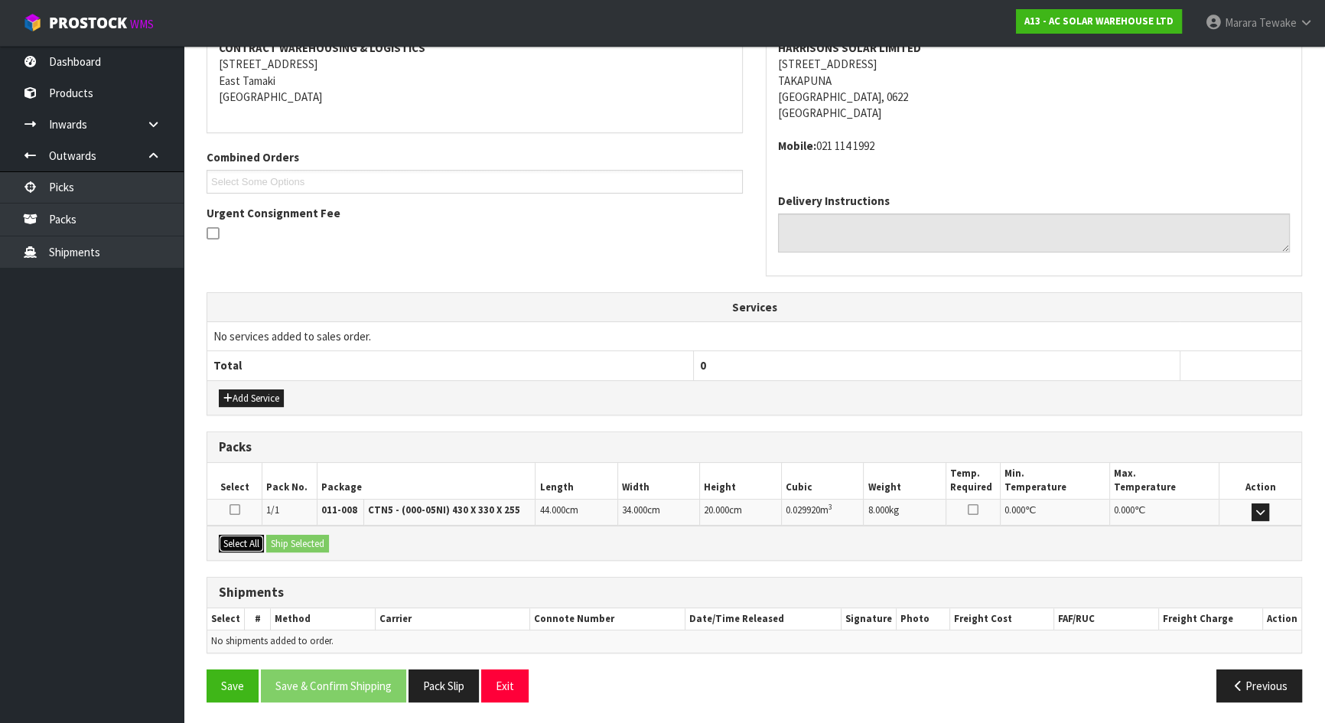
drag, startPoint x: 252, startPoint y: 532, endPoint x: 265, endPoint y: 538, distance: 13.4
click at [255, 536] on button "Select All" at bounding box center [241, 544] width 45 height 18
click at [296, 545] on button "Ship Selected" at bounding box center [297, 544] width 63 height 18
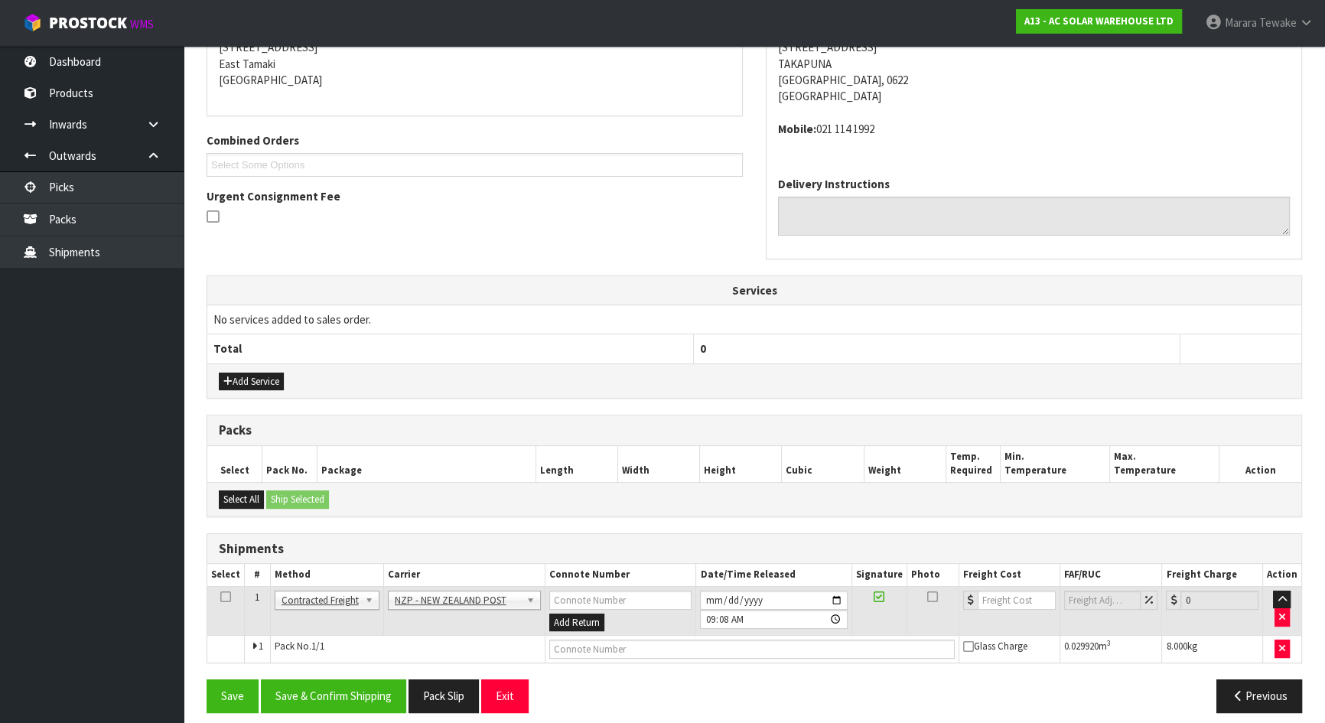
scroll to position [332, 0]
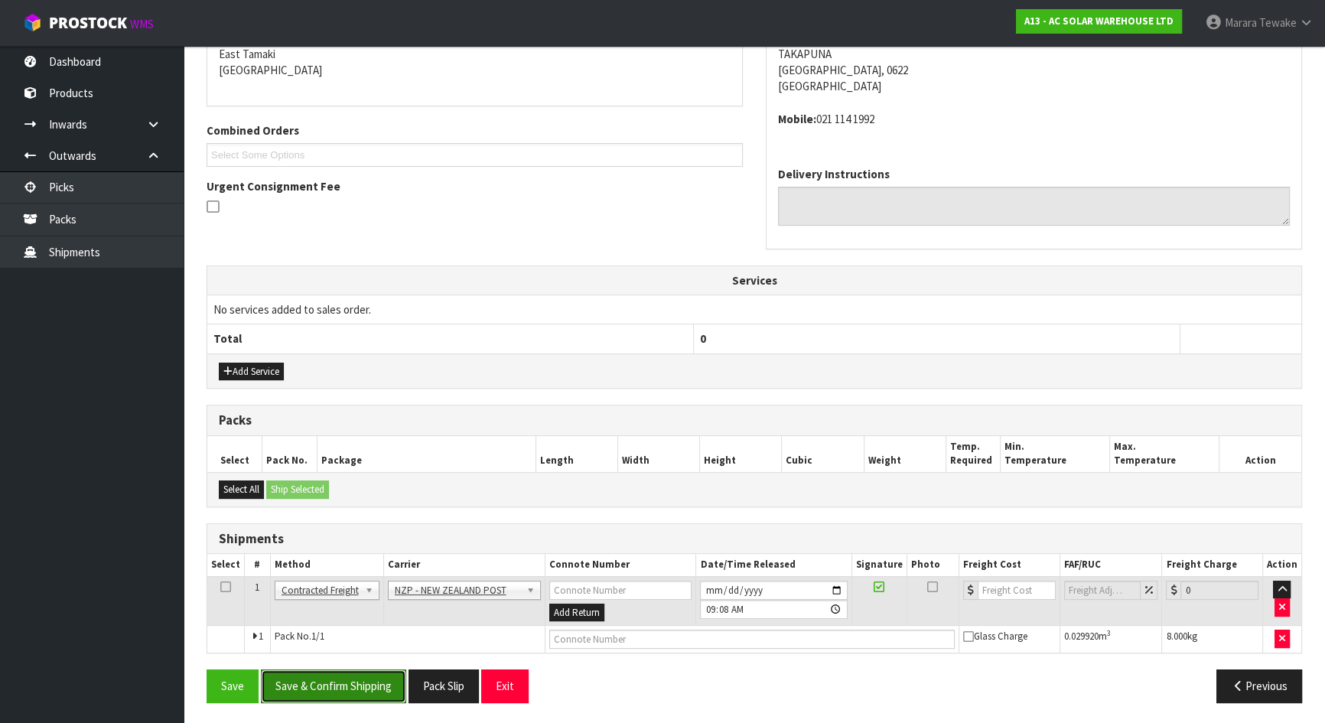
click at [371, 638] on button "Save & Confirm Shipping" at bounding box center [333, 685] width 145 height 33
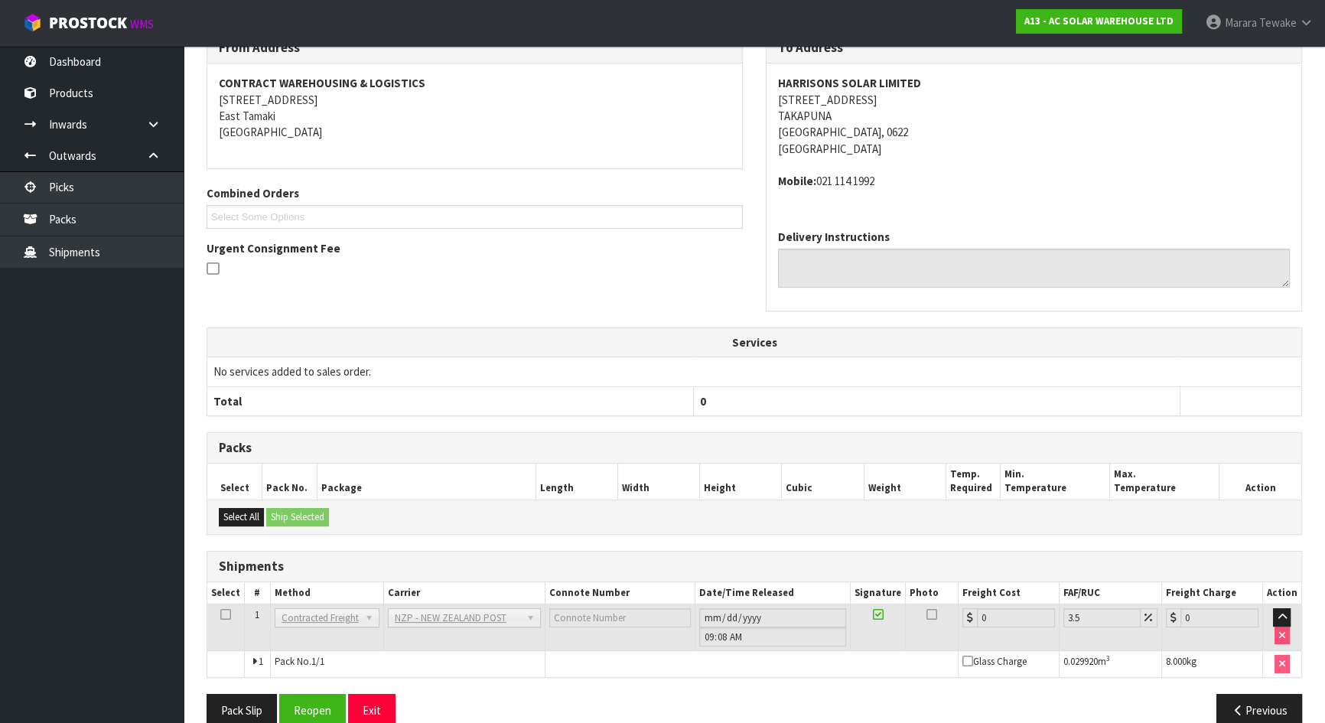
scroll to position [311, 0]
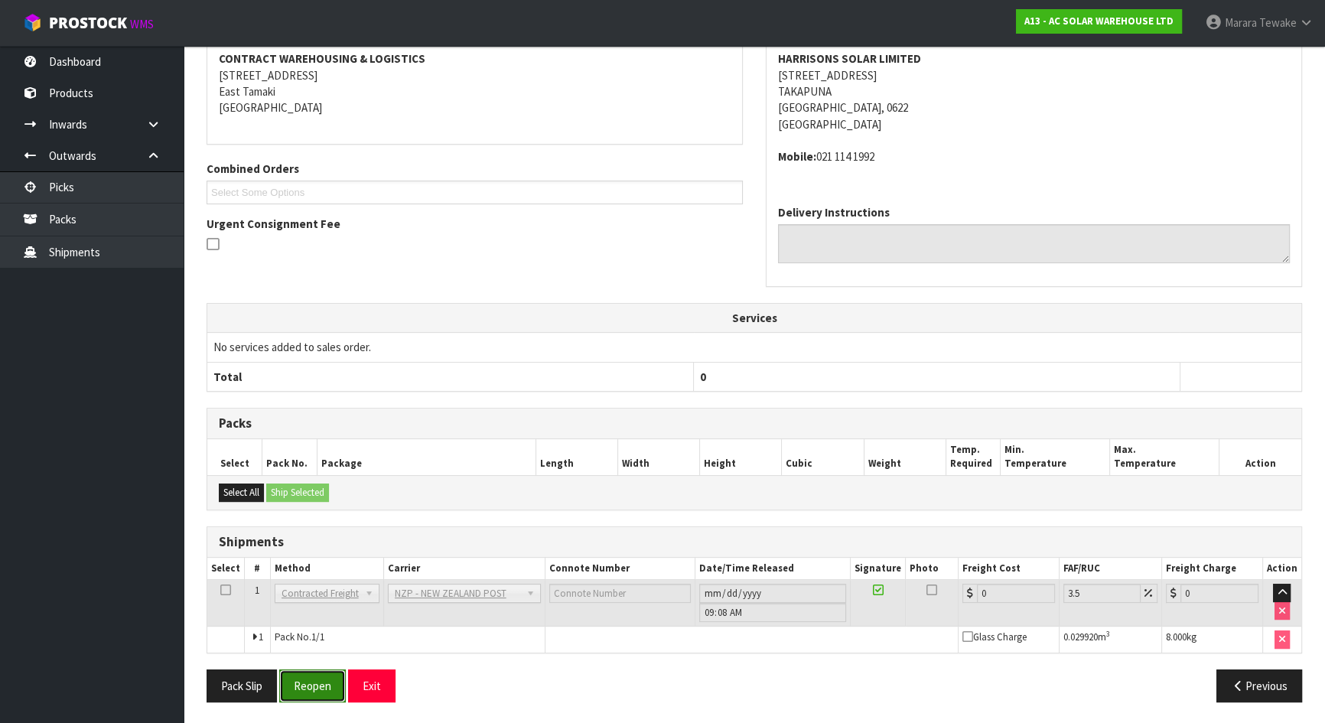
click at [313, 638] on button "Reopen" at bounding box center [312, 685] width 67 height 33
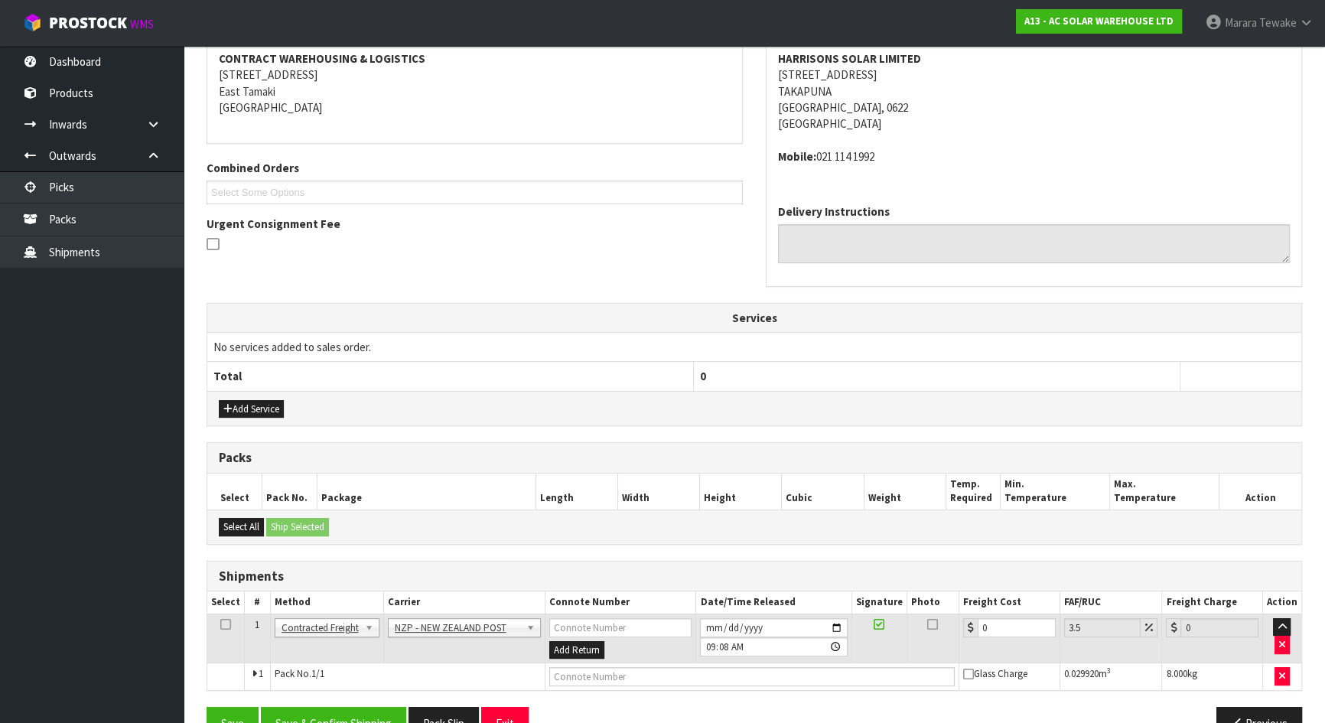
scroll to position [332, 0]
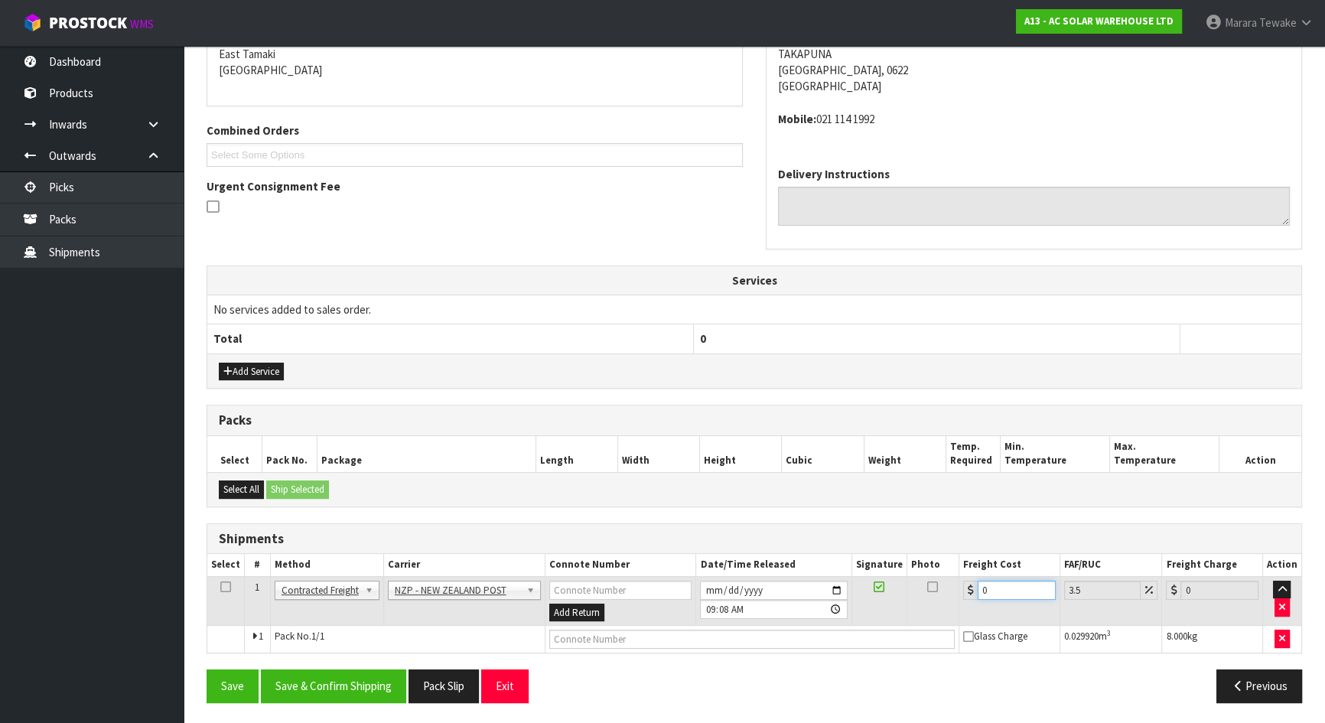
drag, startPoint x: 978, startPoint y: 591, endPoint x: 940, endPoint y: 575, distance: 41.2
click at [946, 581] on tr "1 Client Local Pickup Customer Local Pickup Company Freight Contracted Freight …" at bounding box center [754, 601] width 1094 height 50
type input "4"
type input "4.14"
type input "4.3"
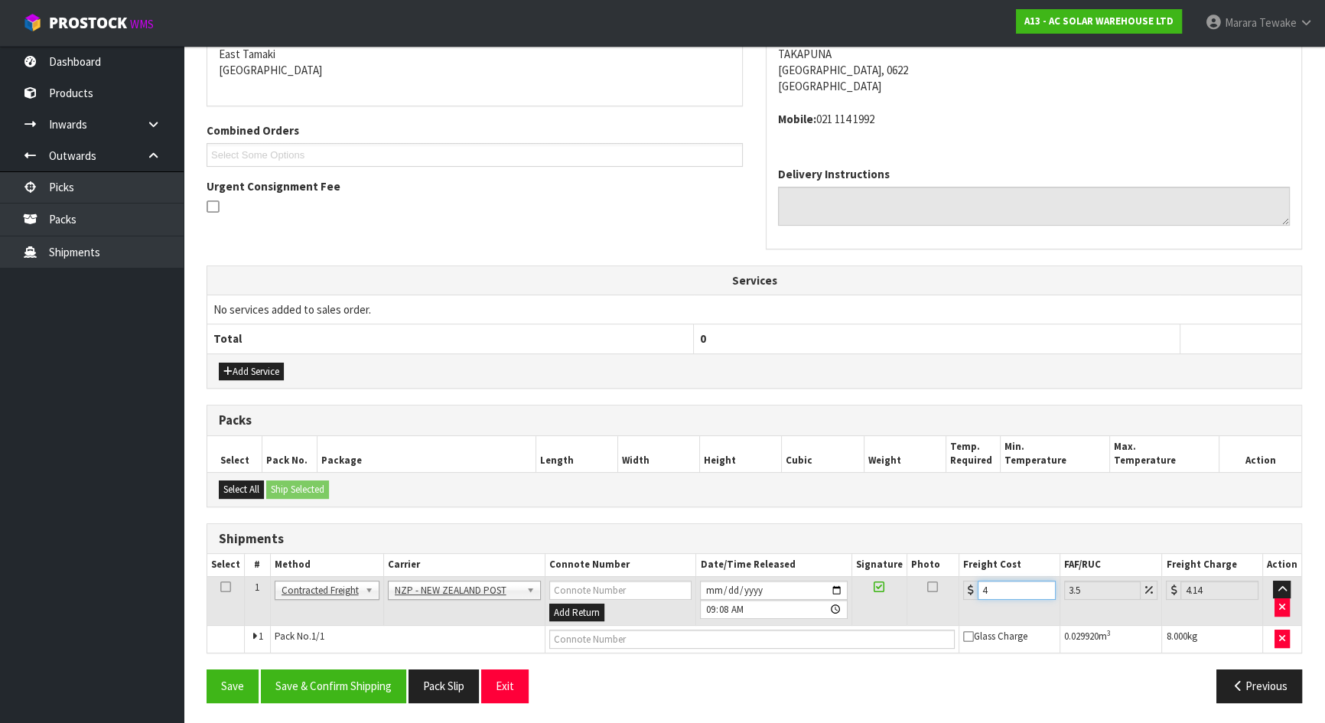
type input "4.45"
type input "4.33"
type input "4.48"
type input "4.33"
click at [357, 638] on button "Save & Confirm Shipping" at bounding box center [333, 685] width 145 height 33
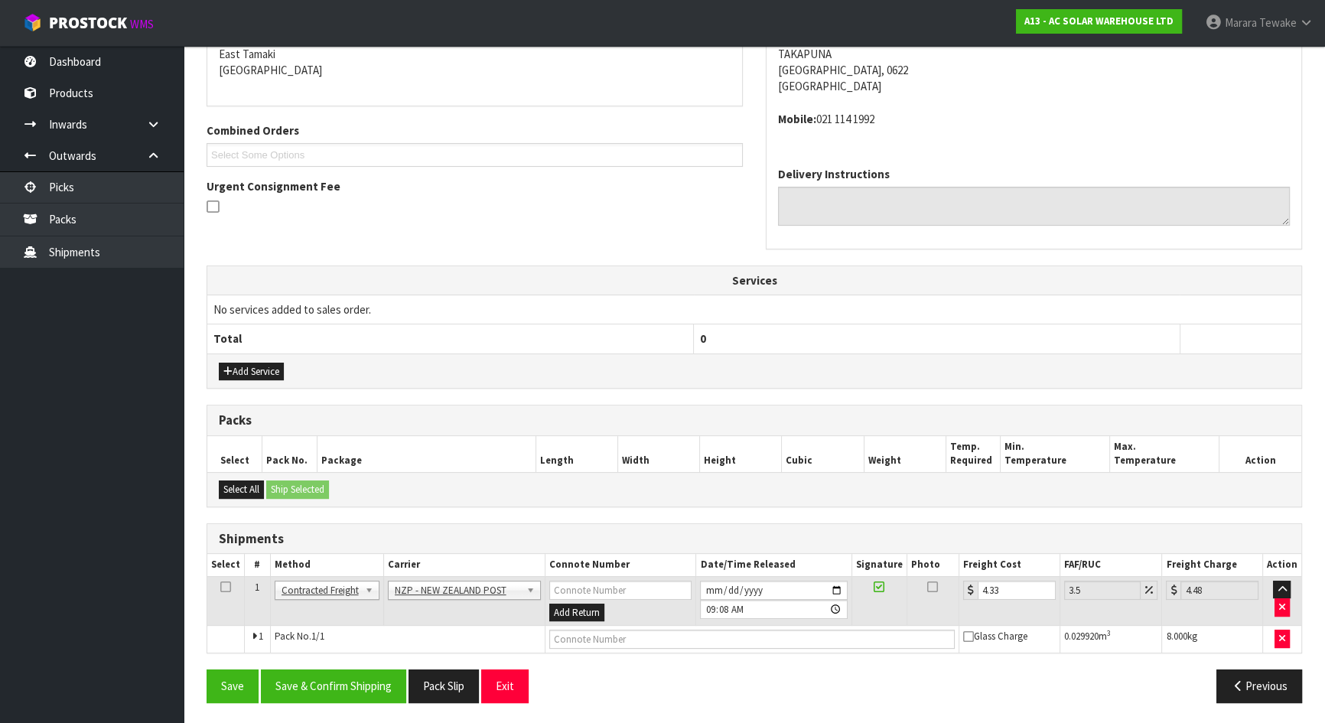
scroll to position [0, 0]
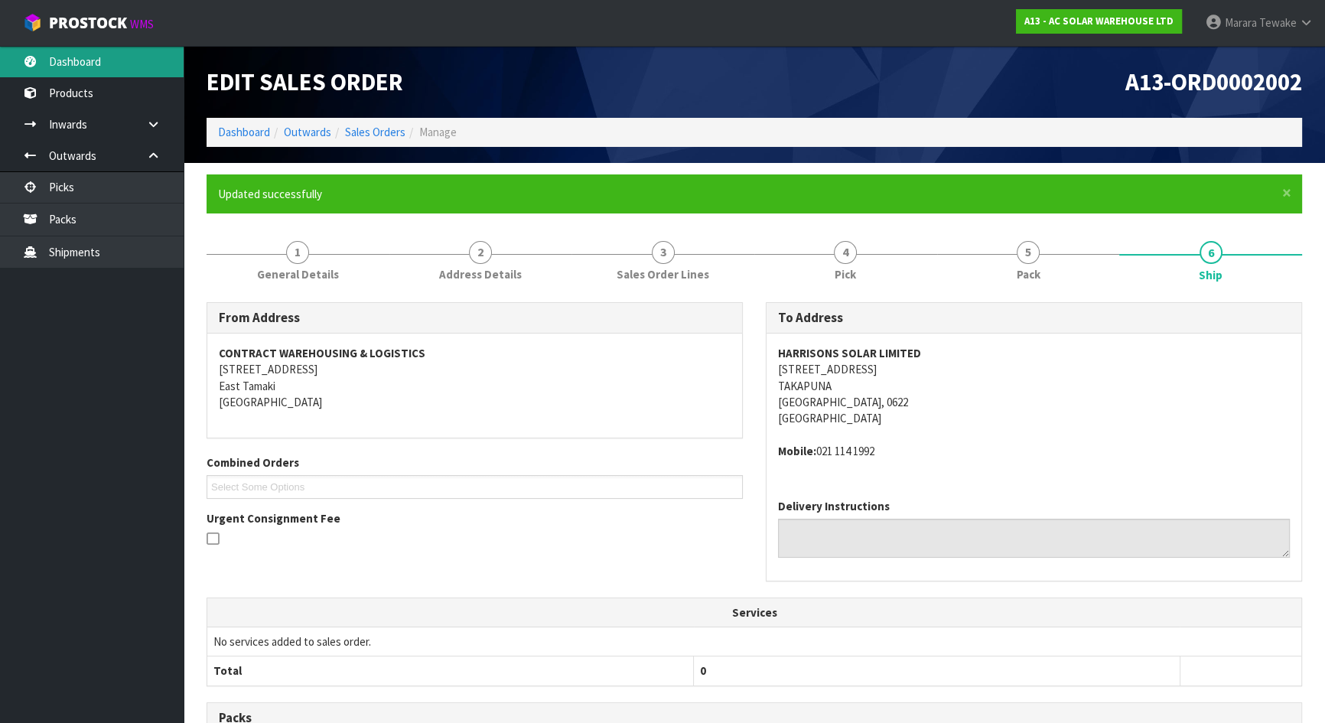
click at [170, 68] on link "Dashboard" at bounding box center [92, 61] width 184 height 31
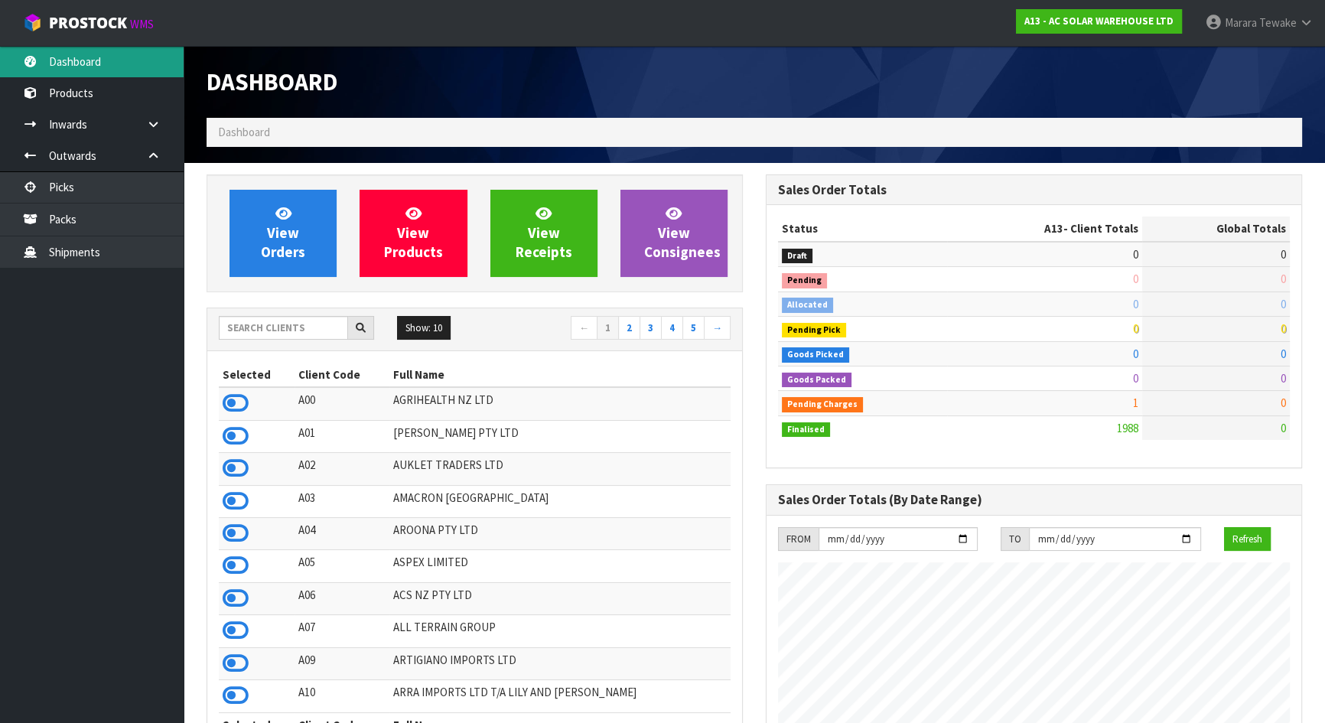
scroll to position [1238, 558]
click at [322, 327] on input "text" at bounding box center [283, 328] width 129 height 24
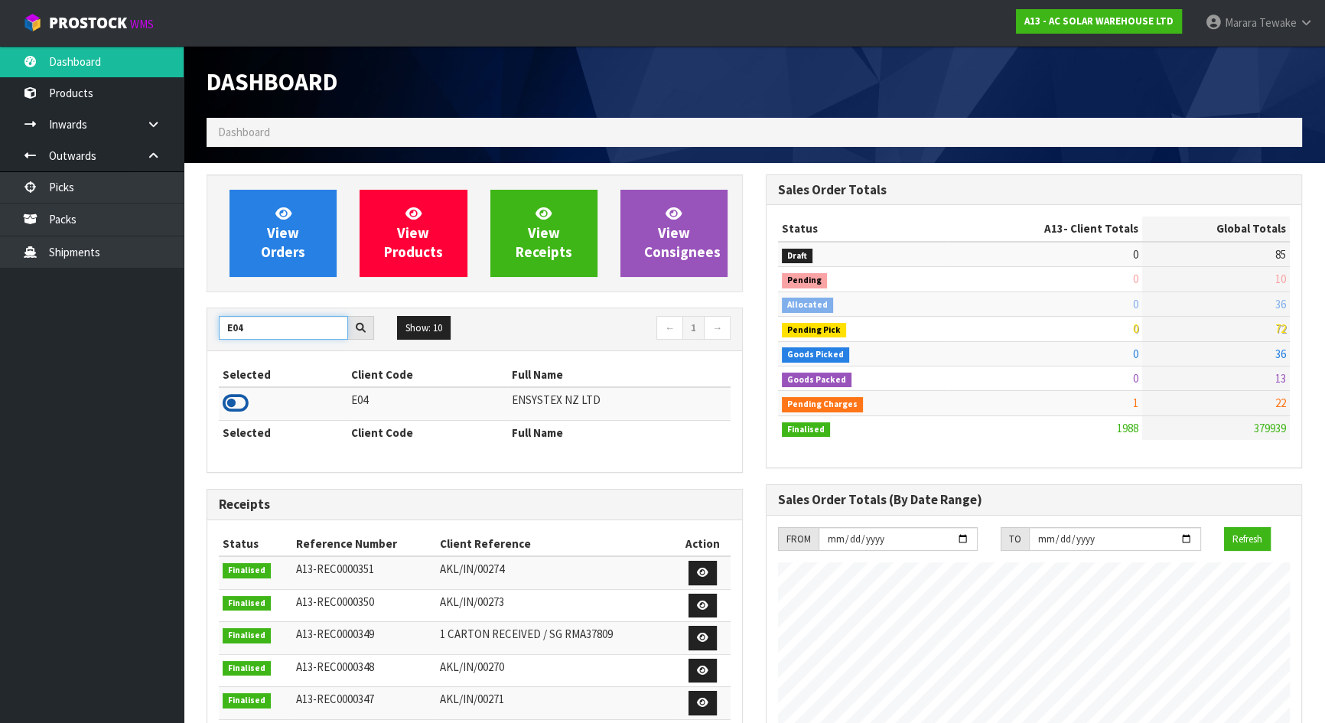
type input "E04"
click at [229, 405] on icon at bounding box center [236, 403] width 26 height 23
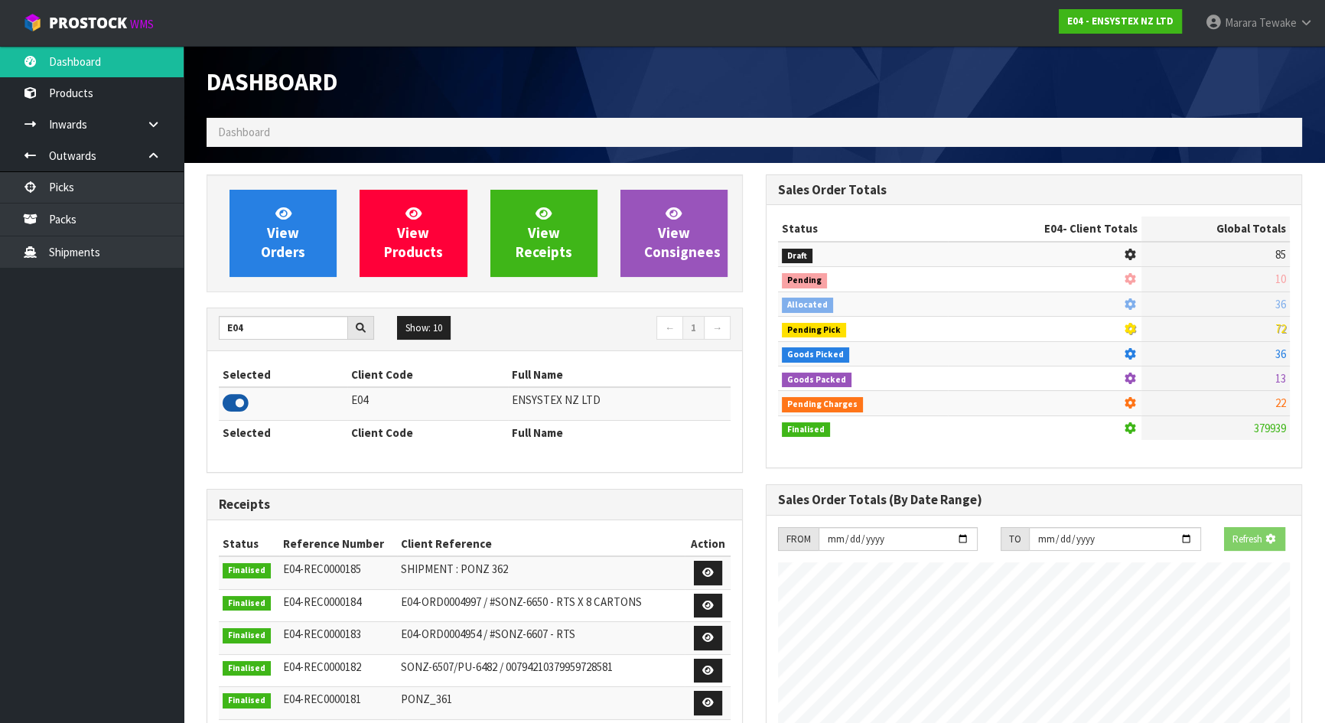
scroll to position [1189, 558]
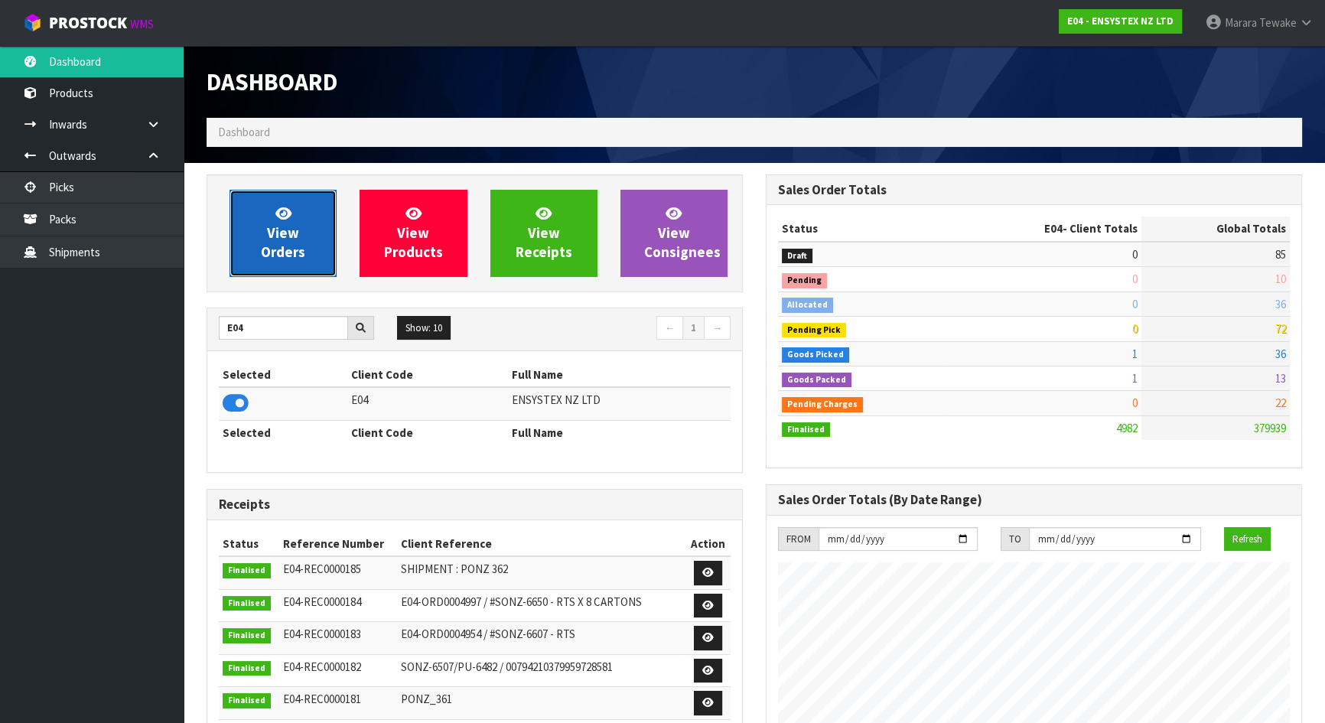
click at [294, 257] on span "View Orders" at bounding box center [283, 232] width 44 height 57
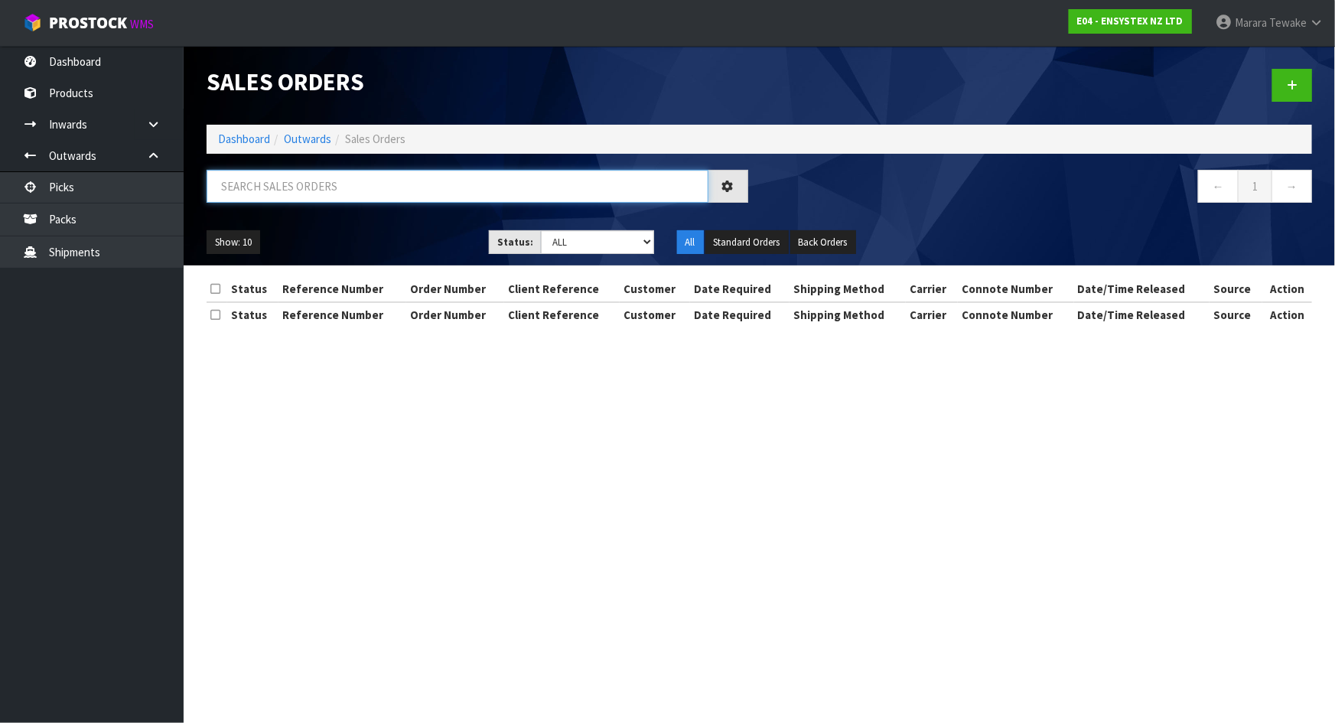
click at [288, 183] on input "text" at bounding box center [458, 186] width 502 height 33
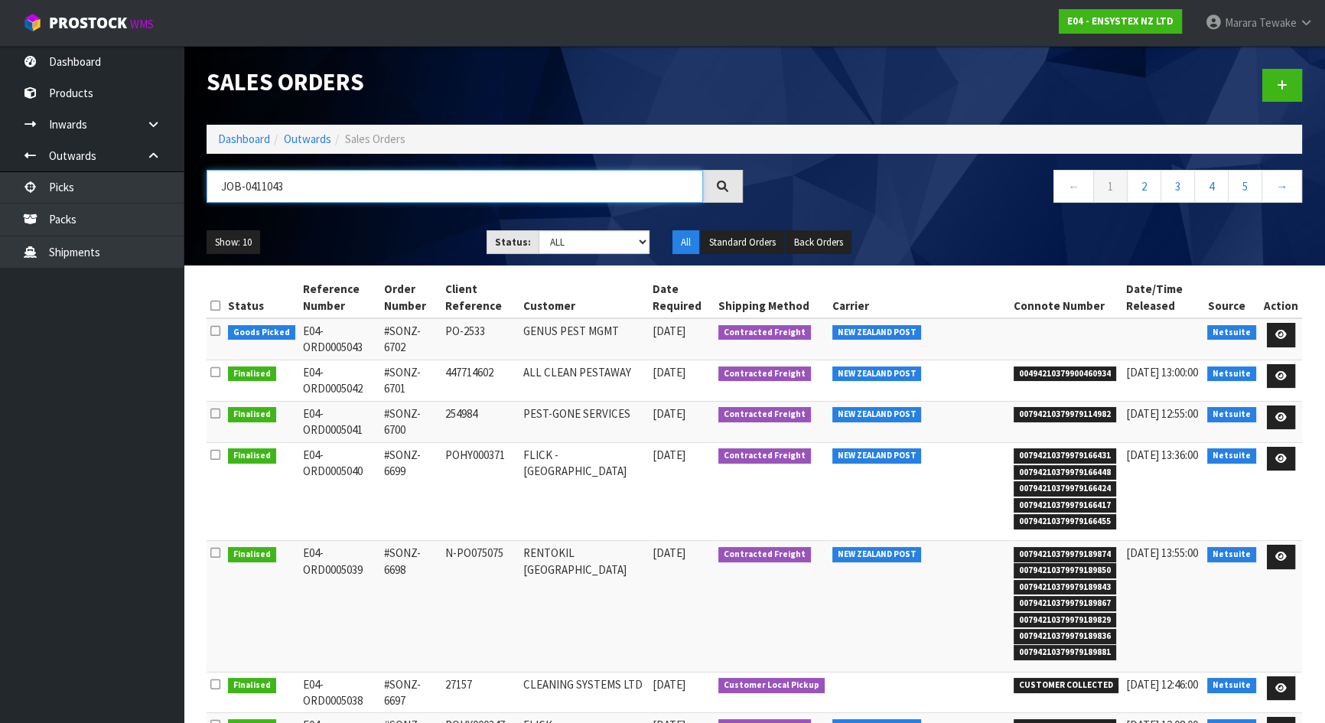
type input "JOB-0411043"
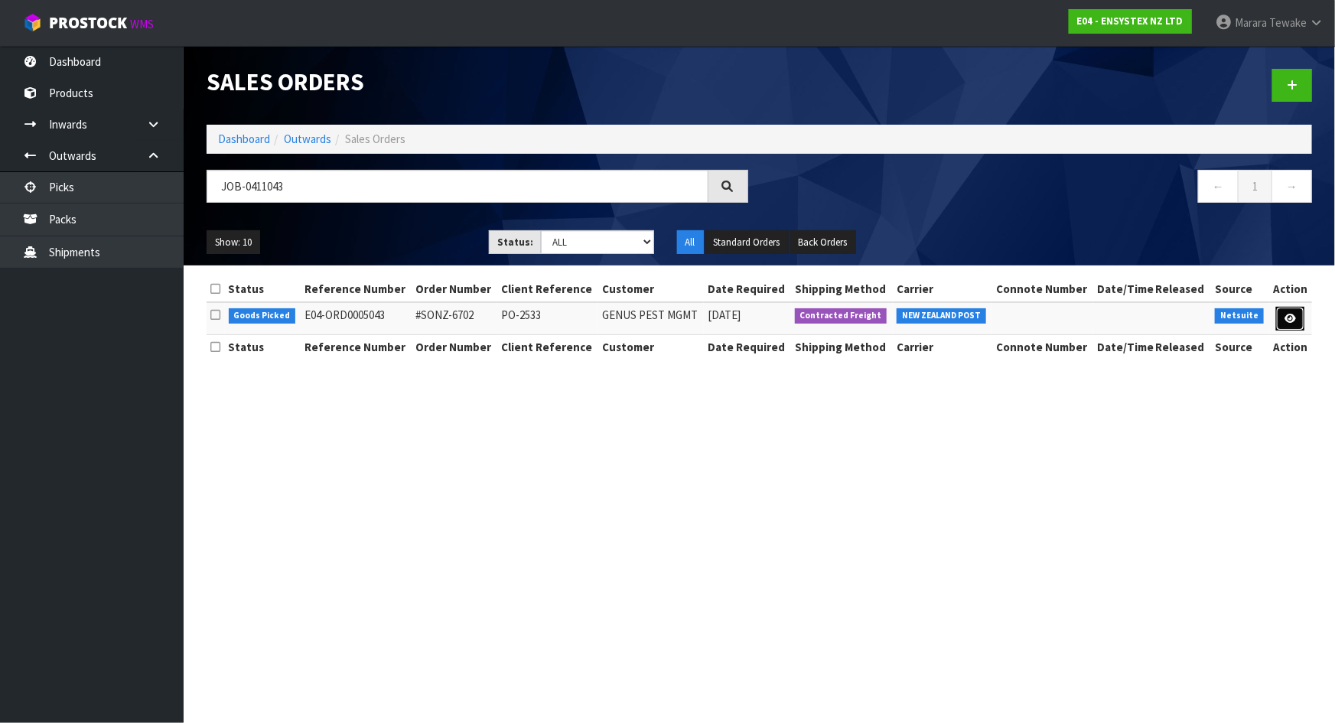
click at [1289, 317] on icon at bounding box center [1289, 319] width 11 height 10
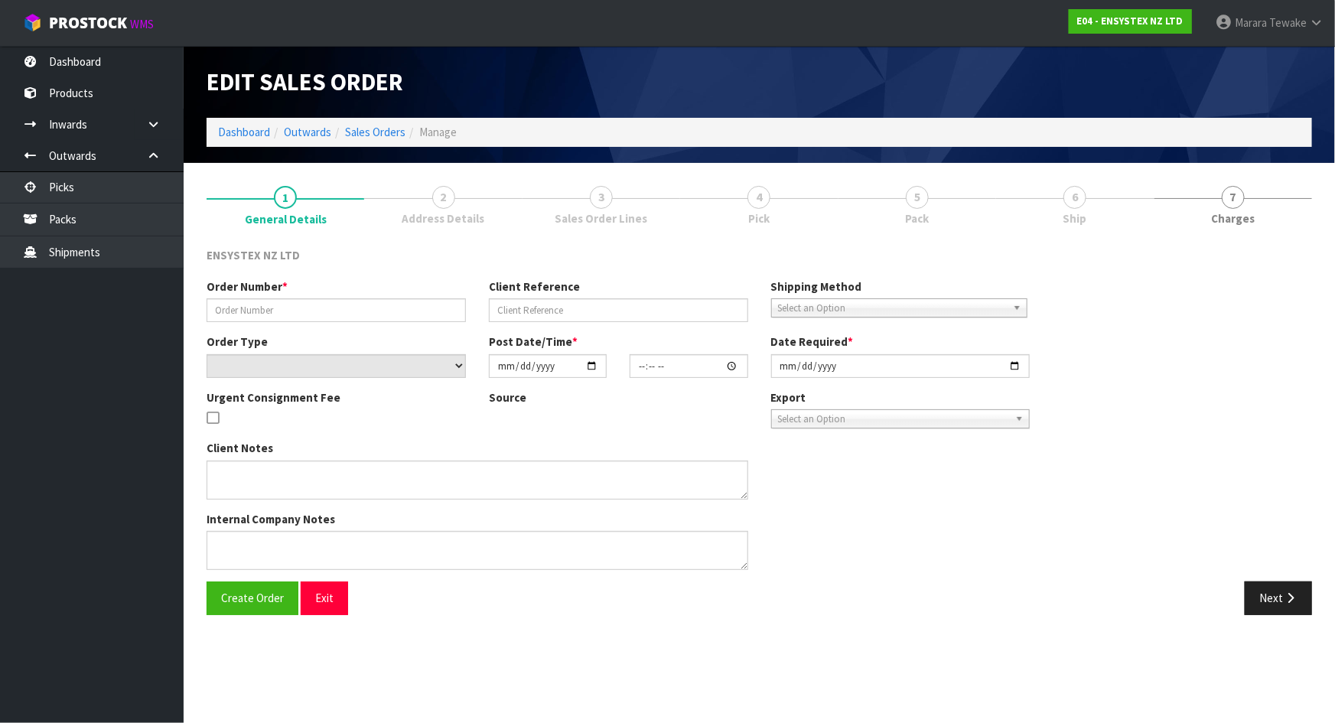
type input "#SONZ-6702"
type input "PO-2533"
select select "number:0"
type input "2025-09-04"
type input "15:15:22.000"
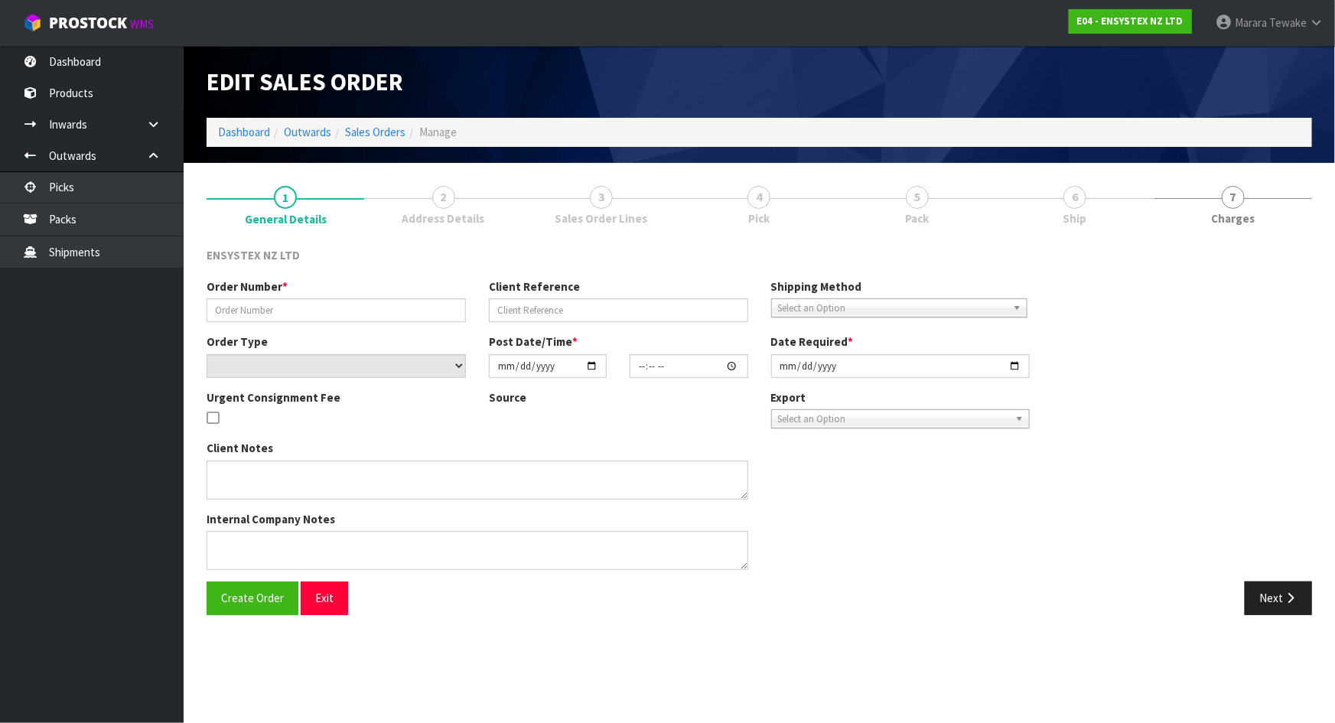
type input "2025-09-05"
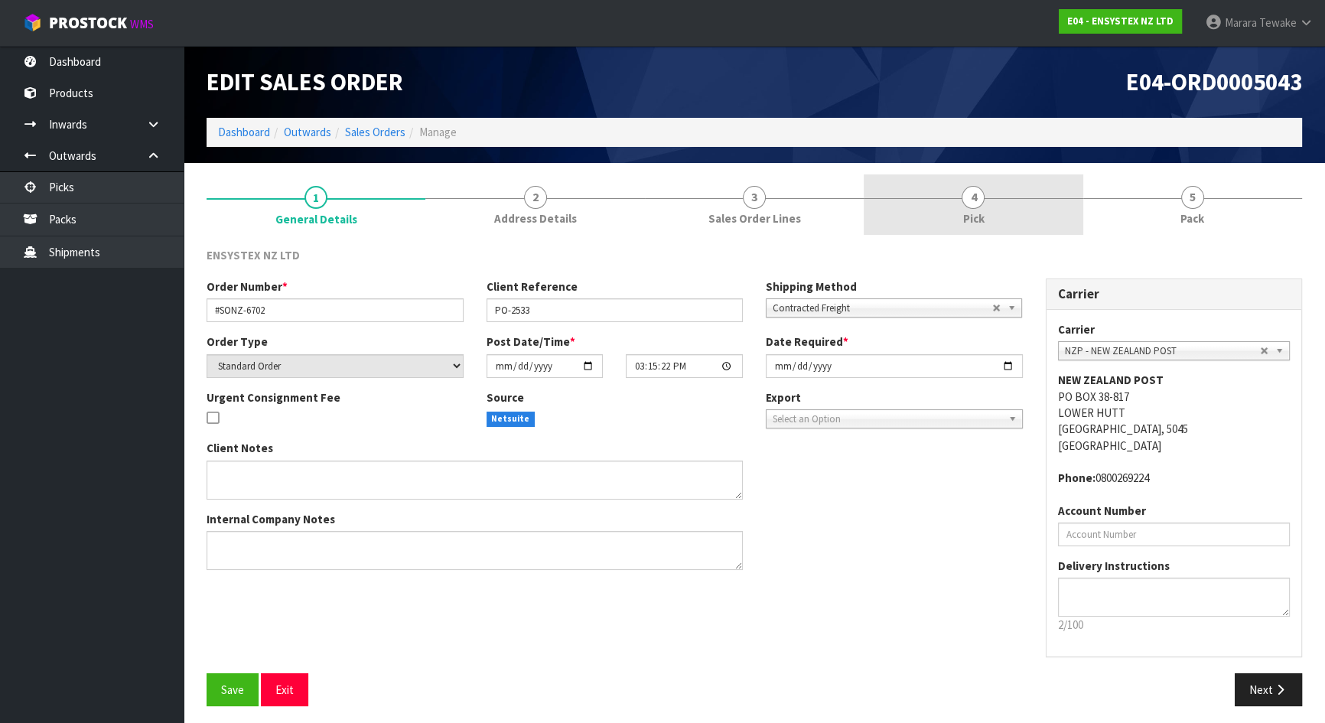
click at [985, 206] on link "4 Pick" at bounding box center [973, 204] width 219 height 60
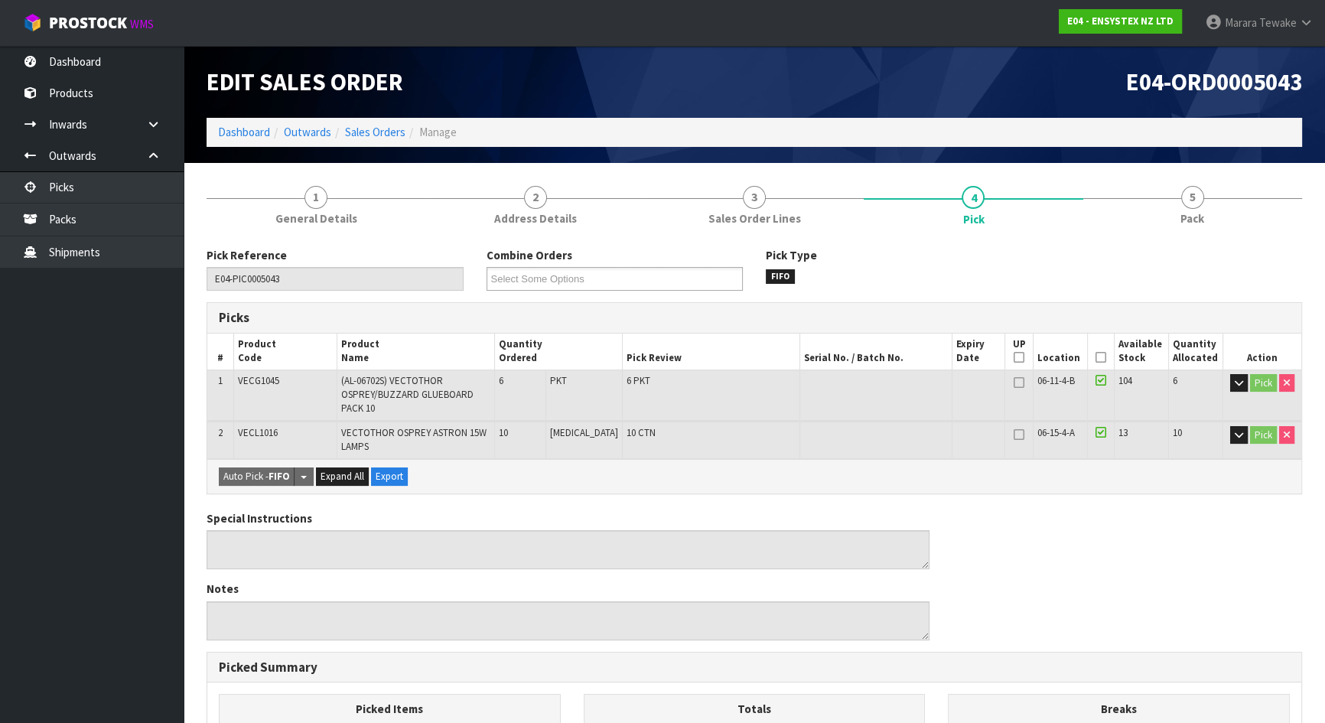
click at [1098, 357] on icon at bounding box center [1100, 357] width 11 height 1
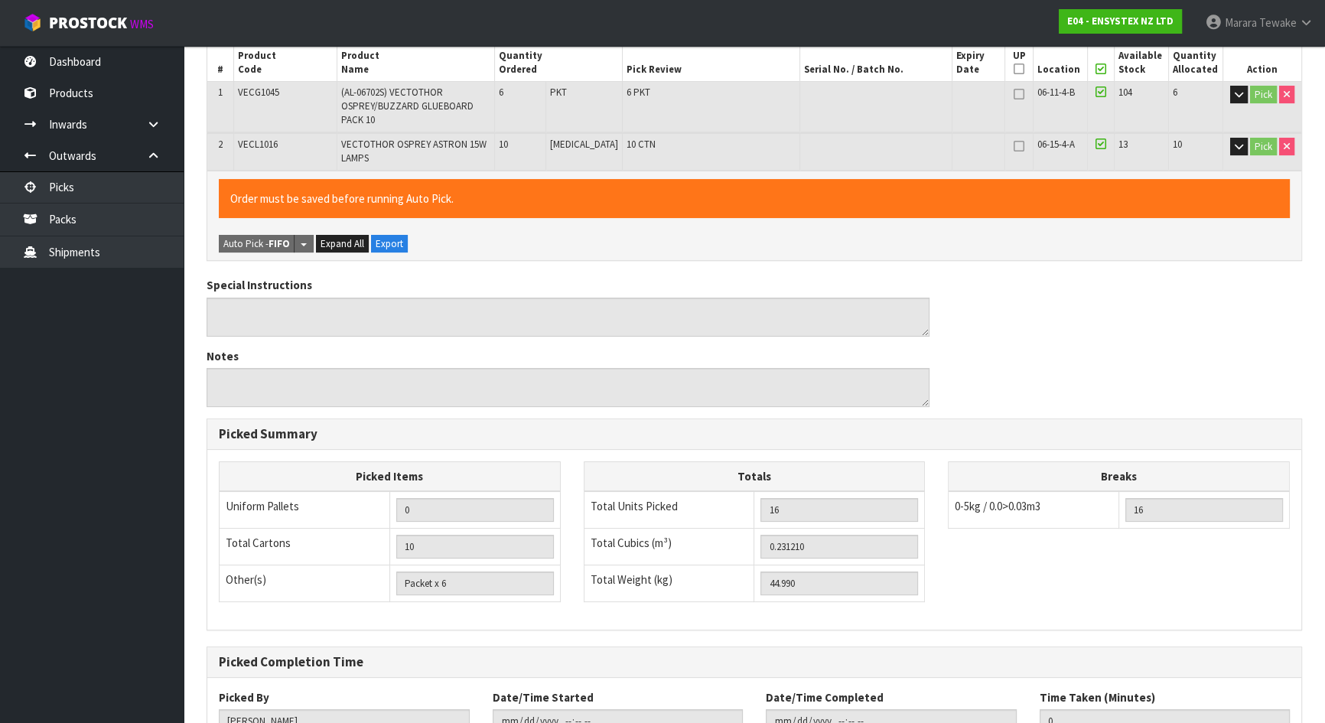
scroll to position [404, 0]
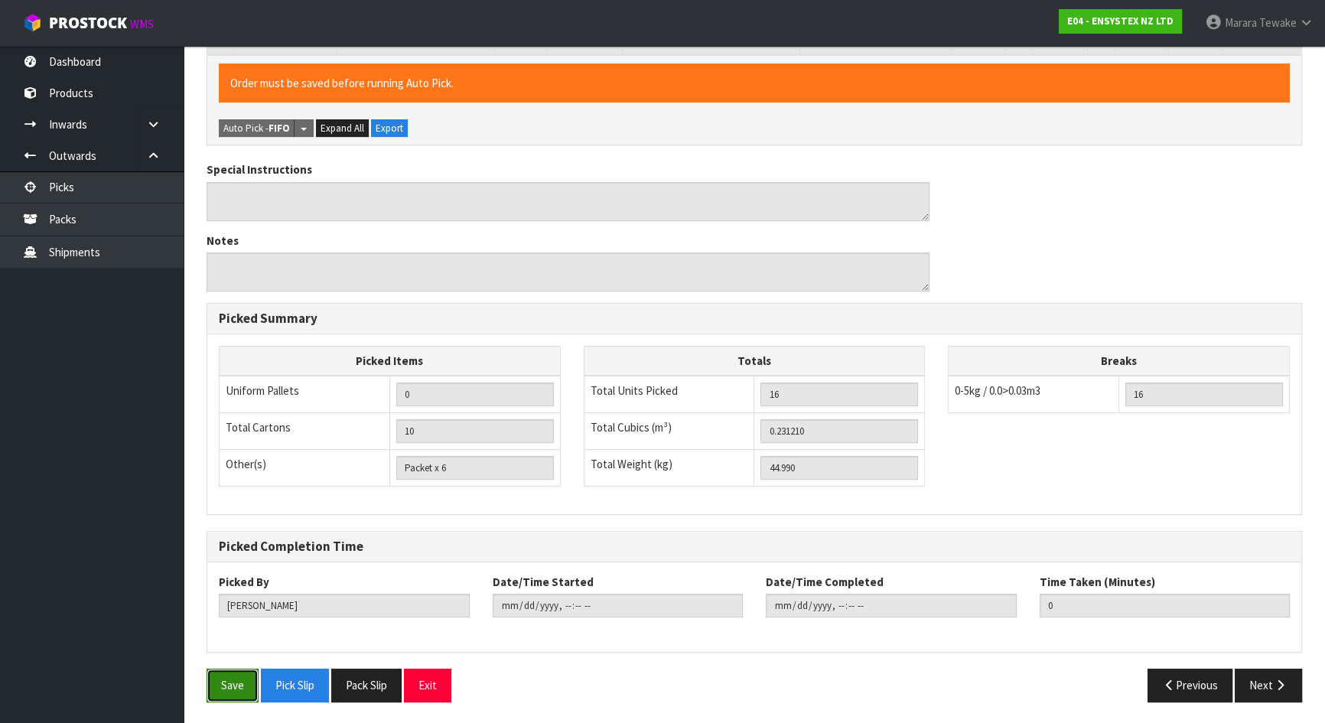
click at [231, 638] on button "Save" at bounding box center [233, 685] width 52 height 33
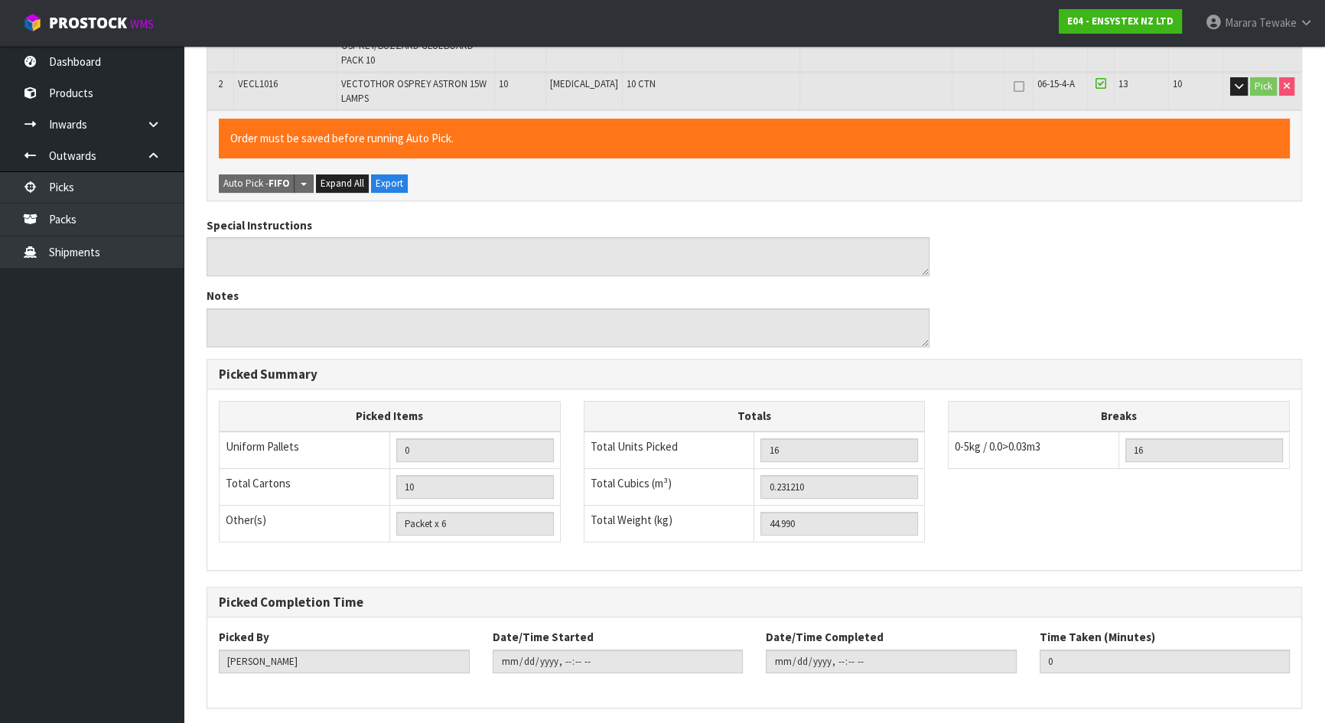
scroll to position [0, 0]
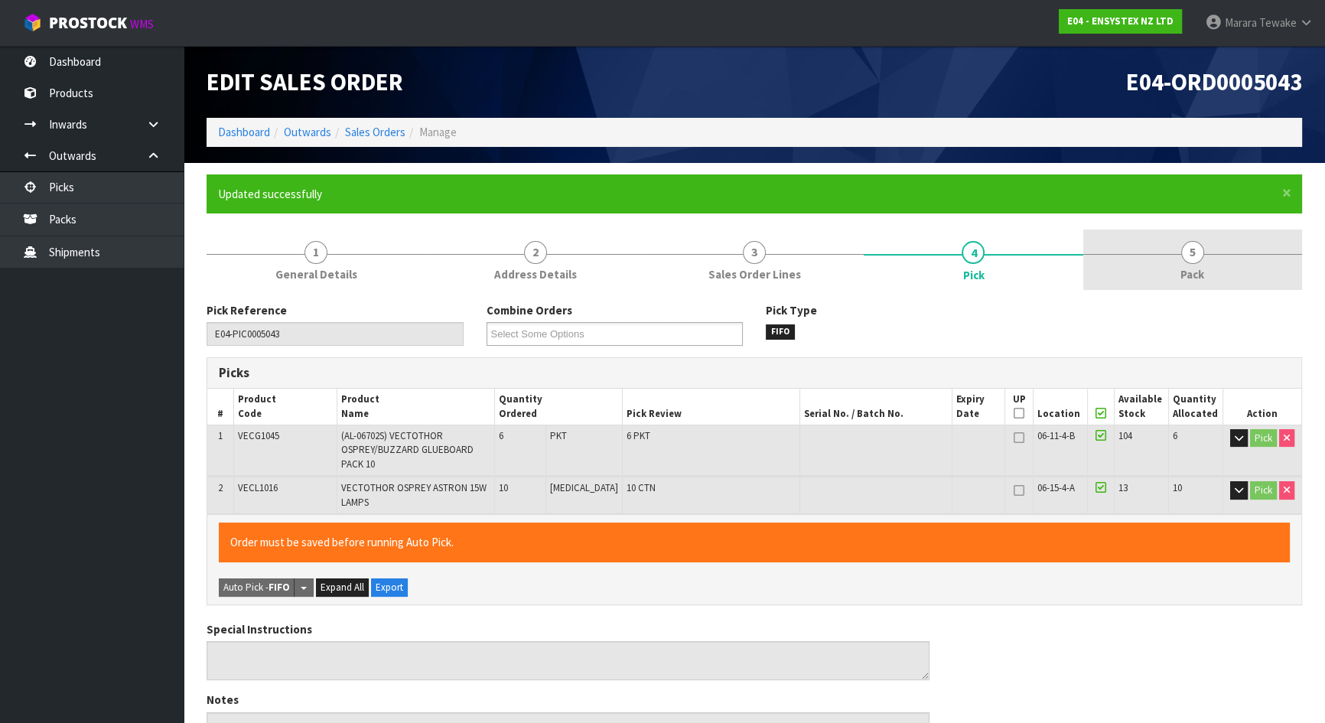
click at [1212, 252] on link "5 Pack" at bounding box center [1192, 259] width 219 height 60
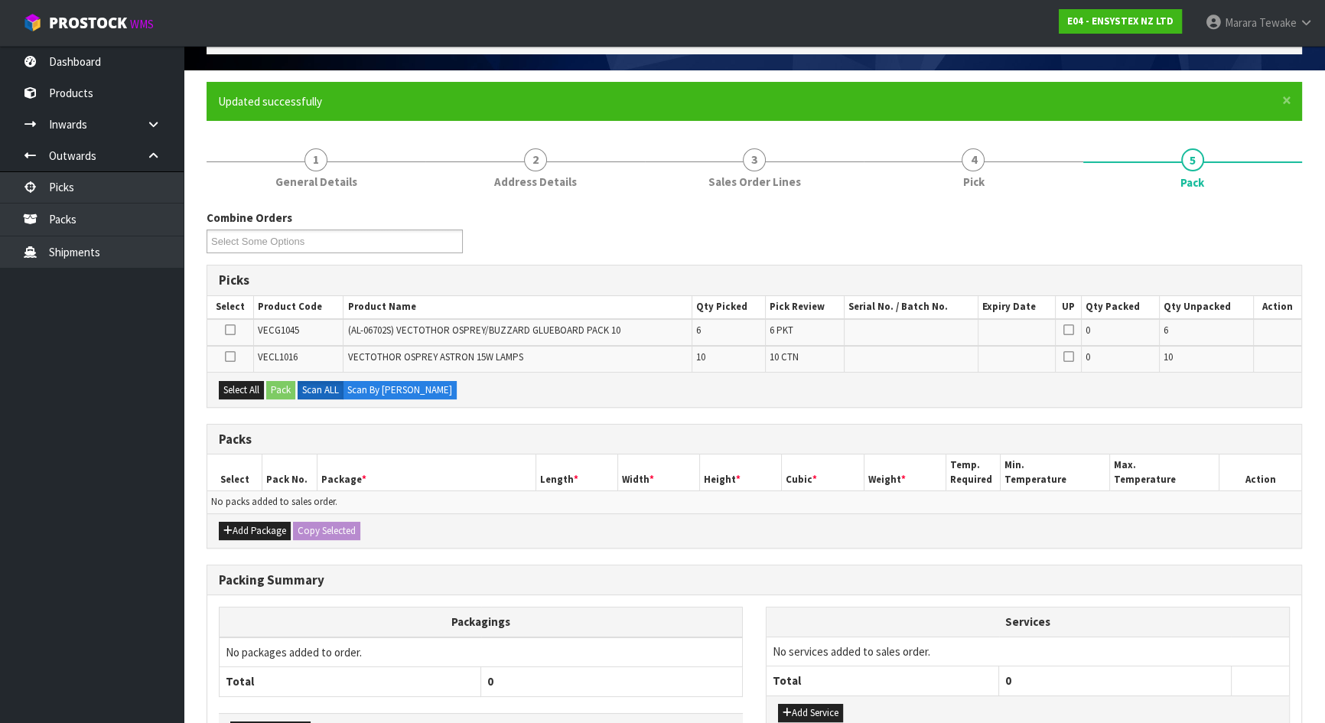
scroll to position [198, 0]
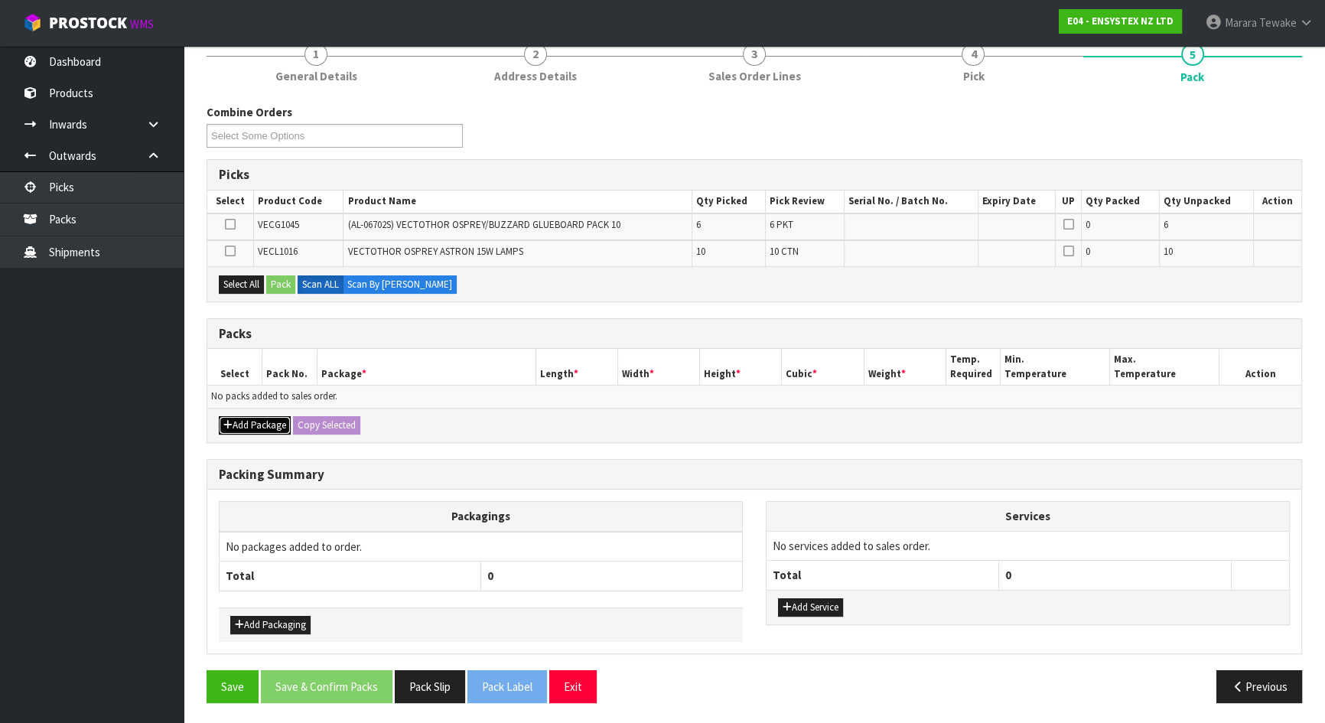
click at [262, 418] on button "Add Package" at bounding box center [255, 425] width 72 height 18
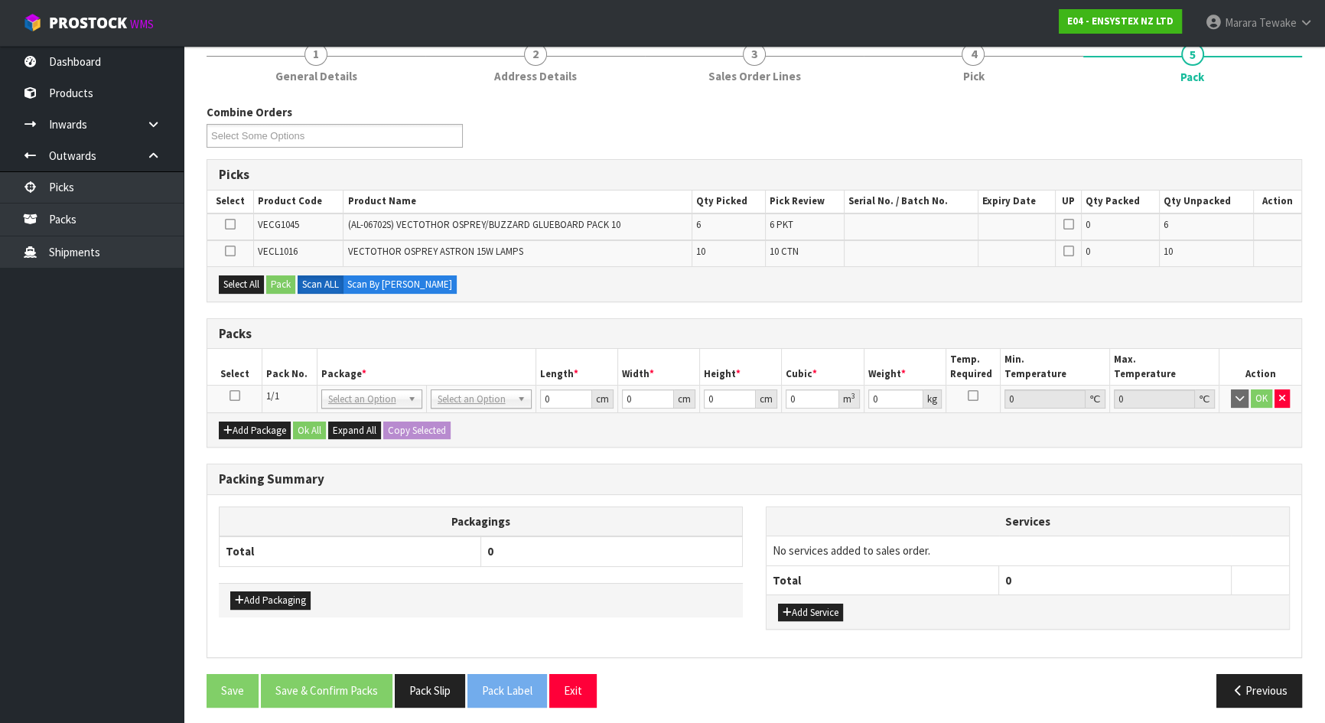
click at [229, 395] on icon at bounding box center [234, 395] width 11 height 1
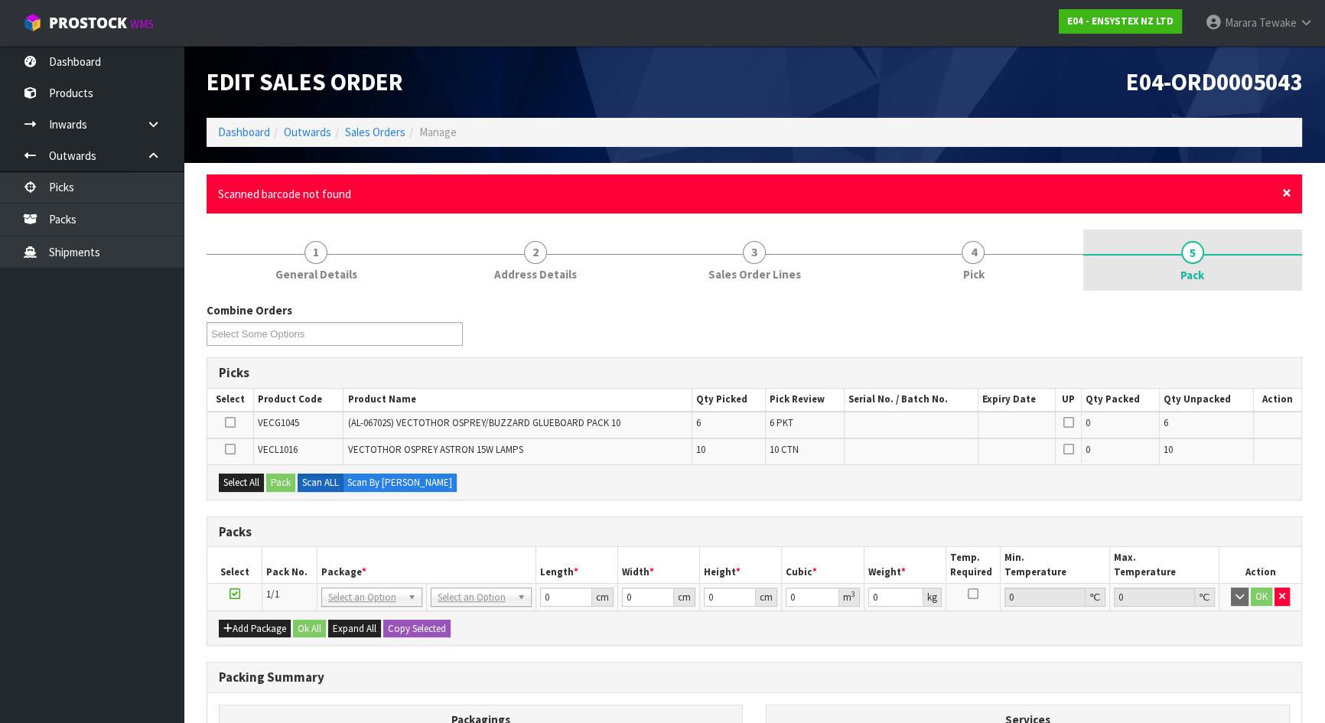
click at [1287, 190] on span "×" at bounding box center [1286, 192] width 9 height 21
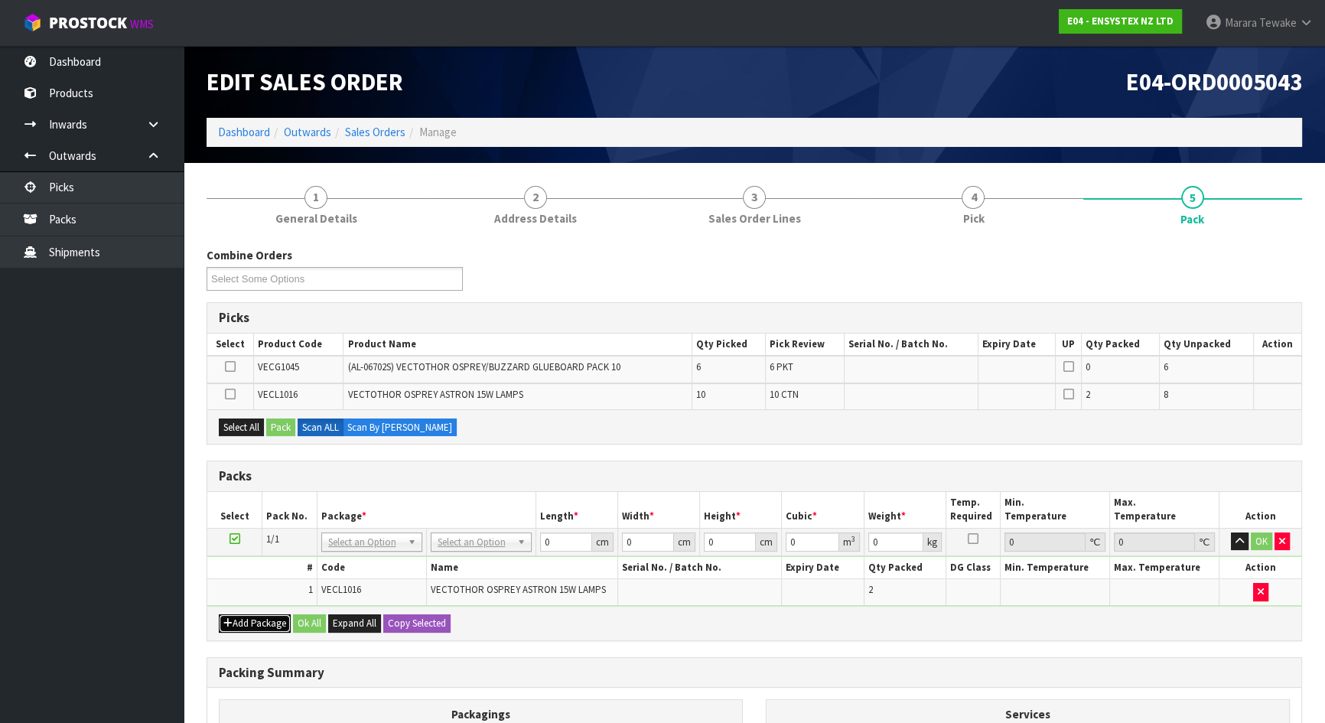
click at [259, 617] on button "Add Package" at bounding box center [255, 623] width 72 height 18
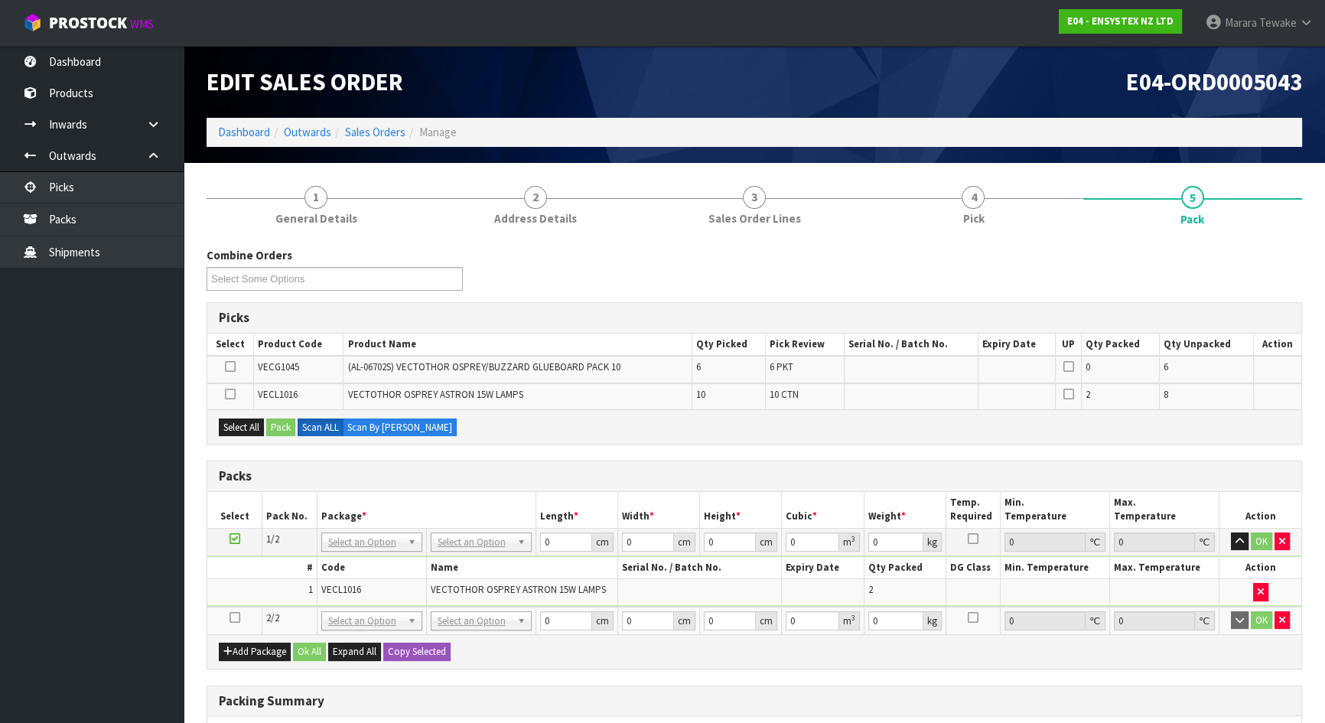
click at [235, 617] on icon at bounding box center [234, 617] width 11 height 1
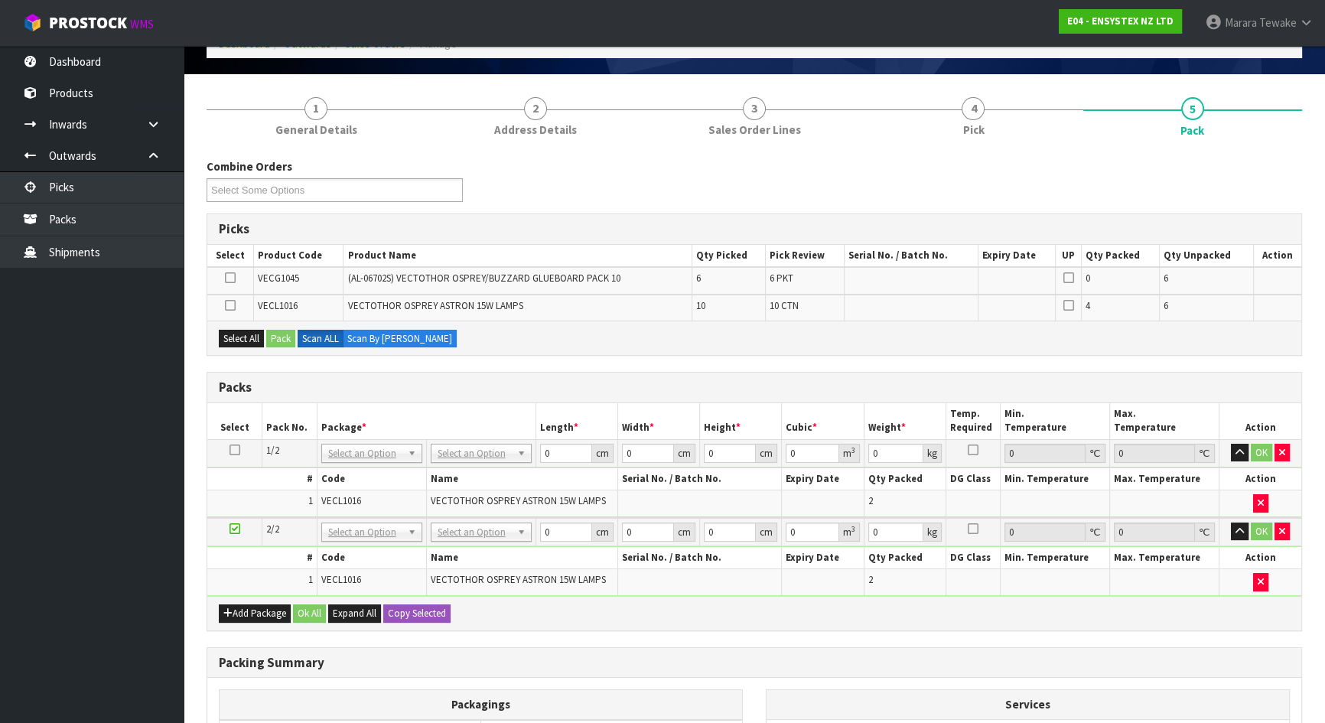
scroll to position [275, 0]
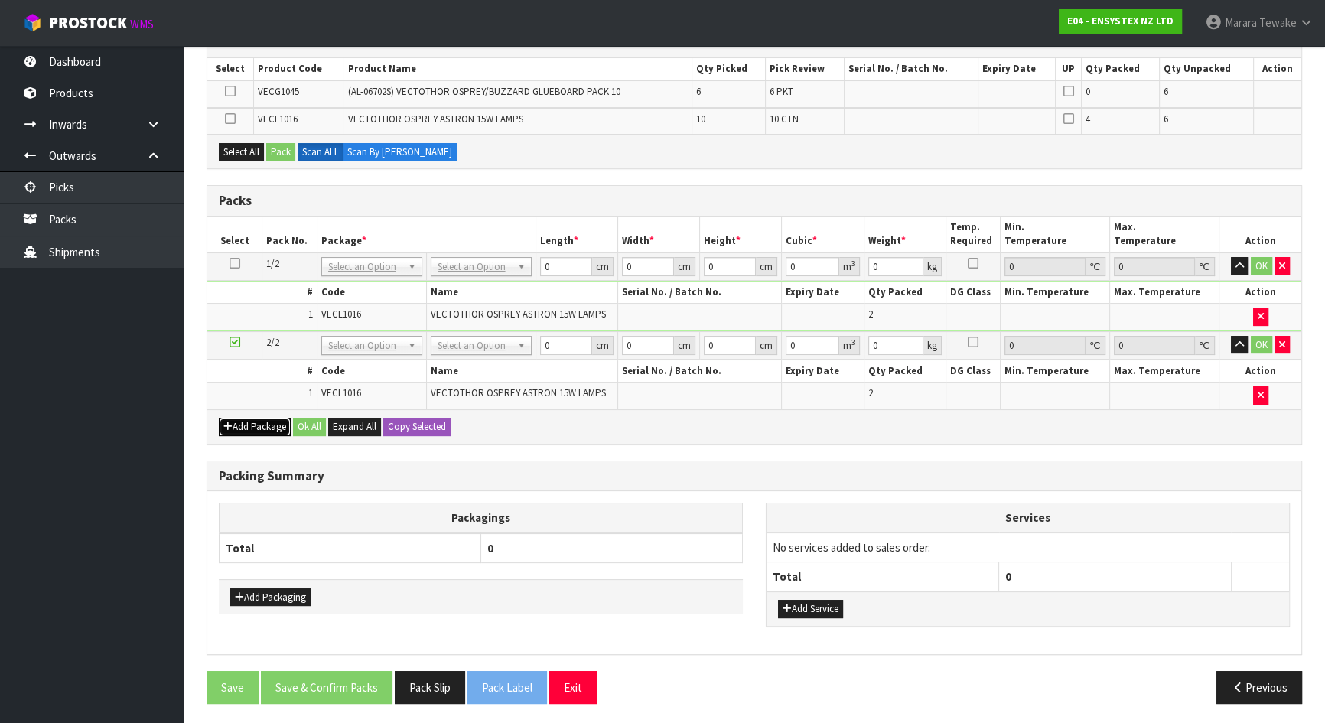
click at [261, 421] on button "Add Package" at bounding box center [255, 427] width 72 height 18
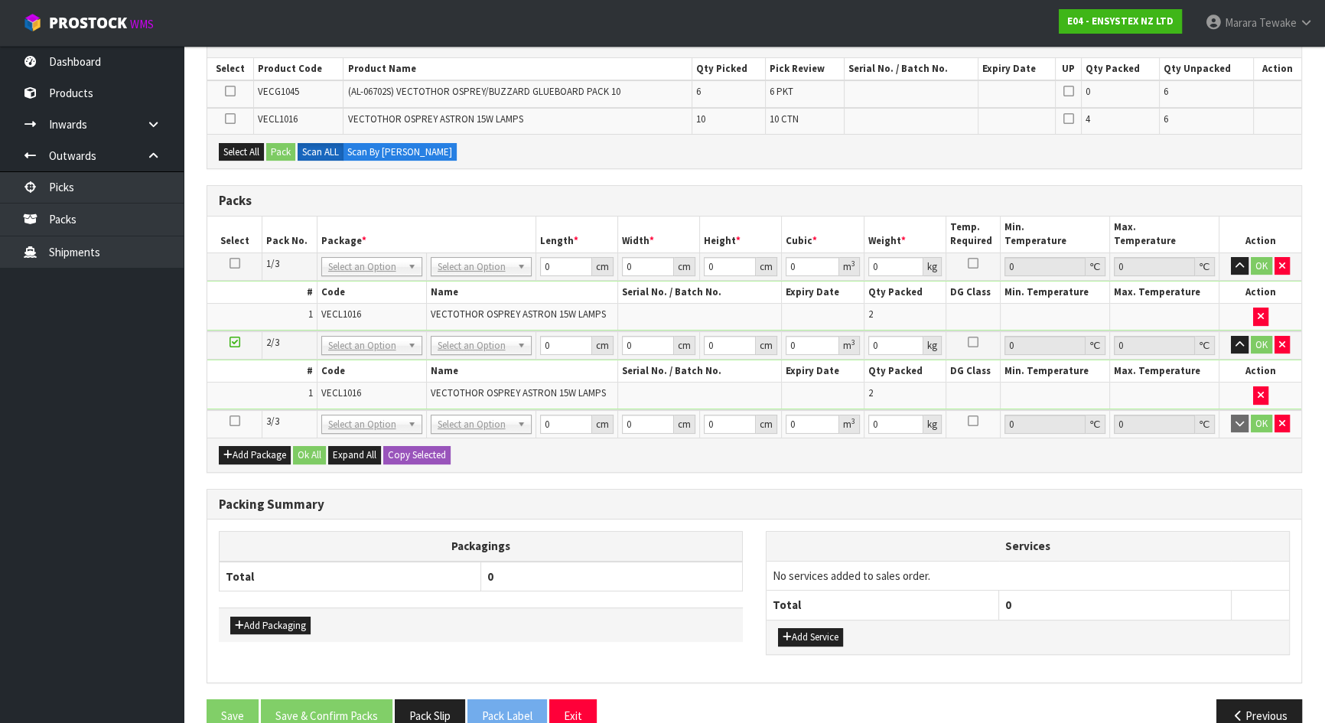
click at [235, 421] on icon at bounding box center [234, 421] width 11 height 1
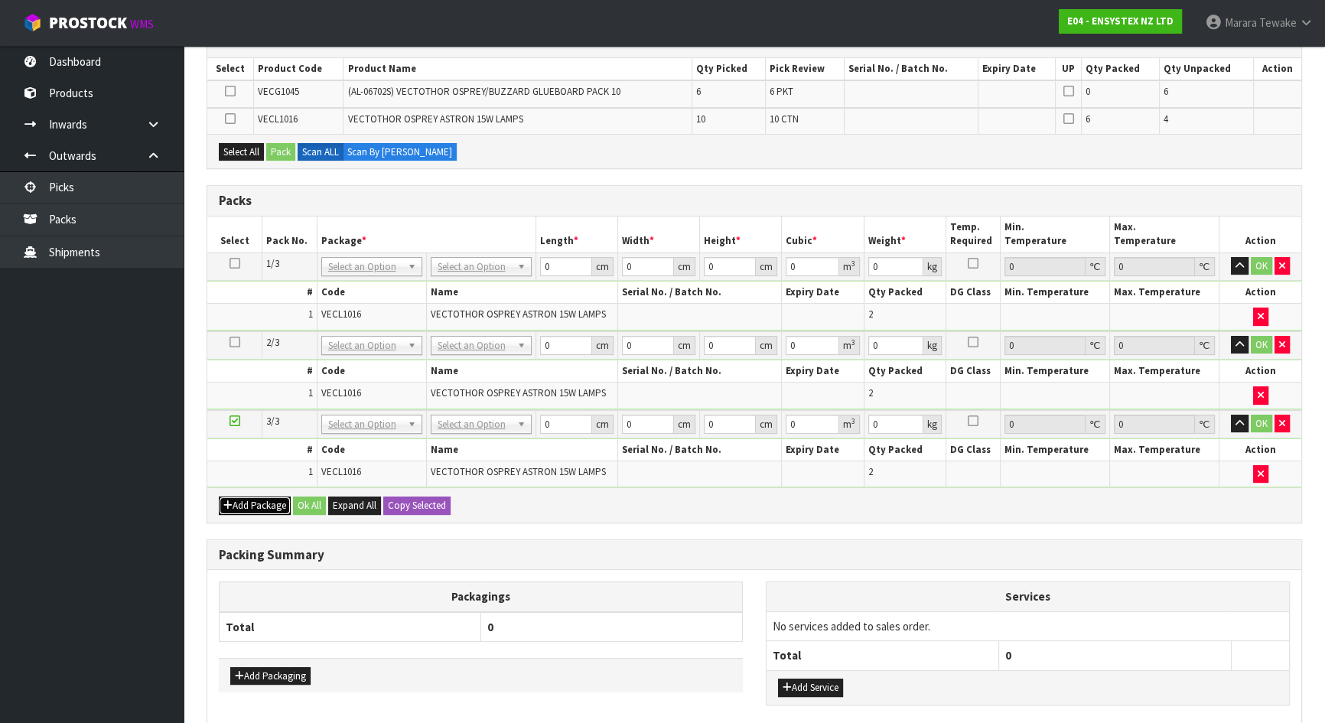
click at [260, 501] on button "Add Package" at bounding box center [255, 505] width 72 height 18
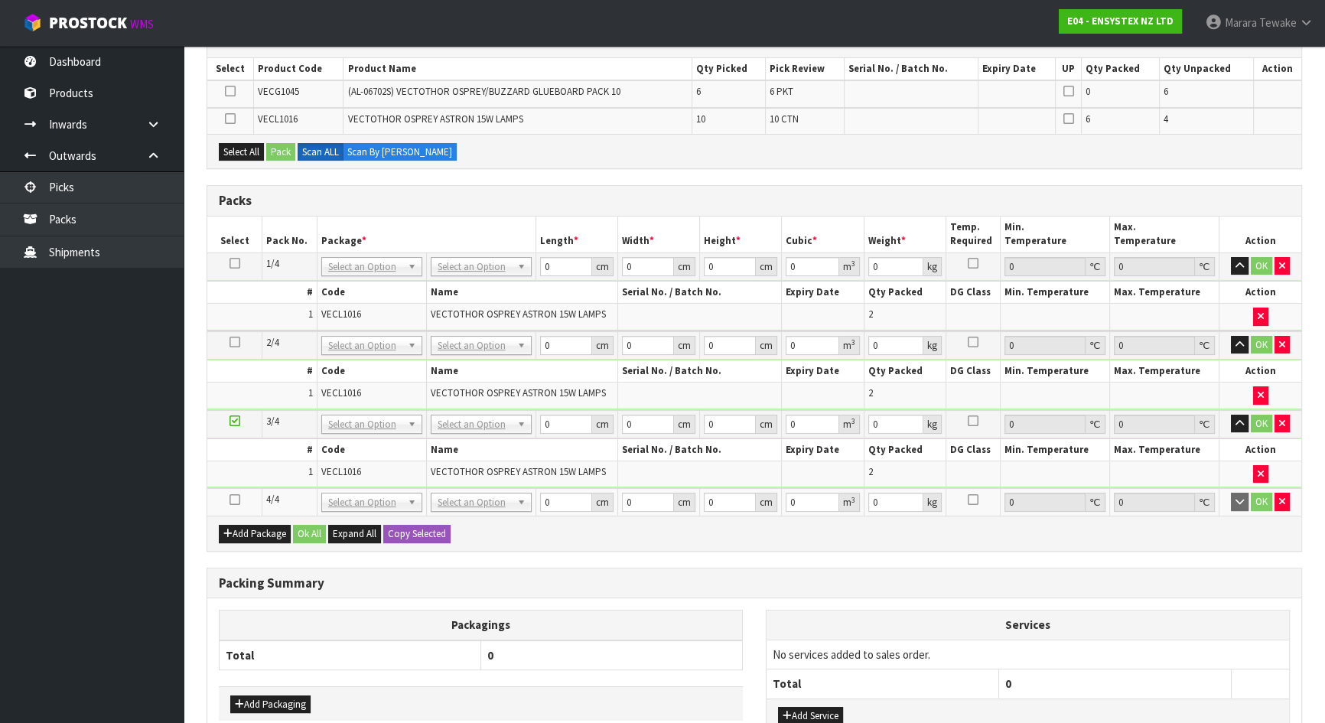
click at [235, 499] on icon at bounding box center [234, 499] width 11 height 1
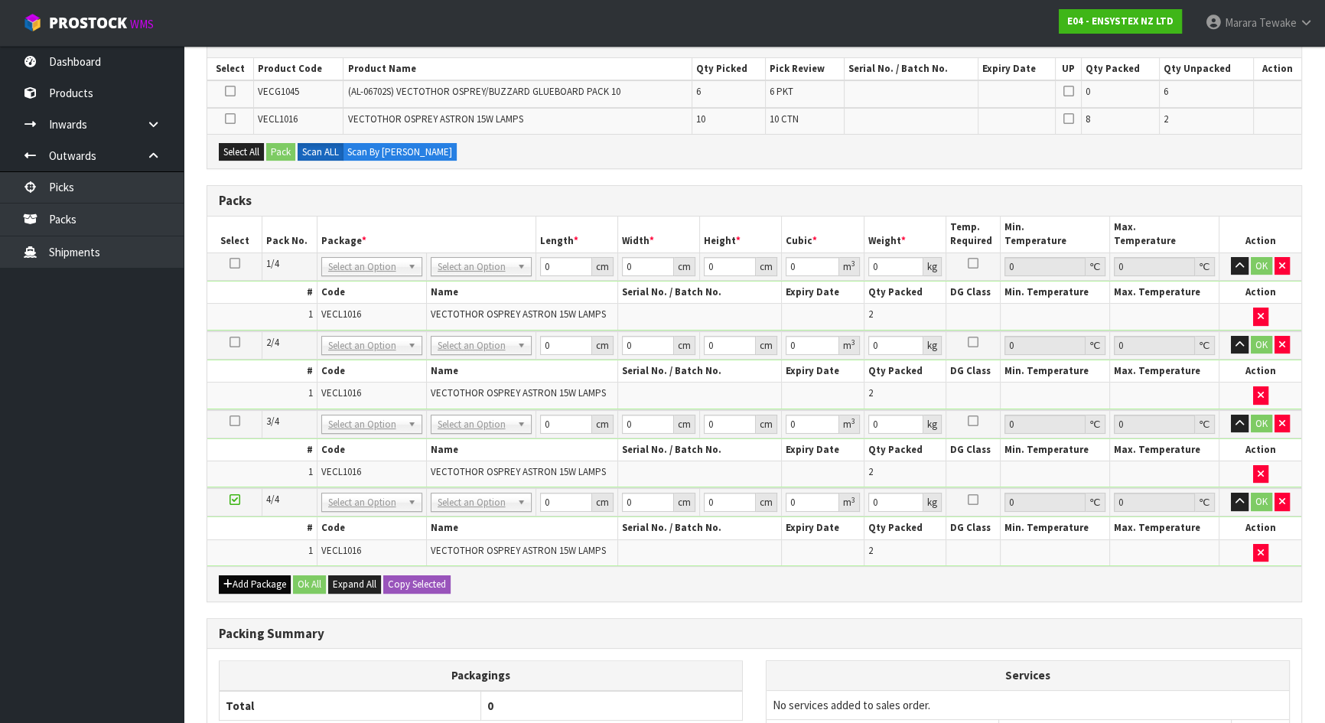
click at [268, 574] on div "Add Package Ok All Expand All Copy Selected" at bounding box center [754, 583] width 1094 height 34
click at [262, 587] on button "Add Package" at bounding box center [255, 584] width 72 height 18
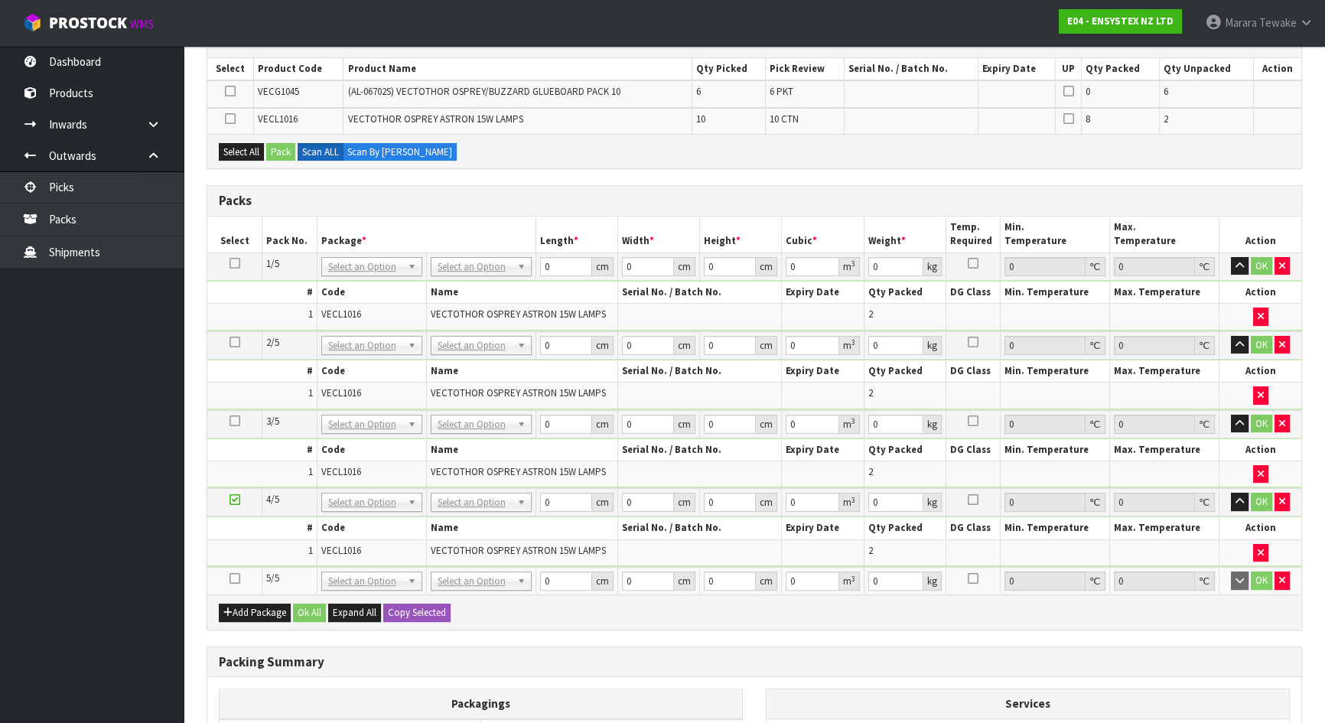
click at [236, 580] on td at bounding box center [234, 581] width 55 height 28
click at [233, 579] on icon at bounding box center [234, 578] width 11 height 1
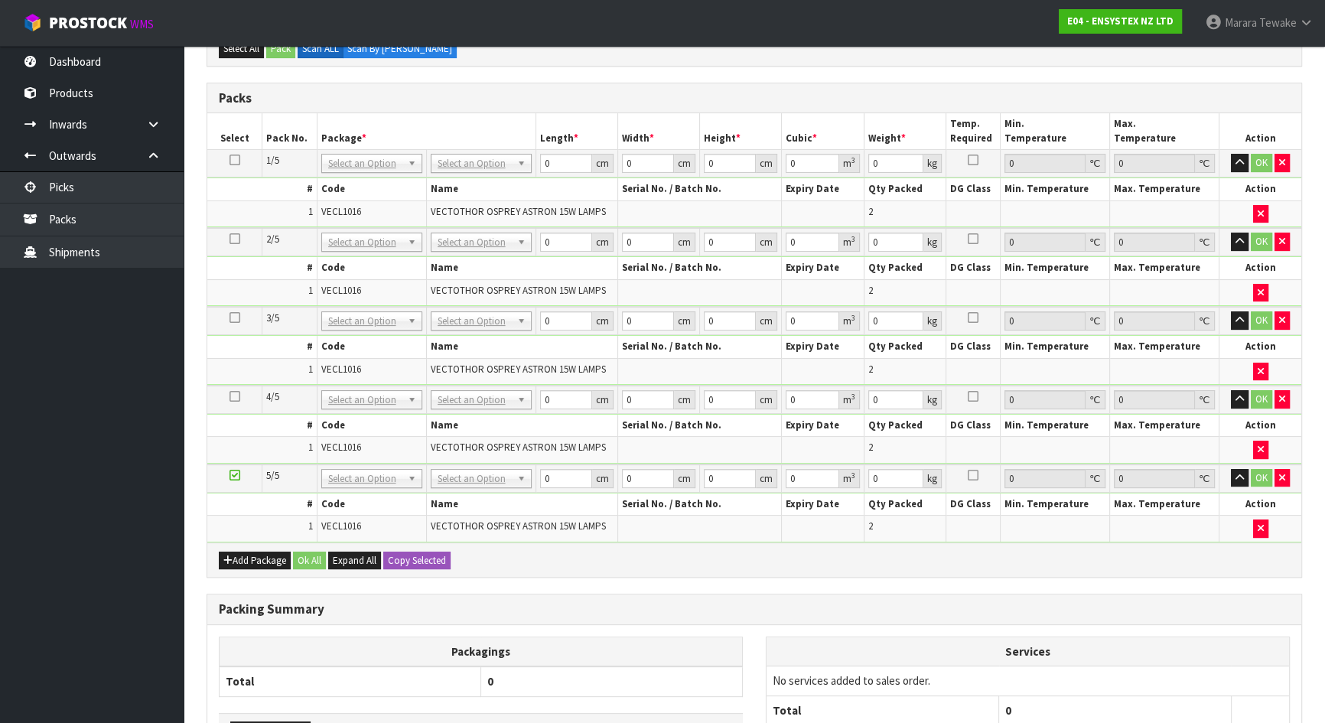
scroll to position [482, 0]
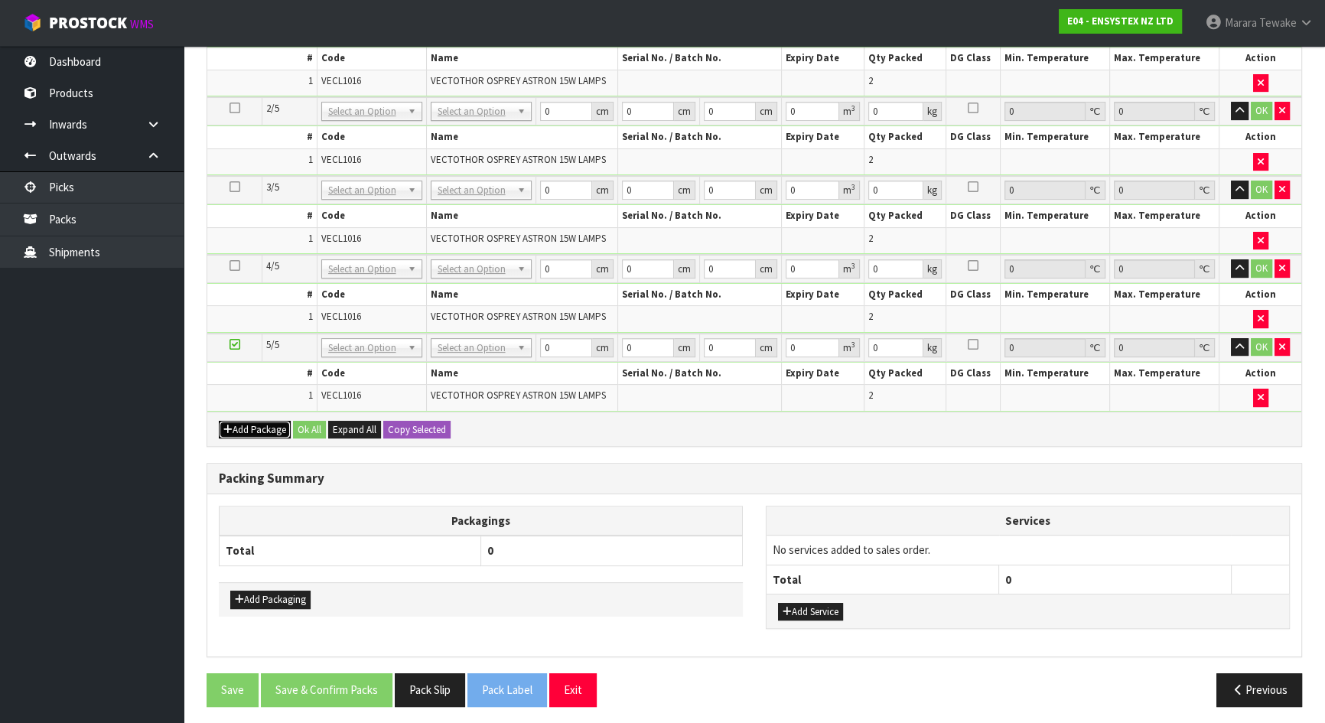
click at [260, 421] on button "Add Package" at bounding box center [255, 430] width 72 height 18
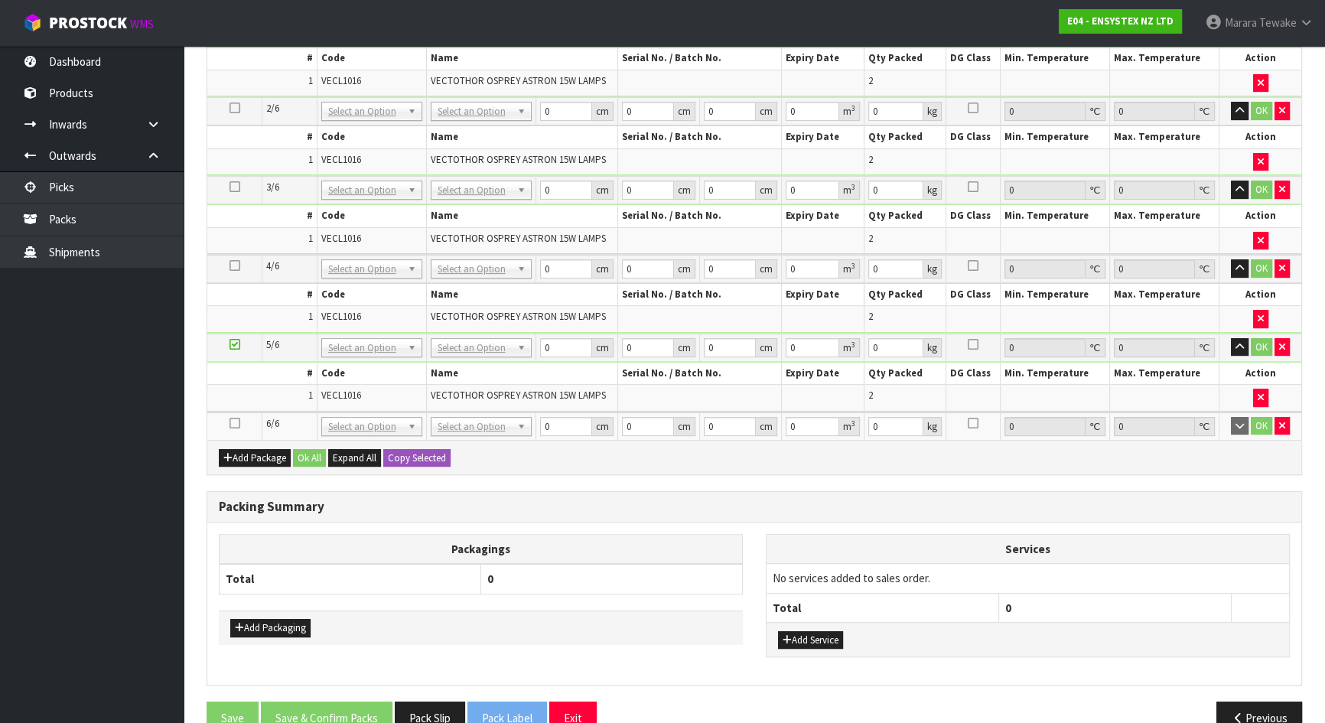
click at [233, 423] on icon at bounding box center [234, 423] width 11 height 1
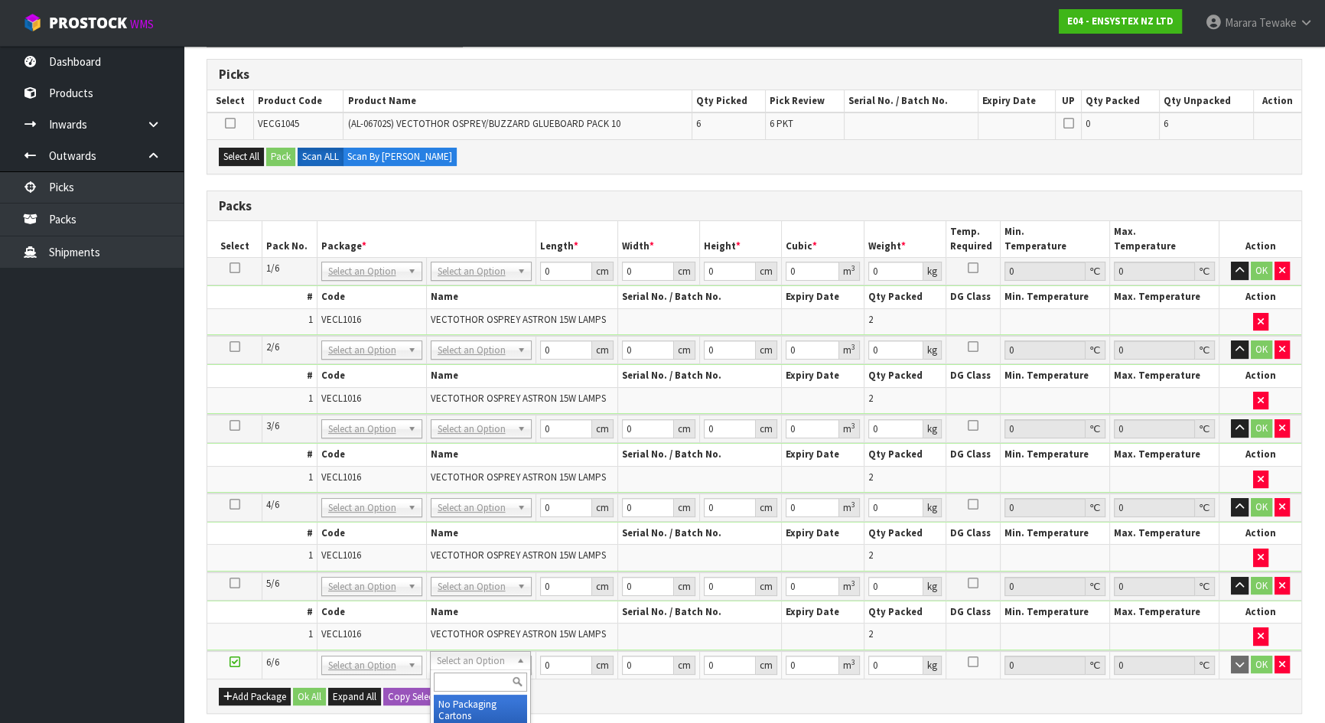
scroll to position [0, 0]
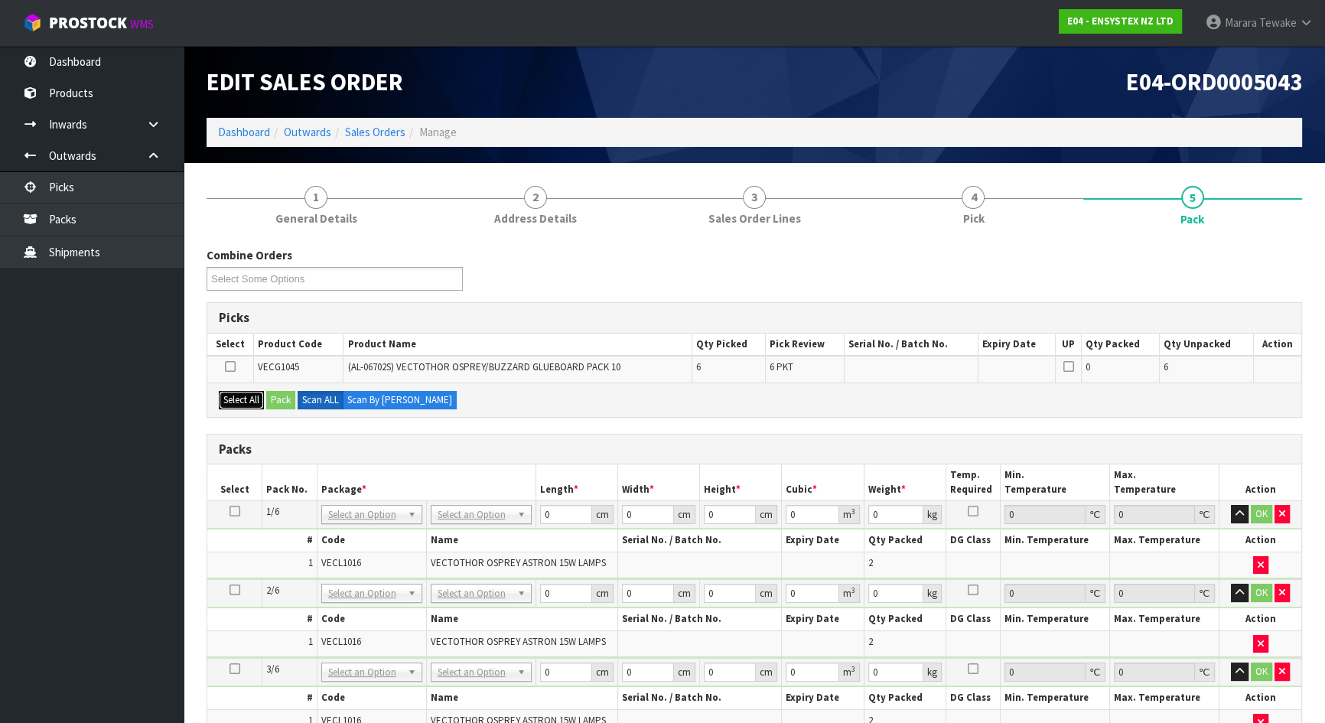
click at [251, 393] on button "Select All" at bounding box center [241, 400] width 45 height 18
click at [276, 395] on button "Pack" at bounding box center [280, 400] width 29 height 18
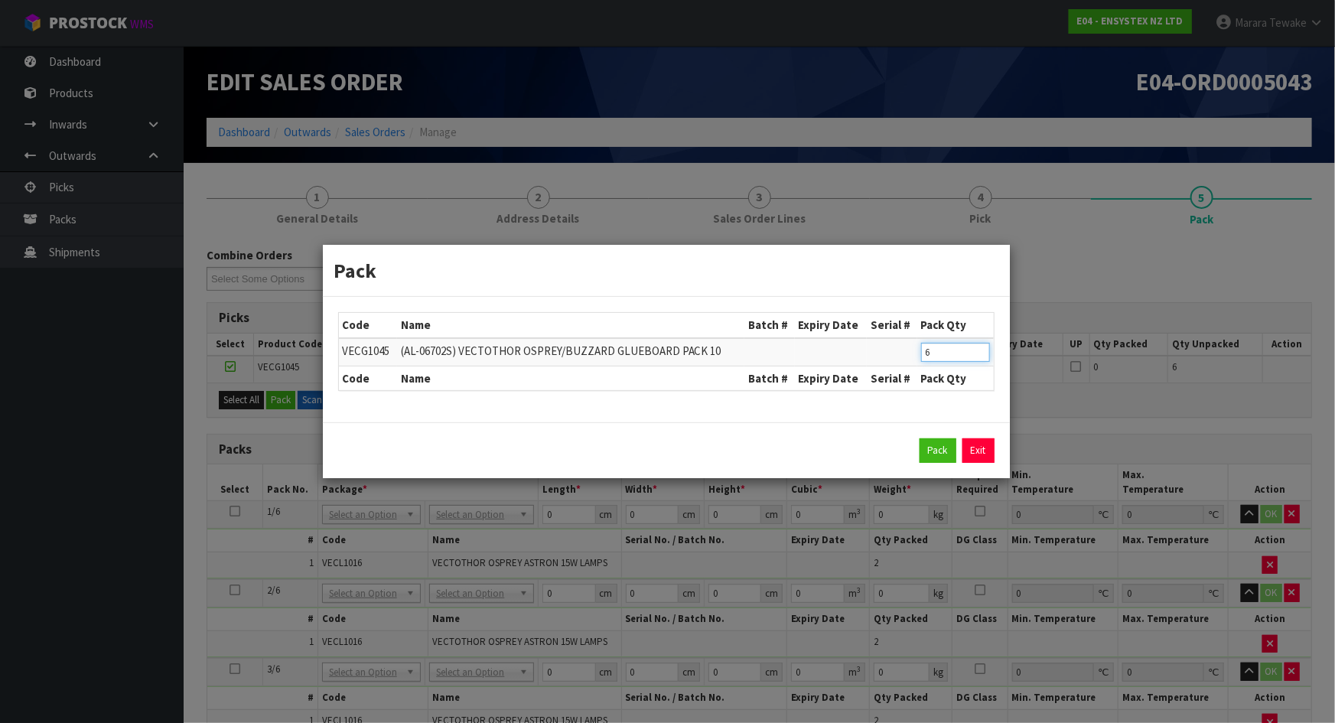
drag, startPoint x: 942, startPoint y: 347, endPoint x: 893, endPoint y: 334, distance: 51.2
click at [898, 343] on tr "VECG1045 (AL-06702S) VECTOTHOR OSPREY/BUZZARD GLUEBOARD PACK 10 6" at bounding box center [666, 352] width 655 height 28
type input "3"
click button "Pack" at bounding box center [937, 450] width 37 height 24
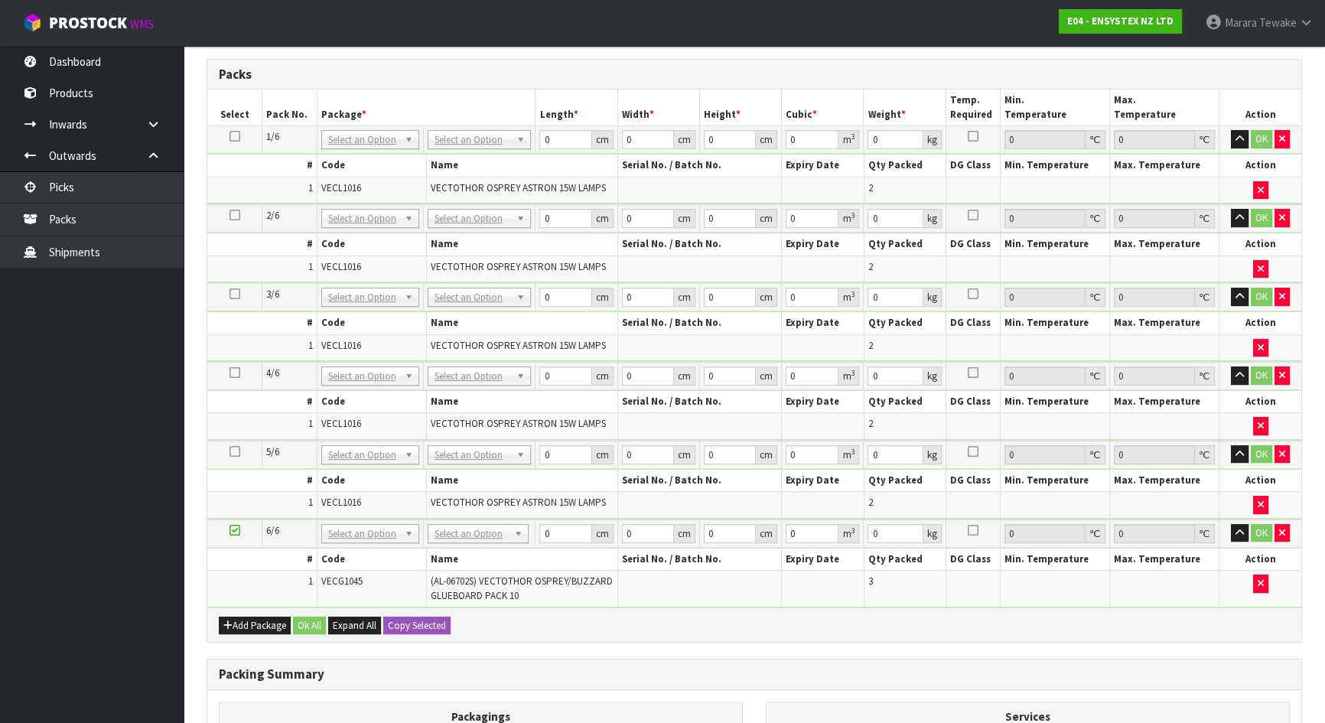
scroll to position [571, 0]
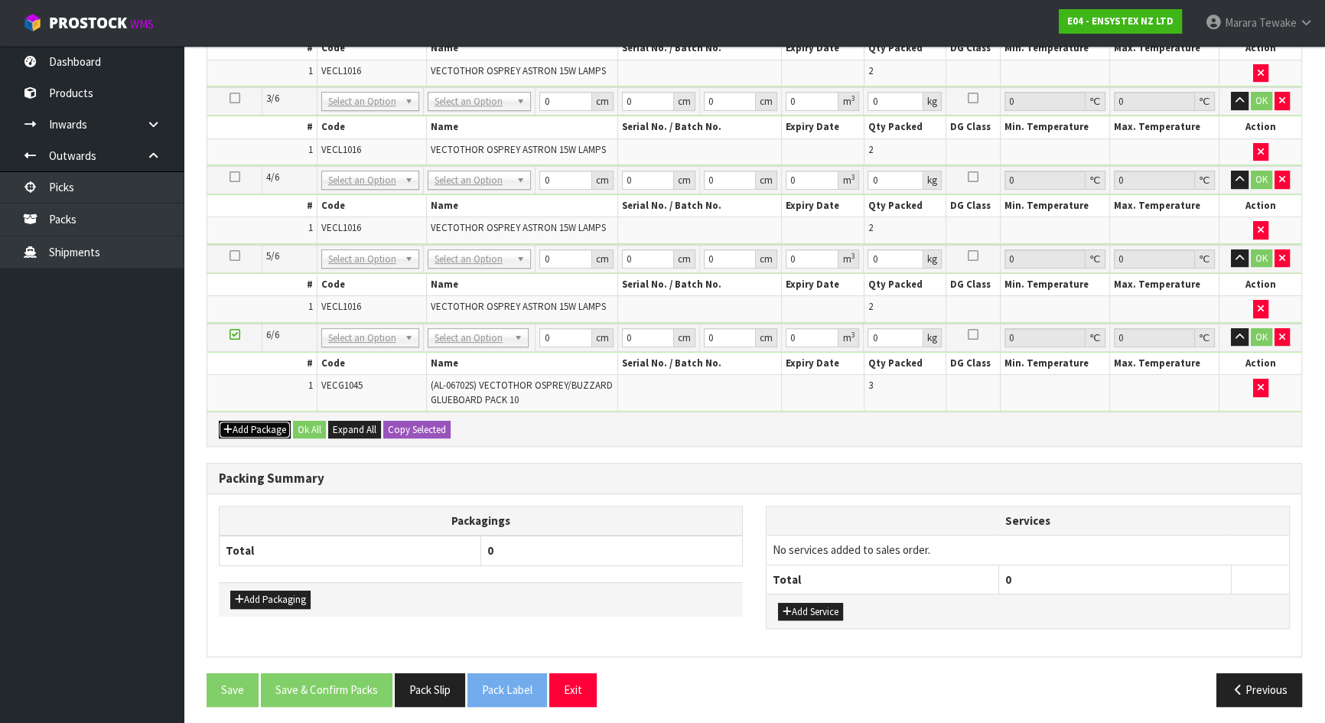
click at [252, 422] on button "Add Package" at bounding box center [255, 430] width 72 height 18
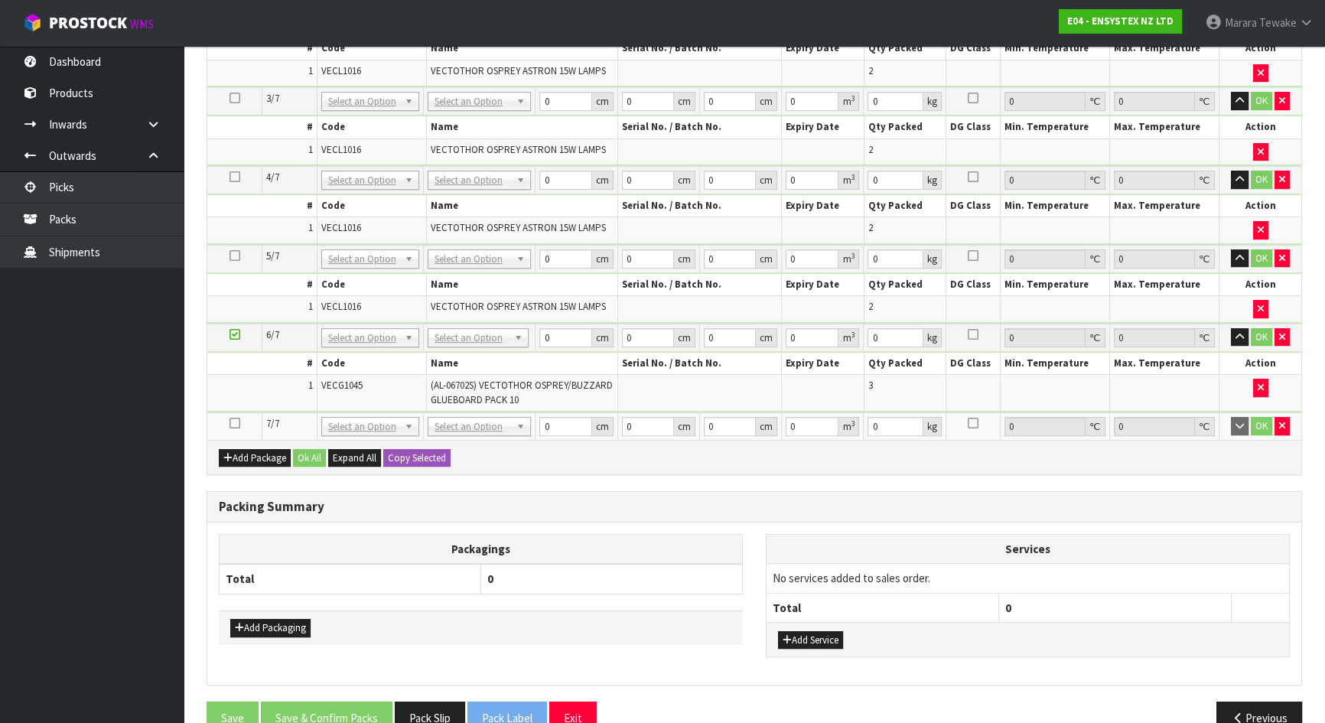
click at [229, 423] on icon at bounding box center [234, 423] width 11 height 1
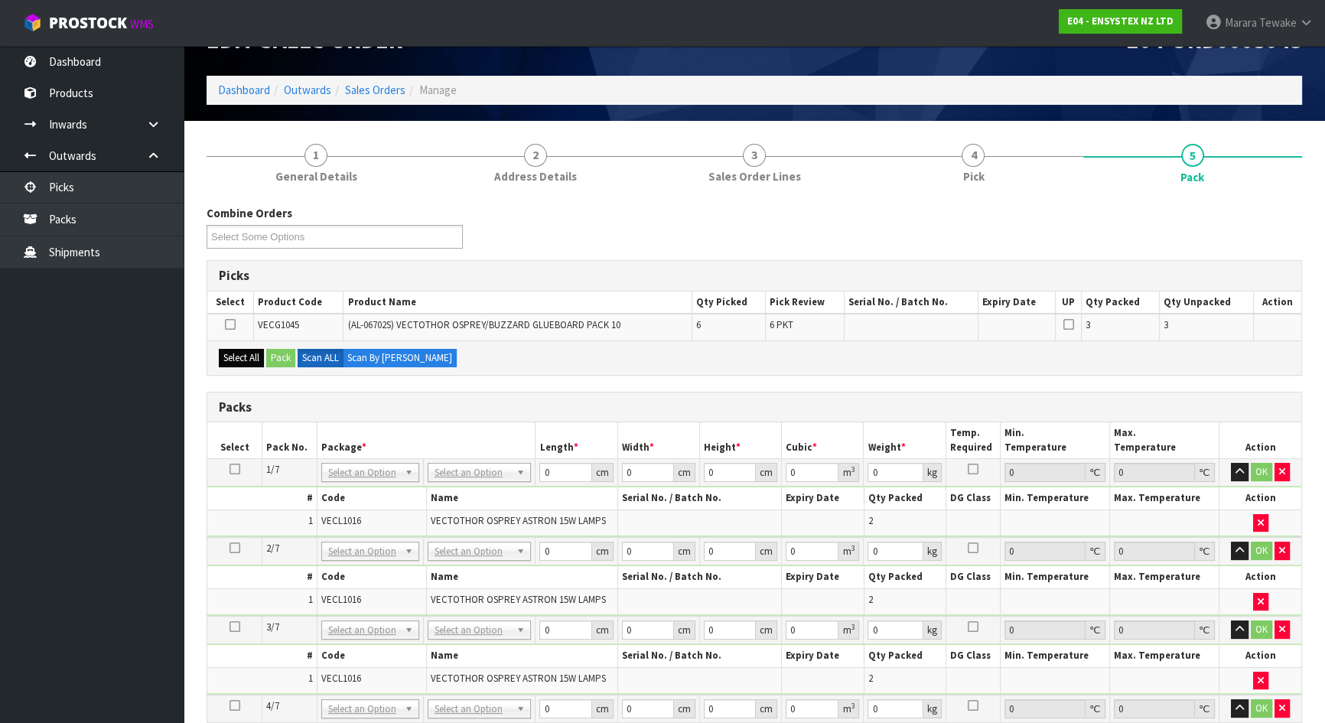
scroll to position [0, 0]
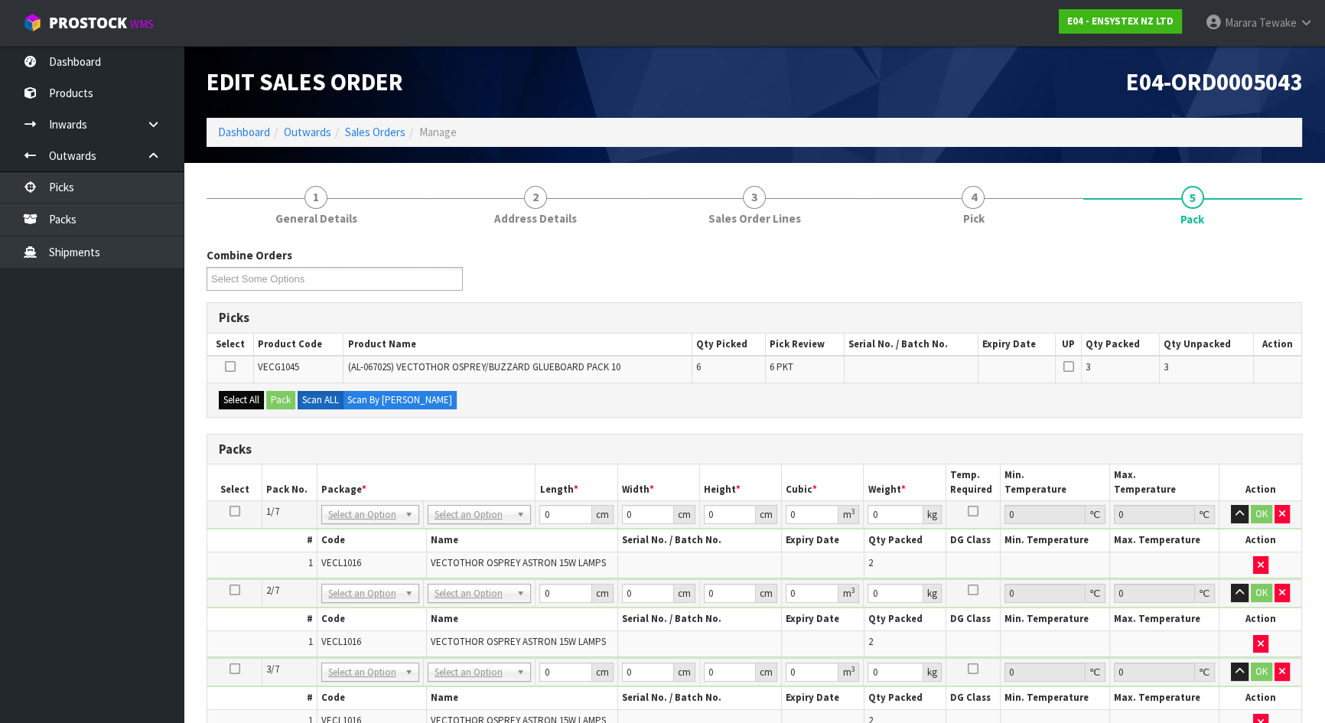
drag, startPoint x: 252, startPoint y: 388, endPoint x: 259, endPoint y: 395, distance: 9.8
click at [252, 389] on div "Select All Pack Scan ALL Scan By Quantity" at bounding box center [754, 399] width 1094 height 34
click at [259, 395] on button "Select All" at bounding box center [241, 400] width 45 height 18
click at [272, 398] on button "Pack" at bounding box center [280, 400] width 29 height 18
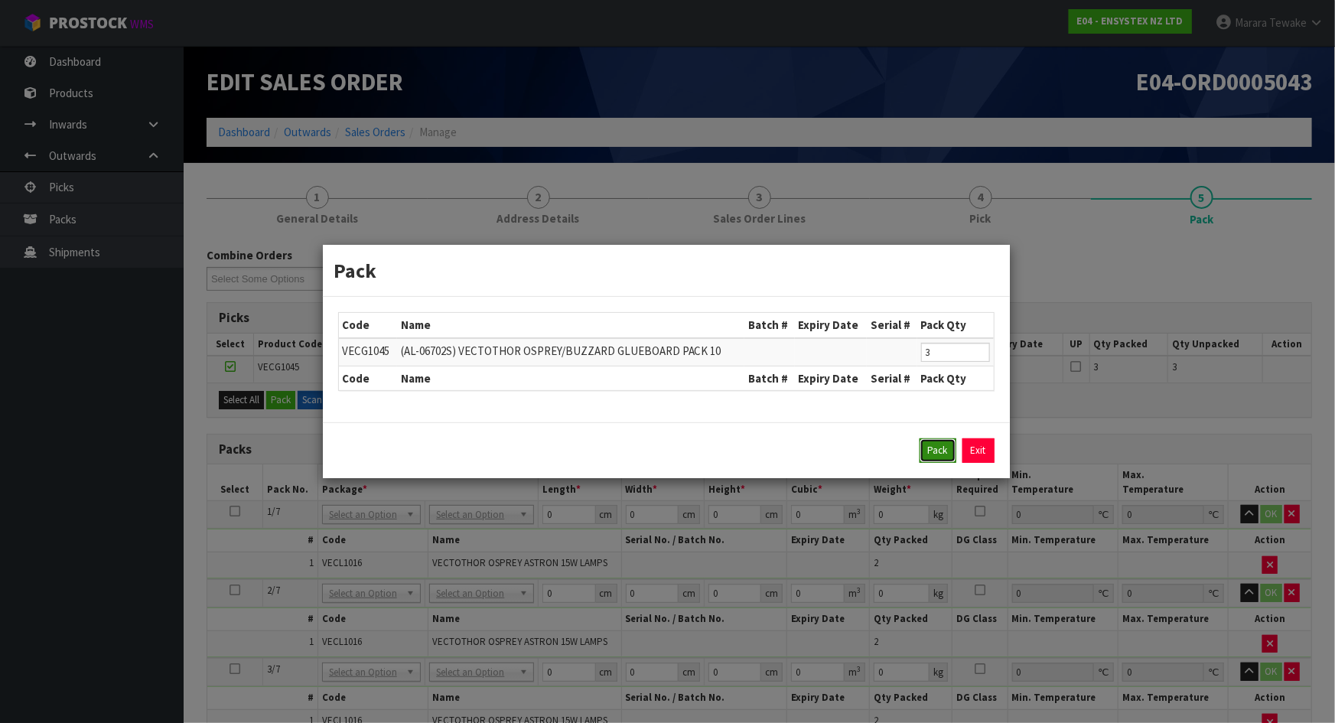
click at [923, 449] on button "Pack" at bounding box center [937, 450] width 37 height 24
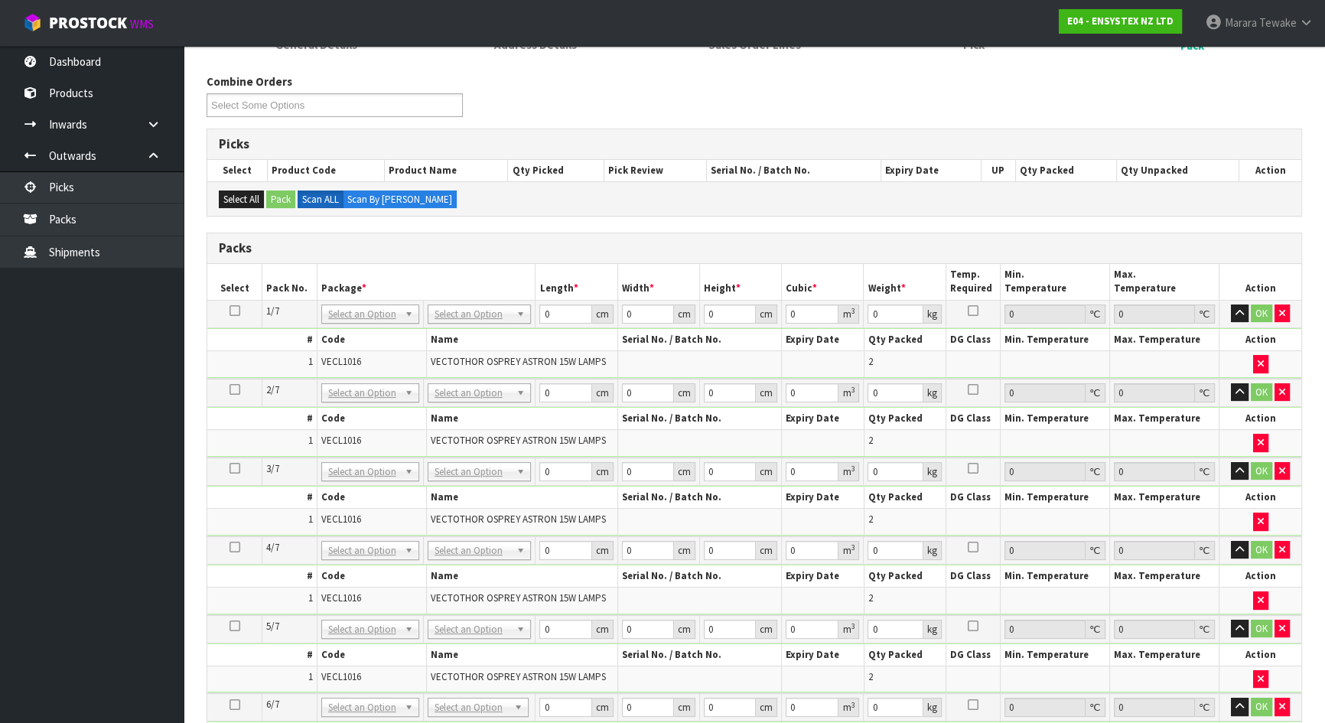
scroll to position [278, 0]
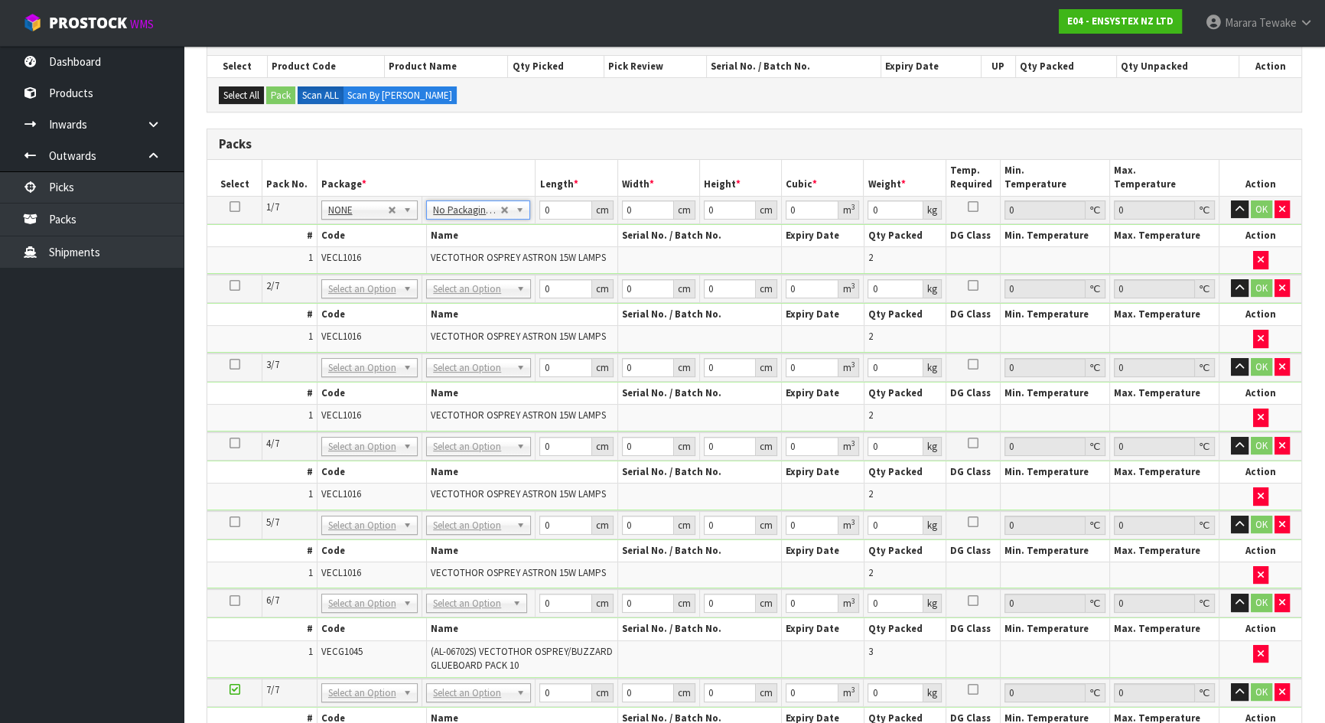
click at [231, 207] on icon at bounding box center [234, 207] width 11 height 1
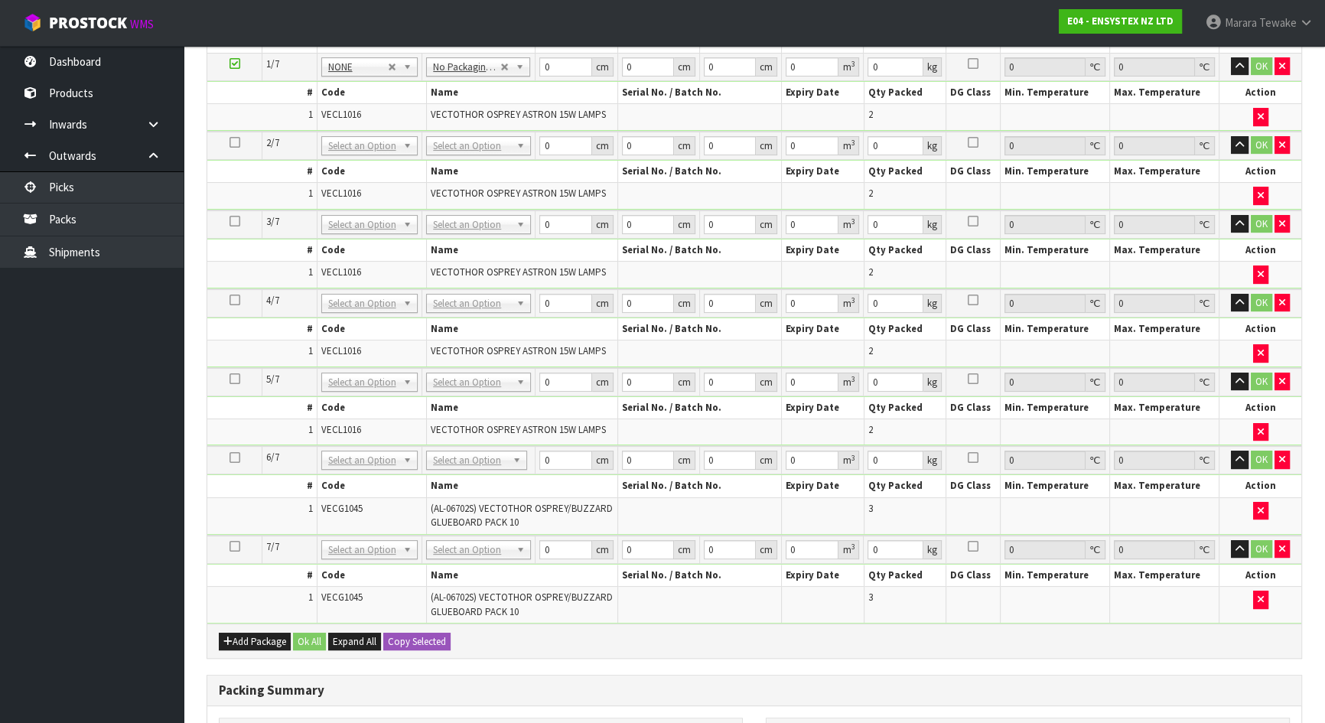
scroll to position [153, 0]
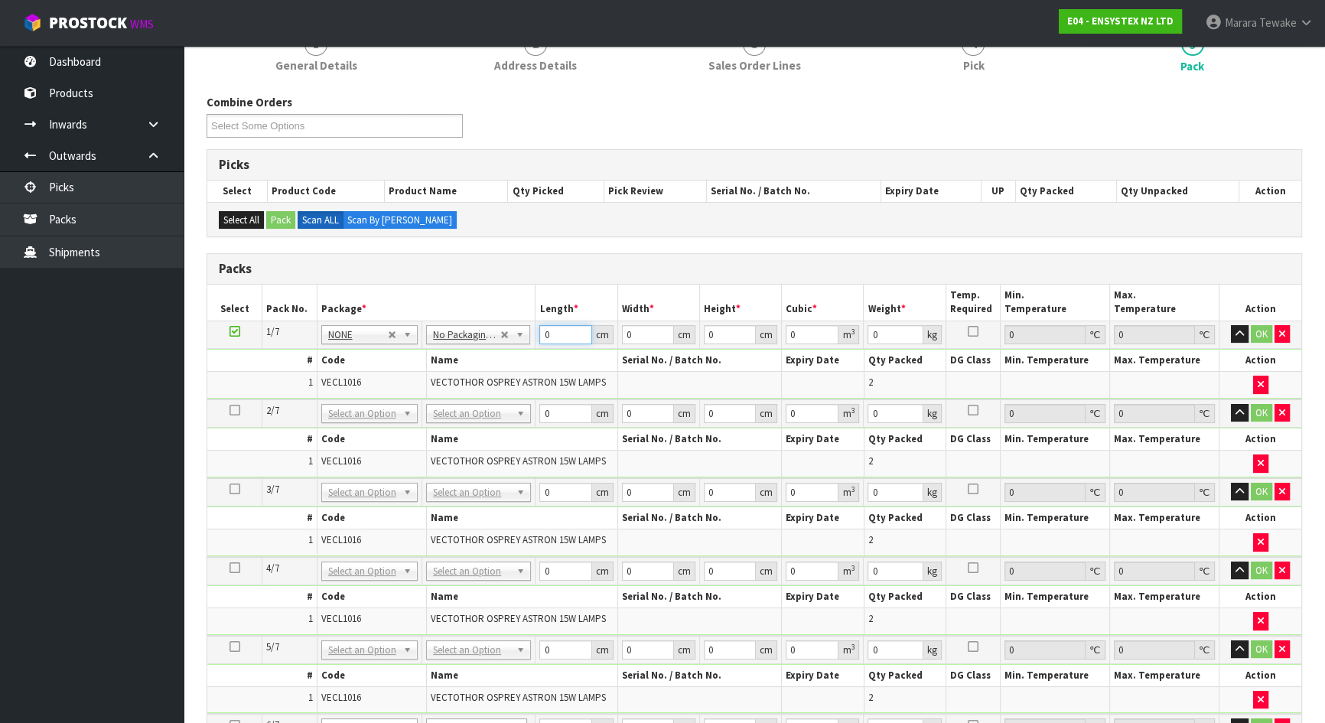
drag, startPoint x: 565, startPoint y: 330, endPoint x: 535, endPoint y: 326, distance: 29.3
click at [539, 328] on input "0" at bounding box center [565, 334] width 52 height 19
type input "58"
type input "36"
type input "2"
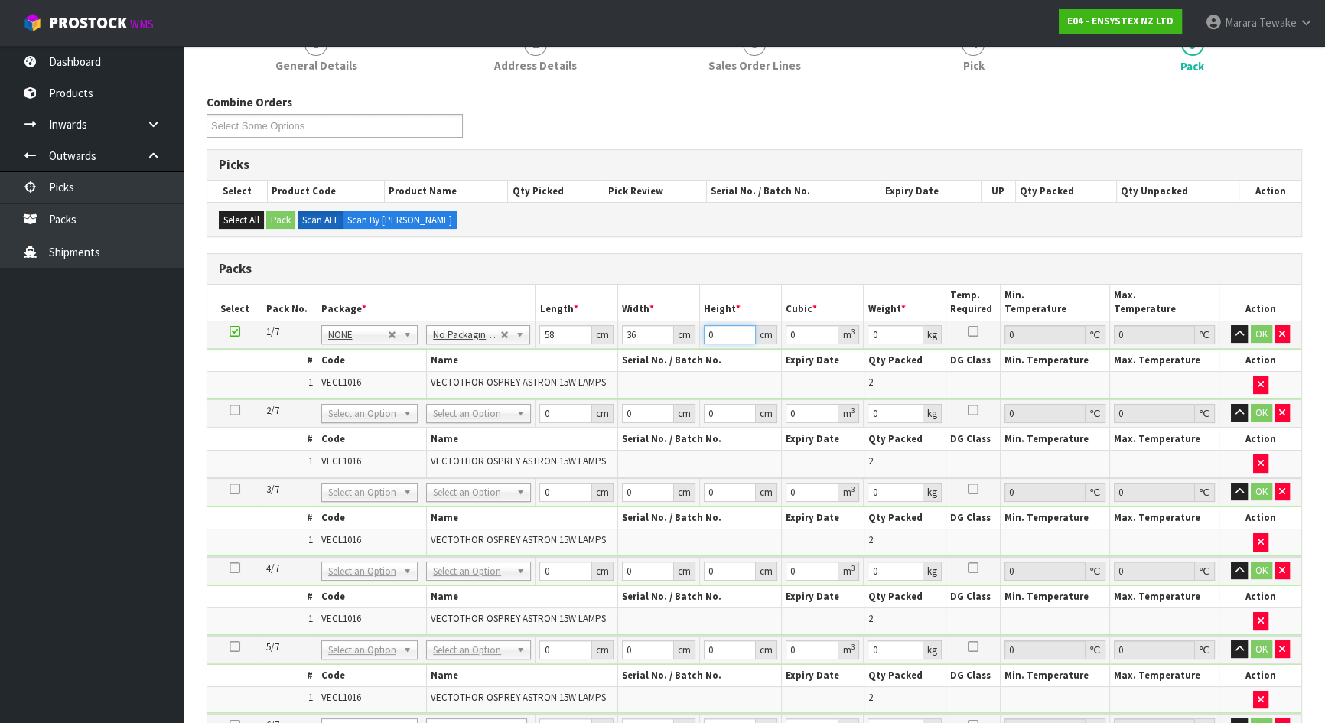
type input "0.004176"
type input "24"
type input "0.050112"
type input "24"
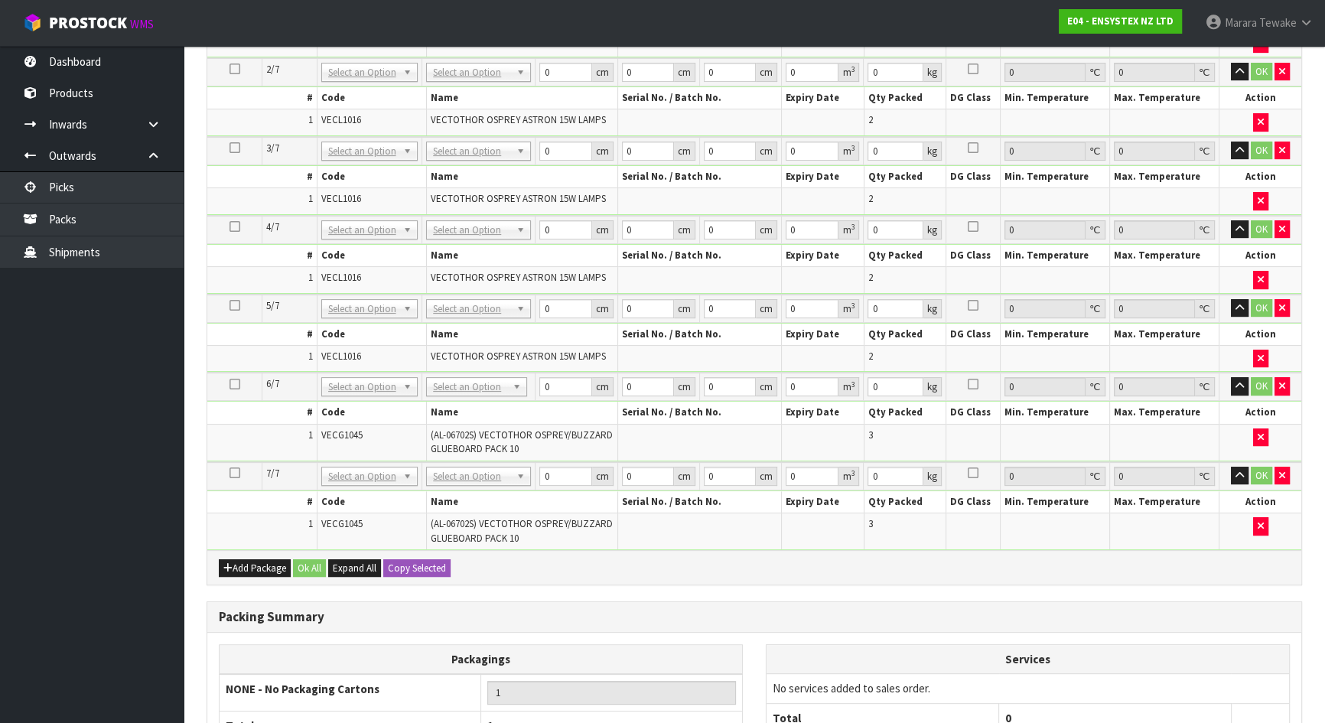
scroll to position [640, 0]
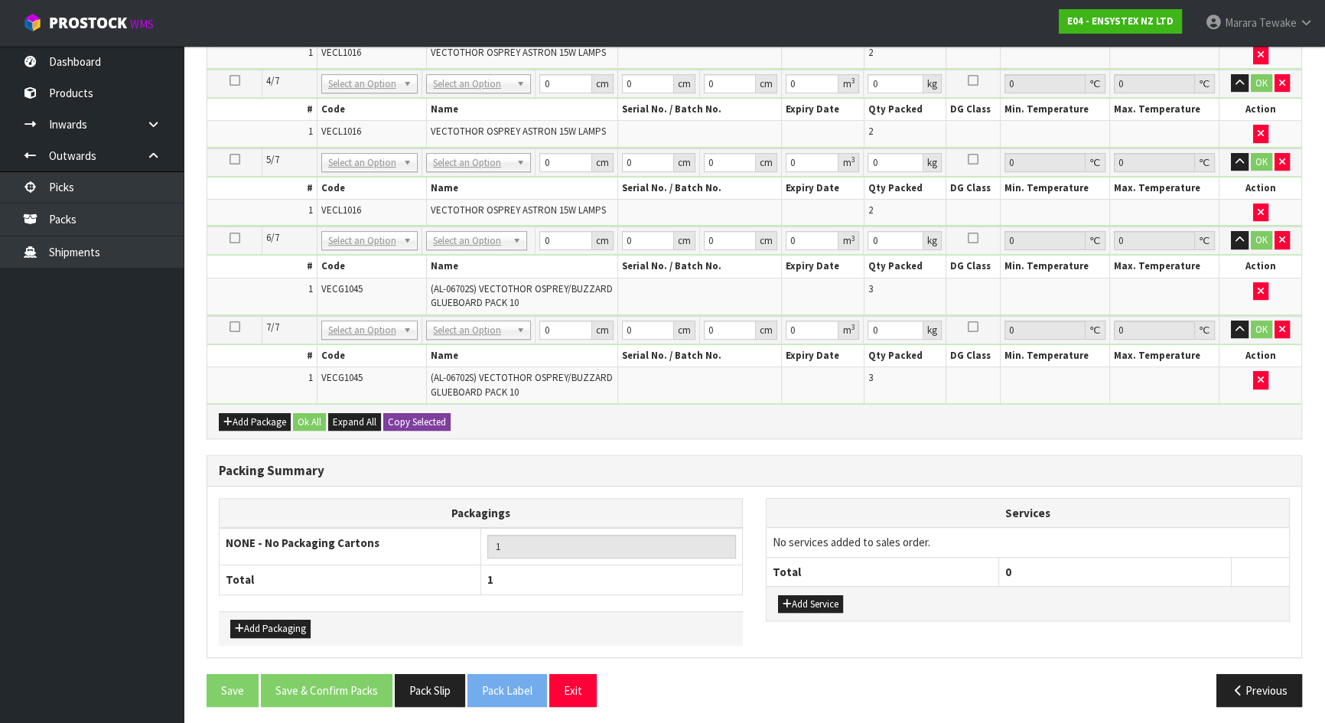
type input "9"
click at [421, 414] on button "Copy Selected" at bounding box center [416, 422] width 67 height 18
click at [421, 414] on button "Confirm Copy Selected" at bounding box center [433, 422] width 101 height 18
type input "58"
type input "36"
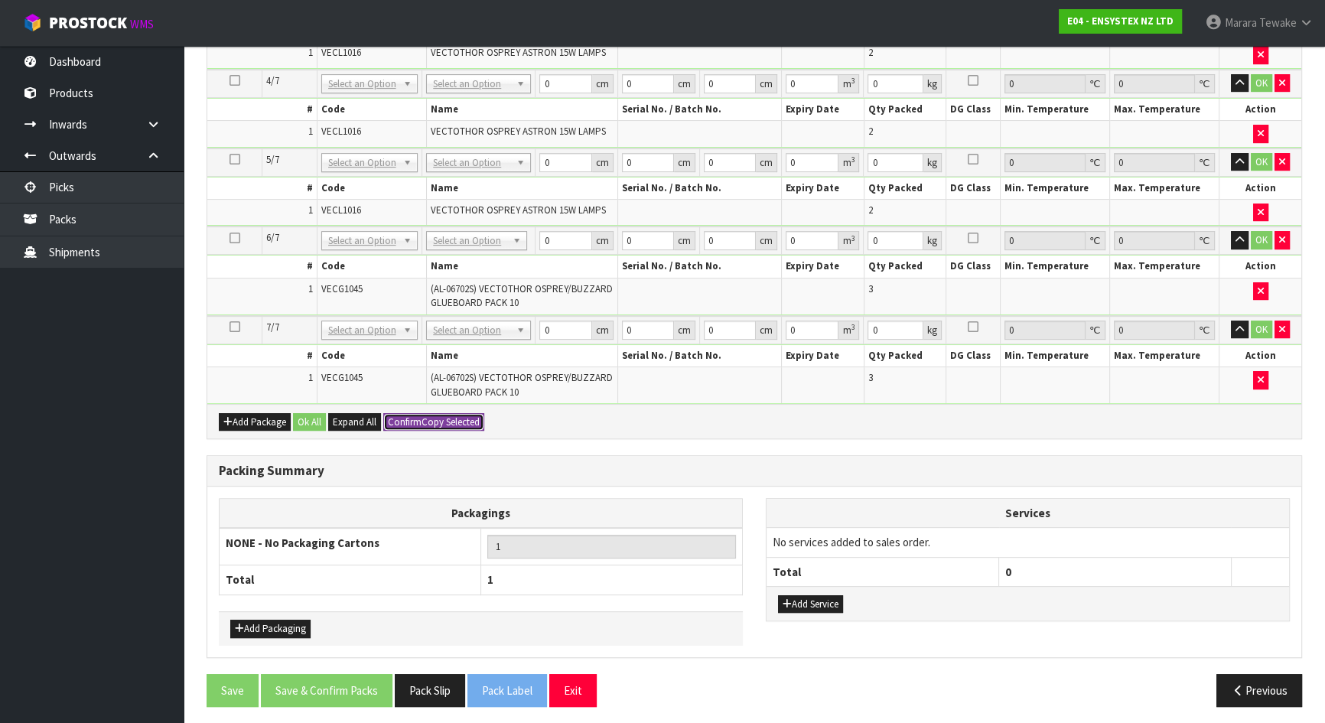
type input "24"
type input "0.050112"
type input "9"
type input "58"
type input "36"
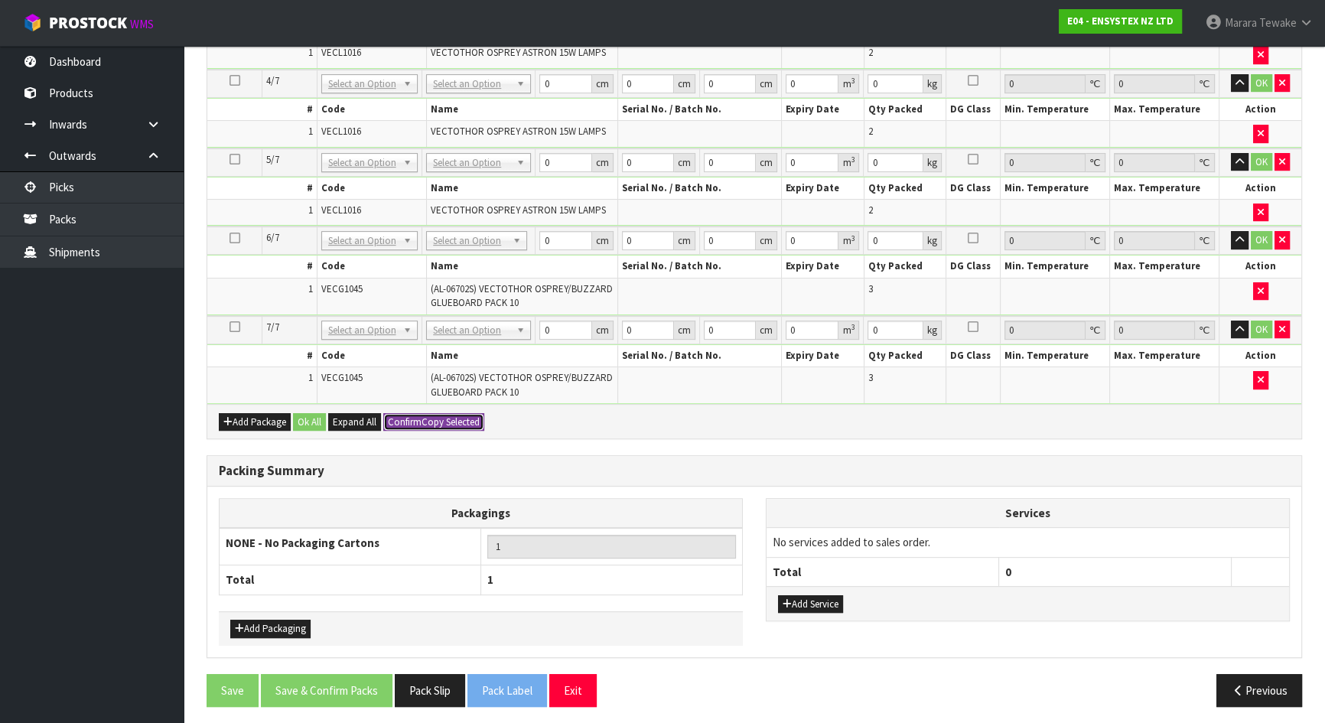
type input "24"
type input "0.050112"
type input "9"
type input "58"
type input "36"
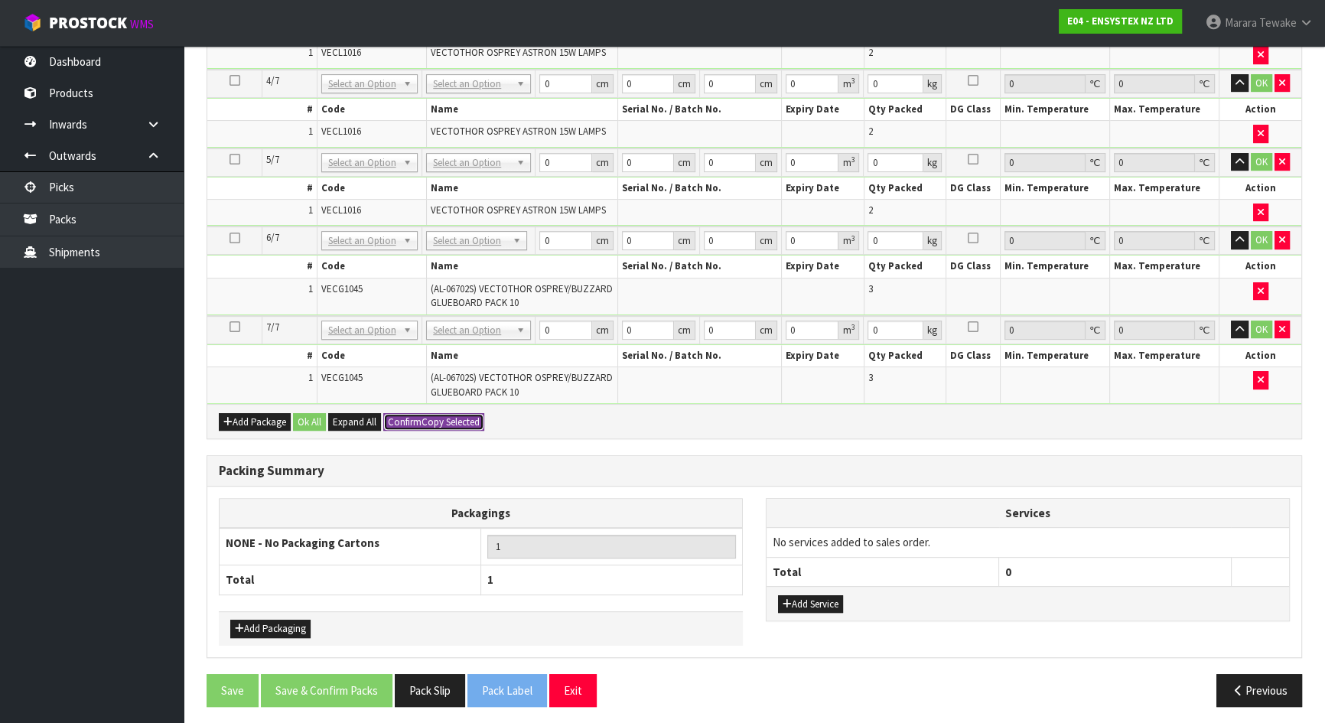
type input "24"
type input "0.050112"
type input "9"
type input "58"
type input "36"
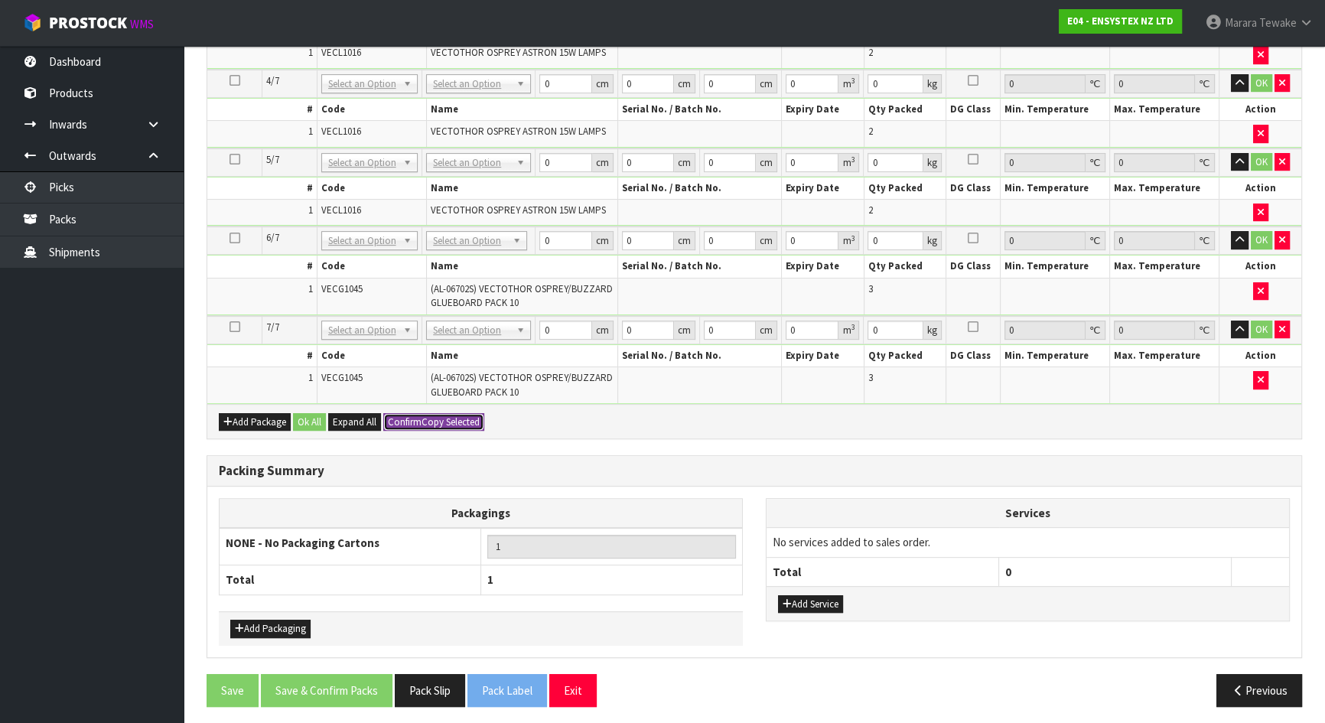
type input "24"
type input "0.050112"
type input "9"
type input "58"
type input "36"
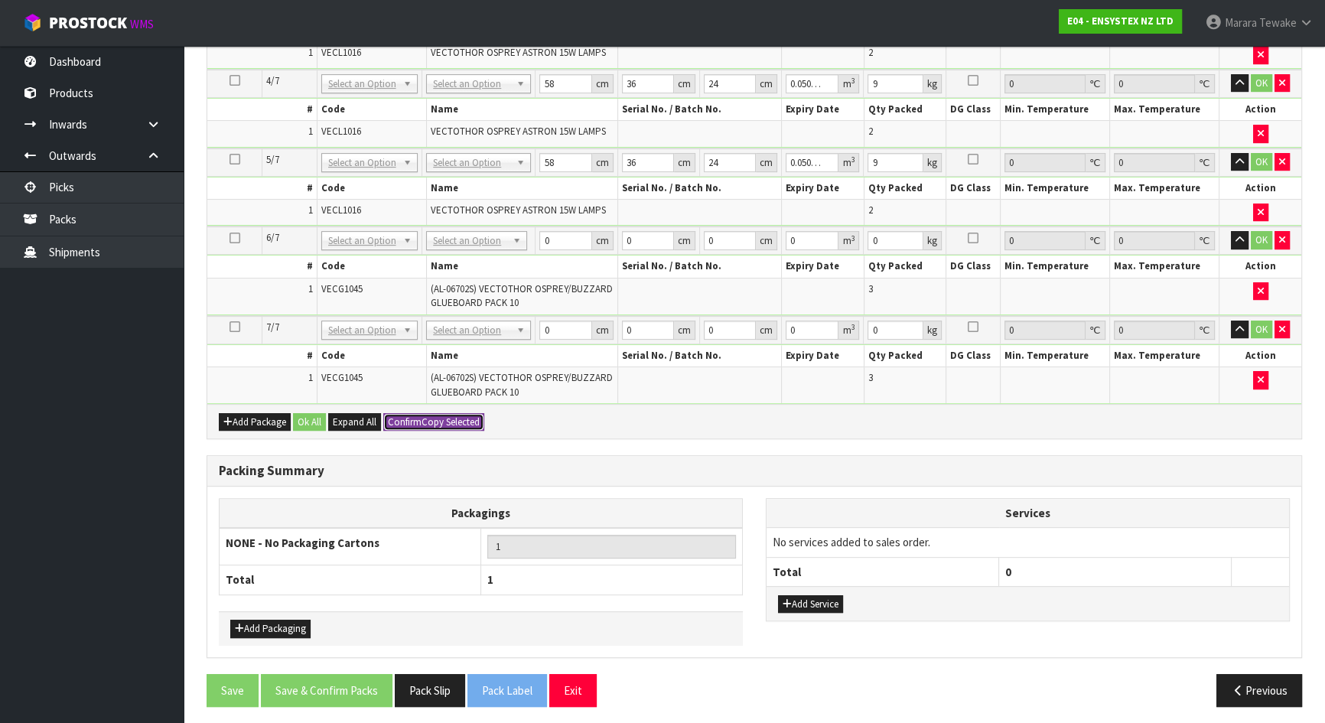
type input "24"
type input "0.050112"
type input "9"
type input "58"
type input "36"
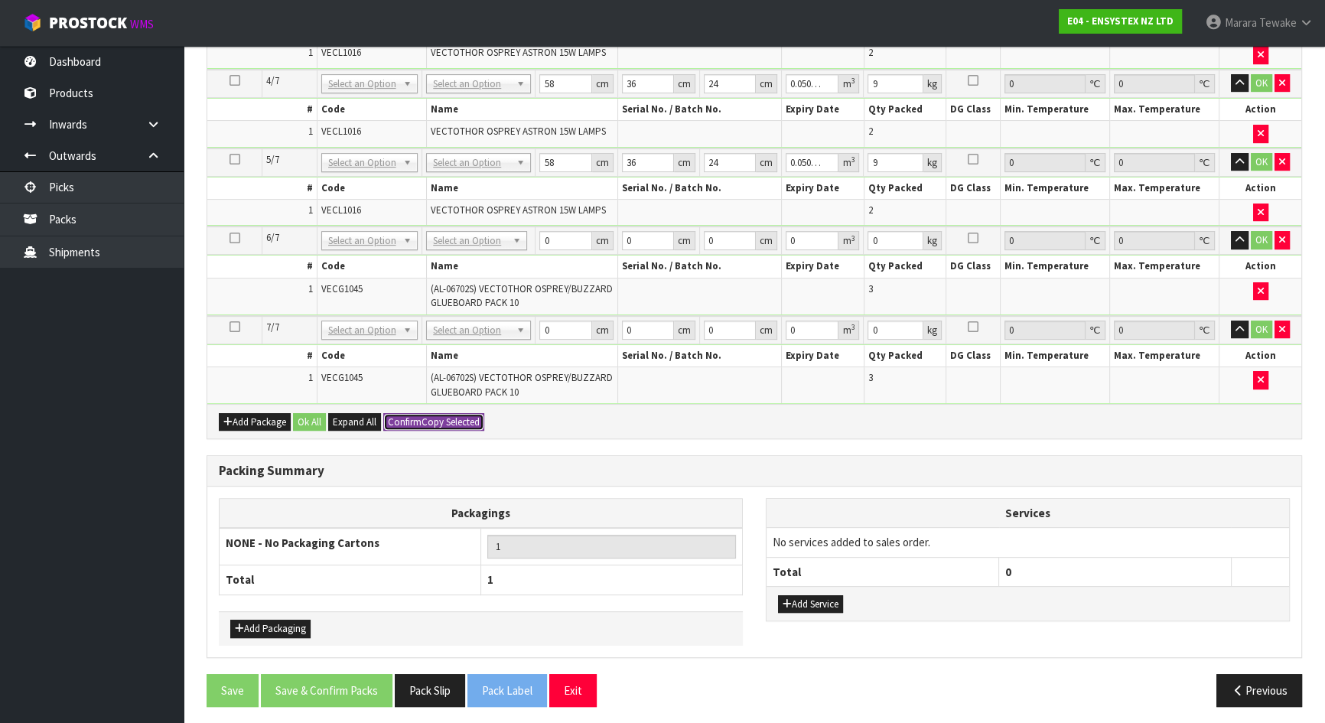
type input "24"
type input "0.050112"
type input "9"
type input "7"
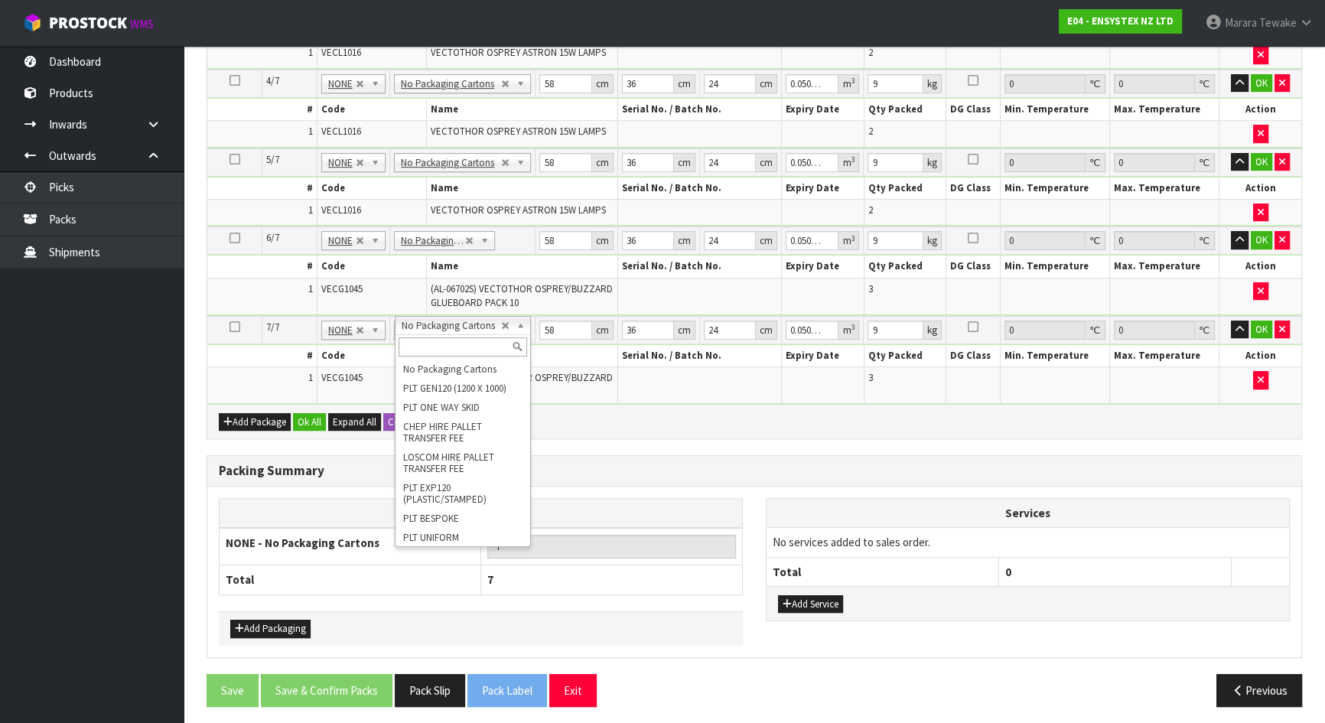
click at [451, 347] on input "text" at bounding box center [463, 346] width 129 height 19
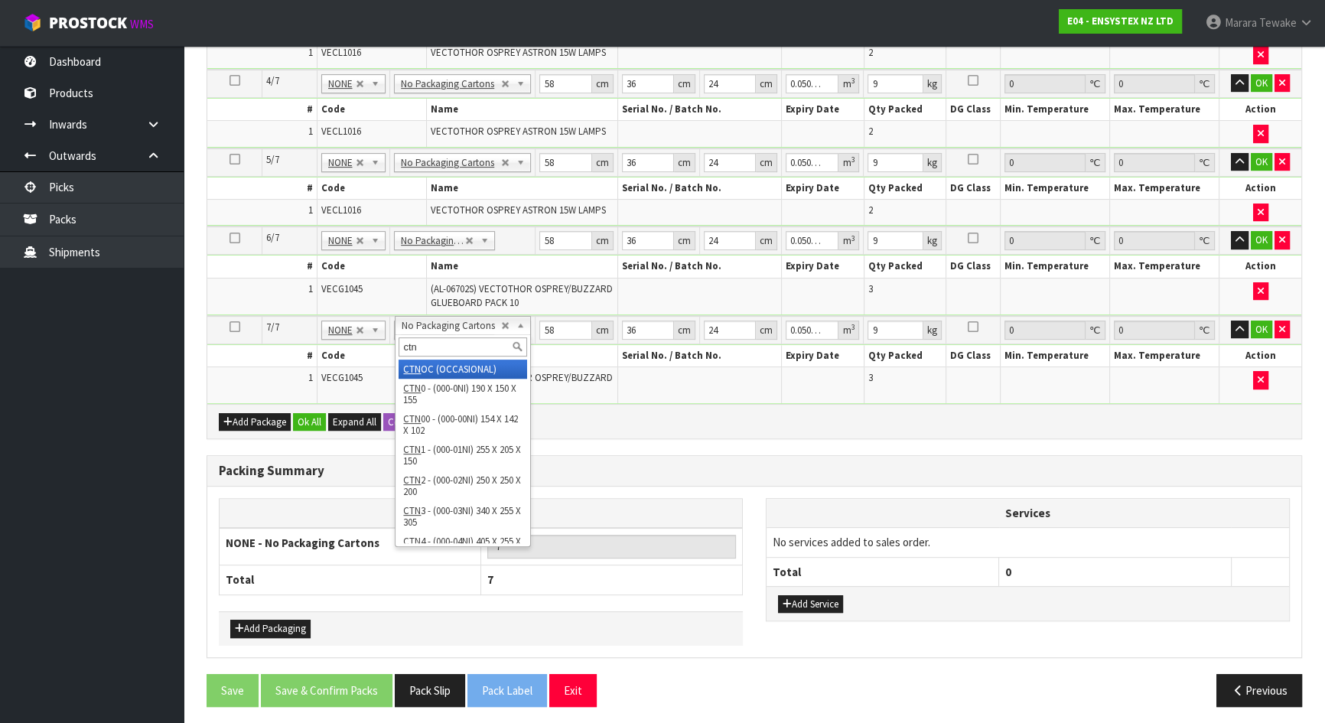
type input "ctn5"
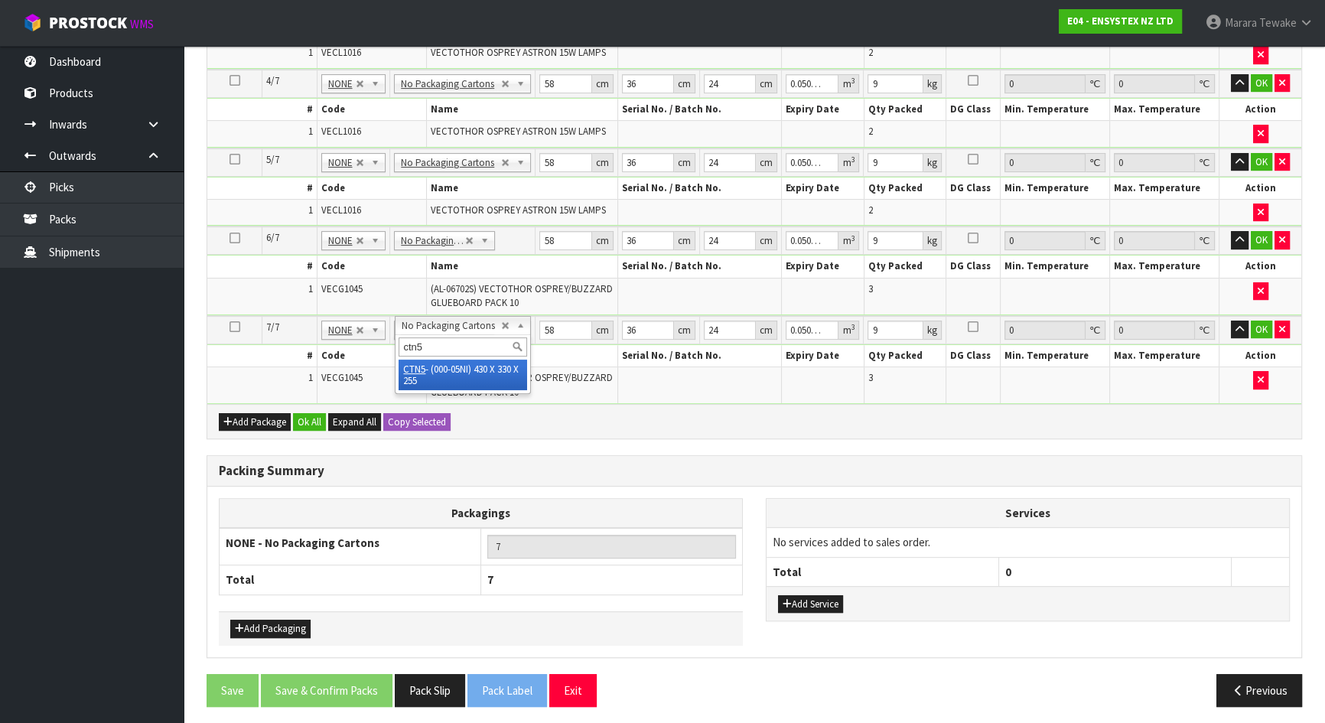
type input "6"
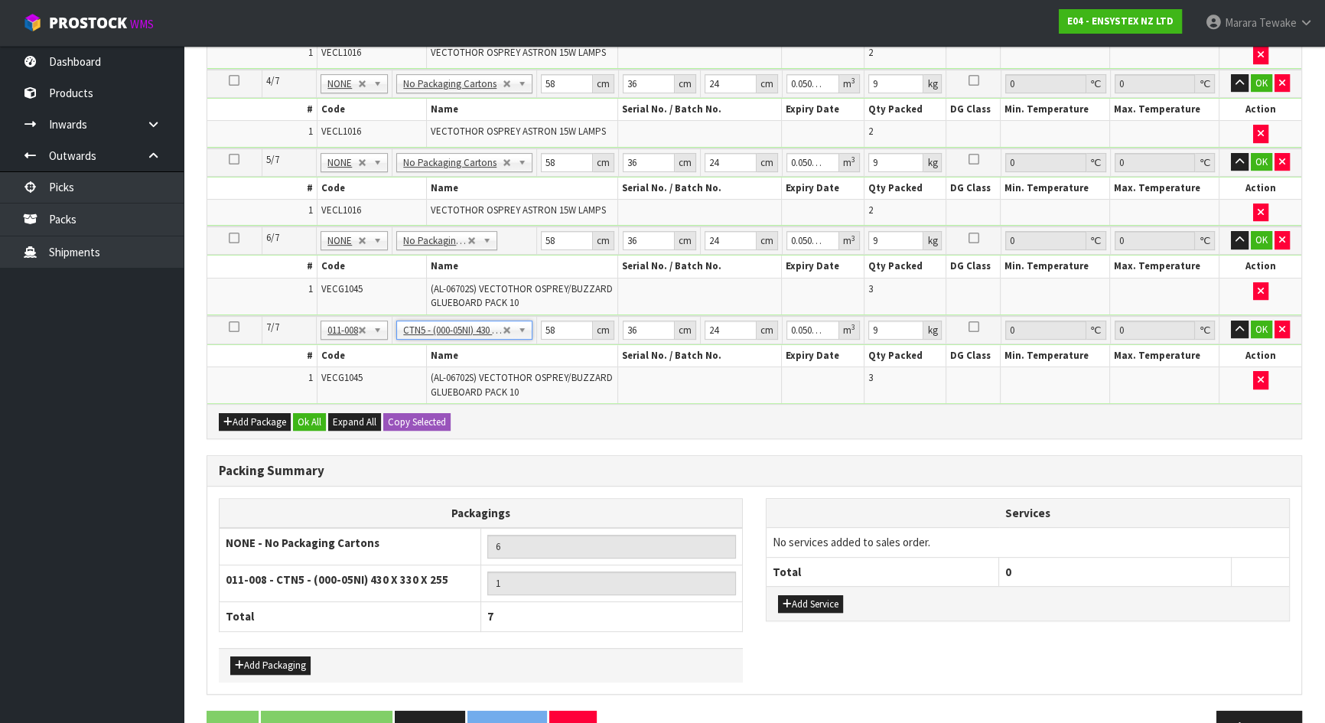
type input "43"
type input "33"
type input "25.5"
type input "0.036185"
type input "2.195"
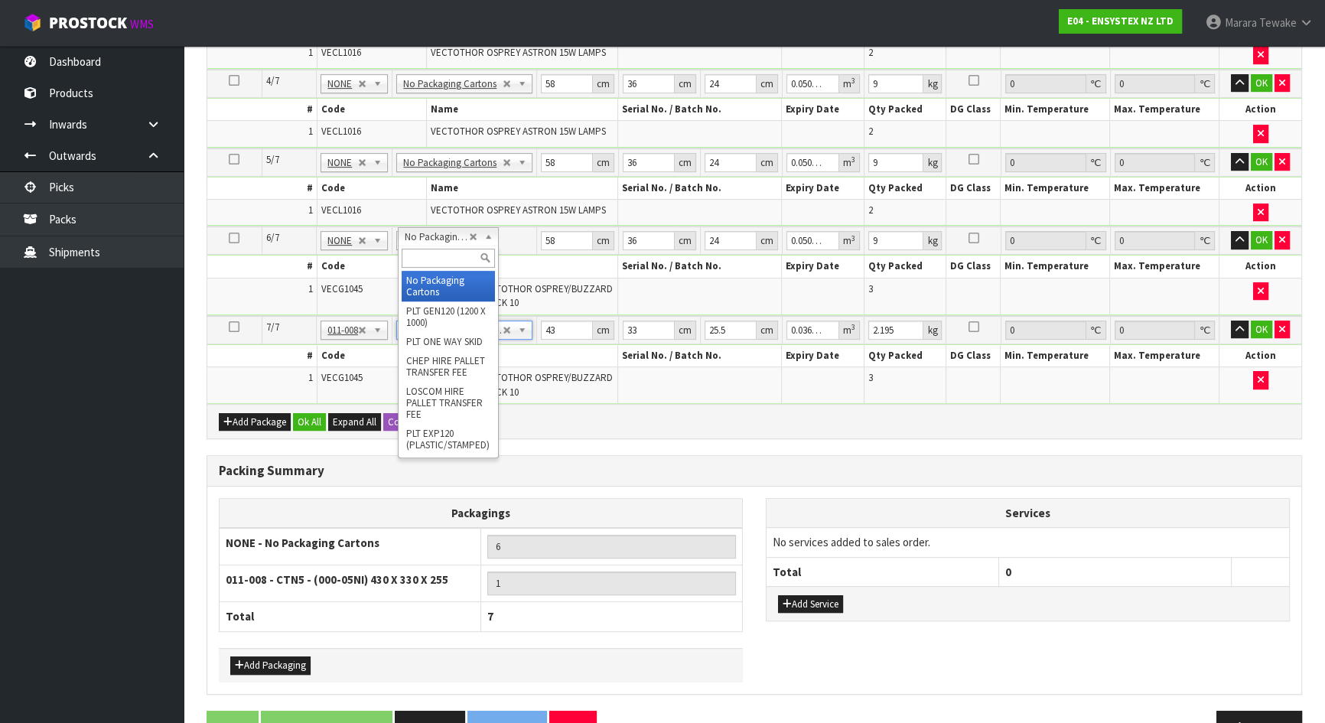
click at [441, 256] on input "text" at bounding box center [448, 258] width 93 height 19
type input "ctn5"
type input "5"
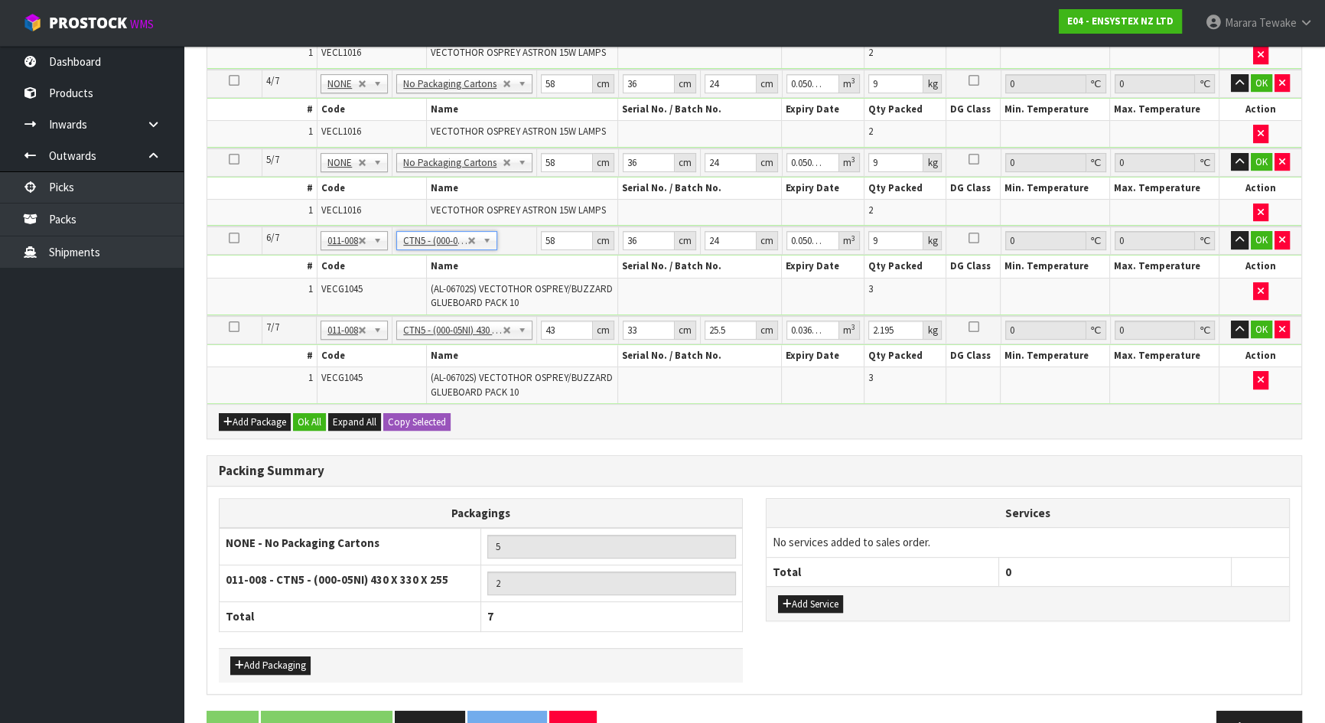
type input "43"
type input "33"
type input "25.5"
type input "0.036185"
type input "2.195"
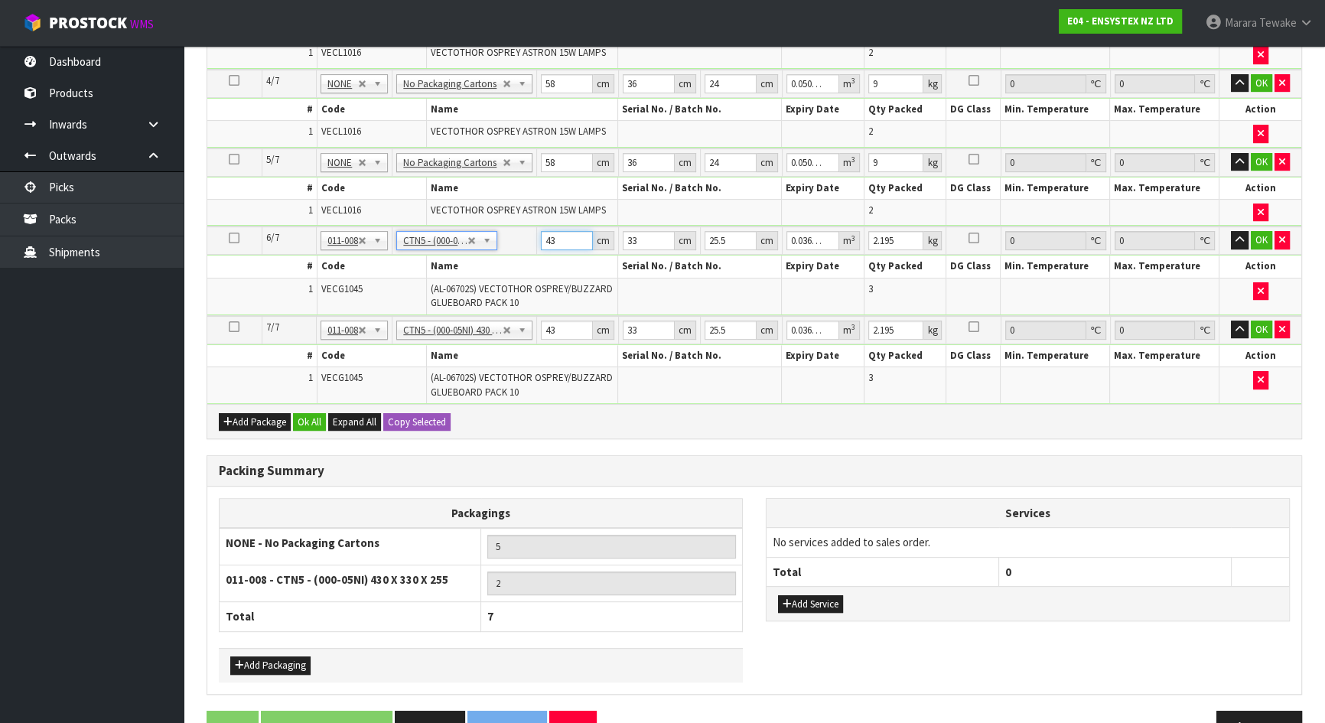
drag, startPoint x: 568, startPoint y: 236, endPoint x: 535, endPoint y: 208, distance: 42.3
click at [535, 211] on table "Select Pack No. Package * Length * Width * Height * Cubic * Weight * Temp. Requ…" at bounding box center [754, 100] width 1094 height 607
type input "4"
type input "0.003366"
type input "46"
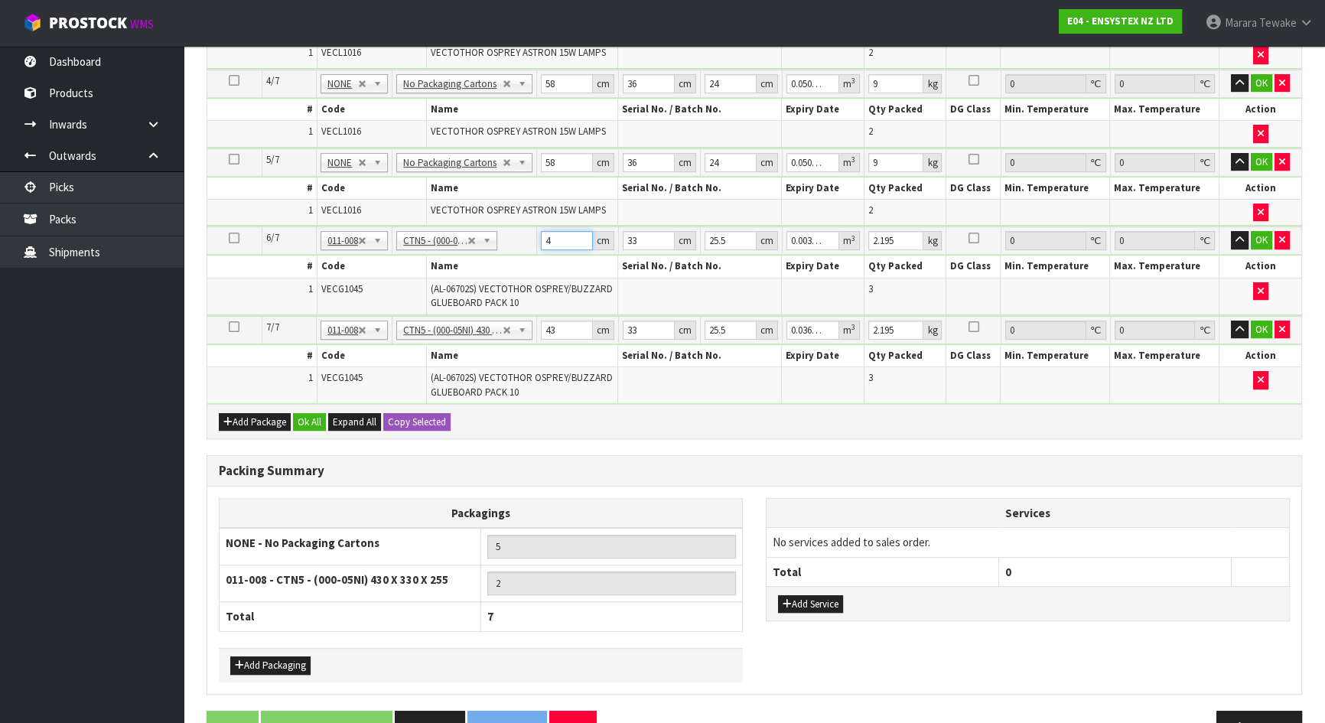
type input "0.038709"
type input "46"
type input "3"
type input "0.003519"
type input "35"
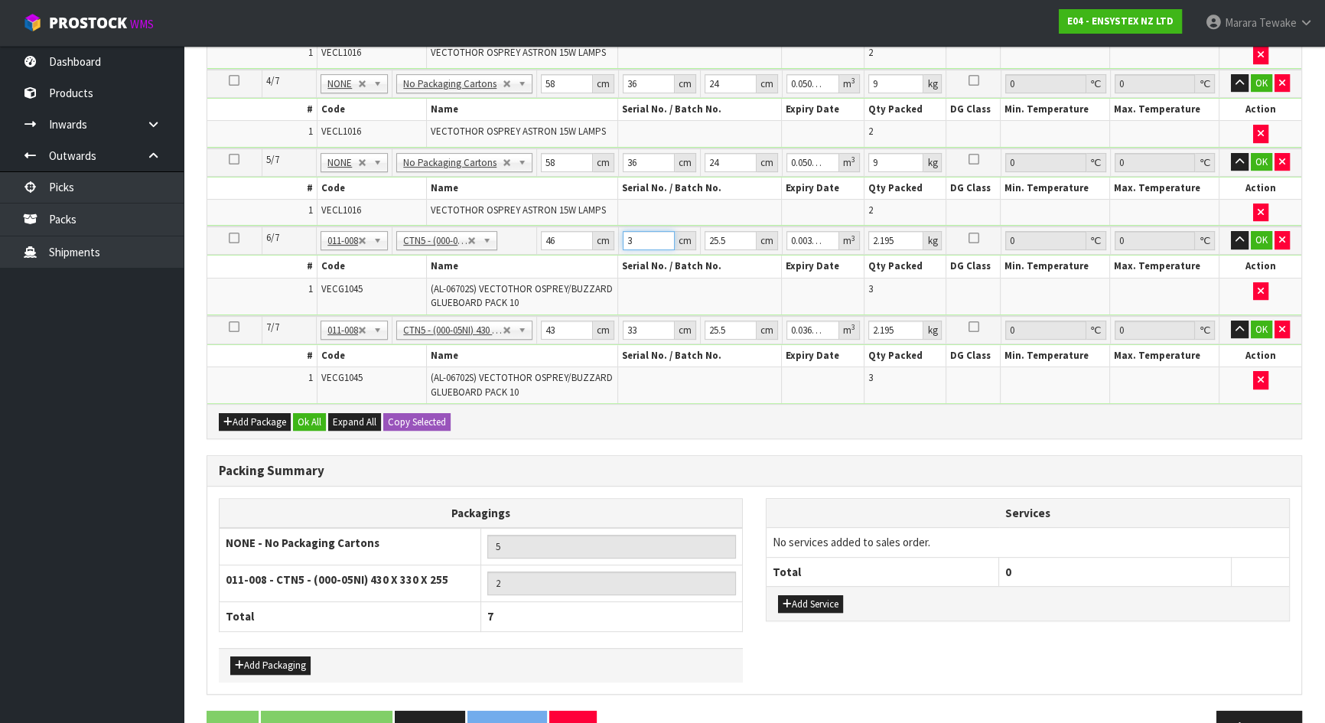
type input "0.041055"
click at [1231, 231] on button "button" at bounding box center [1240, 240] width 18 height 18
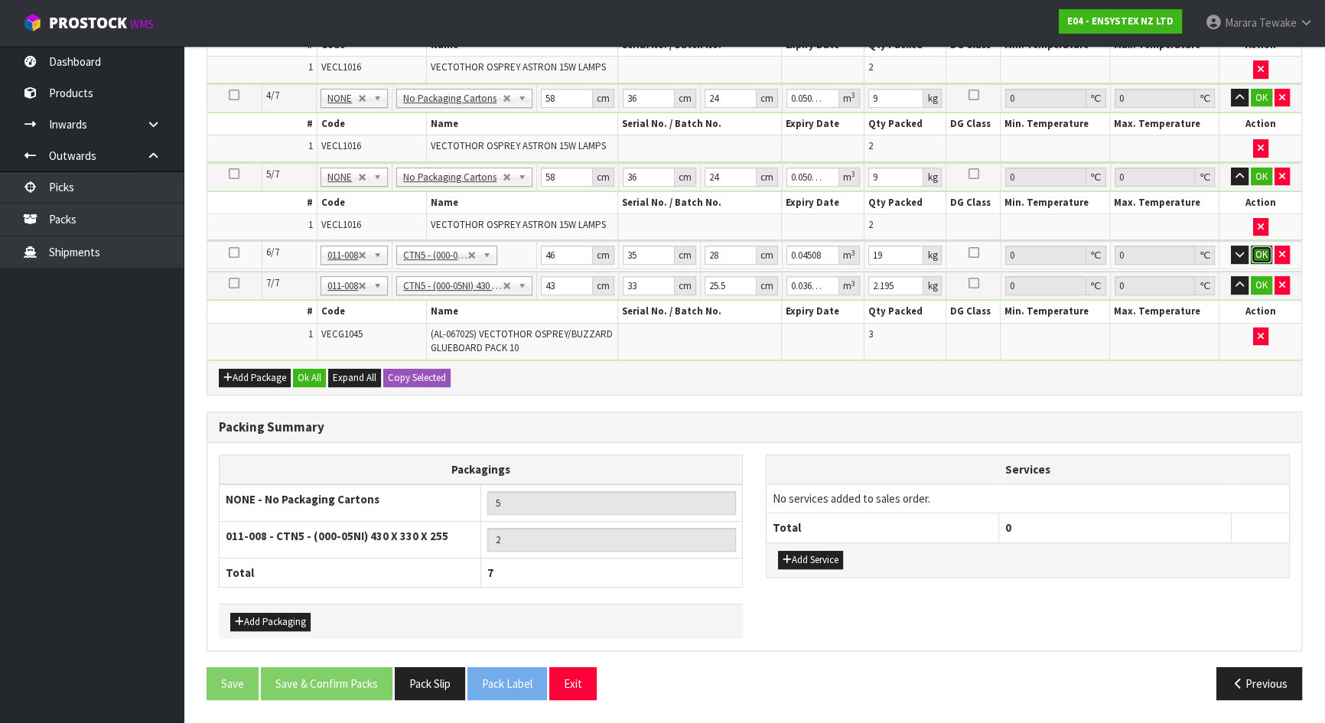
scroll to position [617, 0]
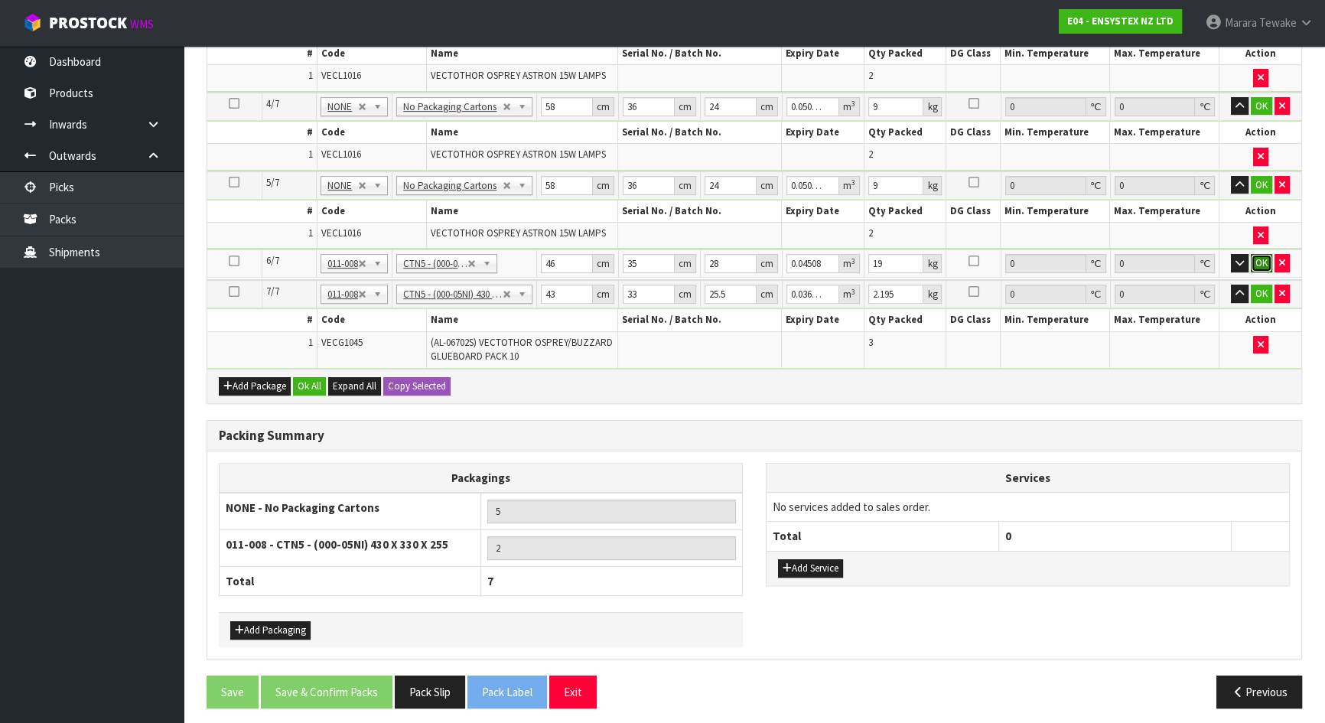
click button "OK" at bounding box center [1261, 263] width 21 height 18
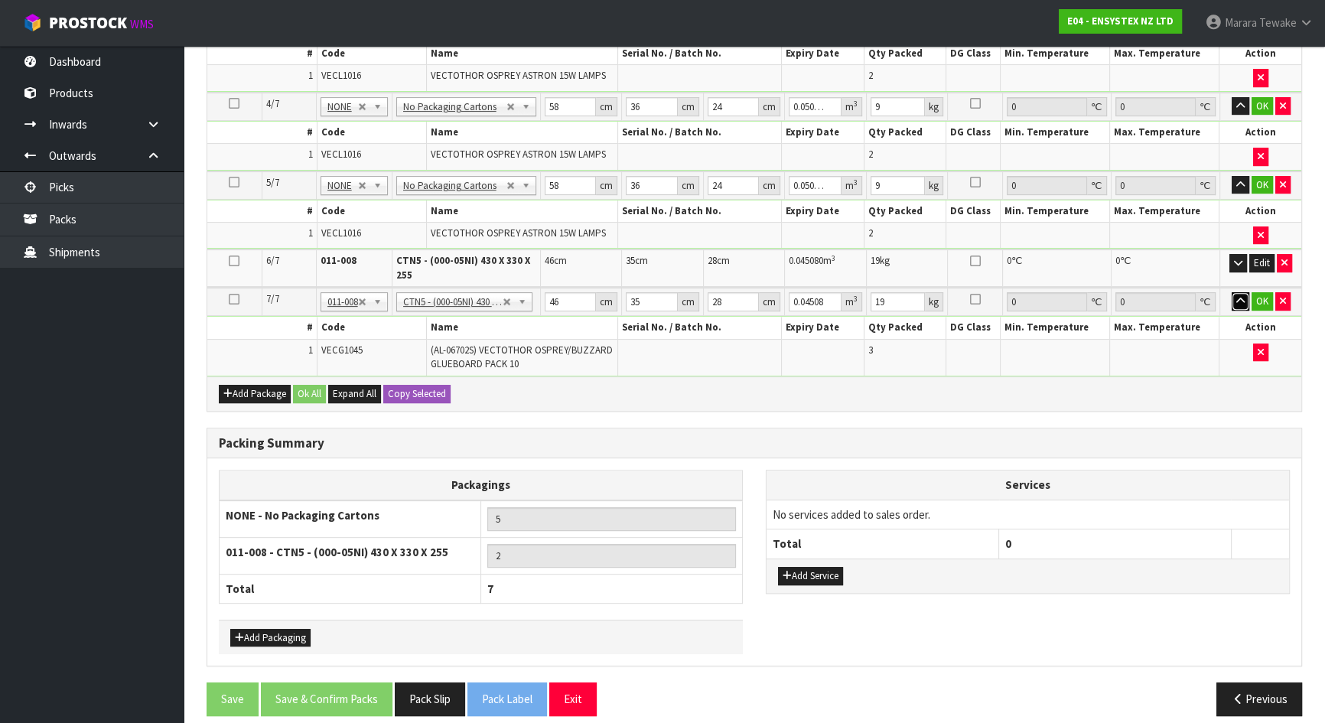
click at [1232, 292] on button "button" at bounding box center [1241, 301] width 18 height 18
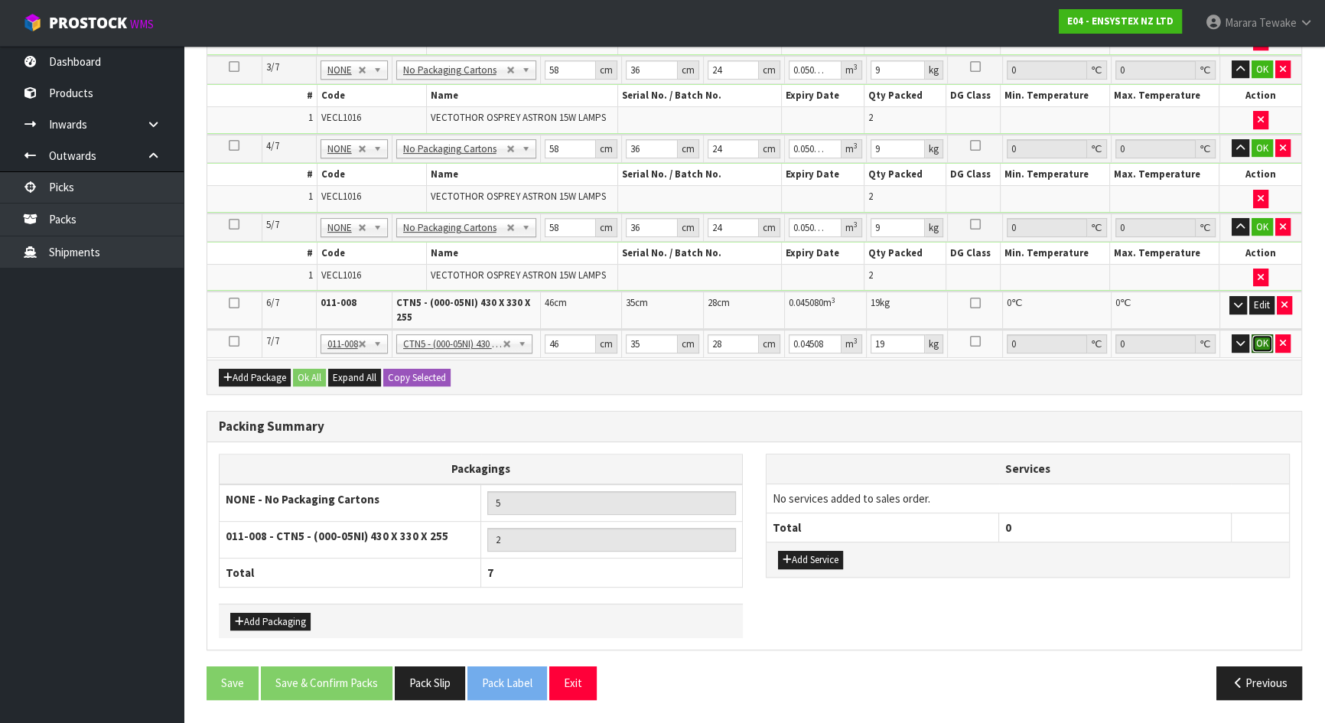
click button "OK" at bounding box center [1261, 343] width 21 height 18
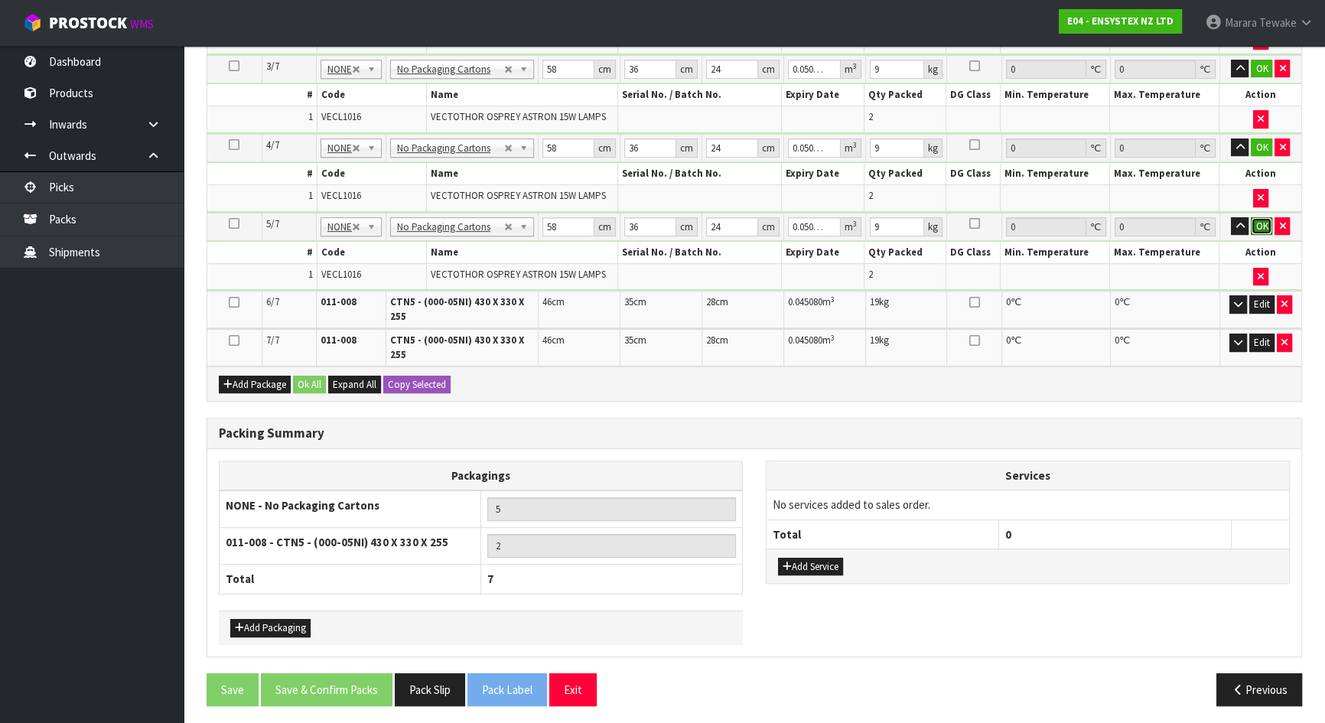
click at [1263, 224] on button "OK" at bounding box center [1261, 226] width 21 height 18
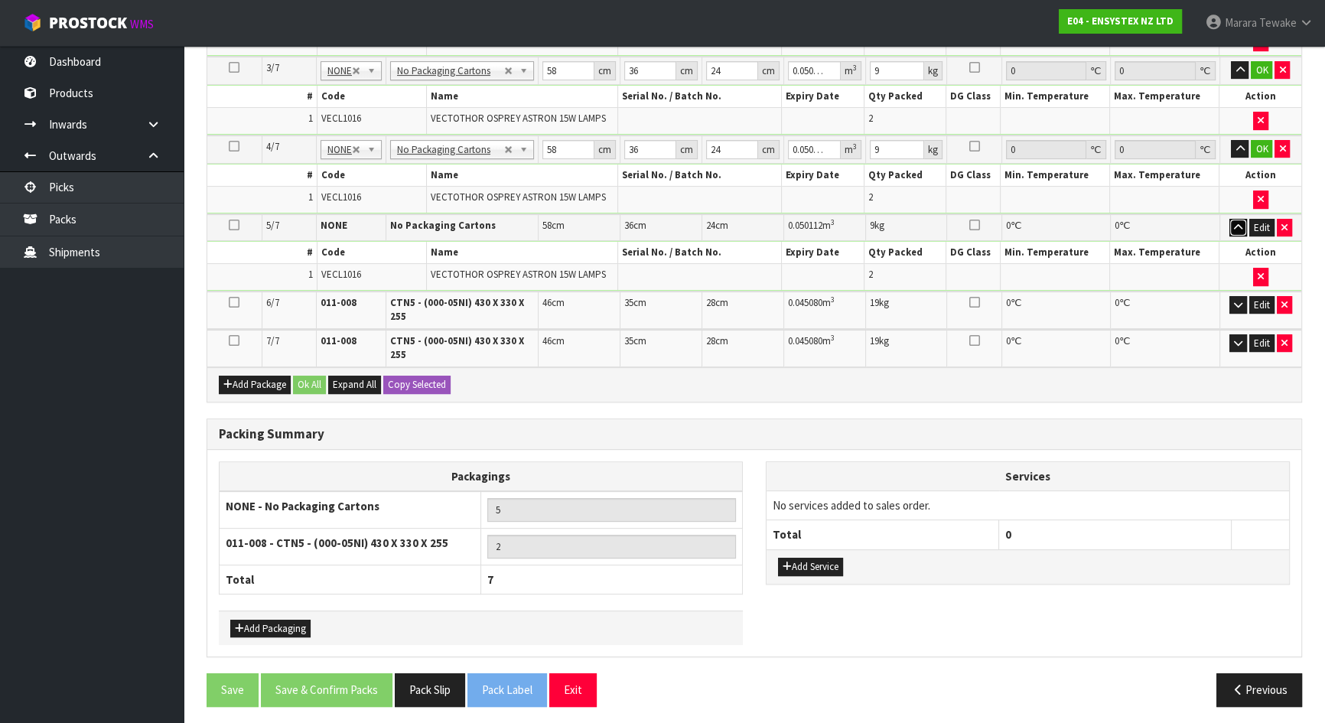
click at [1239, 219] on button "button" at bounding box center [1238, 228] width 18 height 18
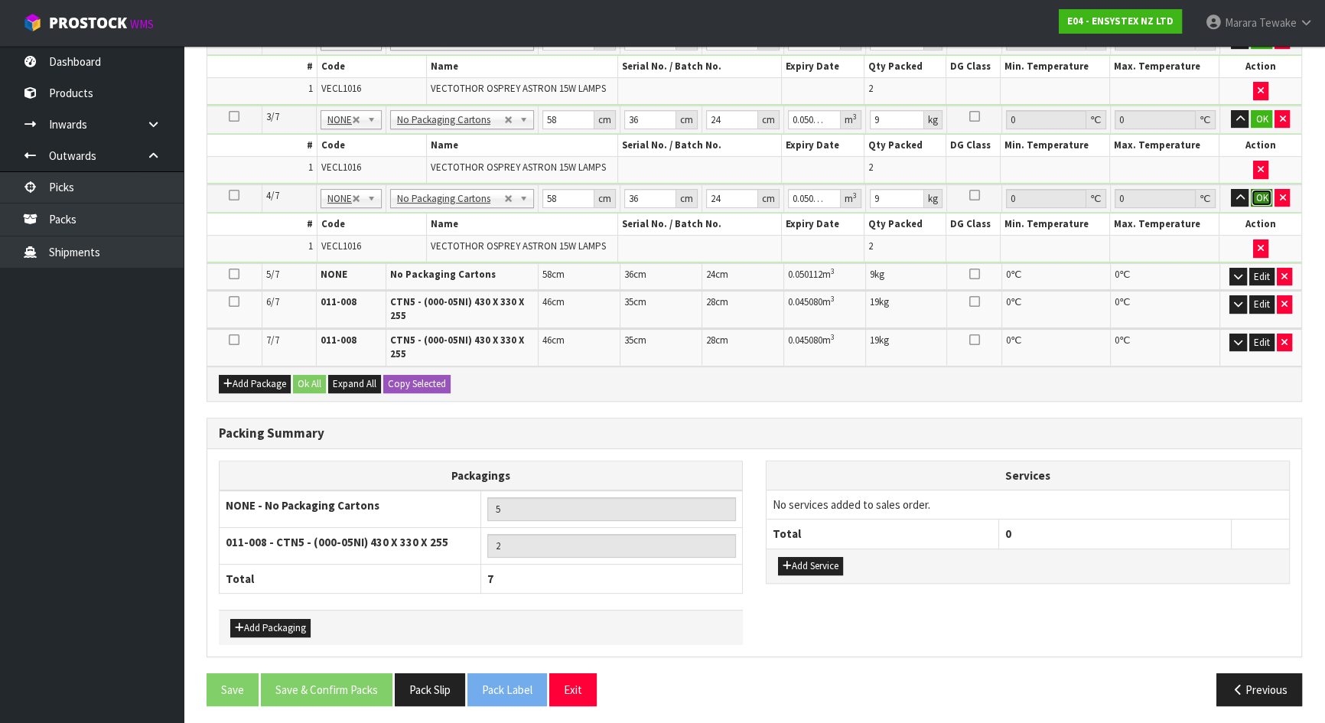
click at [1260, 194] on button "OK" at bounding box center [1261, 198] width 21 height 18
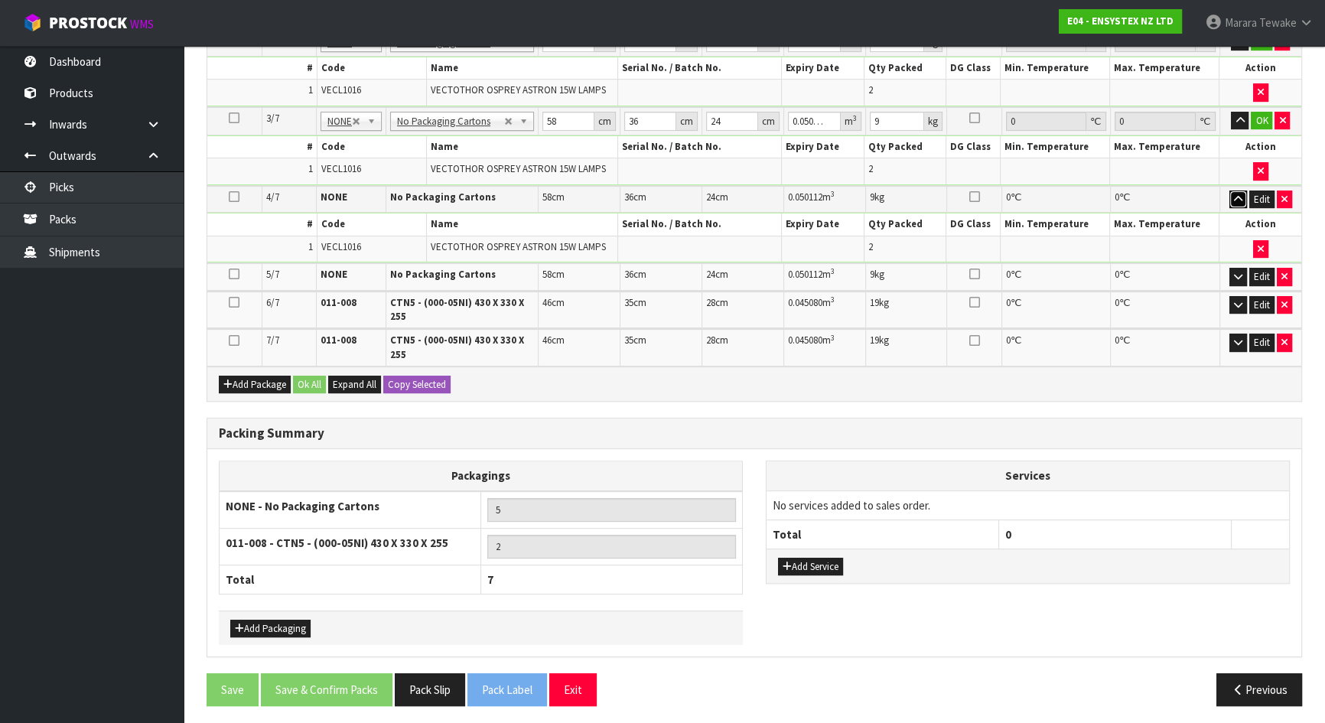
click at [1241, 194] on icon "button" at bounding box center [1238, 199] width 8 height 10
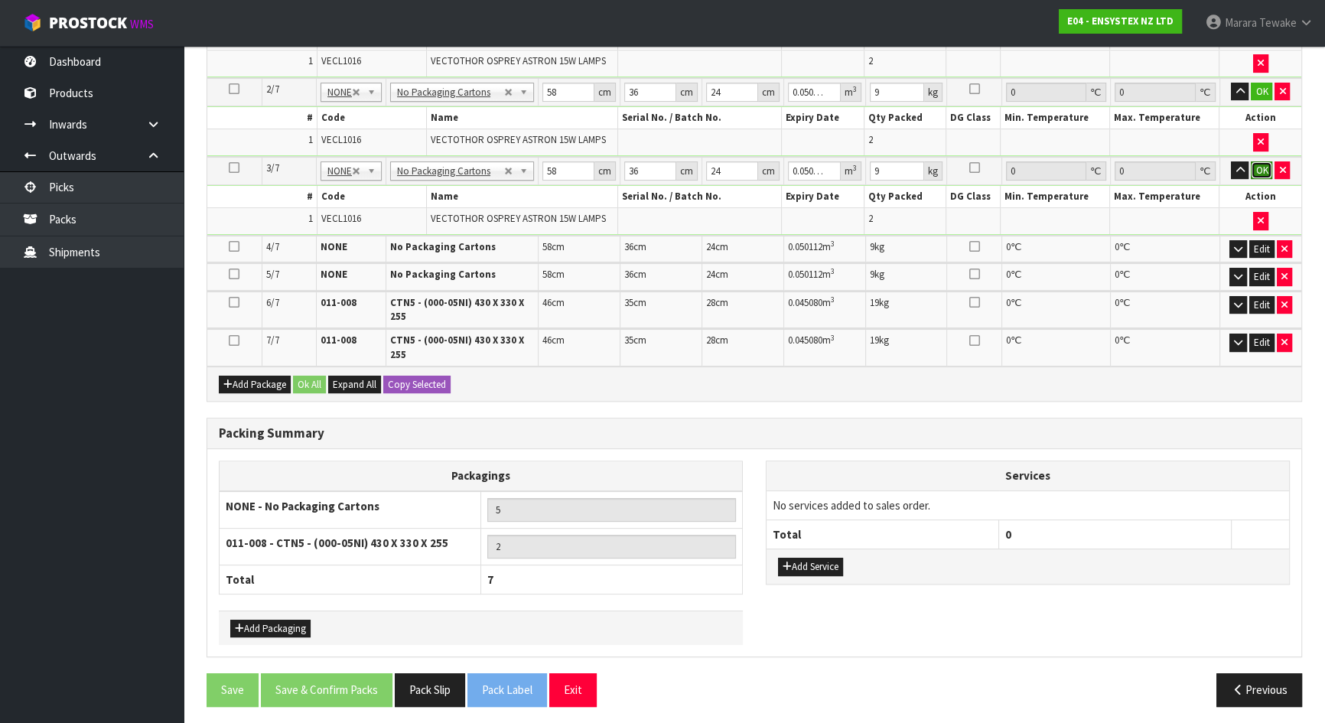
click at [1262, 168] on button "OK" at bounding box center [1261, 170] width 21 height 18
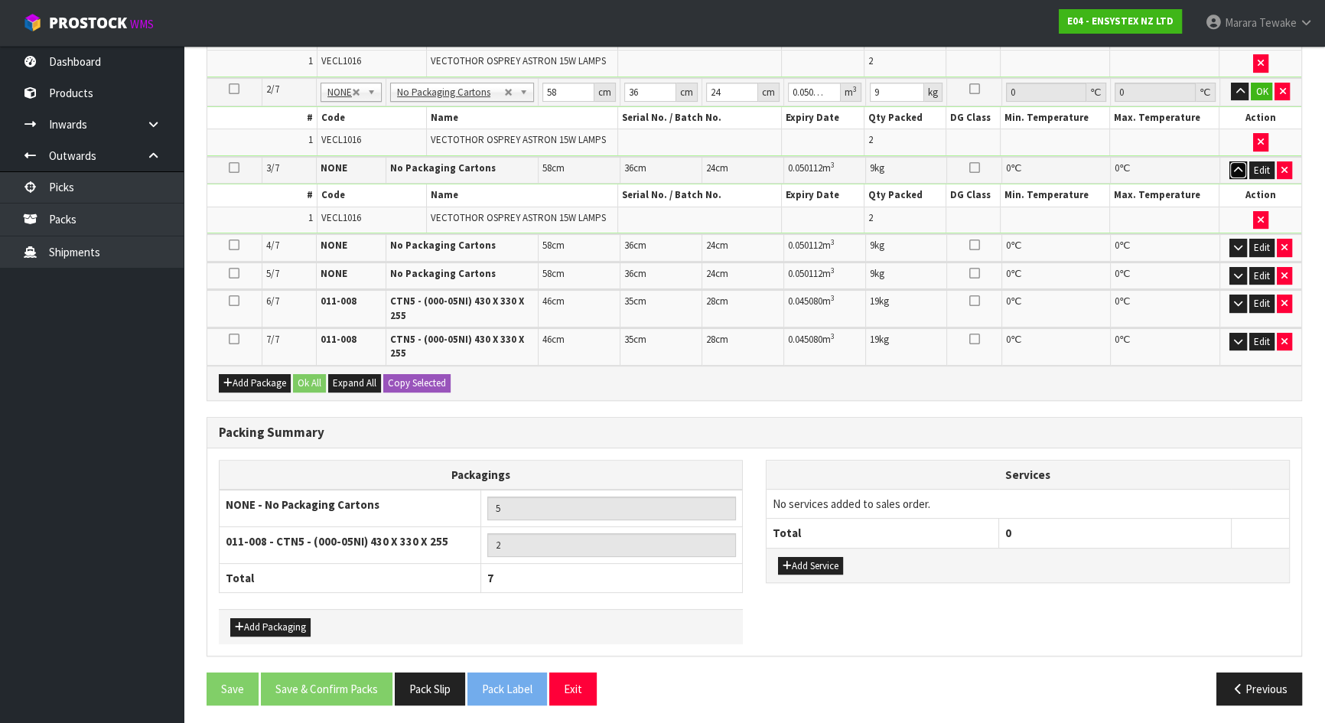
click at [1235, 168] on icon "button" at bounding box center [1238, 170] width 8 height 10
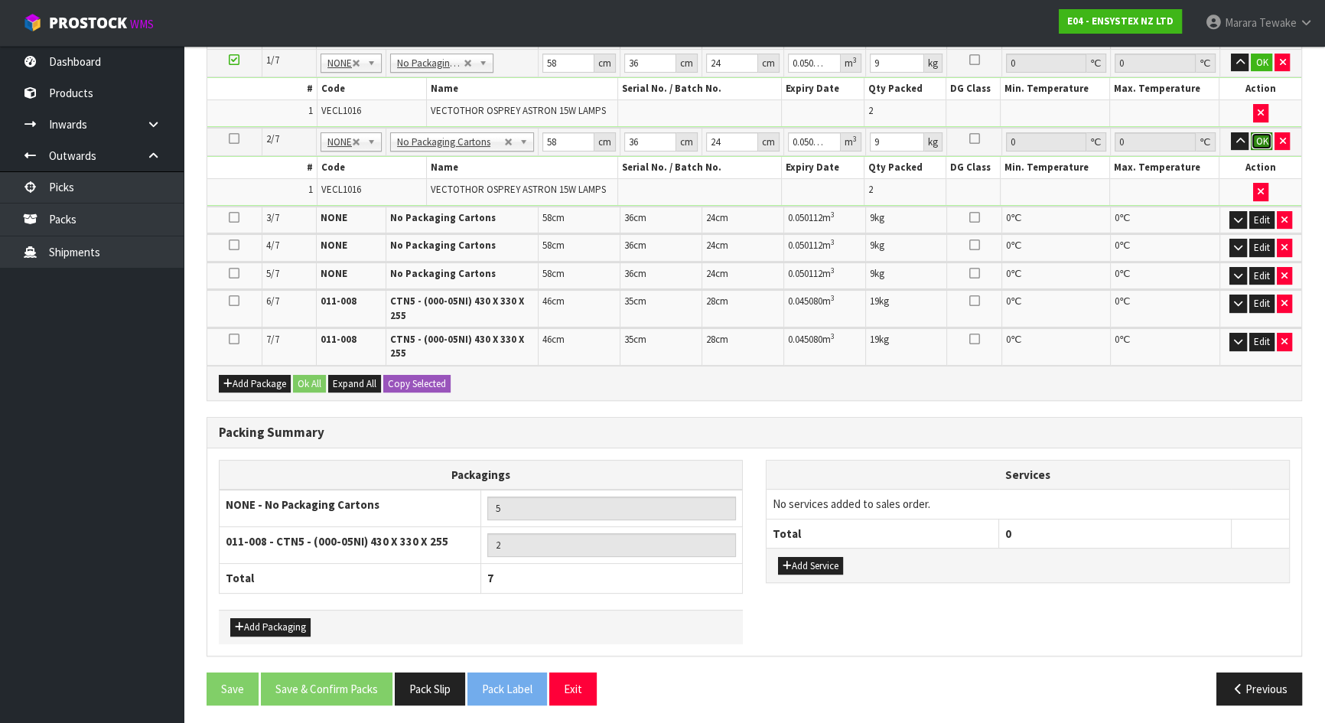
click at [1258, 132] on button "OK" at bounding box center [1261, 141] width 21 height 18
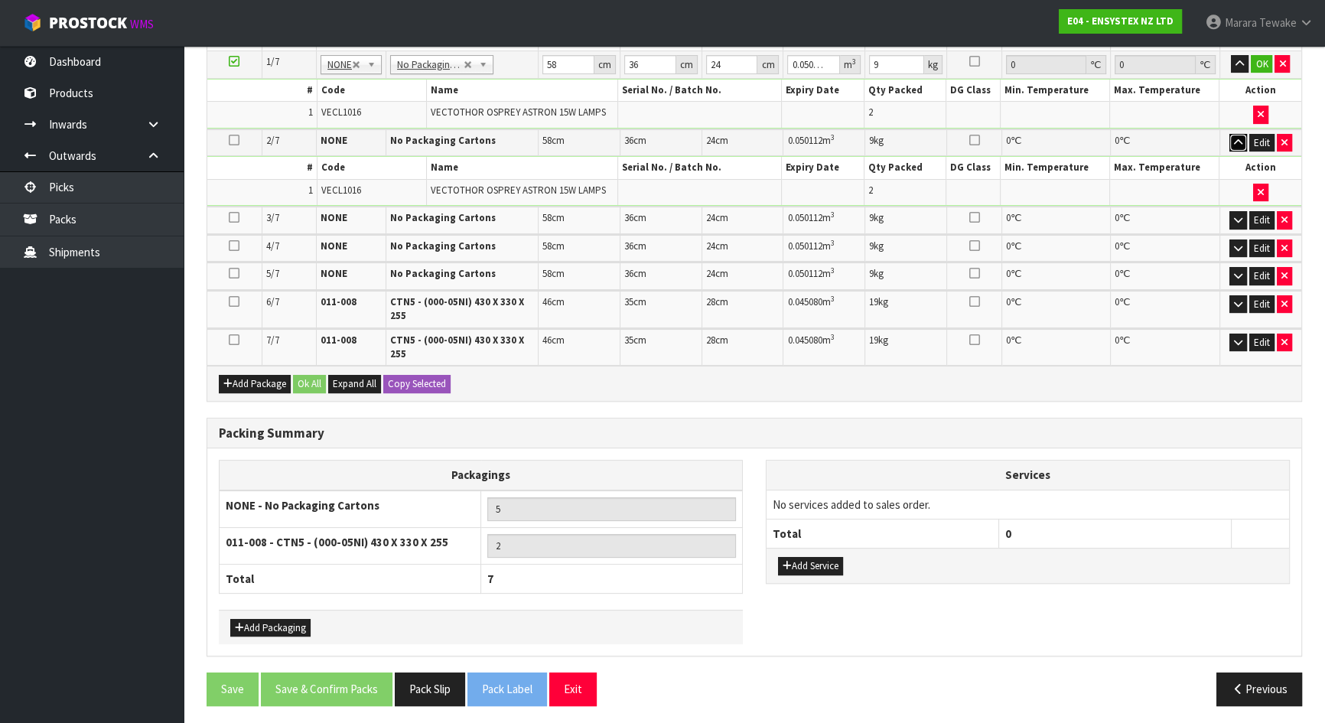
click at [1240, 143] on icon "button" at bounding box center [1238, 143] width 8 height 10
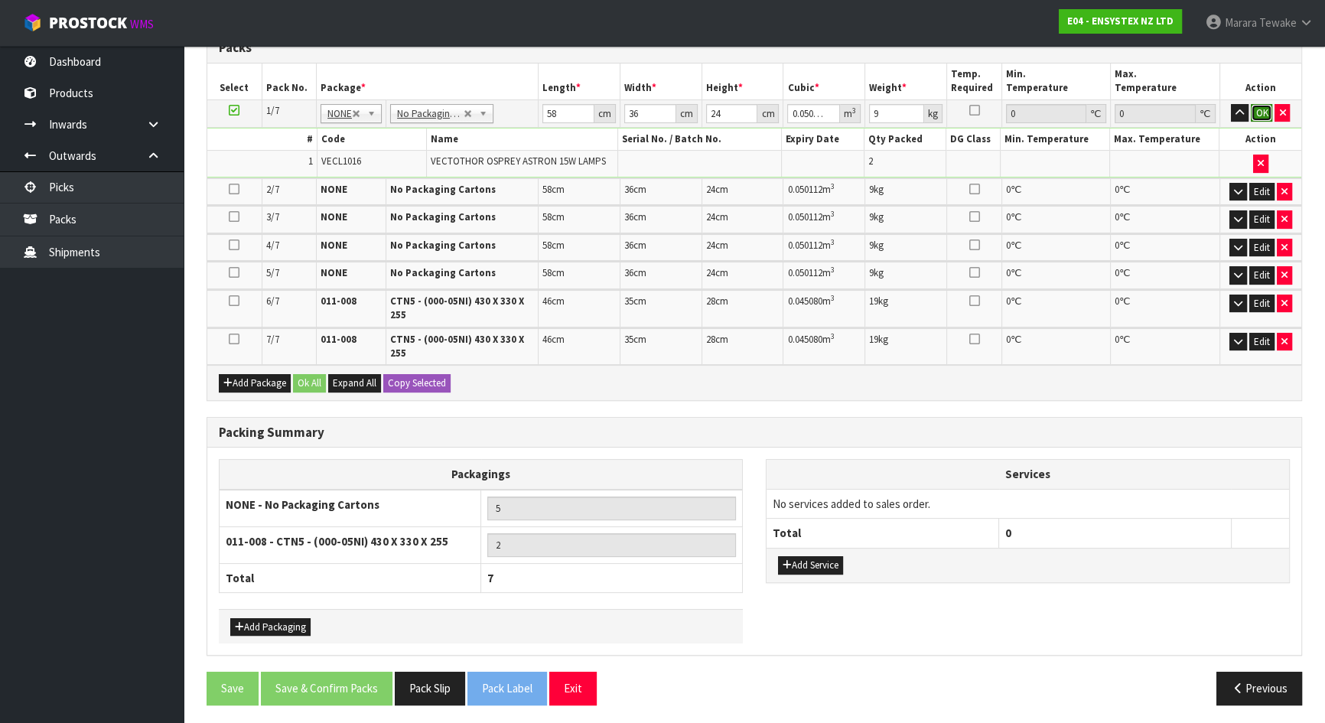
click at [1255, 108] on button "OK" at bounding box center [1261, 113] width 21 height 18
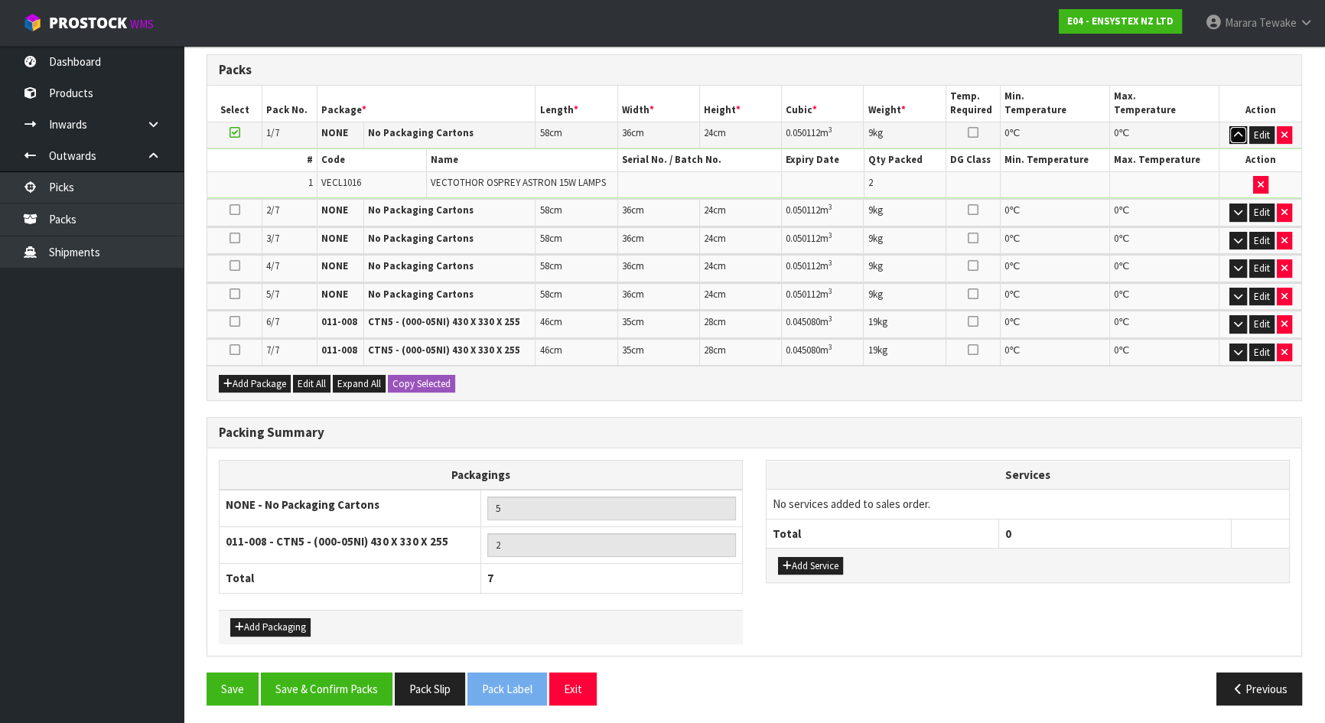
click at [1232, 135] on button "button" at bounding box center [1238, 135] width 18 height 18
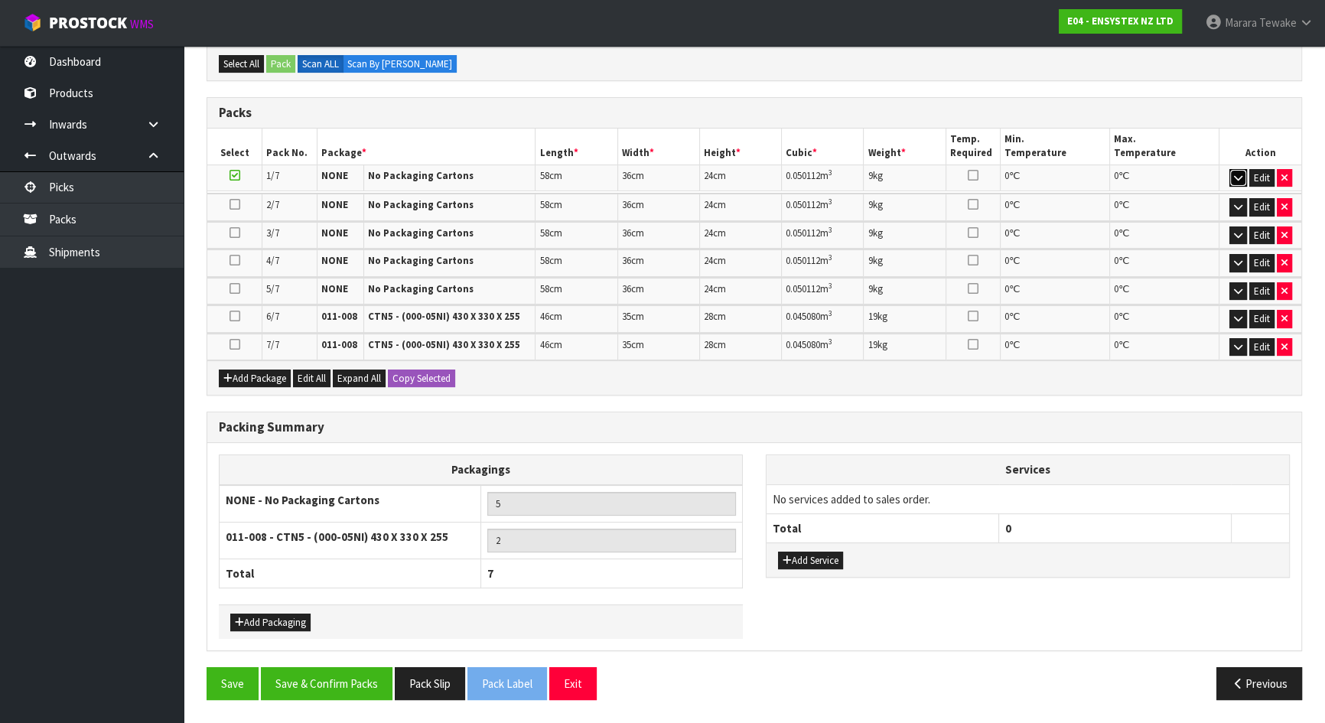
scroll to position [303, 0]
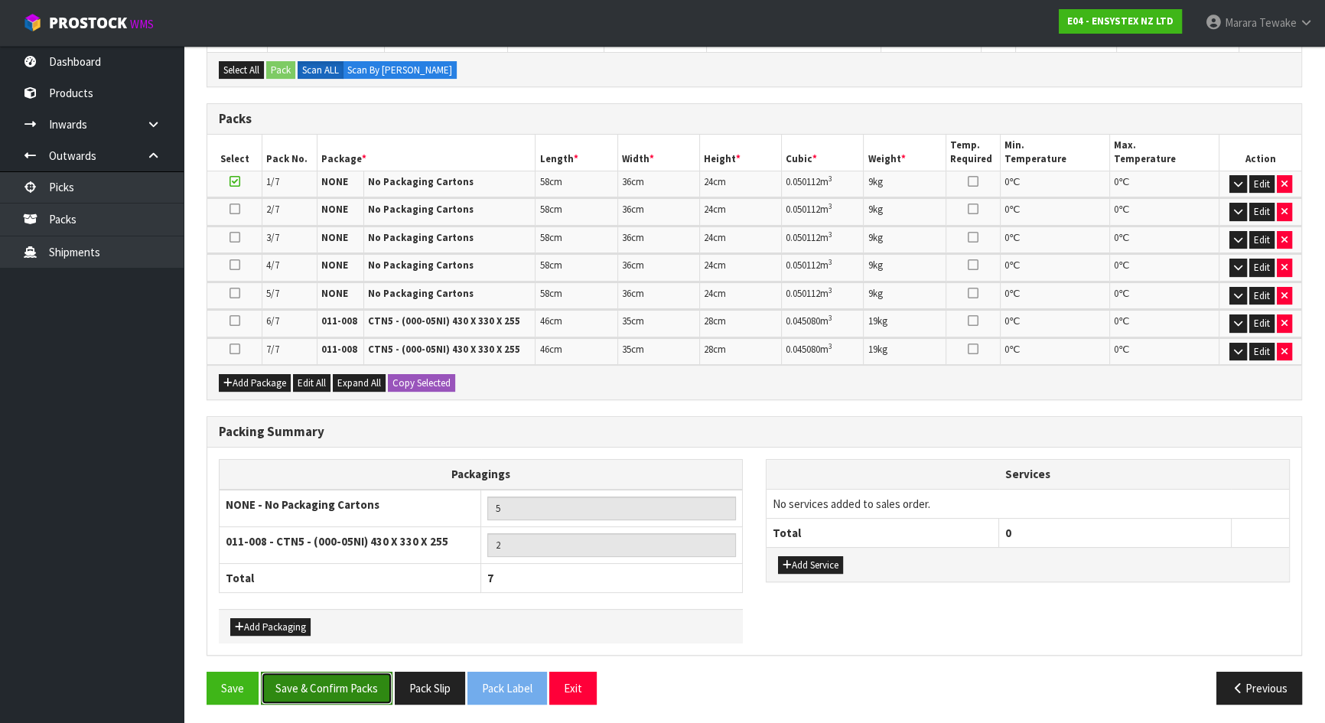
click at [301, 638] on button "Save & Confirm Packs" at bounding box center [327, 688] width 132 height 33
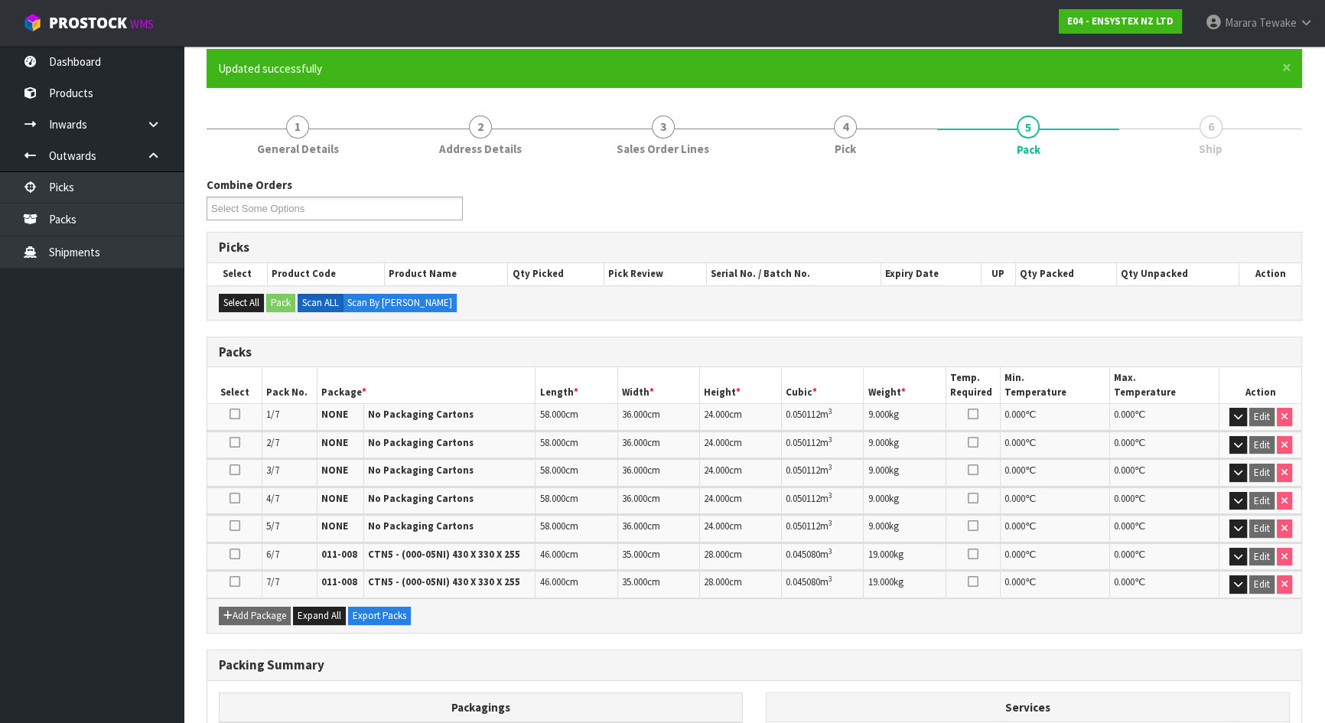
scroll to position [324, 0]
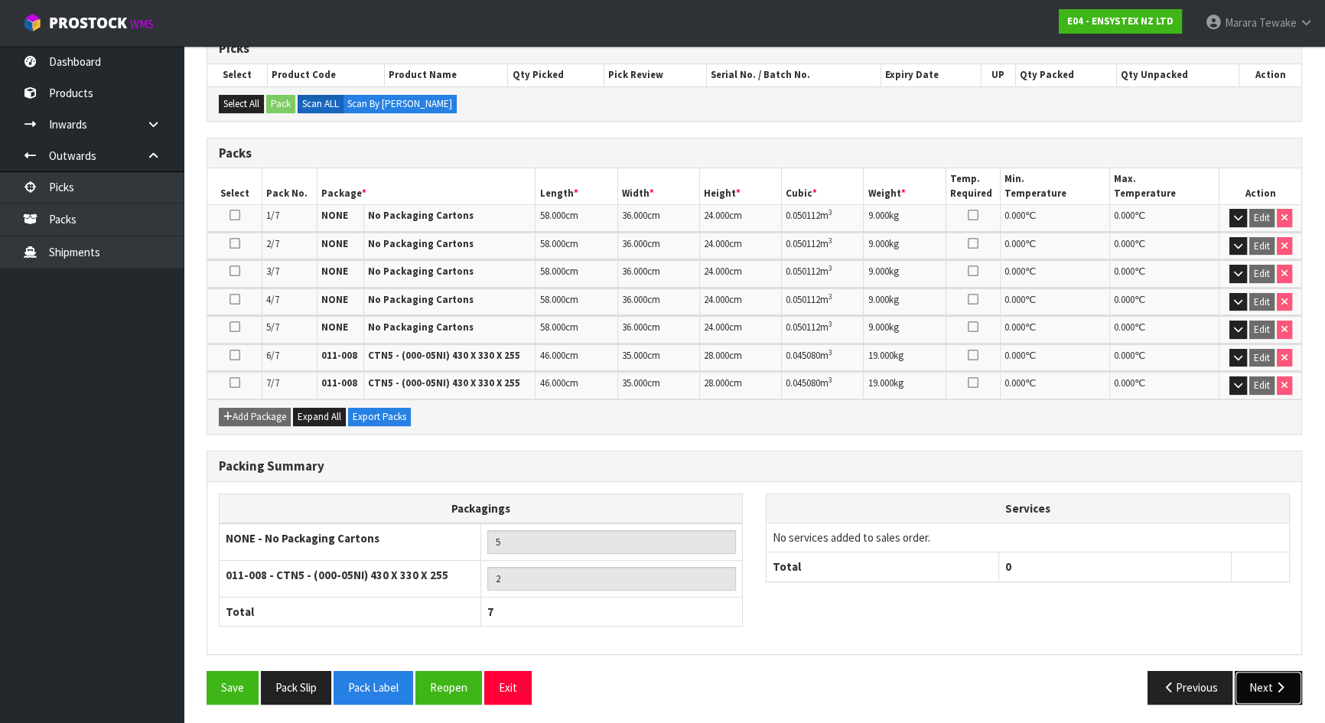
click at [1265, 638] on button "Next" at bounding box center [1268, 687] width 67 height 33
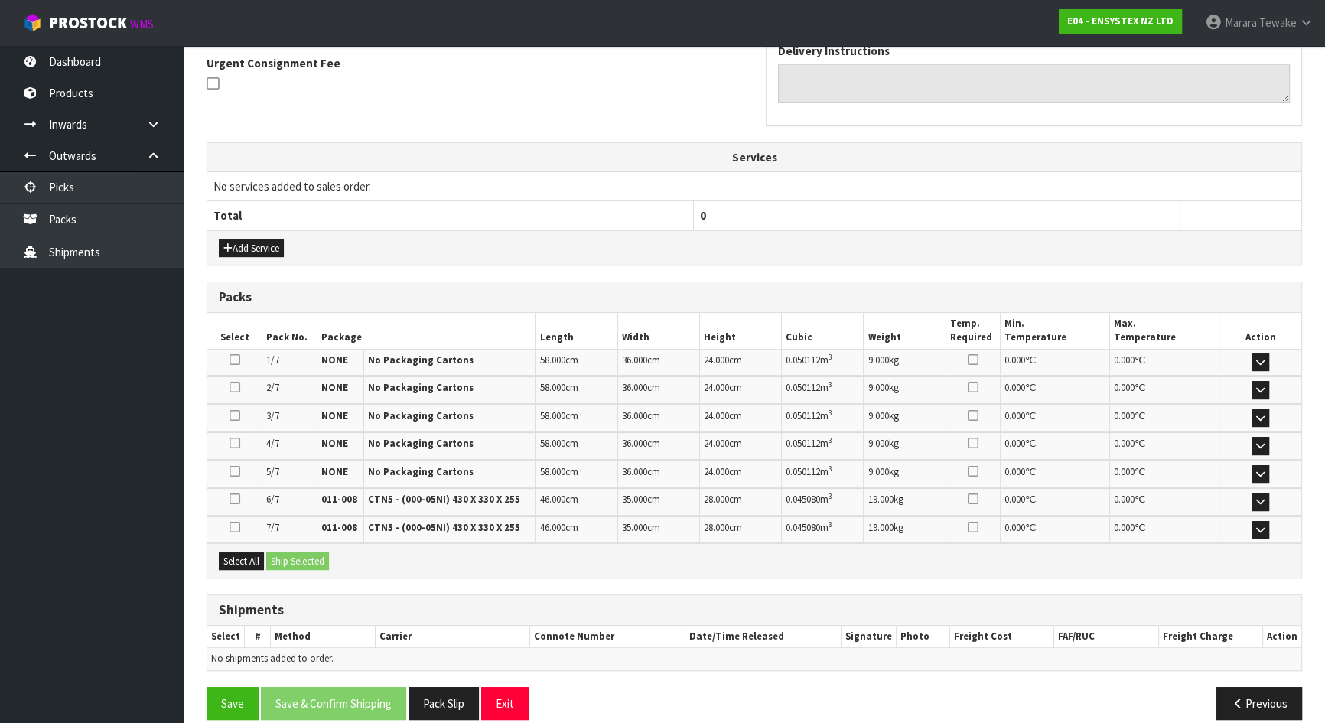
scroll to position [470, 0]
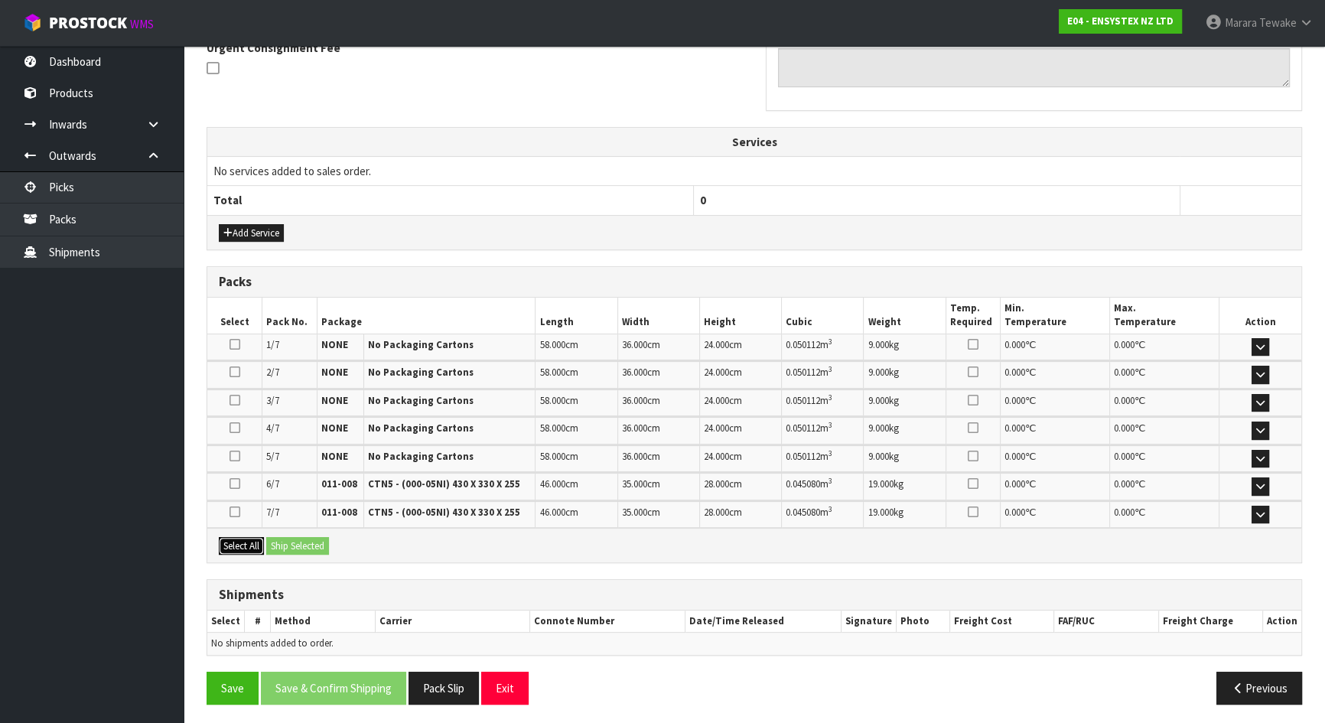
click at [245, 542] on button "Select All" at bounding box center [241, 546] width 45 height 18
click at [299, 540] on button "Ship Selected" at bounding box center [297, 546] width 63 height 18
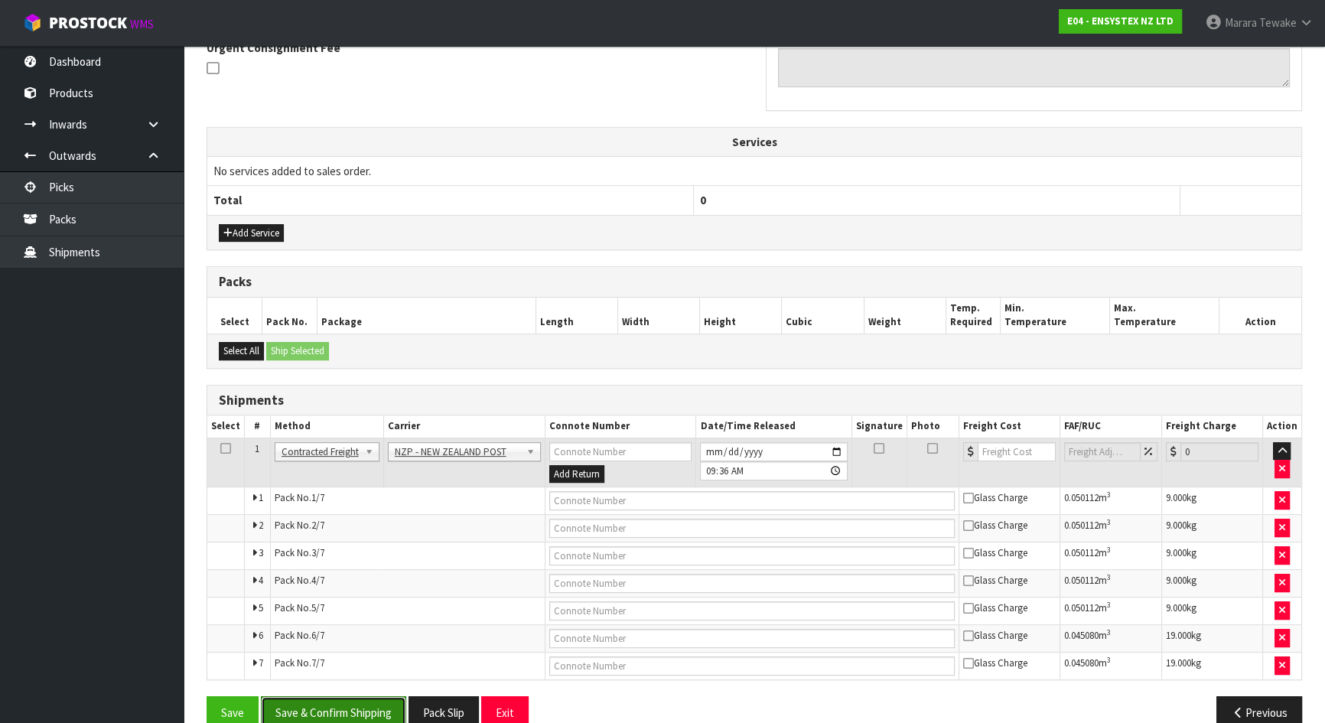
click at [376, 638] on button "Save & Confirm Shipping" at bounding box center [333, 712] width 145 height 33
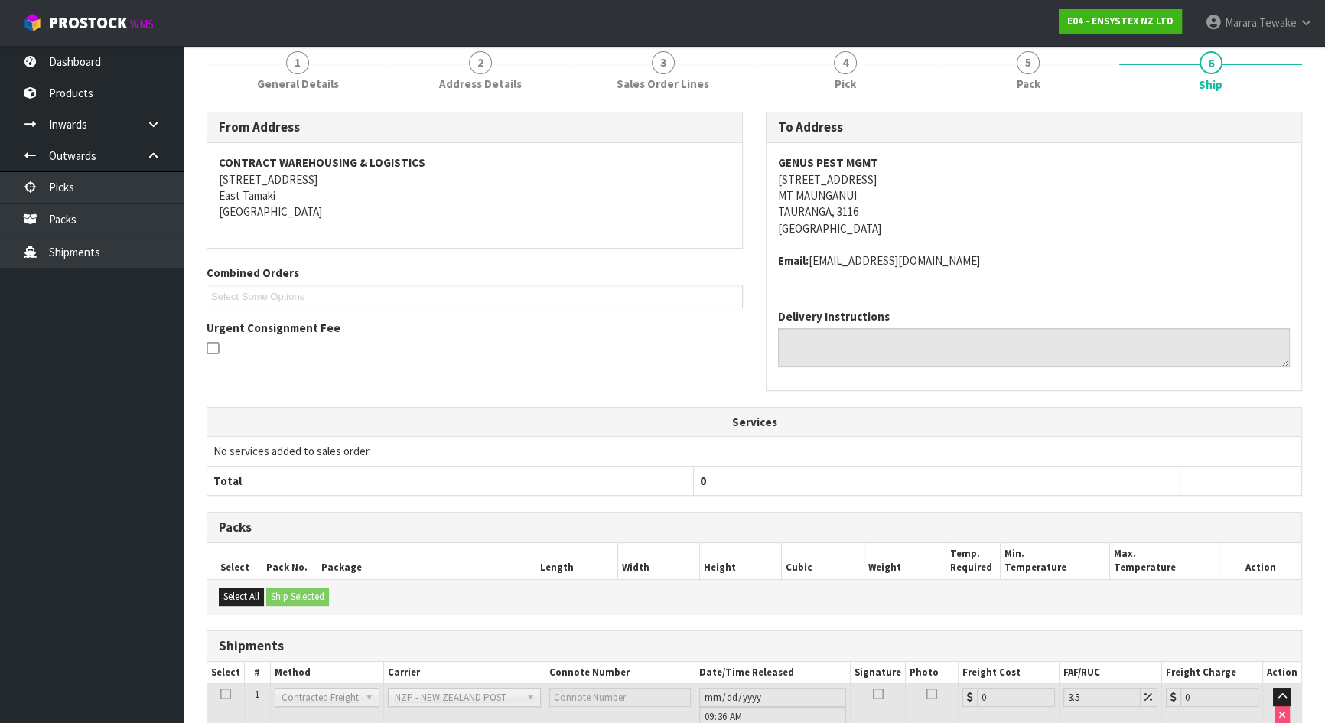
scroll to position [467, 0]
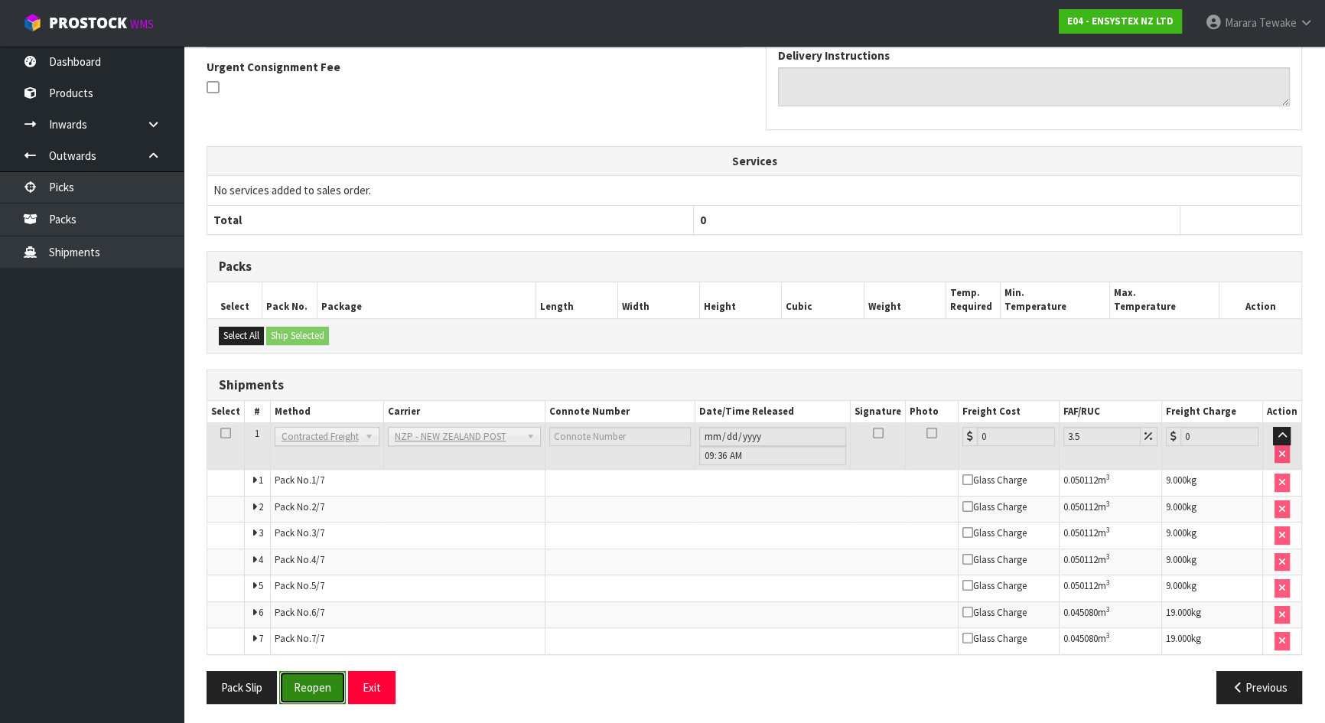
click at [303, 638] on button "Reopen" at bounding box center [312, 687] width 67 height 33
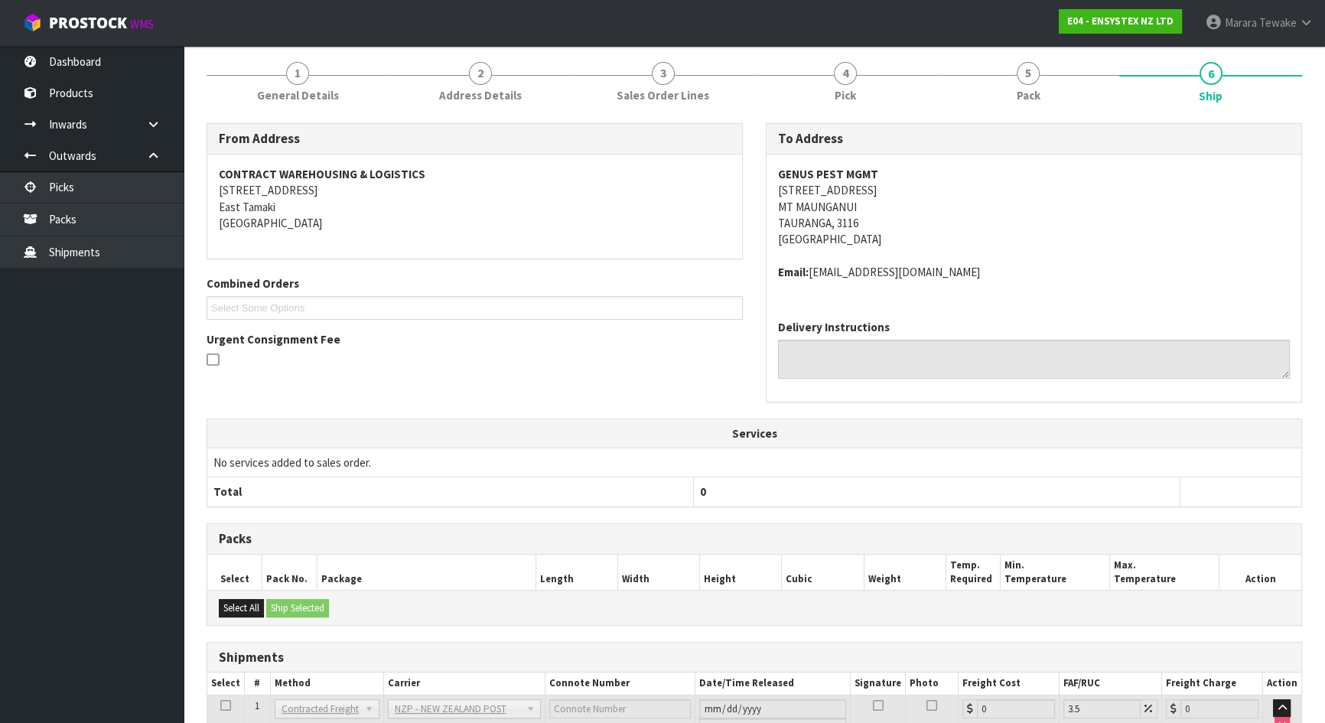
scroll to position [451, 0]
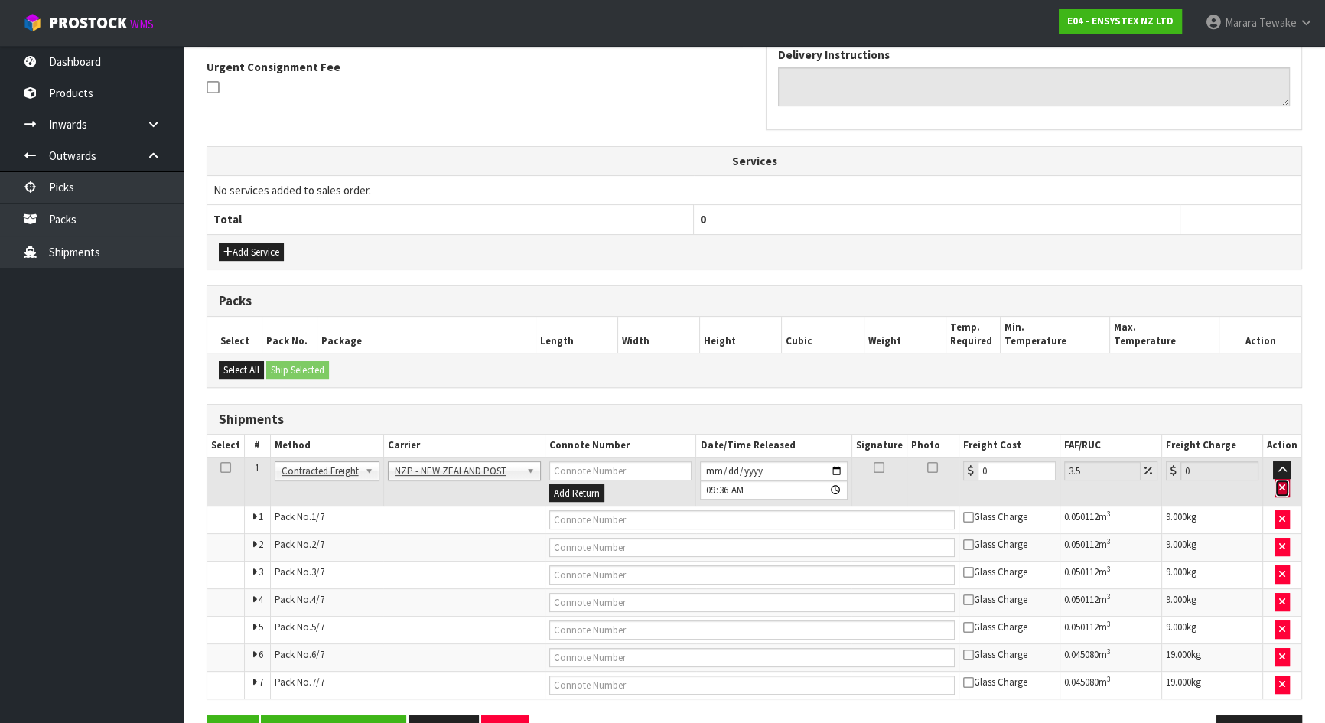
click at [1283, 483] on icon "button" at bounding box center [1282, 488] width 6 height 10
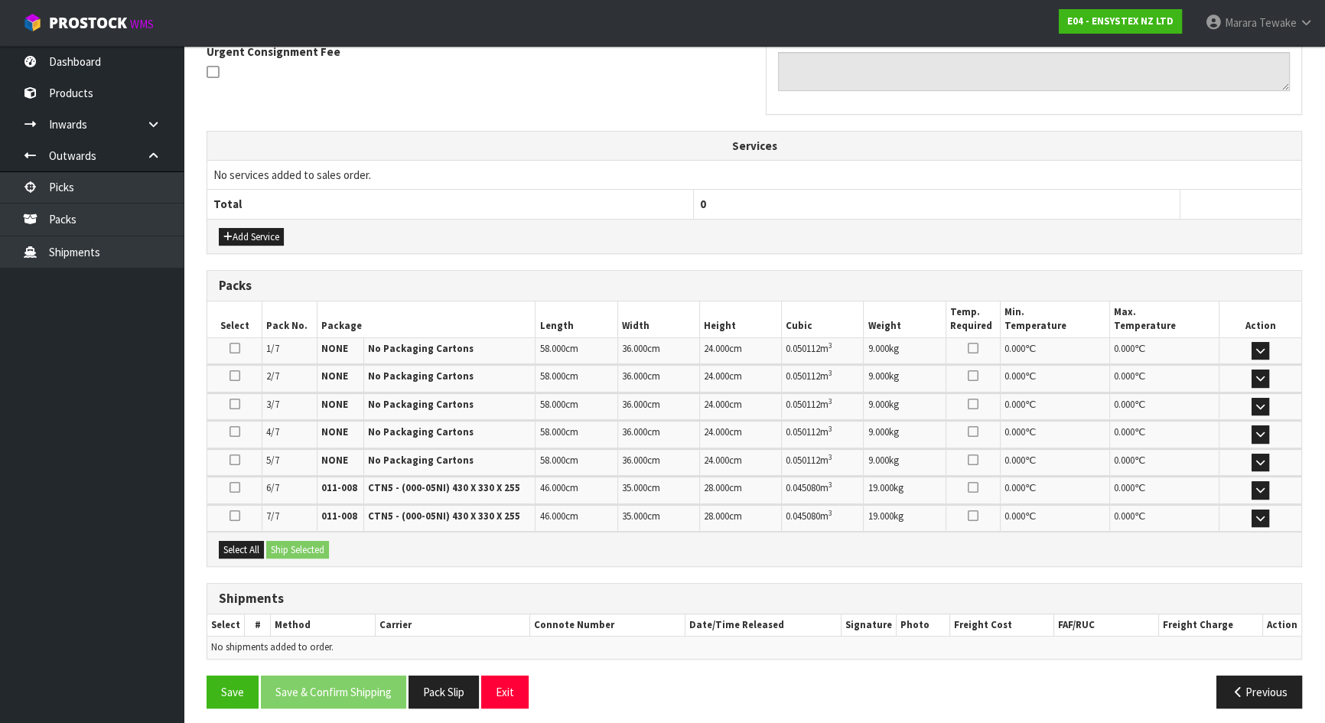
scroll to position [470, 0]
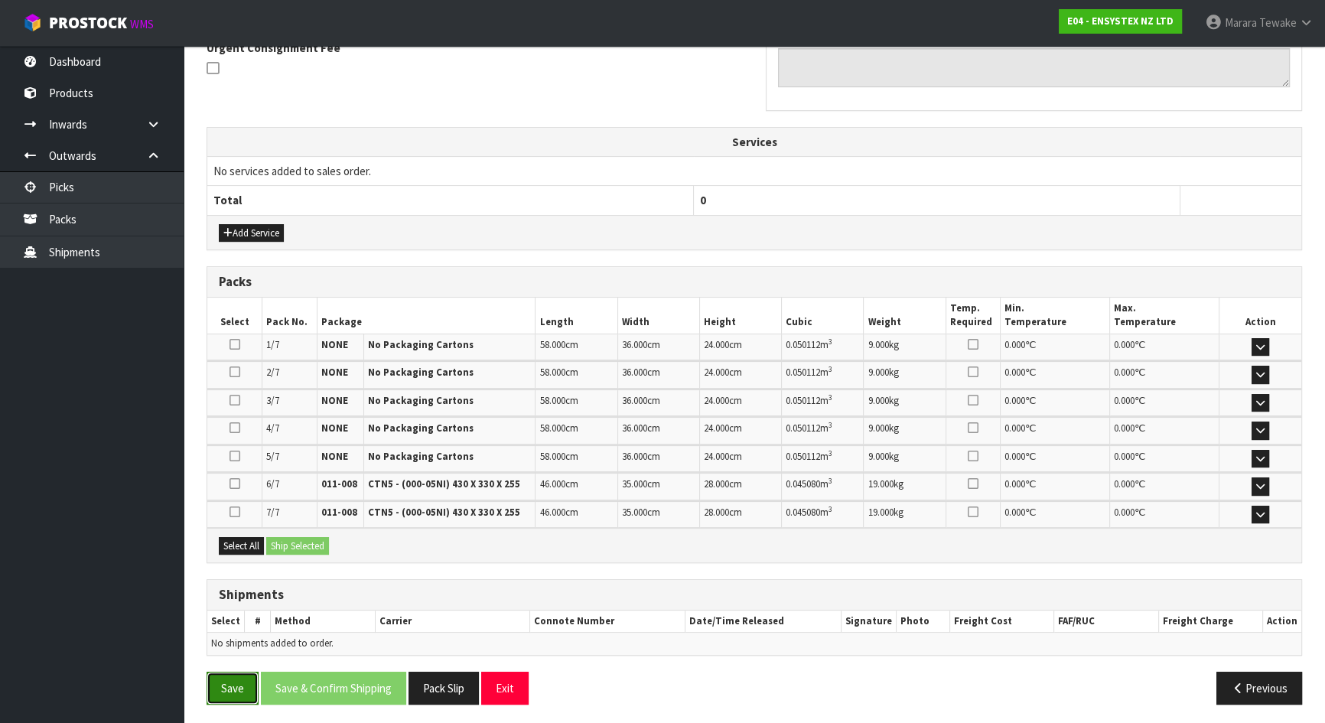
click at [233, 638] on button "Save" at bounding box center [233, 688] width 52 height 33
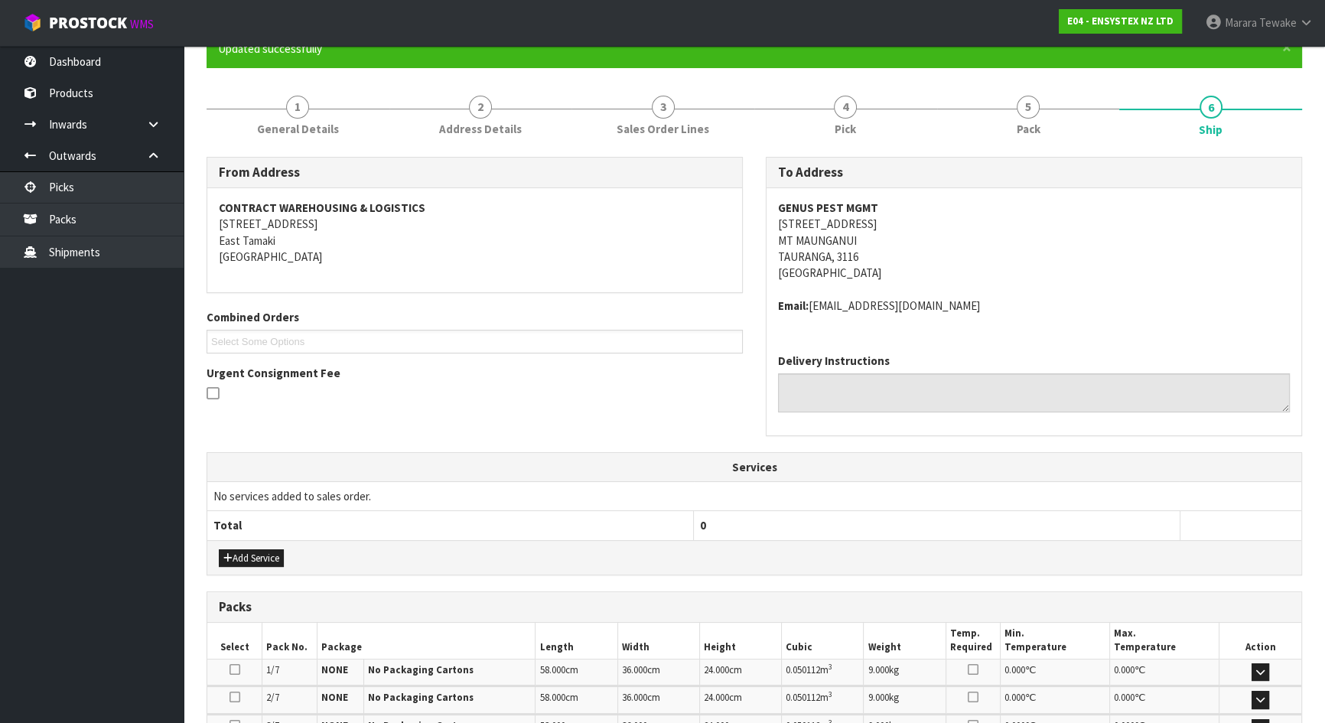
scroll to position [0, 0]
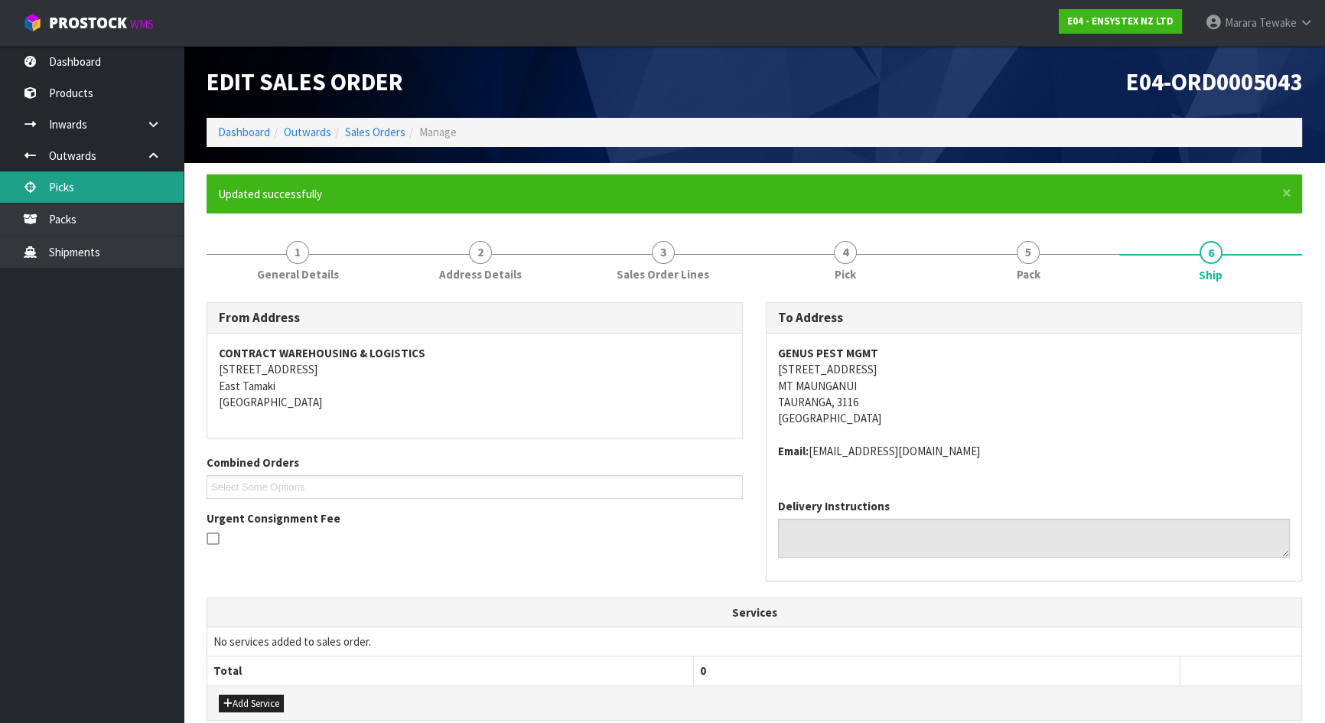
click at [121, 178] on link "Picks" at bounding box center [92, 186] width 184 height 31
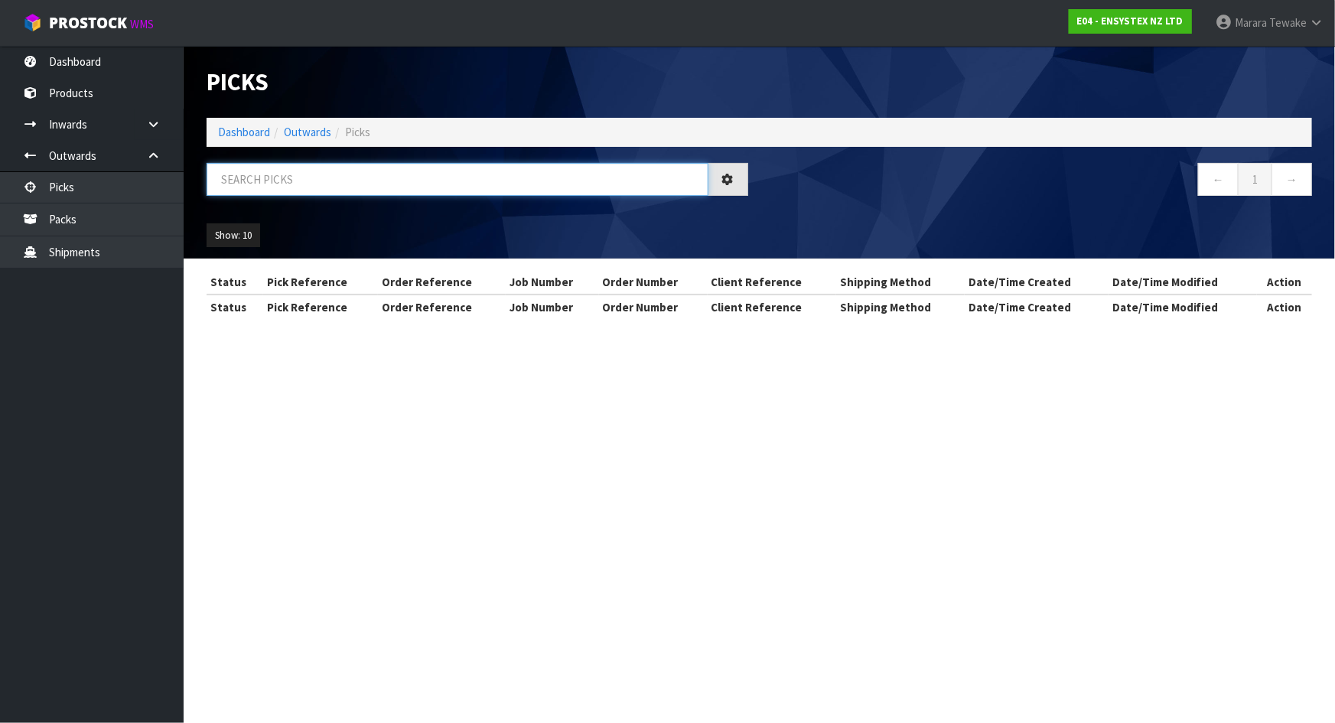
click at [265, 185] on input "text" at bounding box center [458, 179] width 502 height 33
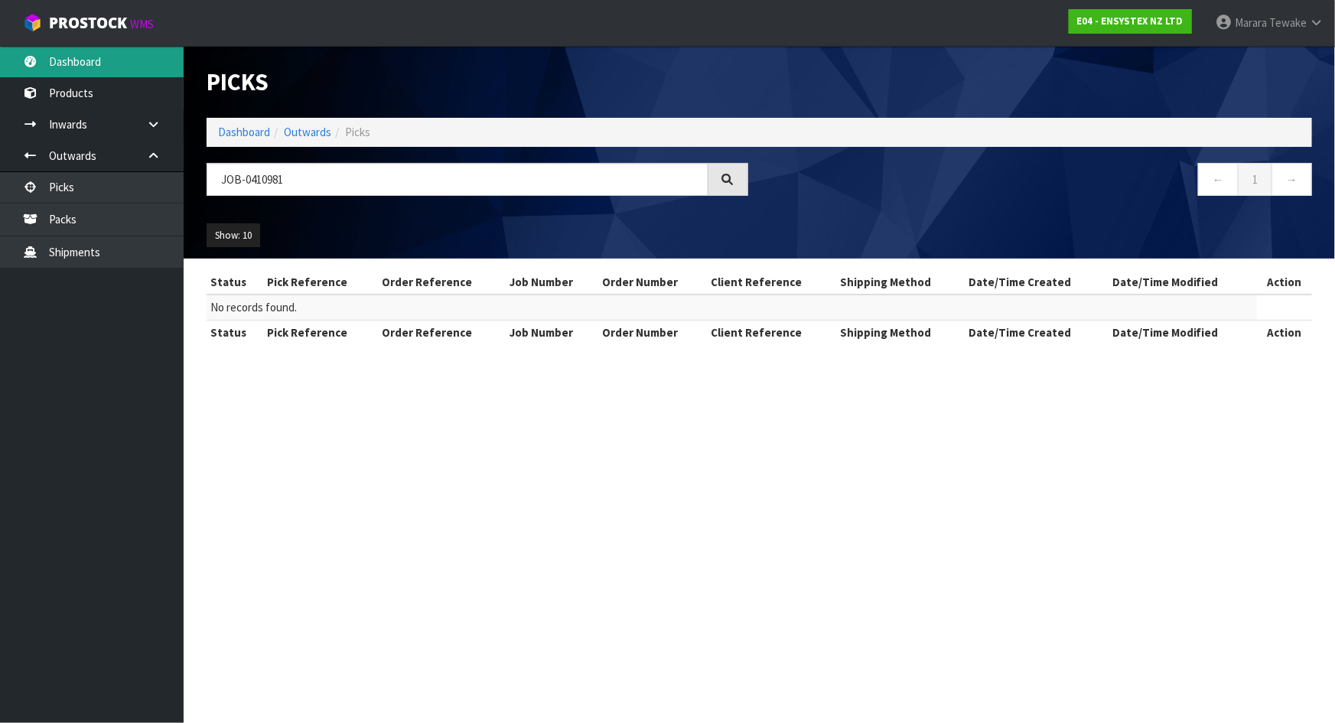
click at [124, 63] on link "Dashboard" at bounding box center [92, 61] width 184 height 31
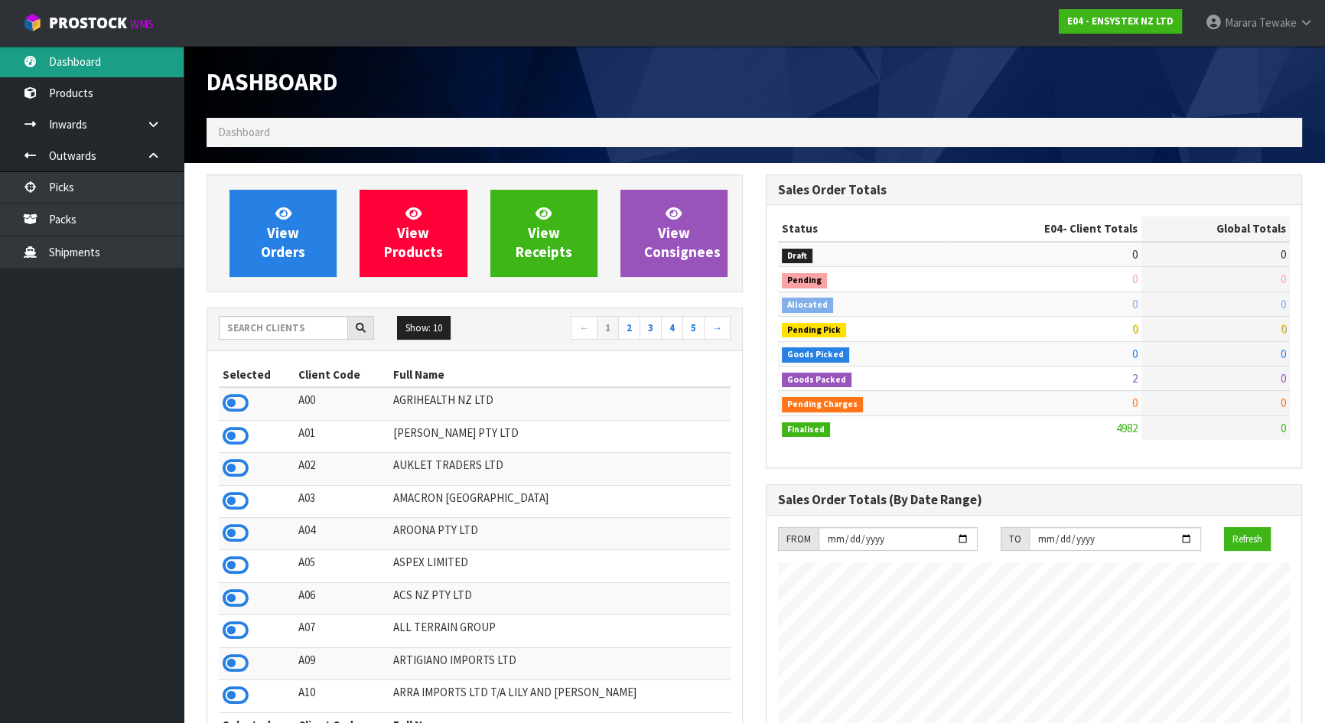
scroll to position [1189, 558]
click at [271, 337] on input "text" at bounding box center [283, 328] width 129 height 24
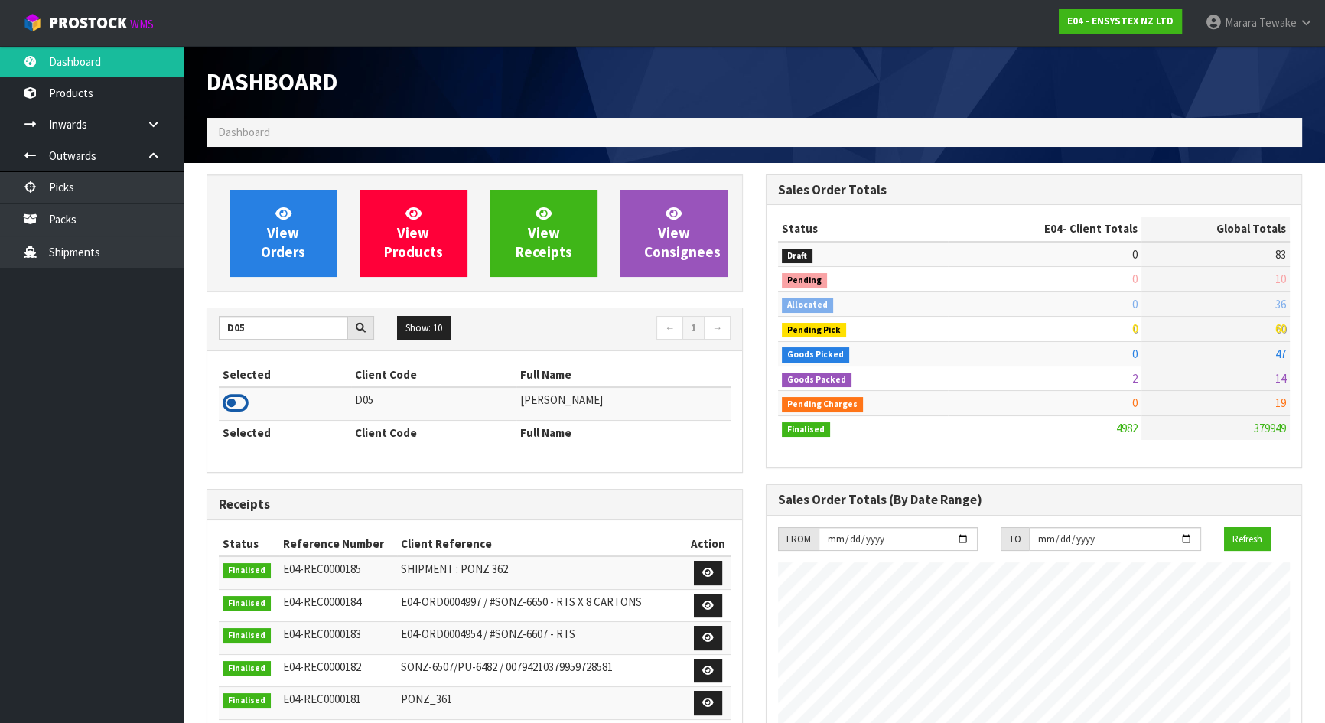
click at [236, 407] on icon at bounding box center [236, 403] width 26 height 23
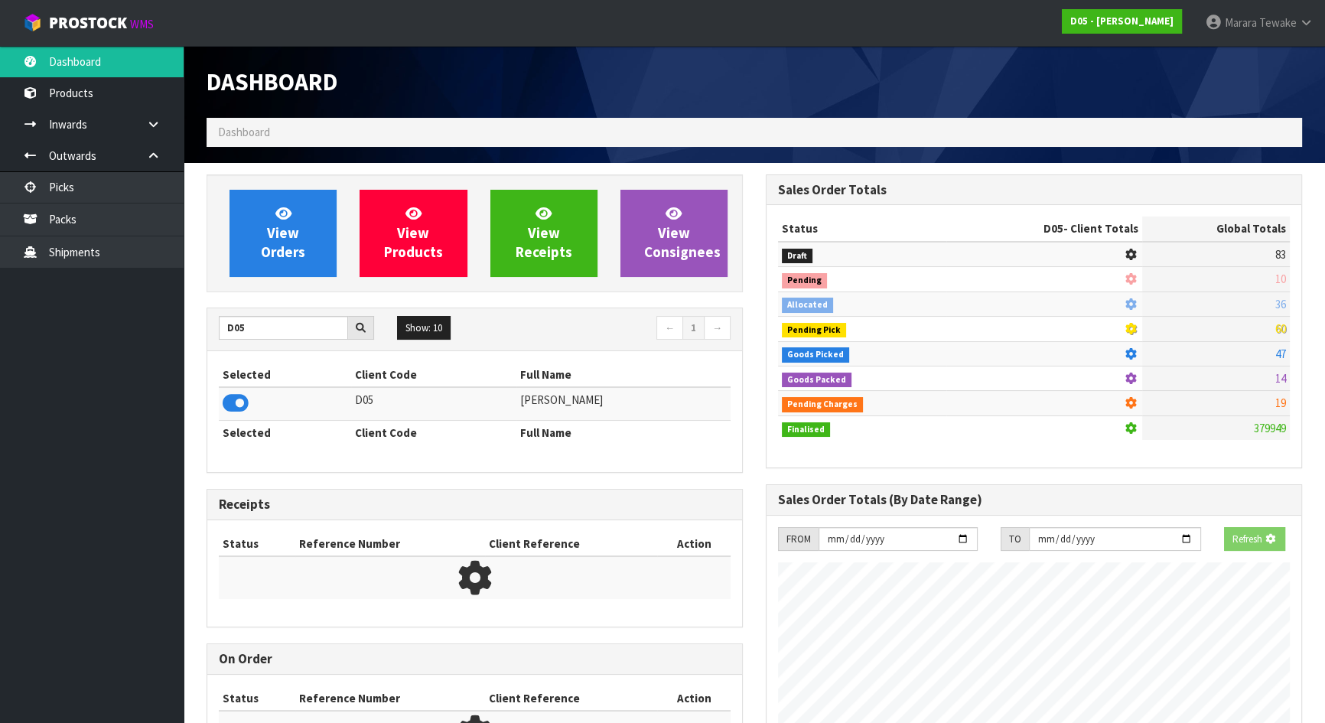
scroll to position [1131, 558]
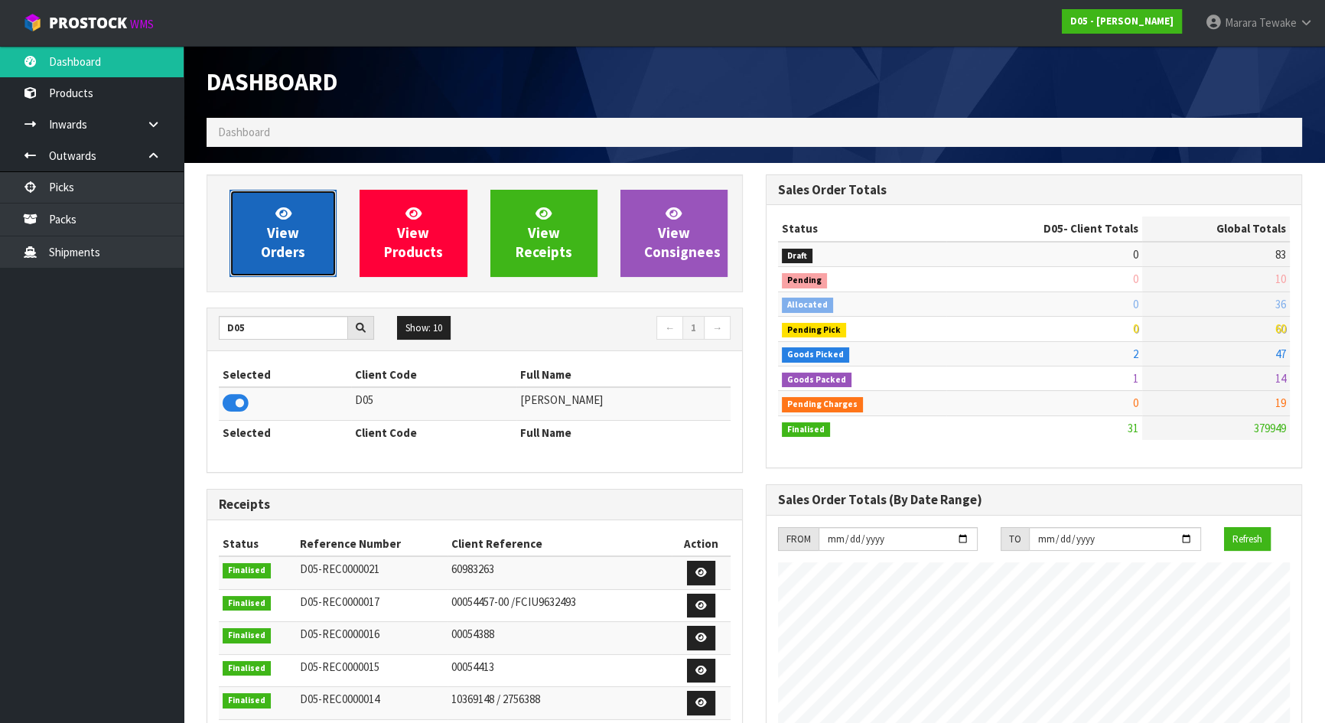
click at [283, 268] on link "View Orders" at bounding box center [282, 233] width 107 height 87
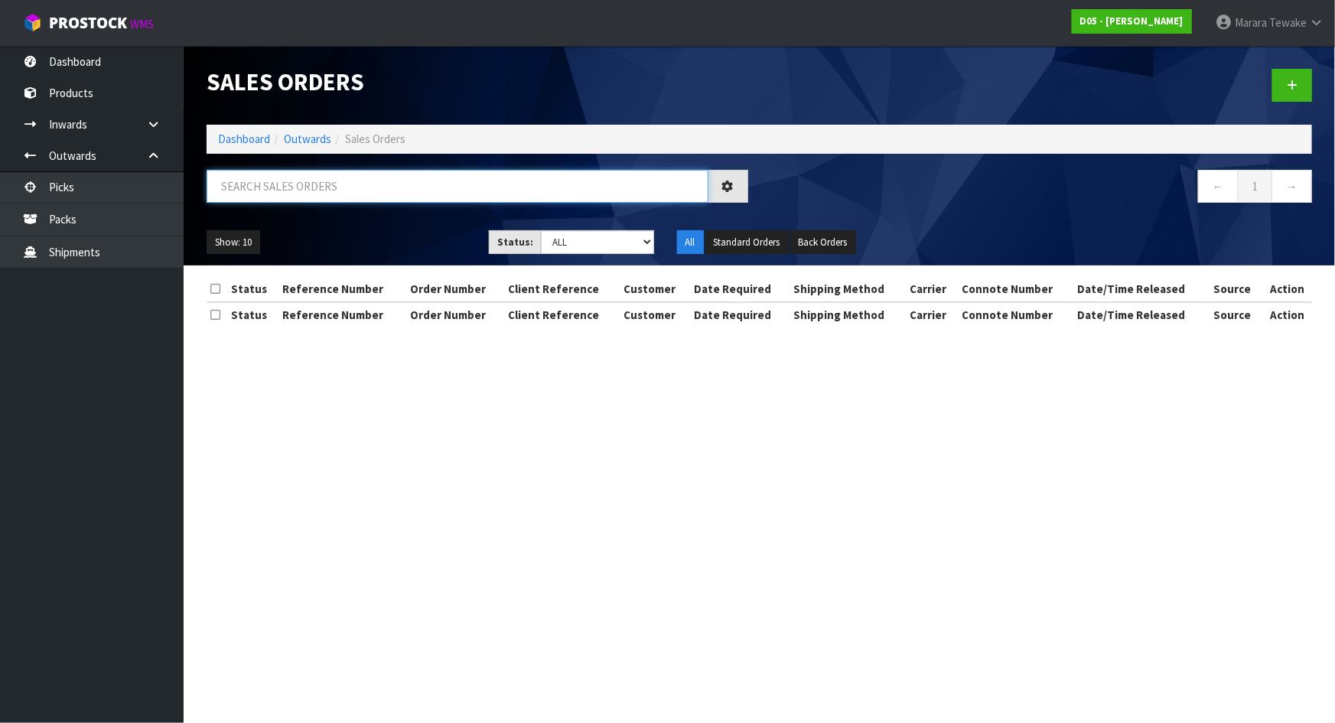
click at [273, 183] on input "text" at bounding box center [458, 186] width 502 height 33
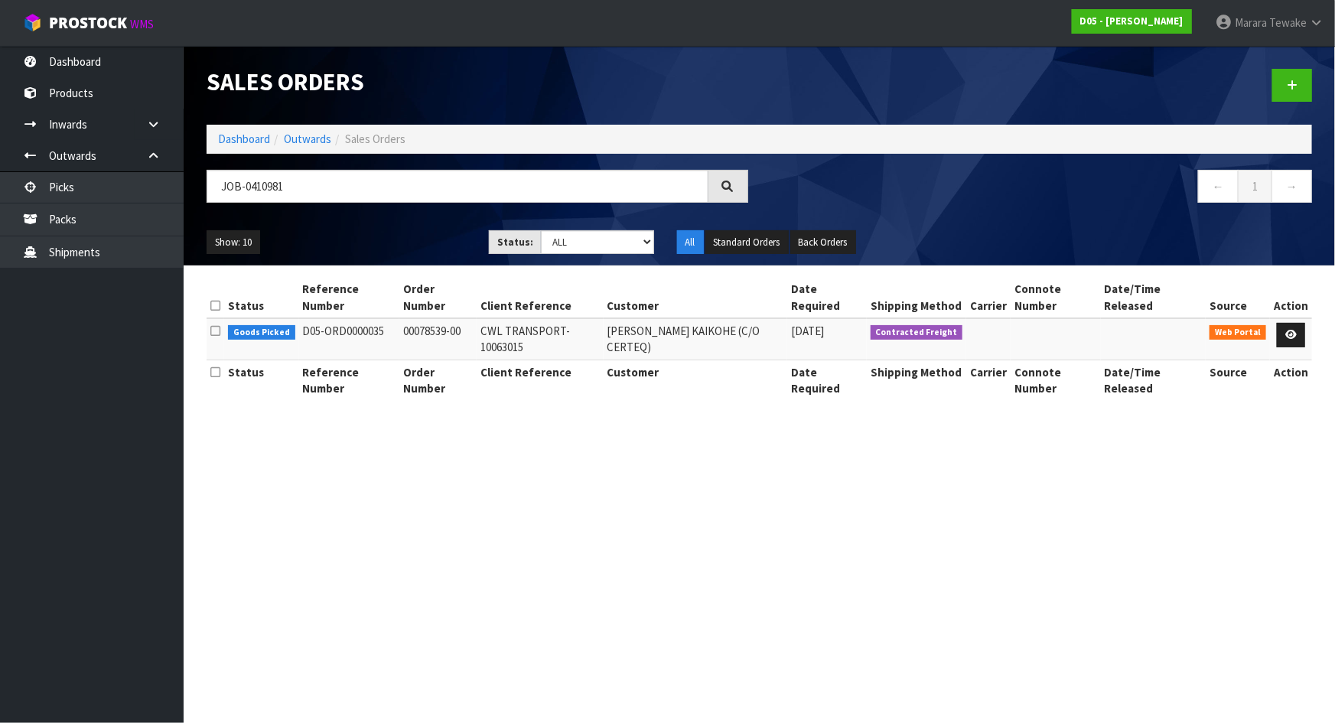
click at [207, 331] on td at bounding box center [216, 338] width 18 height 41
click at [214, 333] on icon at bounding box center [215, 330] width 10 height 11
click at [215, 330] on icon at bounding box center [215, 330] width 10 height 11
click at [1284, 336] on link at bounding box center [1291, 335] width 28 height 24
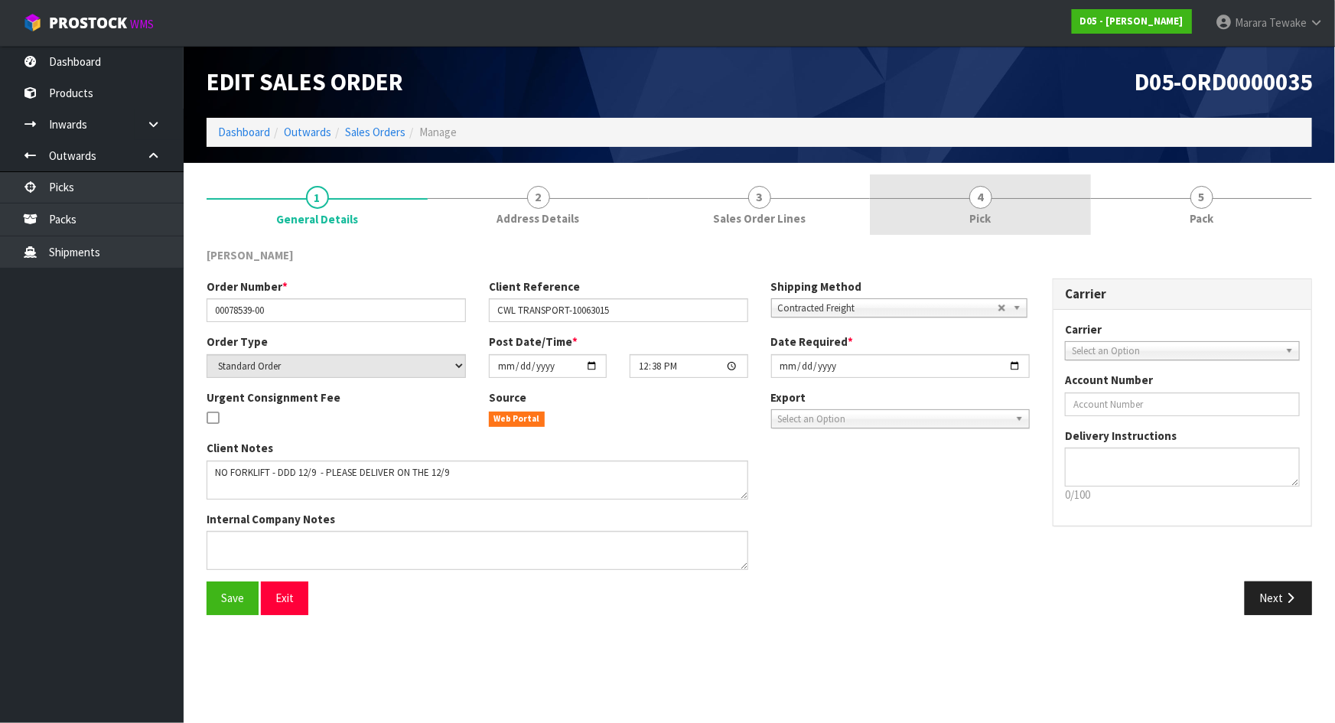
click at [1026, 200] on link "4 Pick" at bounding box center [980, 204] width 221 height 60
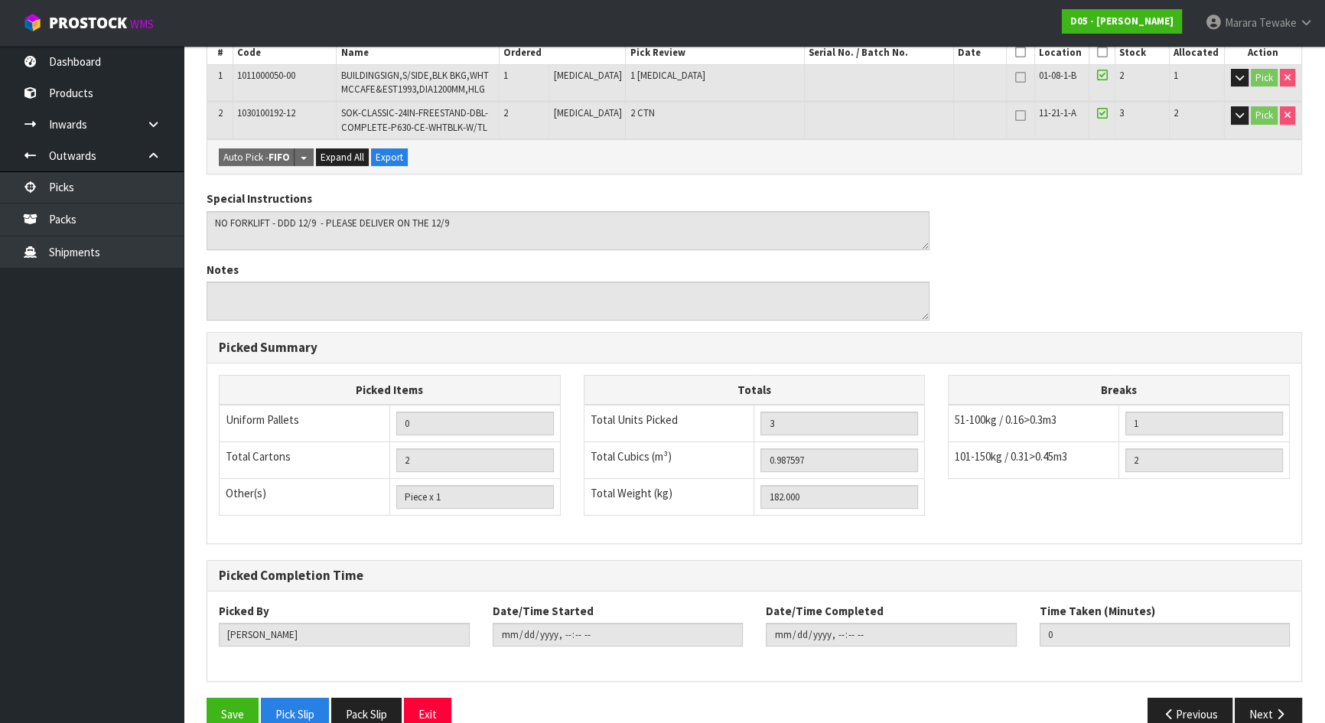
scroll to position [334, 0]
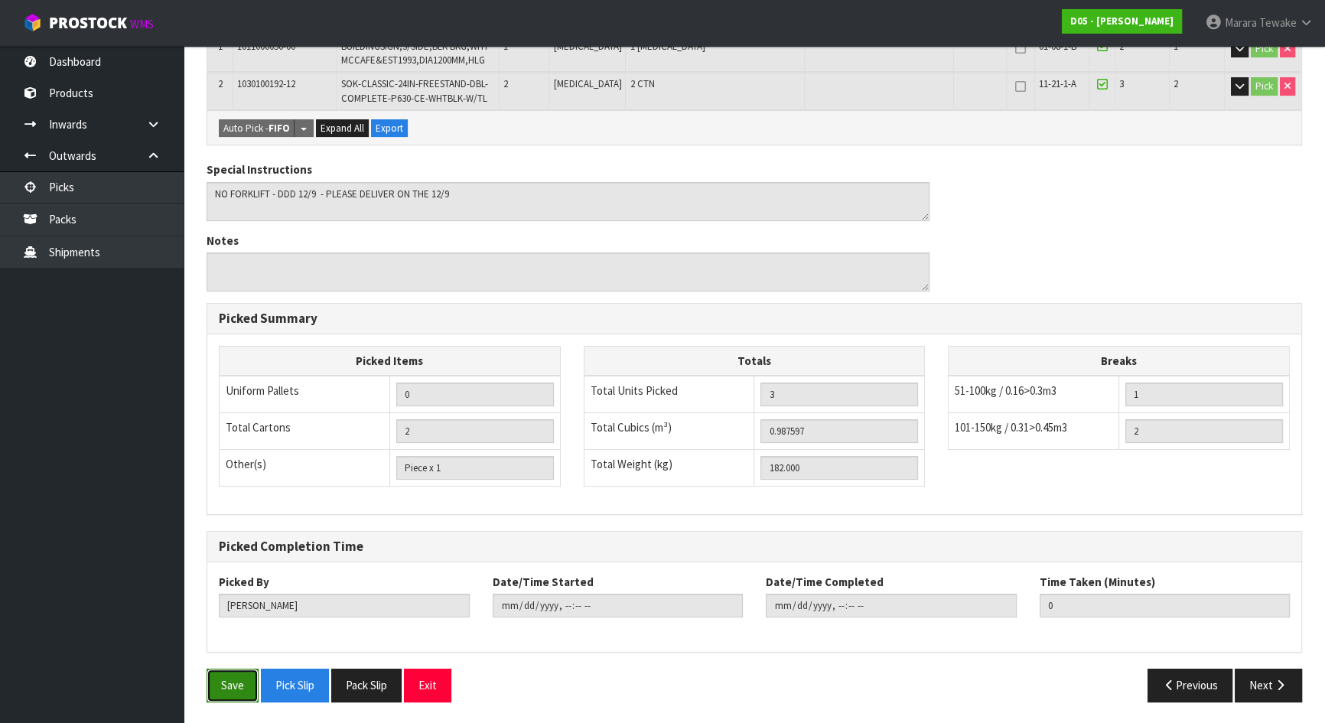
click at [229, 638] on button "Save" at bounding box center [233, 685] width 52 height 33
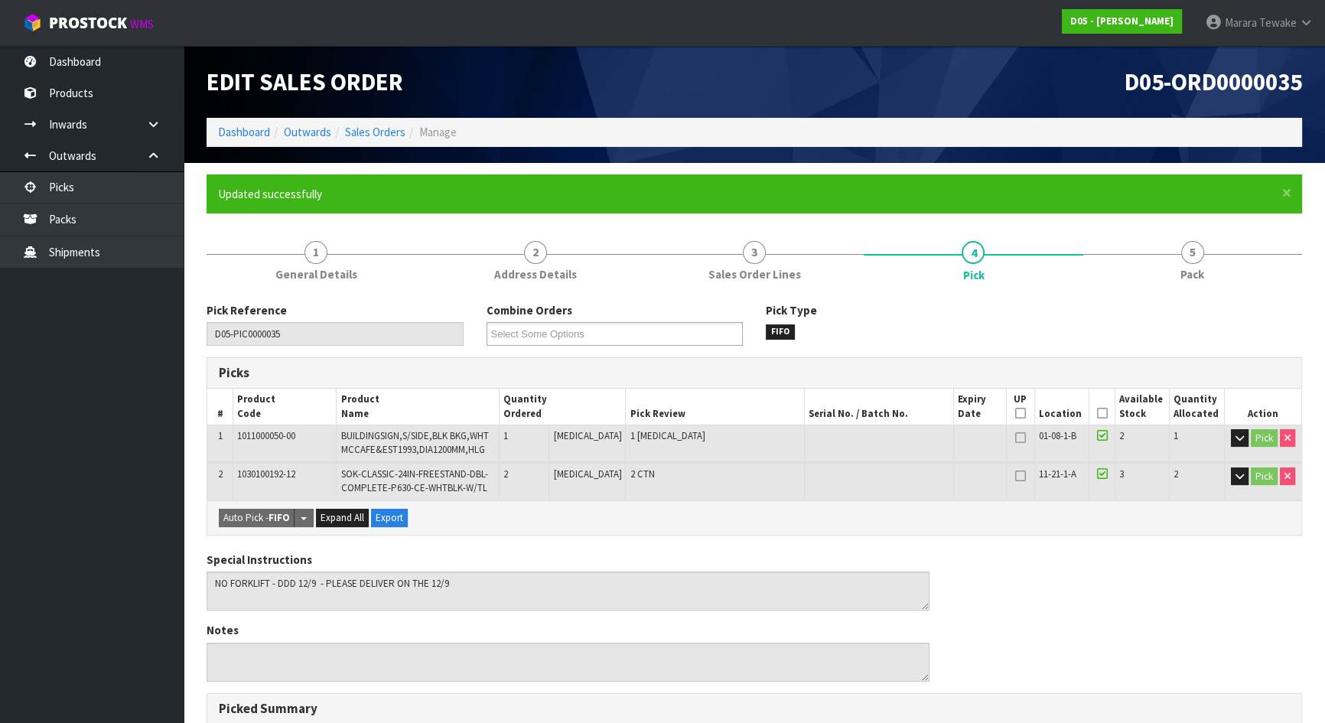
click at [1099, 413] on icon at bounding box center [1101, 413] width 11 height 1
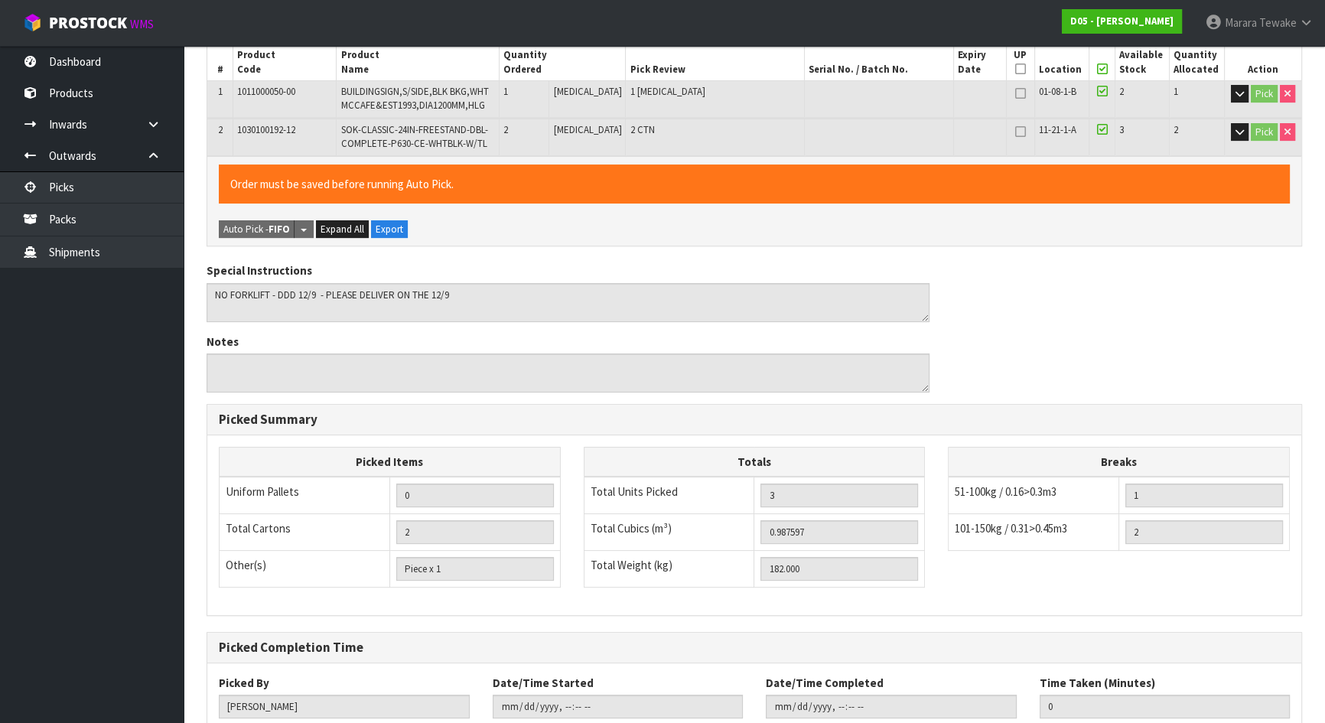
scroll to position [444, 0]
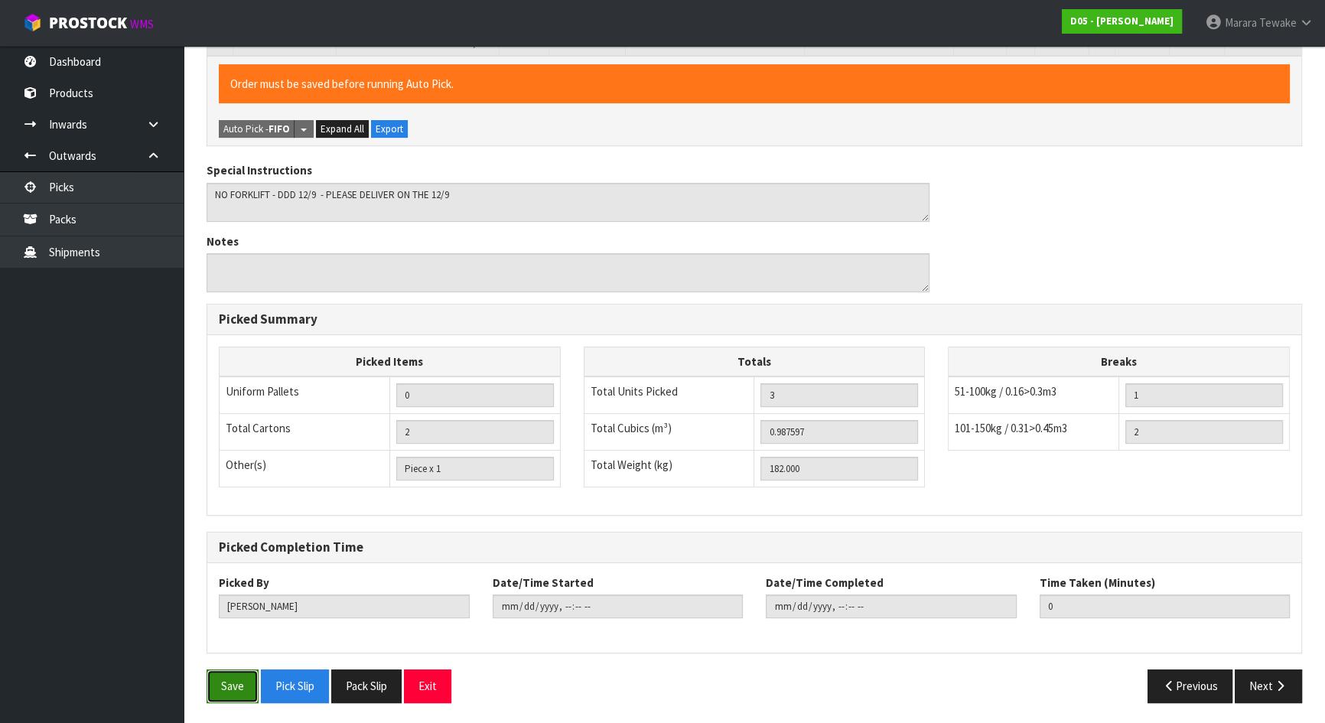
click at [249, 638] on button "Save" at bounding box center [233, 685] width 52 height 33
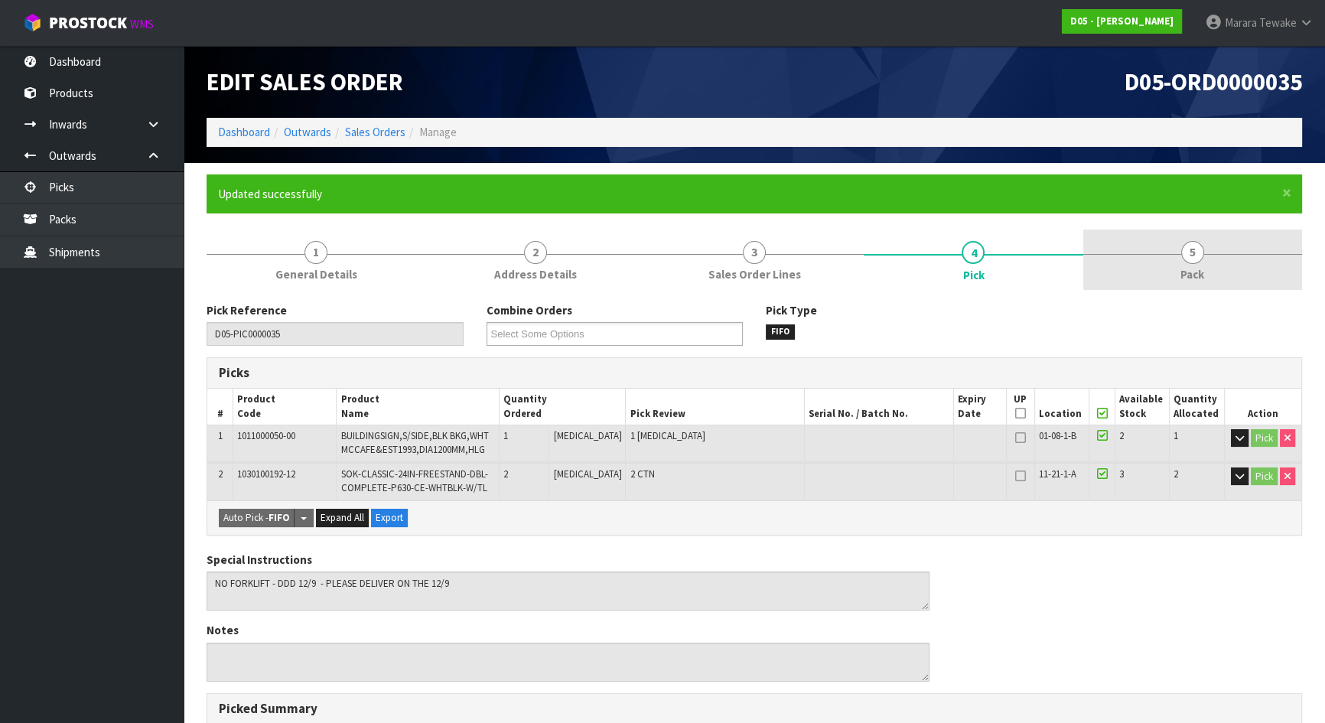
click at [1178, 255] on link "5 Pack" at bounding box center [1192, 259] width 219 height 60
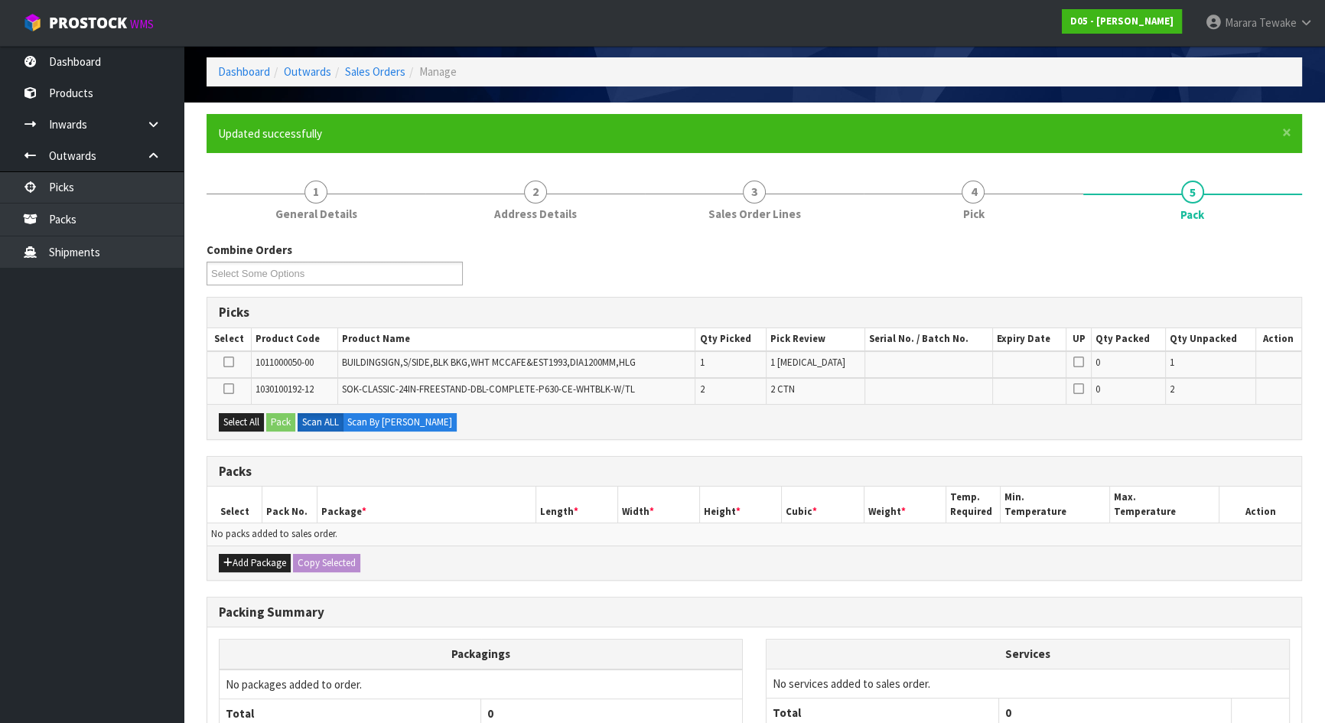
scroll to position [198, 0]
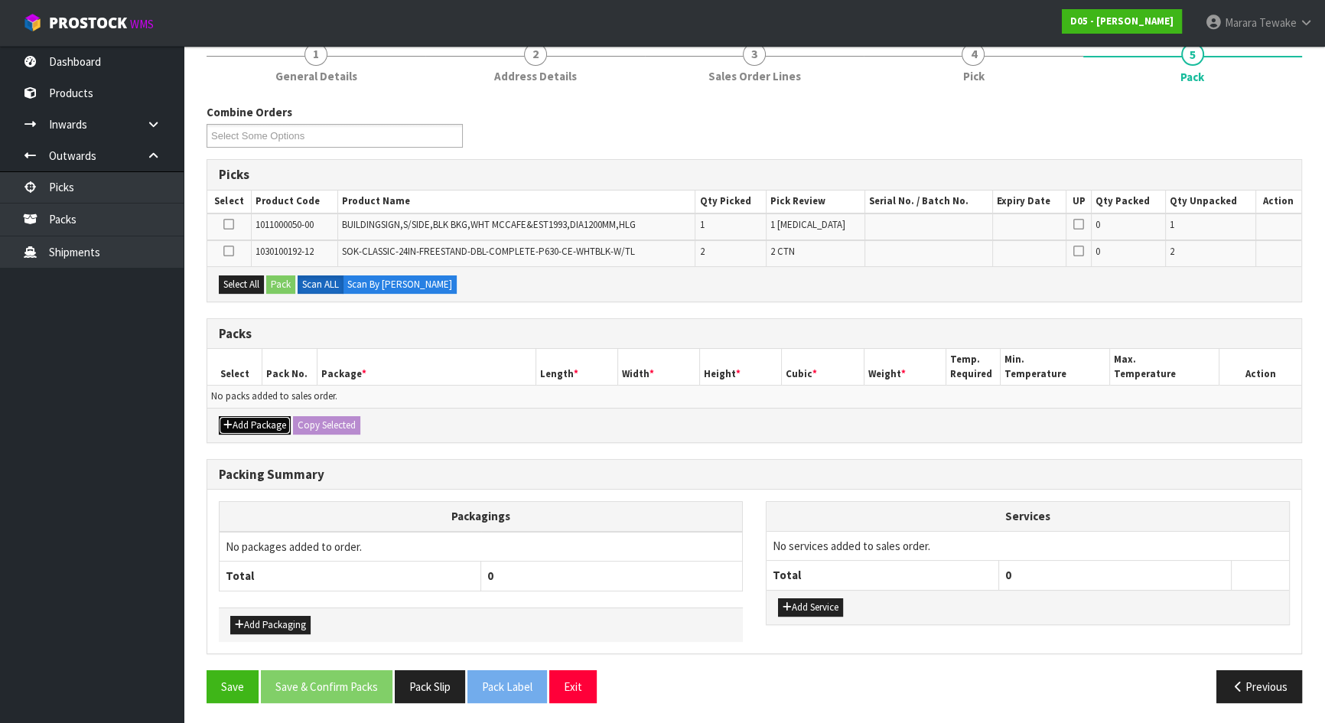
click at [251, 416] on button "Add Package" at bounding box center [255, 425] width 72 height 18
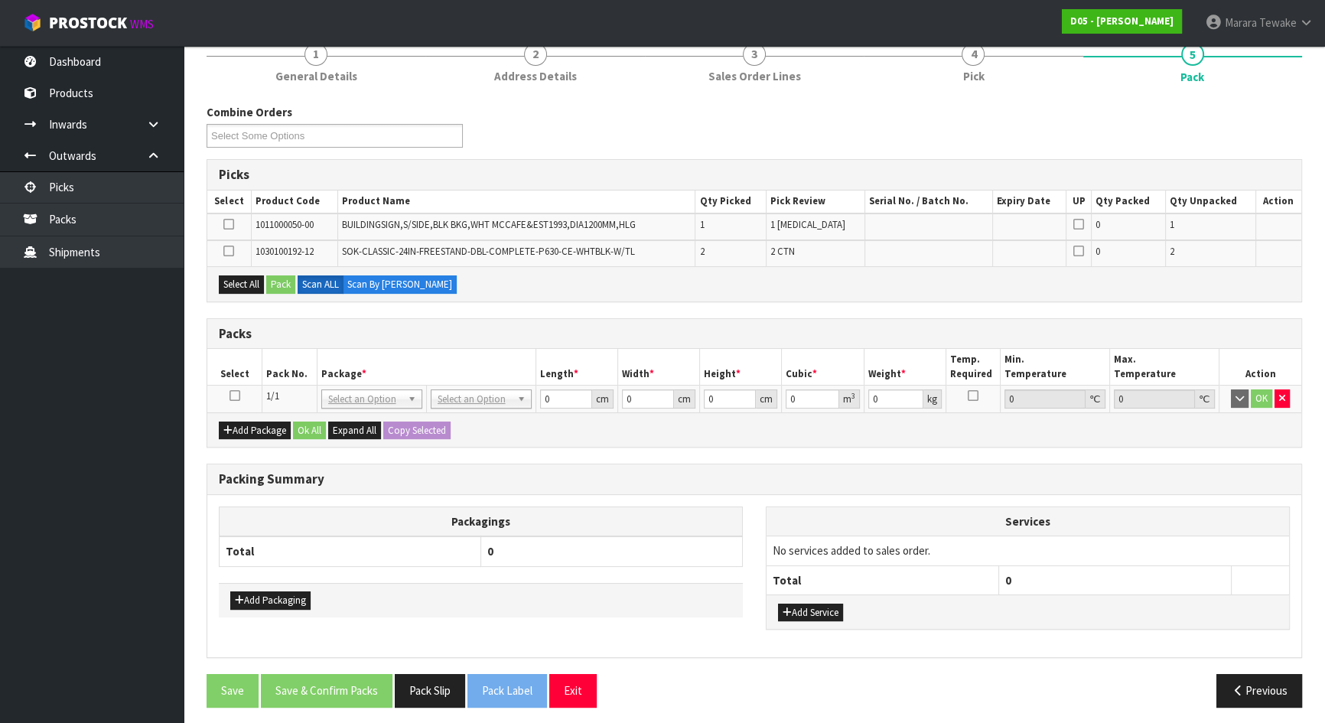
click at [236, 395] on icon at bounding box center [234, 395] width 11 height 1
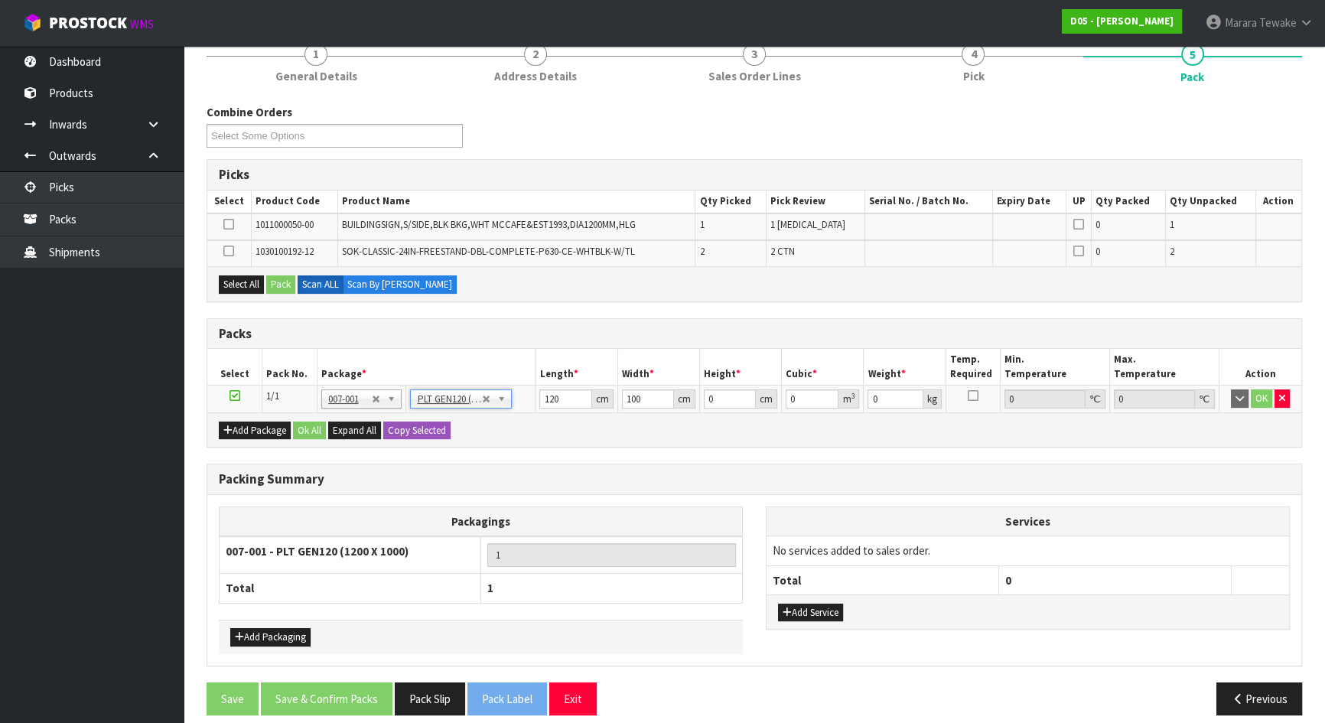
scroll to position [210, 0]
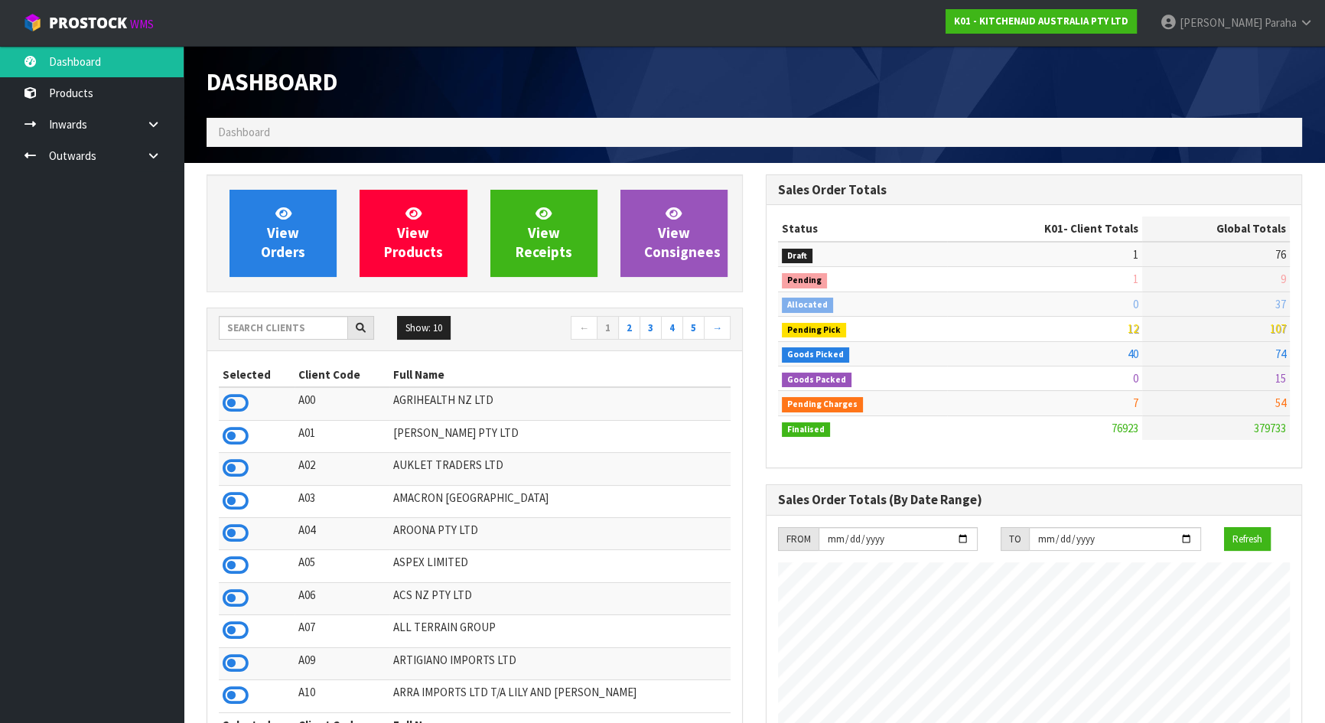
scroll to position [1157, 558]
